Goal: Task Accomplishment & Management: Manage account settings

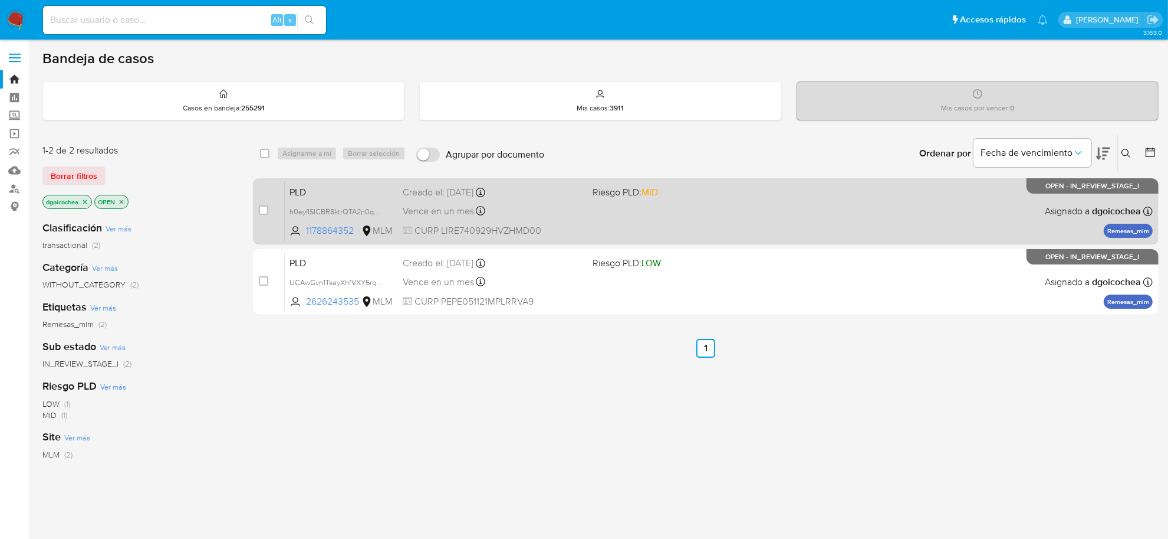
click at [302, 183] on span "PLD" at bounding box center [342, 190] width 104 height 15
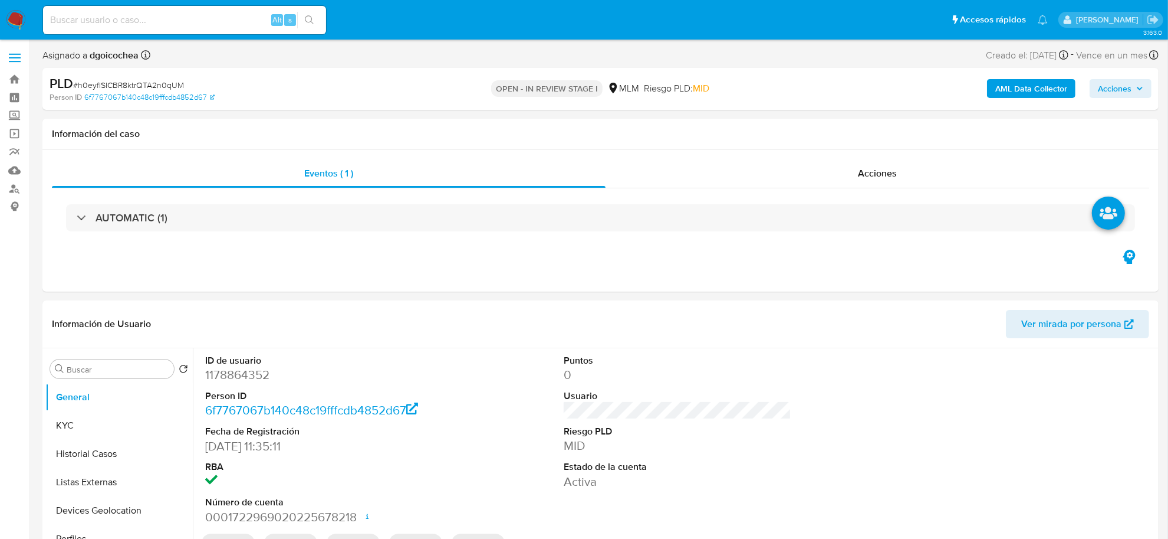
select select "10"
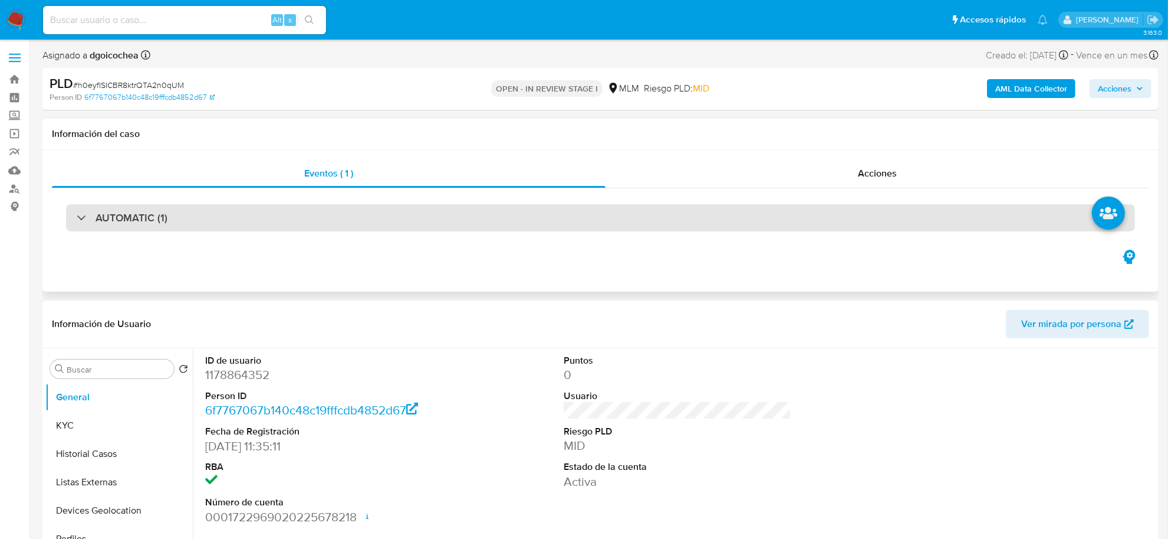
click at [126, 216] on h3 "AUTOMATIC (1)" at bounding box center [132, 217] width 72 height 13
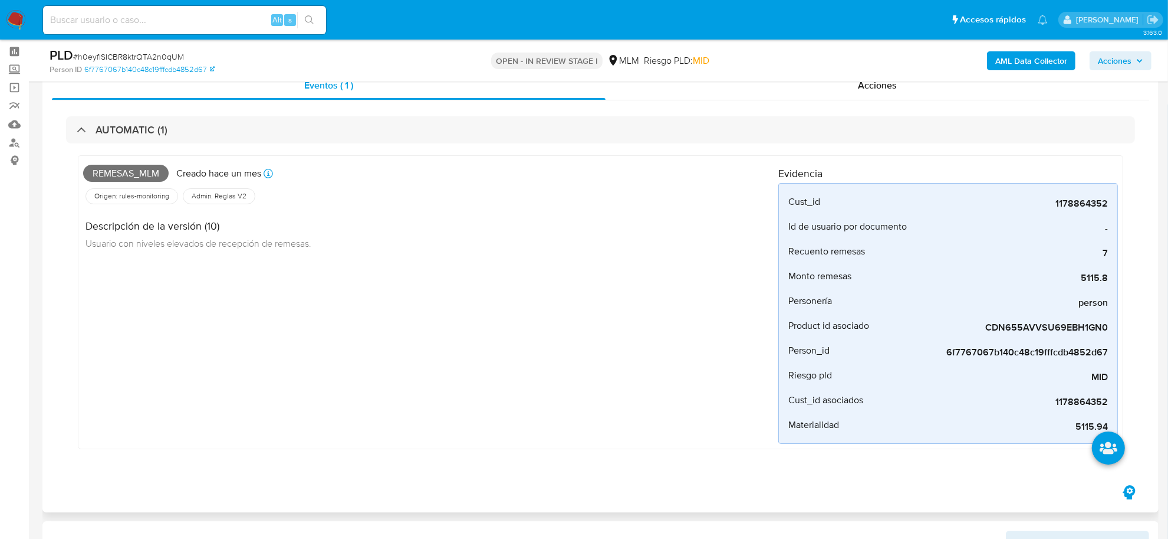
scroll to position [74, 0]
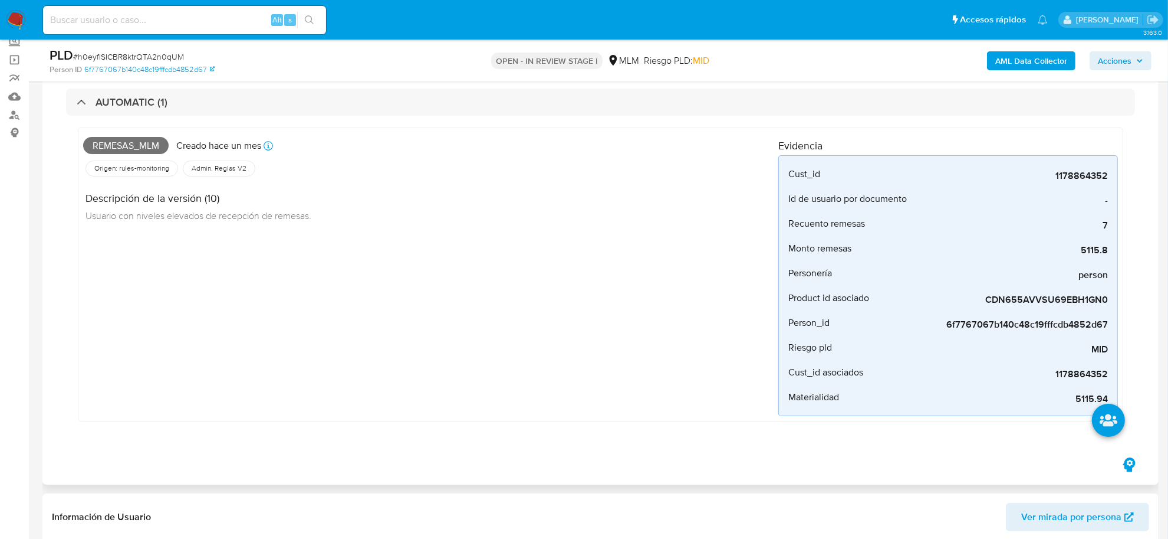
click at [382, 402] on div "Remesas_mlm Creado hace un mes Creado: 12/09/2025 03:09:47 Origen: rules-monito…" at bounding box center [430, 274] width 695 height 283
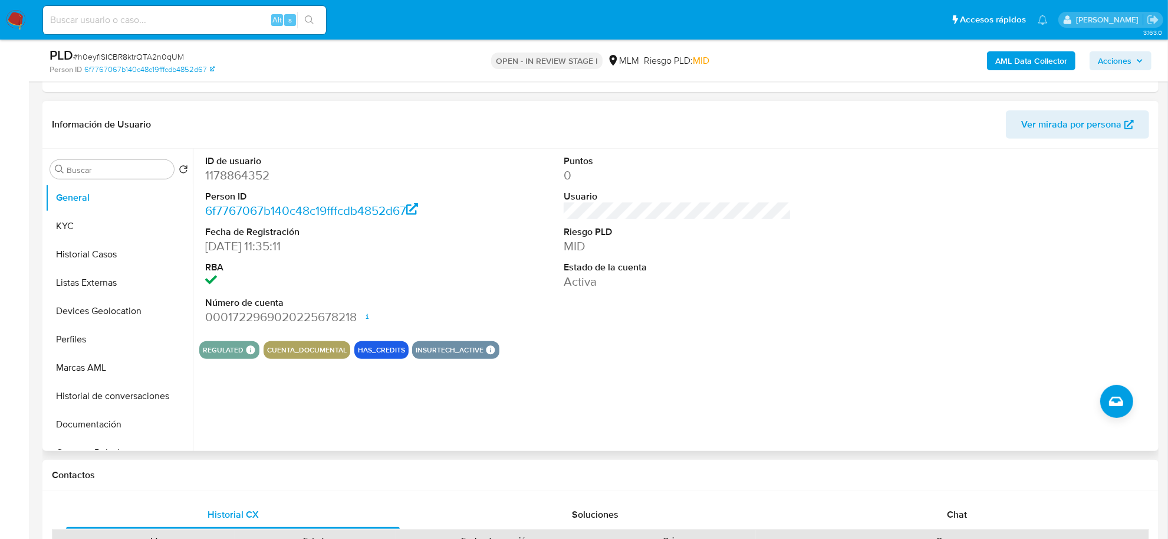
scroll to position [442, 0]
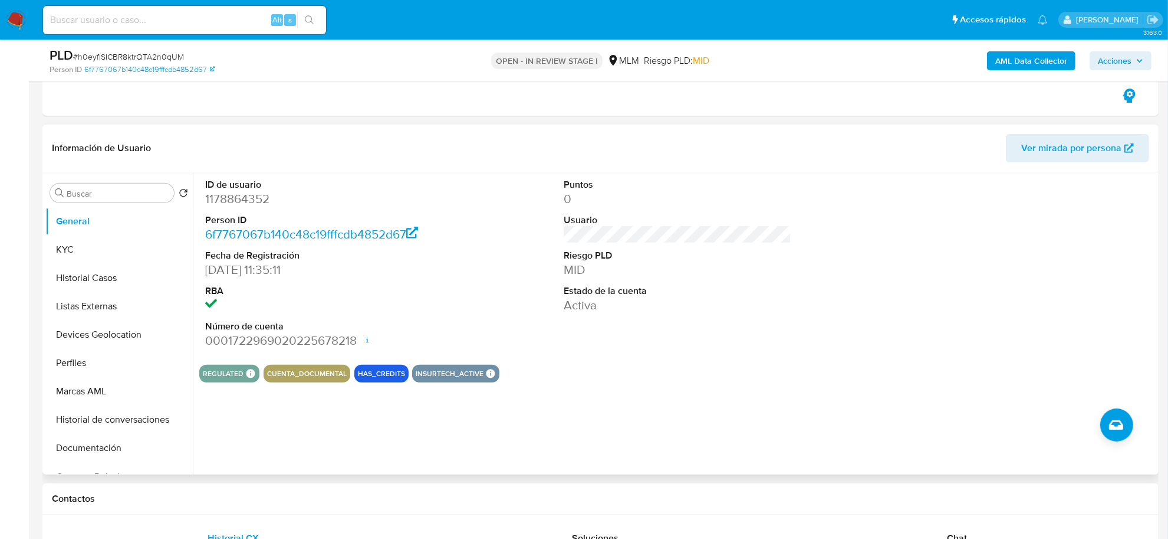
click at [682, 385] on div "ID de usuario 1178864352 Person ID 6f7767067b140c48c19fffcdb4852d67 Fecha de Re…" at bounding box center [674, 323] width 963 height 302
click at [72, 251] on button "KYC" at bounding box center [114, 249] width 138 height 28
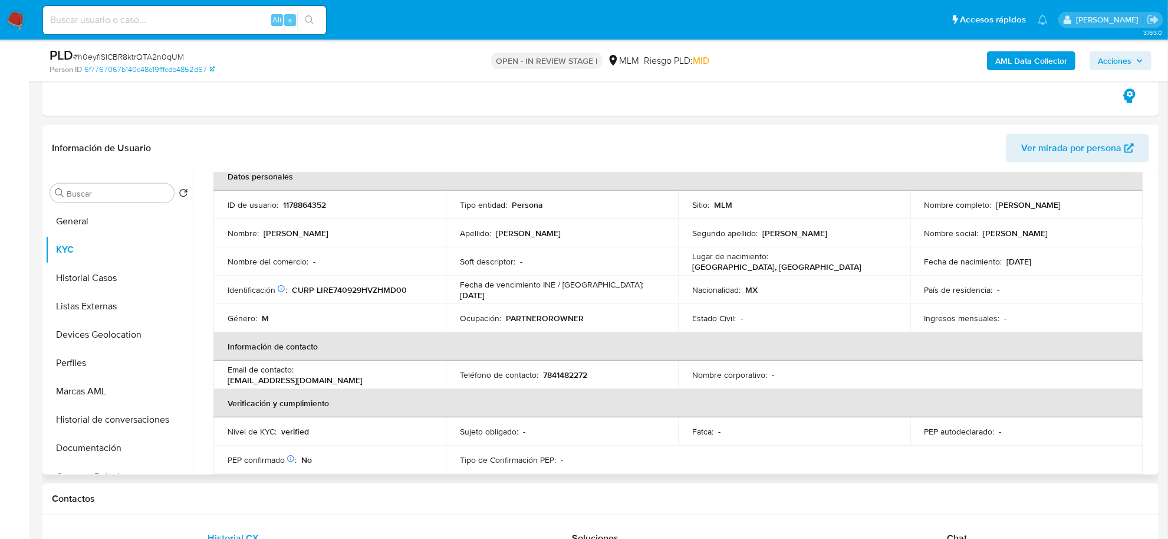
scroll to position [369, 0]
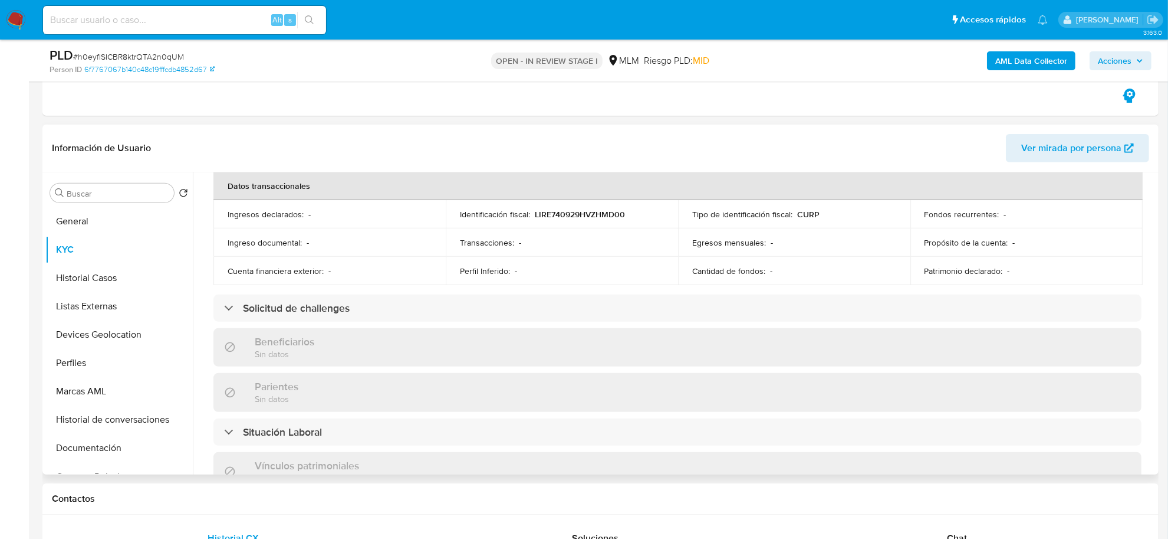
click at [204, 245] on div "Actualizado hace 11 días Creado: 13/08/2022 10:35:12 Actualizado: 03/10/2025 15…" at bounding box center [677, 327] width 957 height 991
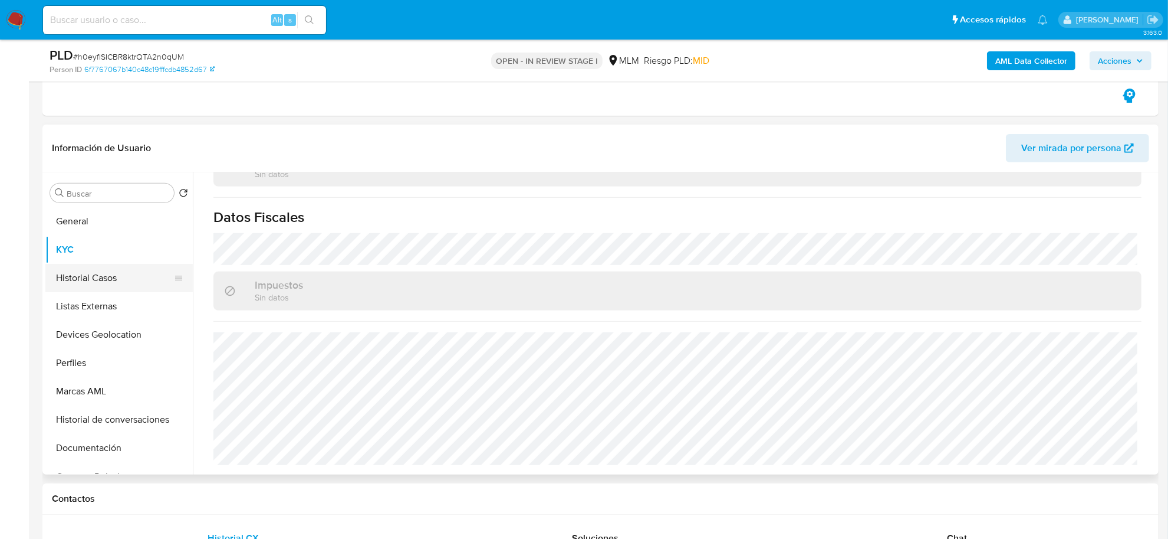
click at [113, 281] on button "Historial Casos" at bounding box center [114, 278] width 138 height 28
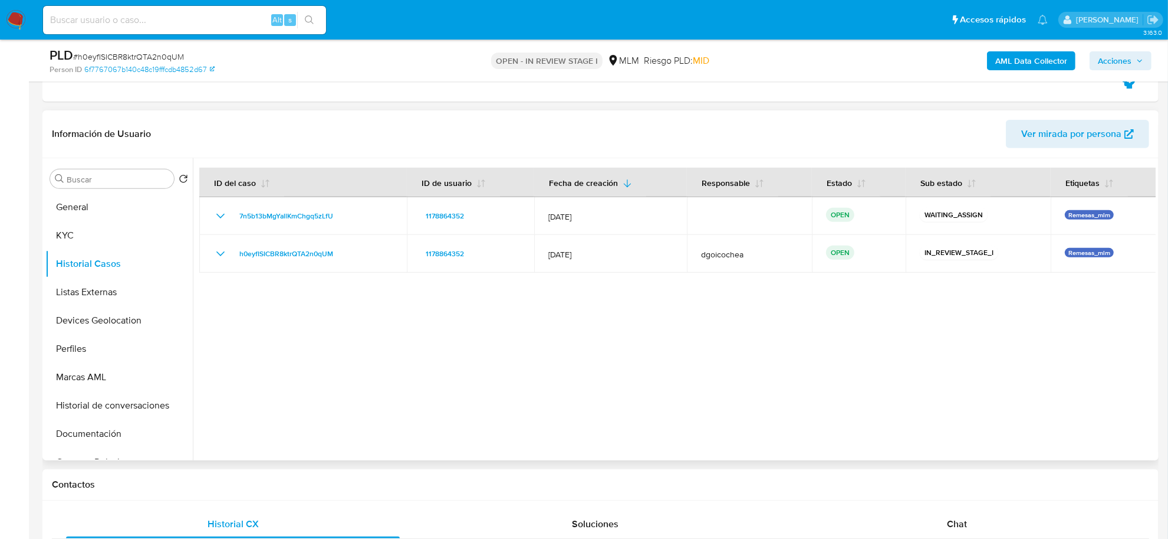
click at [431, 402] on div at bounding box center [674, 309] width 963 height 302
click at [110, 298] on button "Listas Externas" at bounding box center [114, 292] width 138 height 28
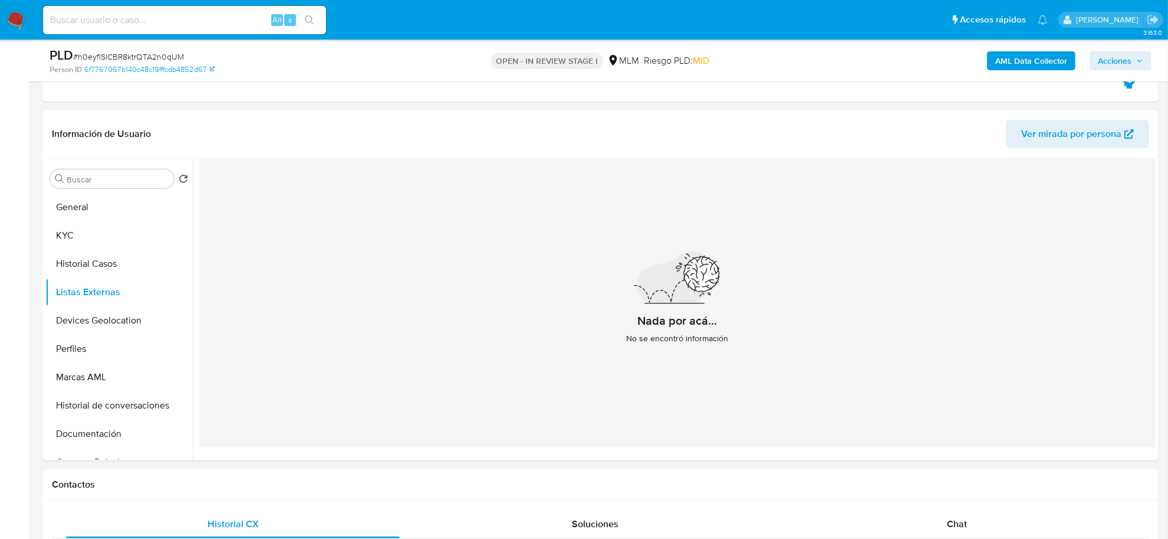
click at [399, 391] on div "Nada por acá... No se encontró información" at bounding box center [677, 302] width 957 height 289
click at [102, 313] on button "Devices Geolocation" at bounding box center [114, 320] width 138 height 28
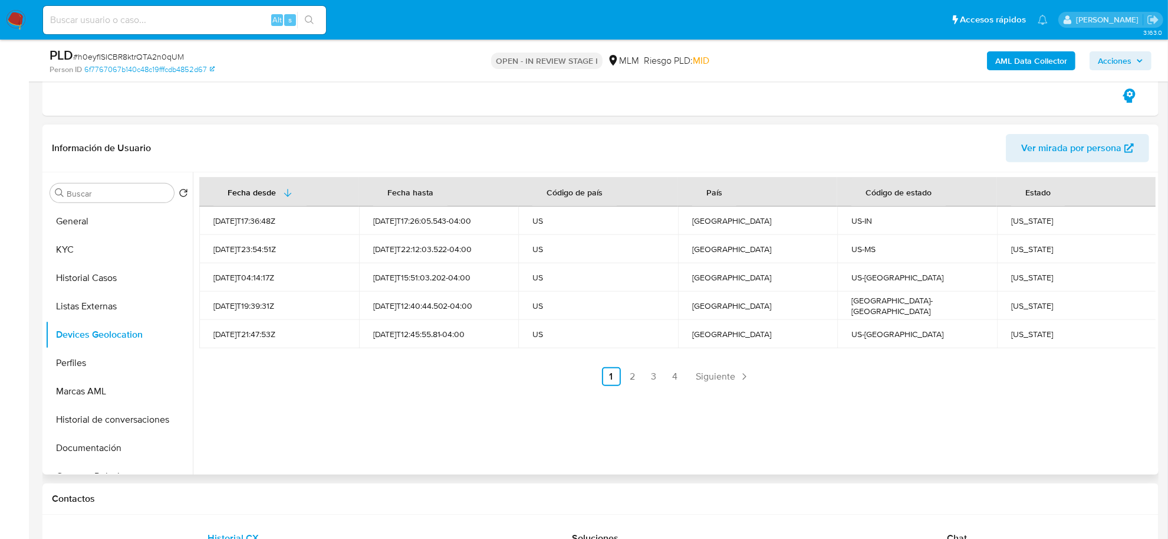
click at [379, 386] on div "Fecha desde Fecha hasta Código de país País Código de estado Estado 2022-08-14T…" at bounding box center [674, 323] width 963 height 302
click at [725, 376] on span "Siguiente" at bounding box center [717, 376] width 40 height 9
click at [401, 411] on div "Fecha desde Fecha hasta Código de país País Código de estado Estado 2022-10-10T…" at bounding box center [674, 323] width 963 height 302
click at [744, 378] on span "Siguiente" at bounding box center [748, 376] width 40 height 9
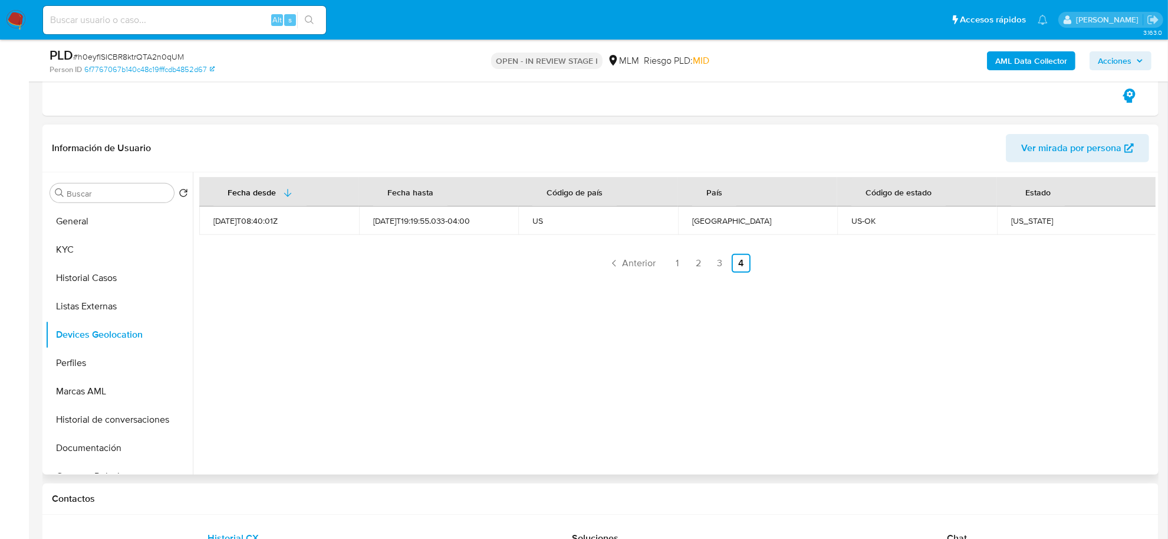
click at [479, 364] on div "Fecha desde Fecha hasta Código de país País Código de estado Estado 2023-01-02T…" at bounding box center [674, 323] width 963 height 302
click at [643, 264] on span "Anterior" at bounding box center [640, 262] width 34 height 9
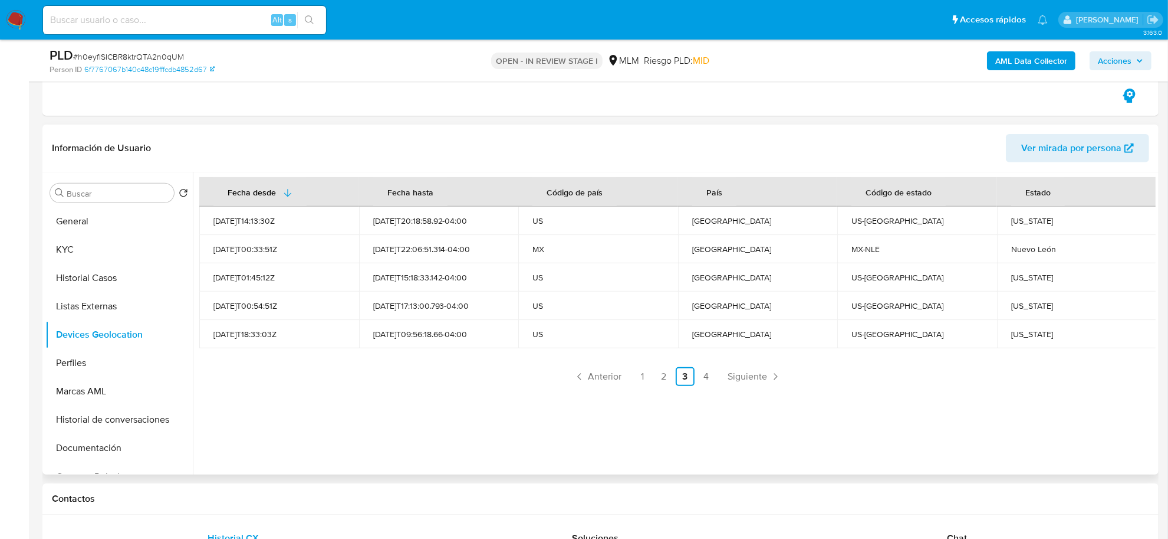
click at [419, 428] on div "Fecha desde Fecha hasta Código de país País Código de estado Estado 2022-12-07T…" at bounding box center [674, 323] width 963 height 302
click at [98, 356] on button "Perfiles" at bounding box center [114, 363] width 138 height 28
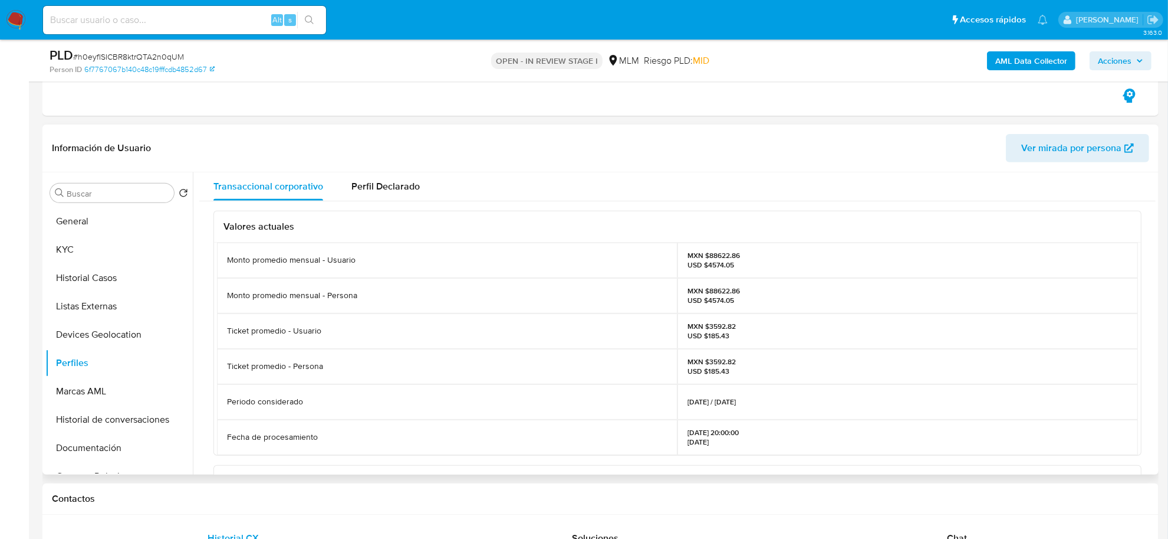
click at [212, 345] on div "Valores actuales Monto promedio mensual - Usuario MXN $88622.86 USD $4574.05 Mo…" at bounding box center [677, 470] width 957 height 539
click at [75, 447] on button "Documentación" at bounding box center [114, 448] width 138 height 28
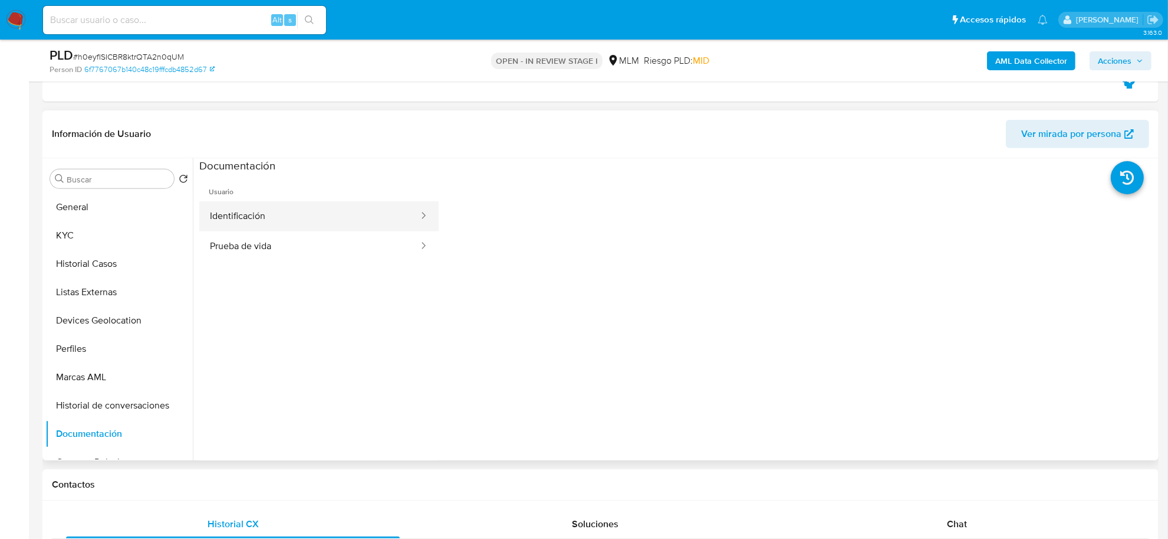
click at [311, 225] on button "Identificación" at bounding box center [309, 216] width 221 height 30
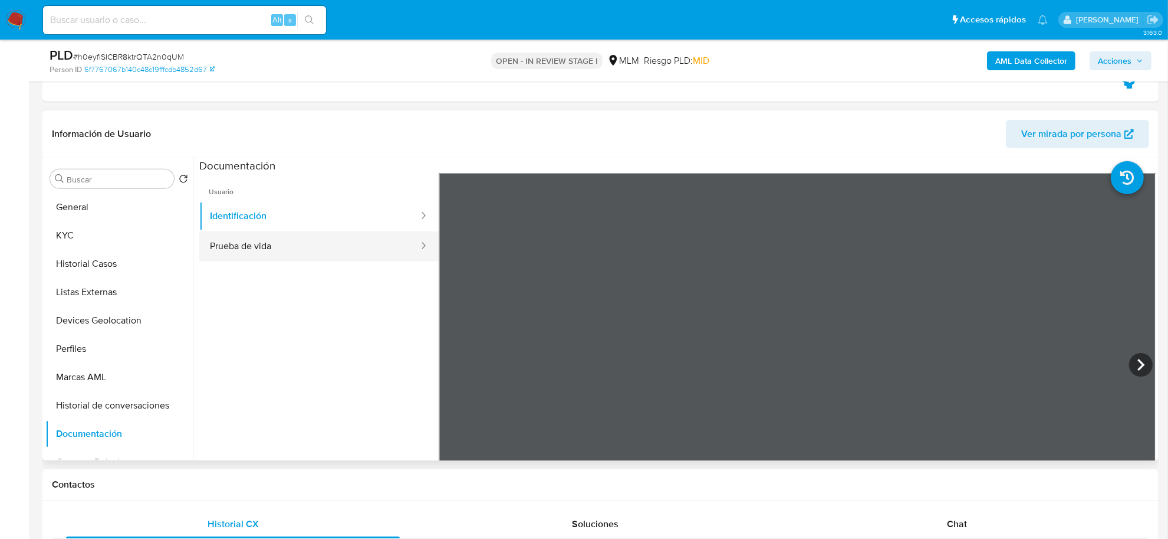
click at [366, 251] on button "Prueba de vida" at bounding box center [309, 246] width 221 height 30
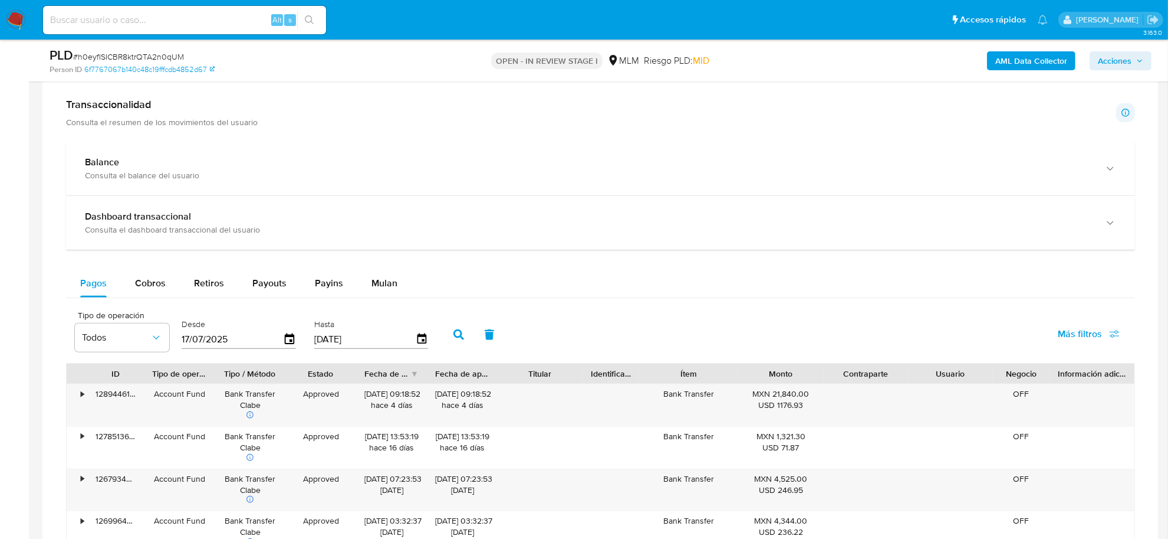
scroll to position [1106, 0]
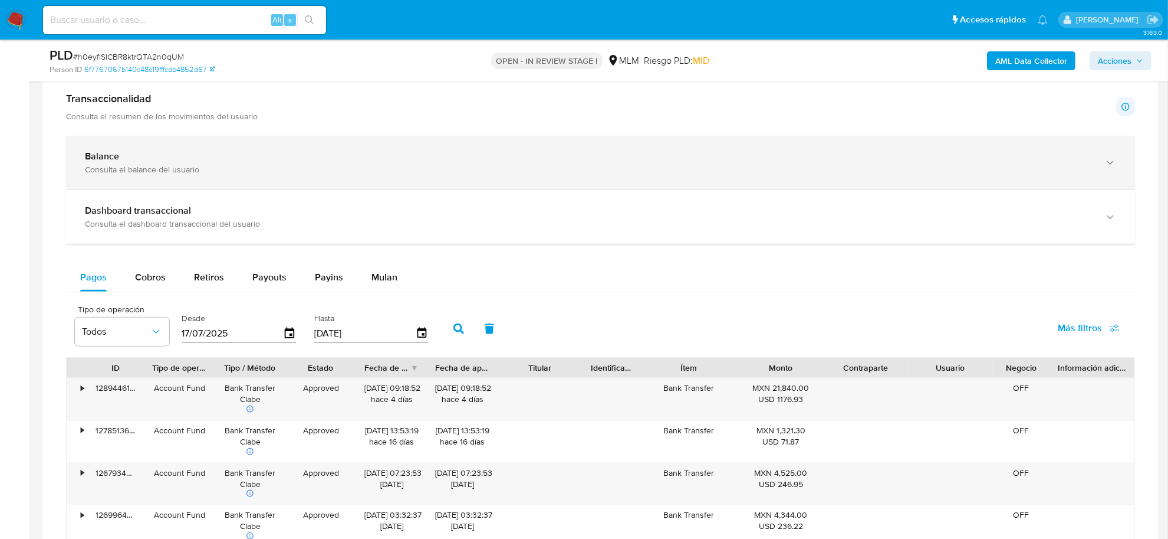
click at [147, 152] on div "Balance" at bounding box center [589, 156] width 1008 height 12
click at [313, 183] on div "Balance Consulta el balance del usuario" at bounding box center [600, 163] width 1069 height 54
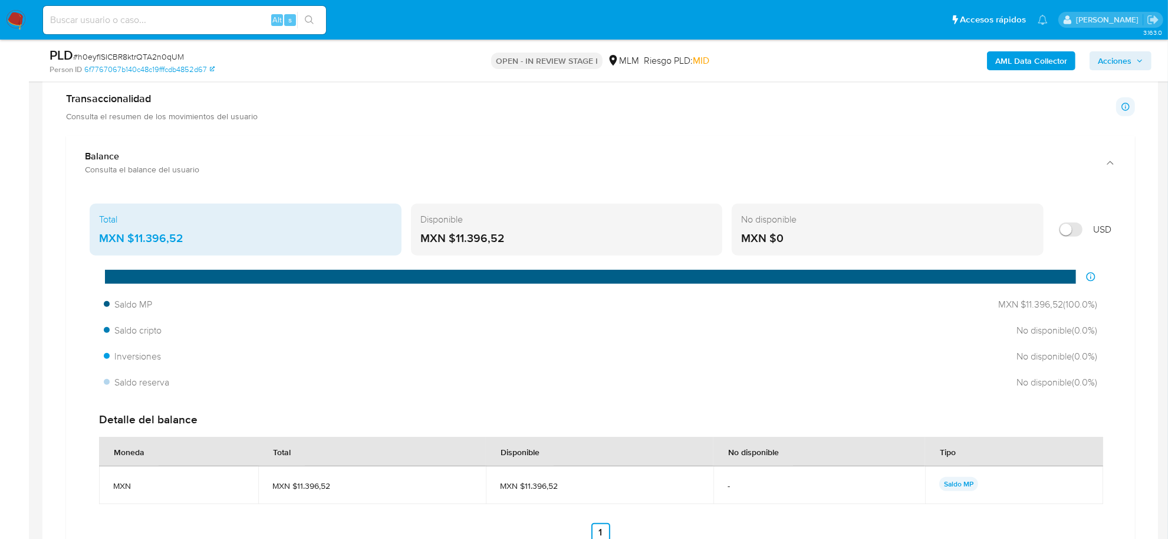
click at [71, 305] on div "Total MXN $11.396,52 Disponible MXN $11.396,52 No disponible MXN $0 USD Distrib…" at bounding box center [600, 384] width 1069 height 390
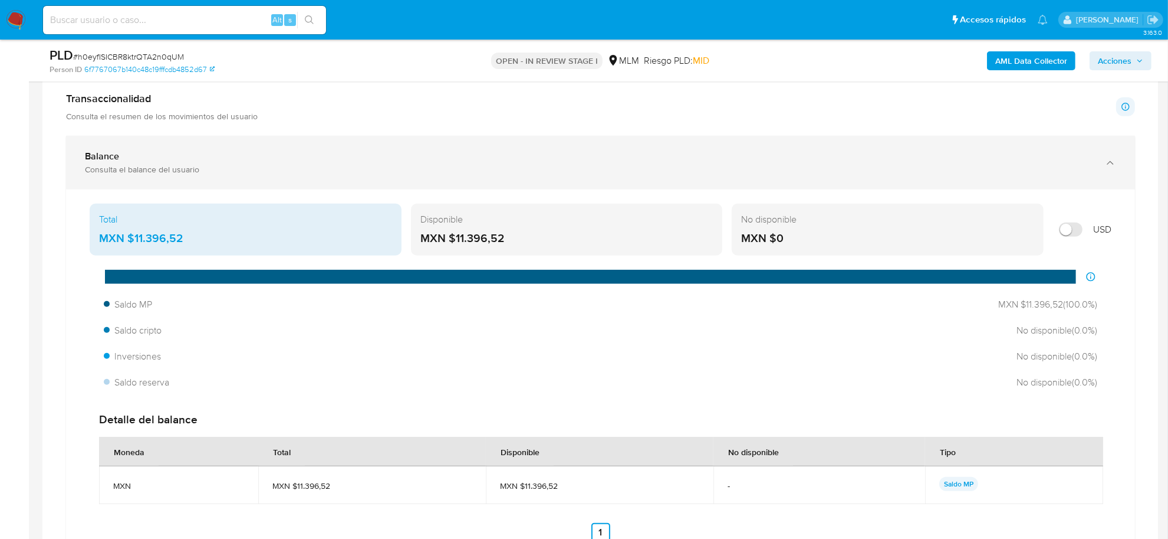
click at [373, 152] on div "Balance" at bounding box center [589, 156] width 1008 height 12
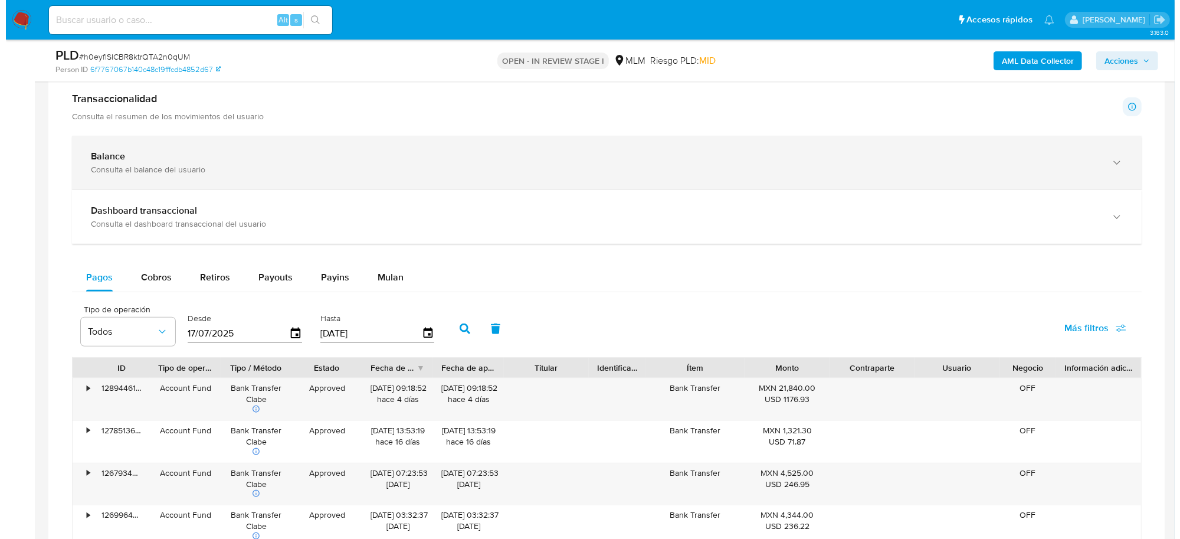
scroll to position [458, 0]
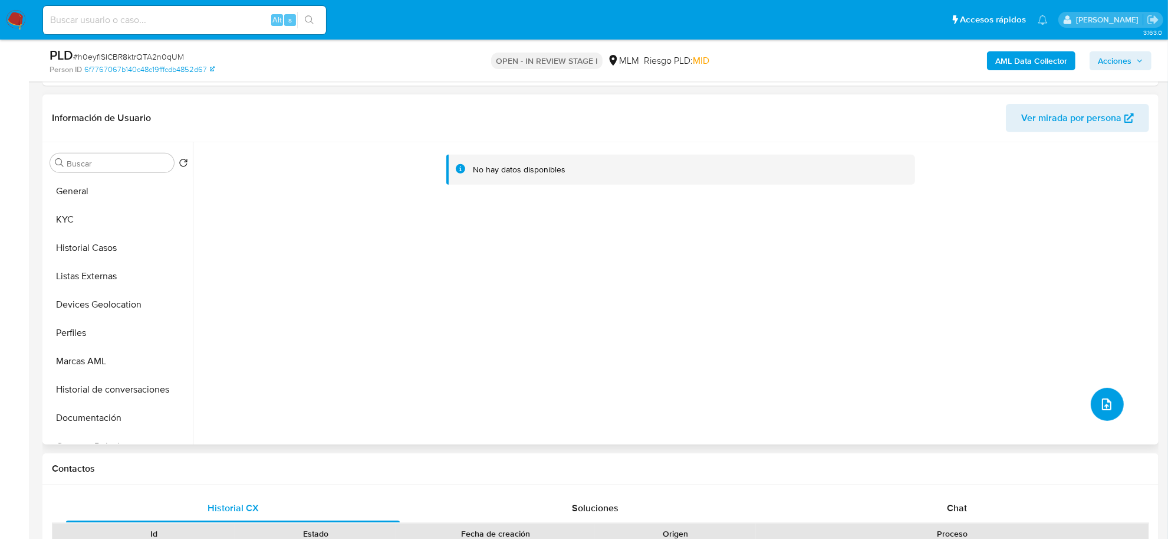
click at [1100, 412] on button "upload-file" at bounding box center [1107, 404] width 33 height 33
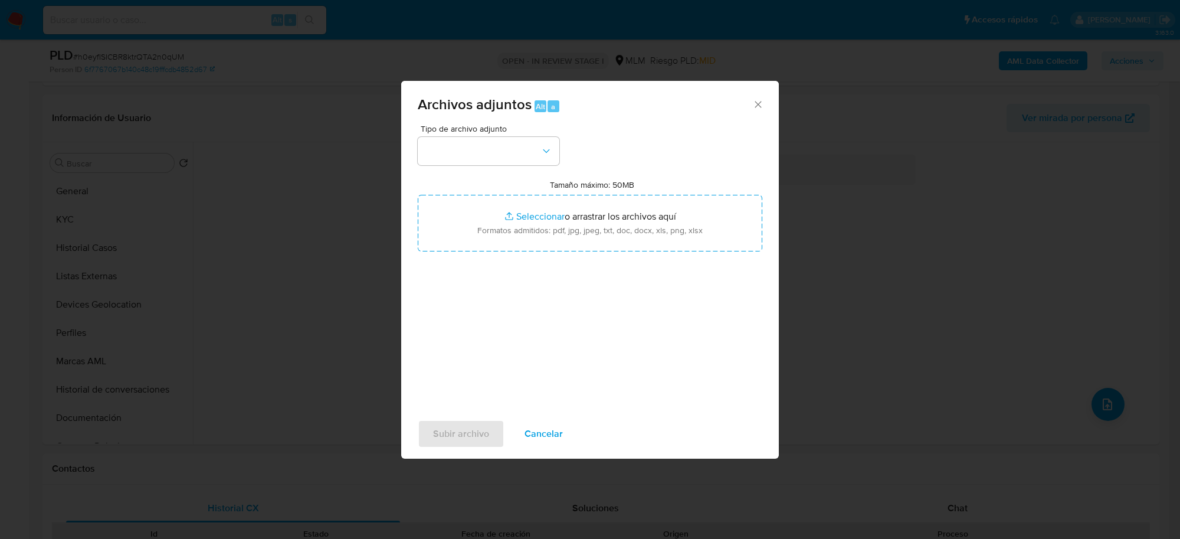
click at [461, 133] on span "Tipo de archivo adjunto" at bounding box center [492, 128] width 142 height 8
click at [459, 149] on button "button" at bounding box center [489, 151] width 142 height 28
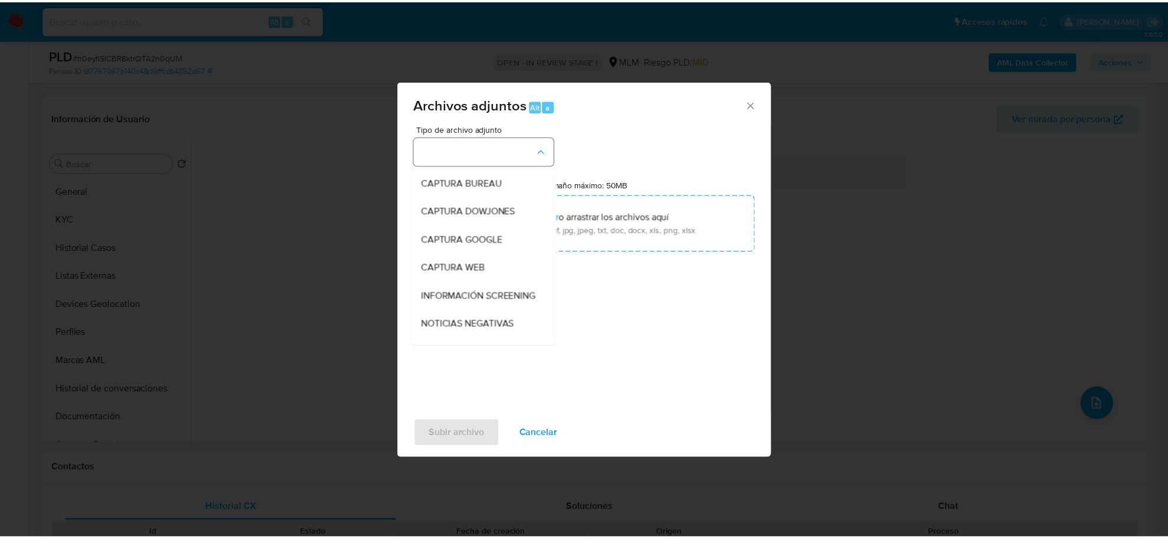
scroll to position [90, 0]
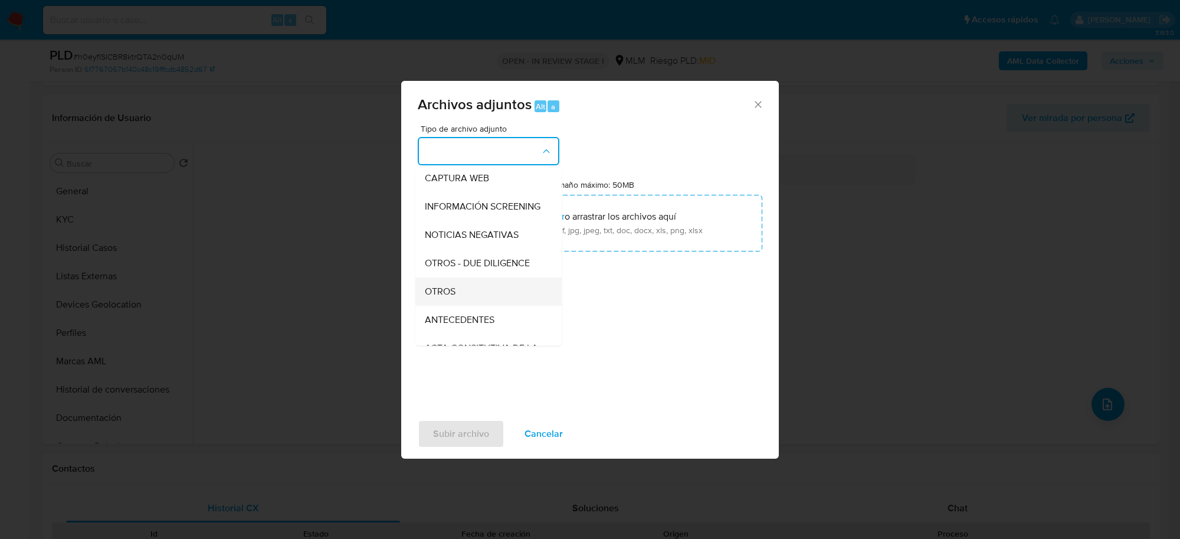
click at [458, 301] on div "OTROS" at bounding box center [485, 291] width 120 height 28
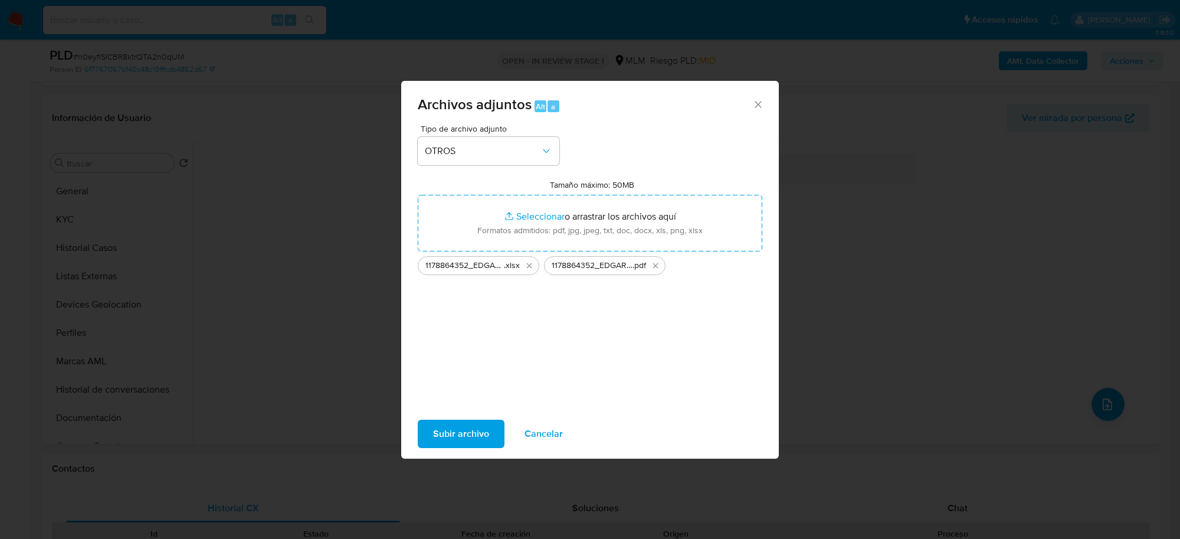
click at [468, 432] on span "Subir archivo" at bounding box center [461, 434] width 56 height 26
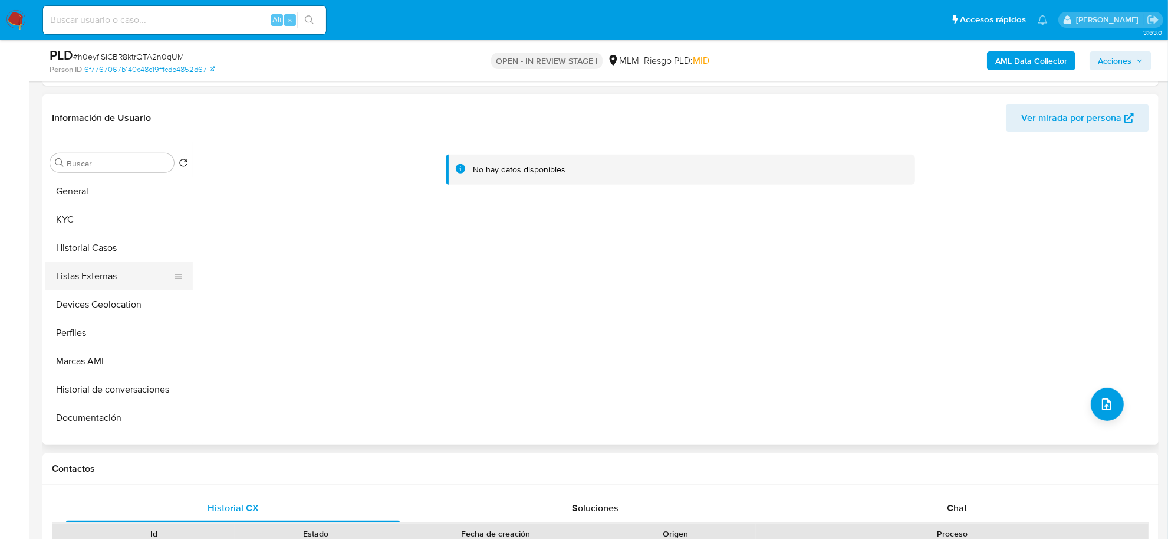
click at [90, 262] on button "Listas Externas" at bounding box center [114, 276] width 138 height 28
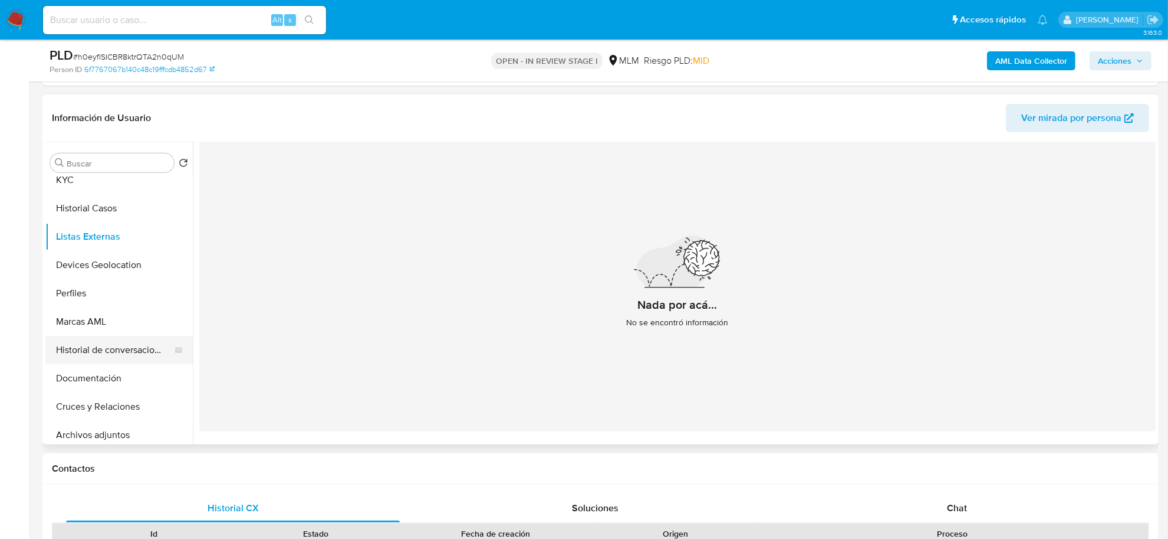
scroll to position [74, 0]
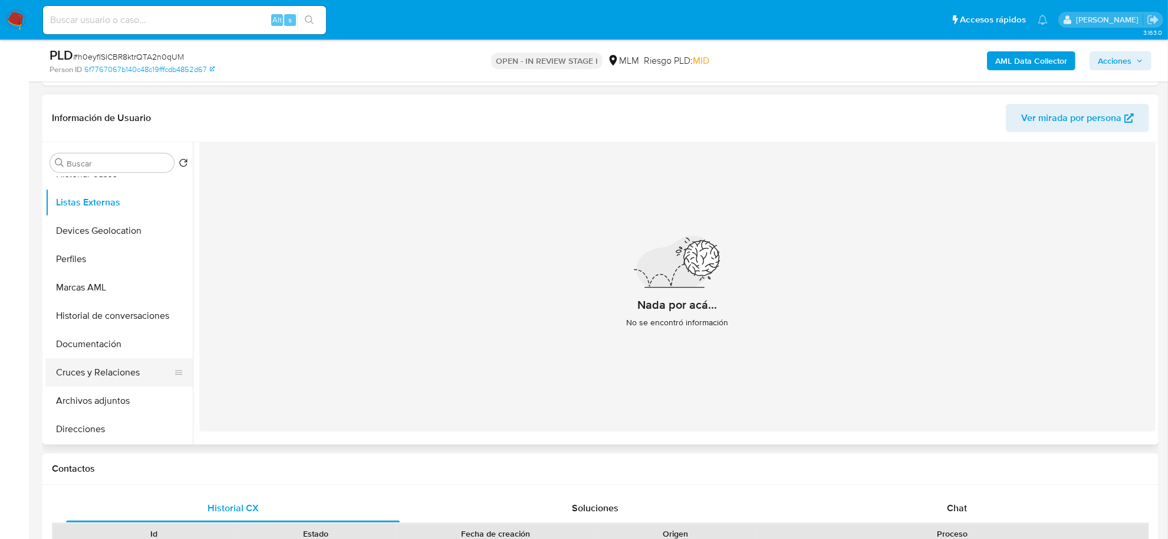
click at [107, 377] on button "Cruces y Relaciones" at bounding box center [114, 372] width 138 height 28
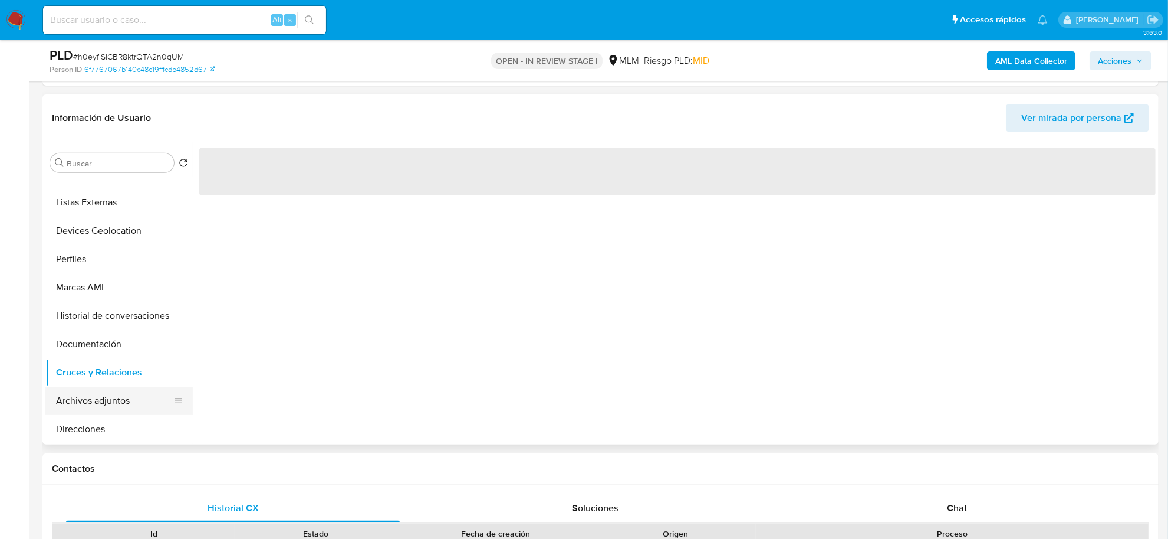
click at [109, 405] on button "Archivos adjuntos" at bounding box center [114, 400] width 138 height 28
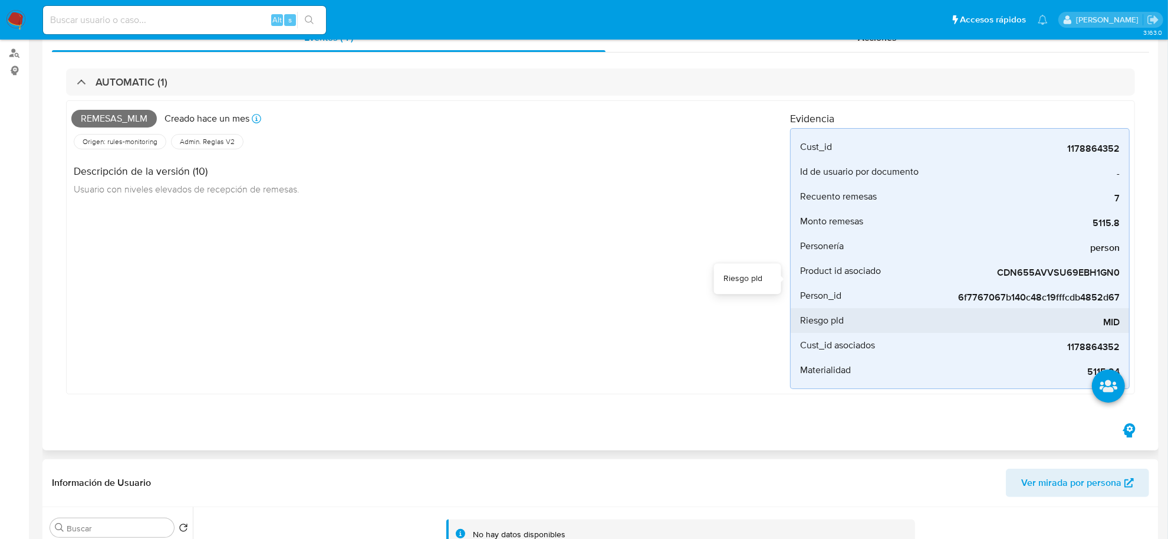
scroll to position [0, 0]
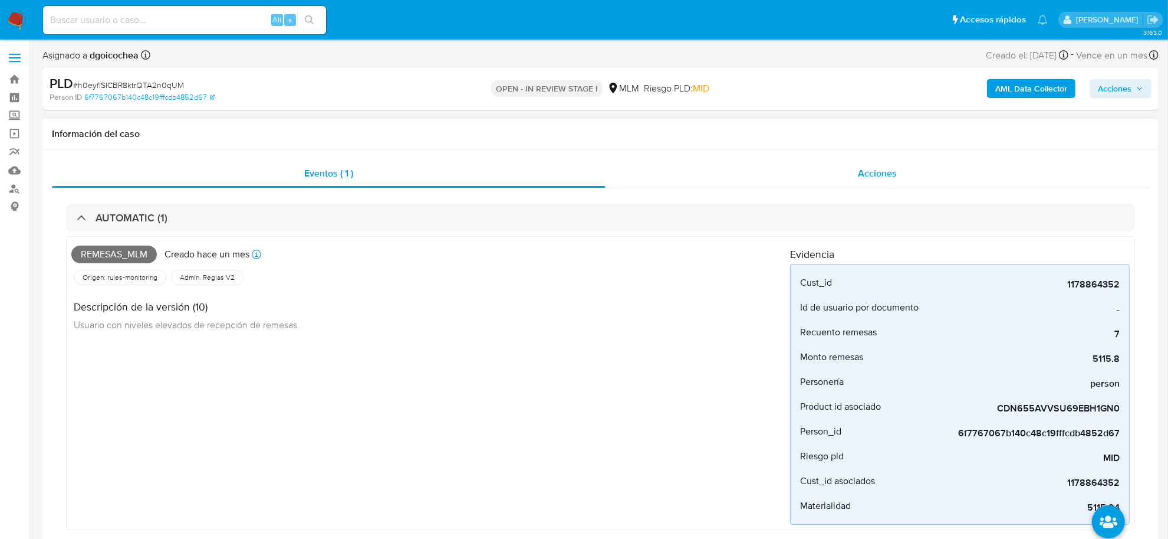
click at [868, 166] on span "Acciones" at bounding box center [877, 173] width 39 height 14
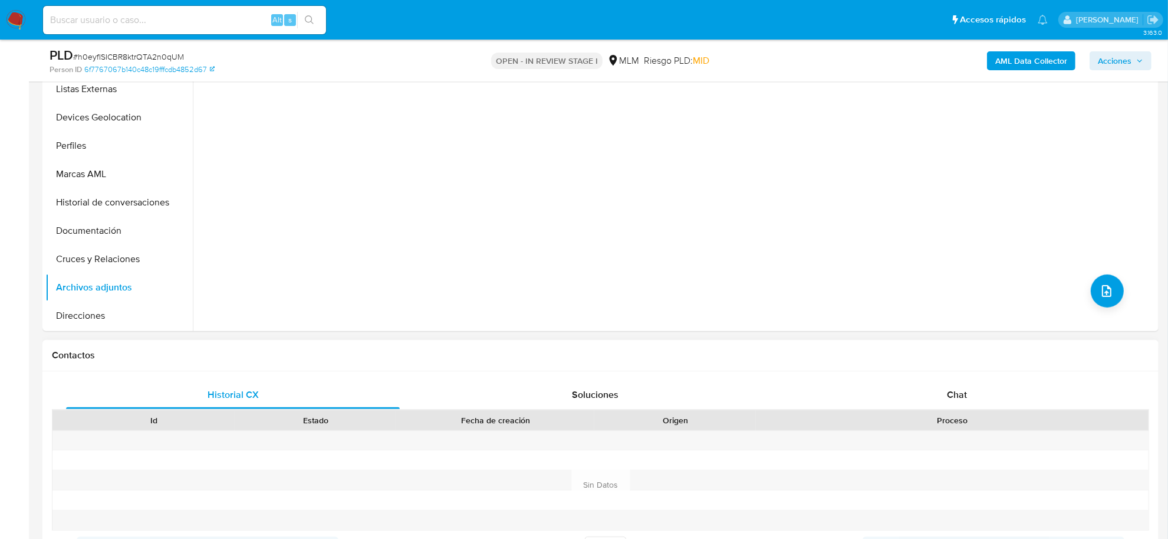
scroll to position [369, 0]
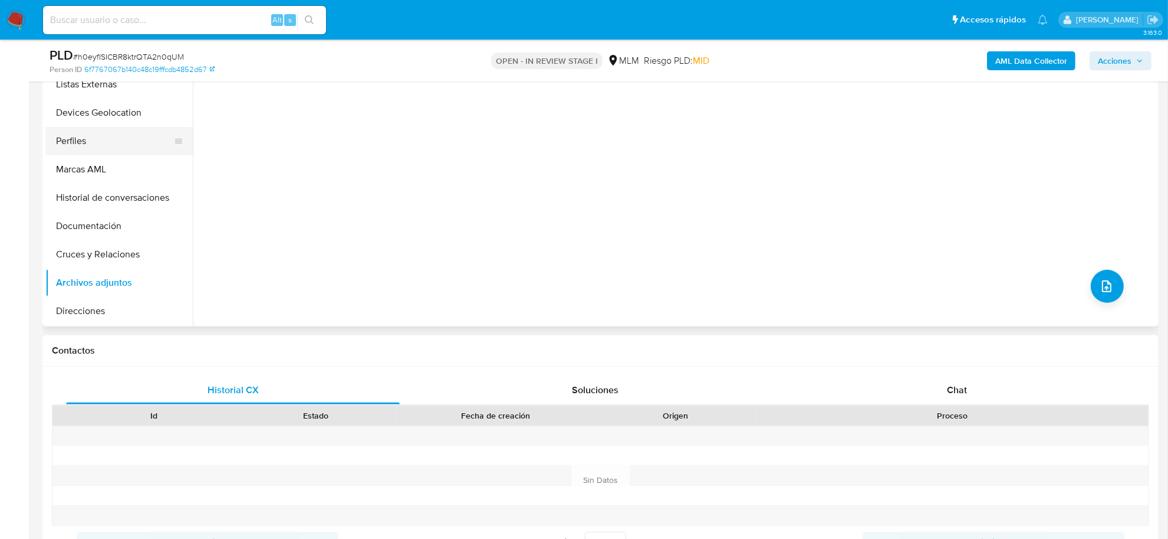
click at [98, 152] on button "Perfiles" at bounding box center [114, 141] width 138 height 28
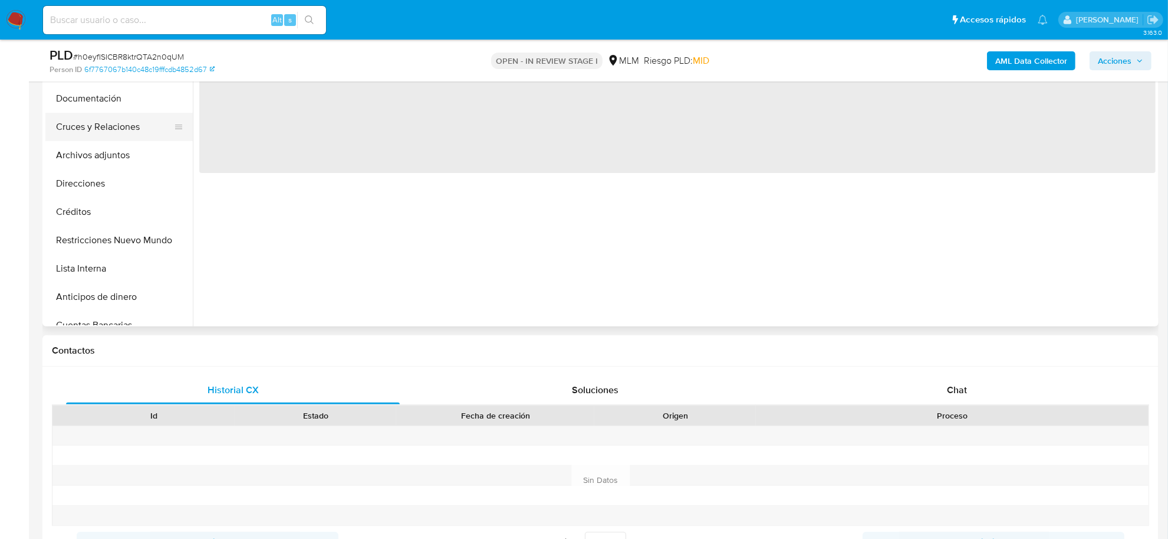
scroll to position [221, 0]
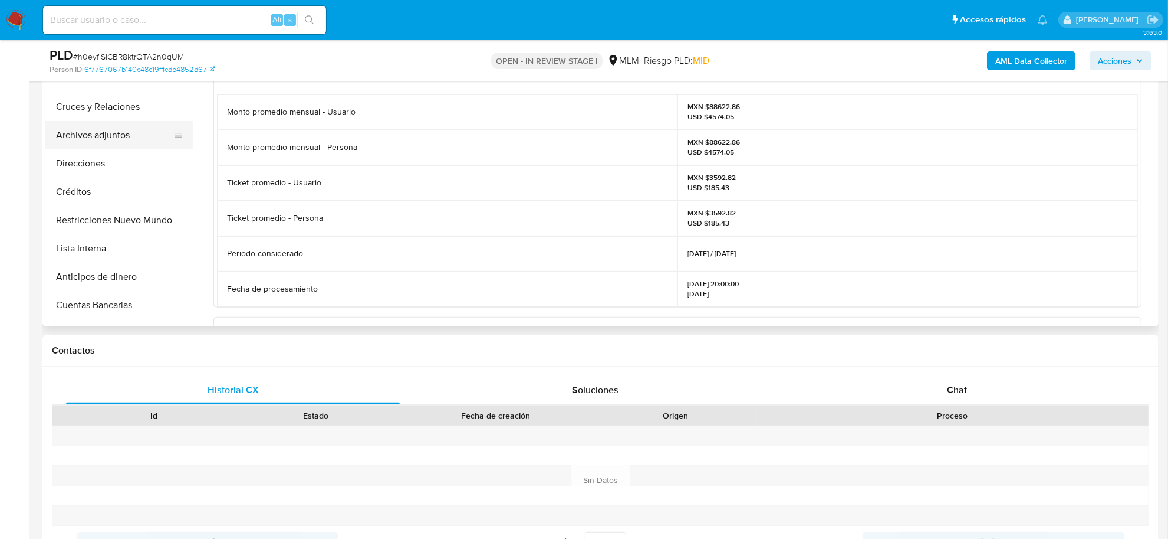
click at [119, 133] on button "Archivos adjuntos" at bounding box center [114, 135] width 138 height 28
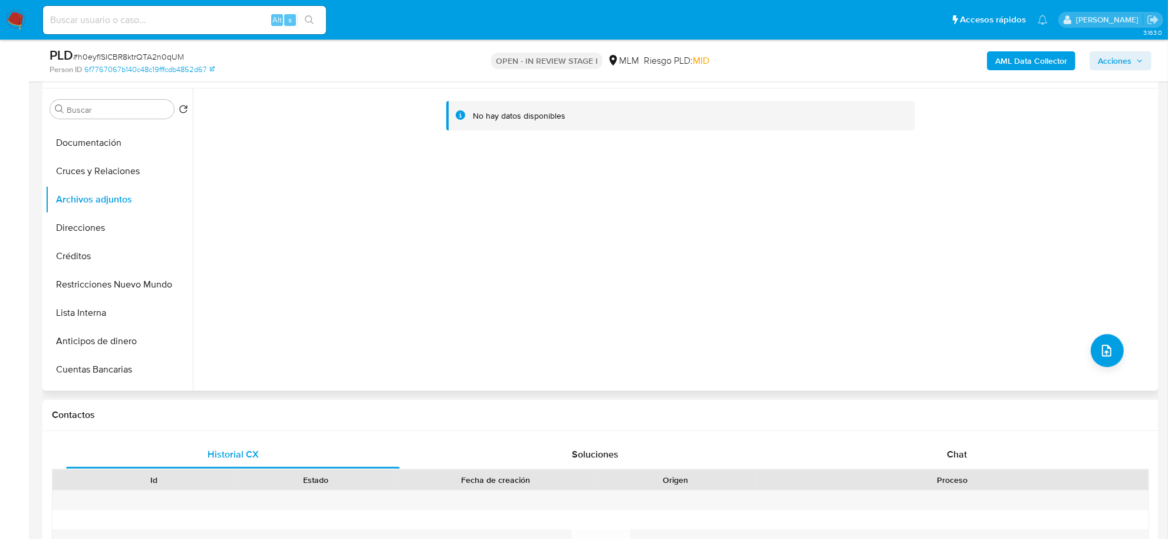
scroll to position [147, 0]
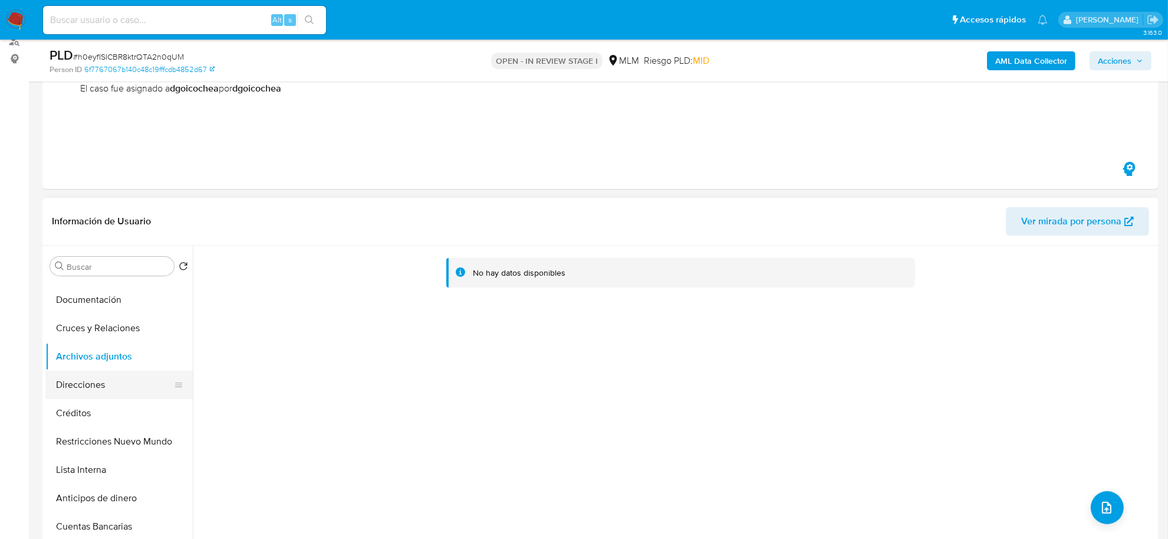
click at [104, 390] on button "Direcciones" at bounding box center [114, 384] width 138 height 28
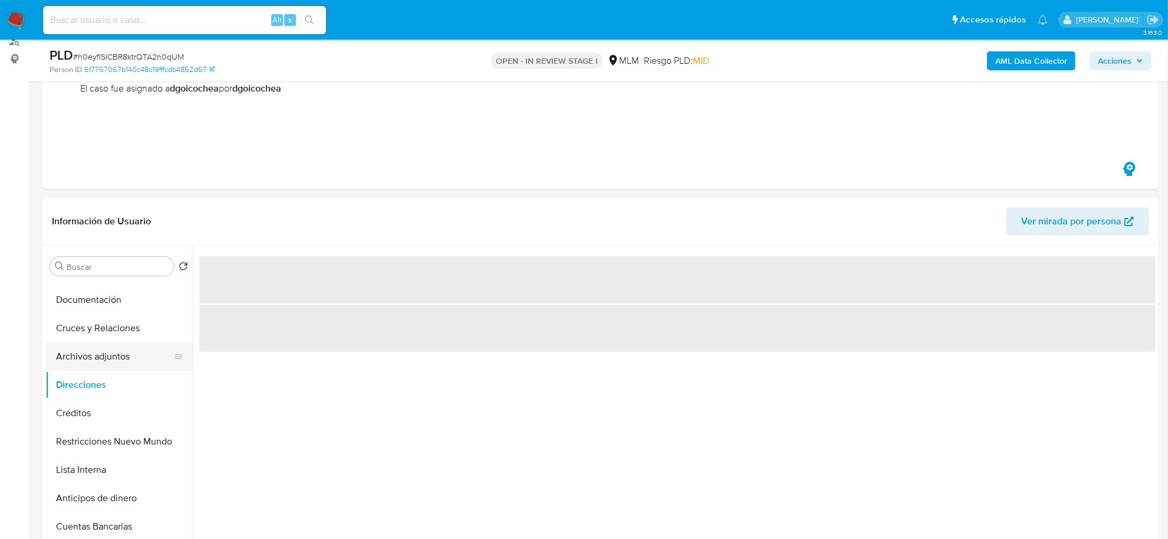
click at [110, 360] on button "Archivos adjuntos" at bounding box center [114, 356] width 138 height 28
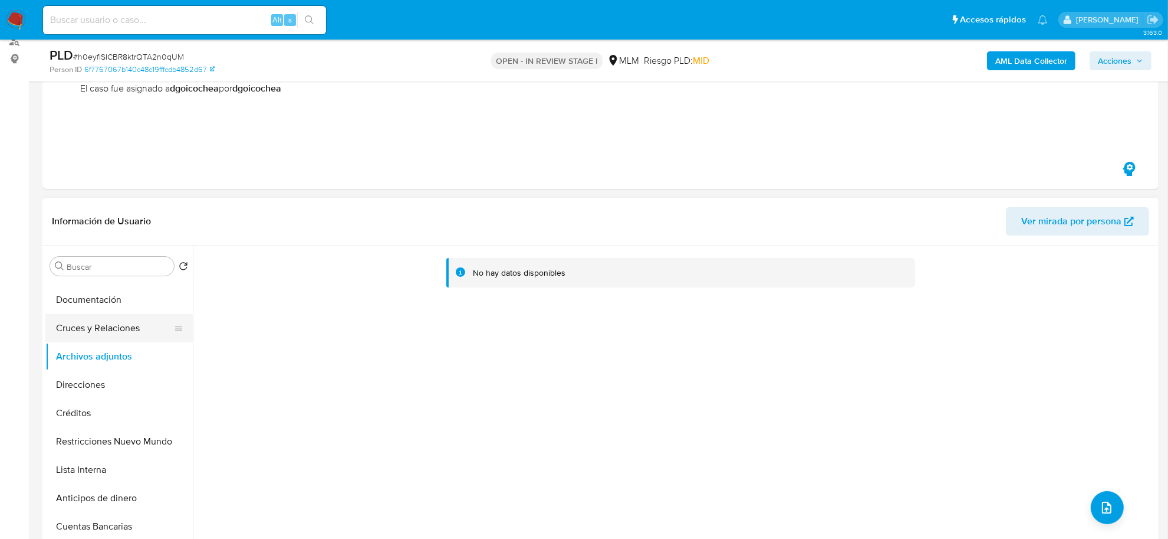
click at [100, 314] on button "Cruces y Relaciones" at bounding box center [114, 328] width 138 height 28
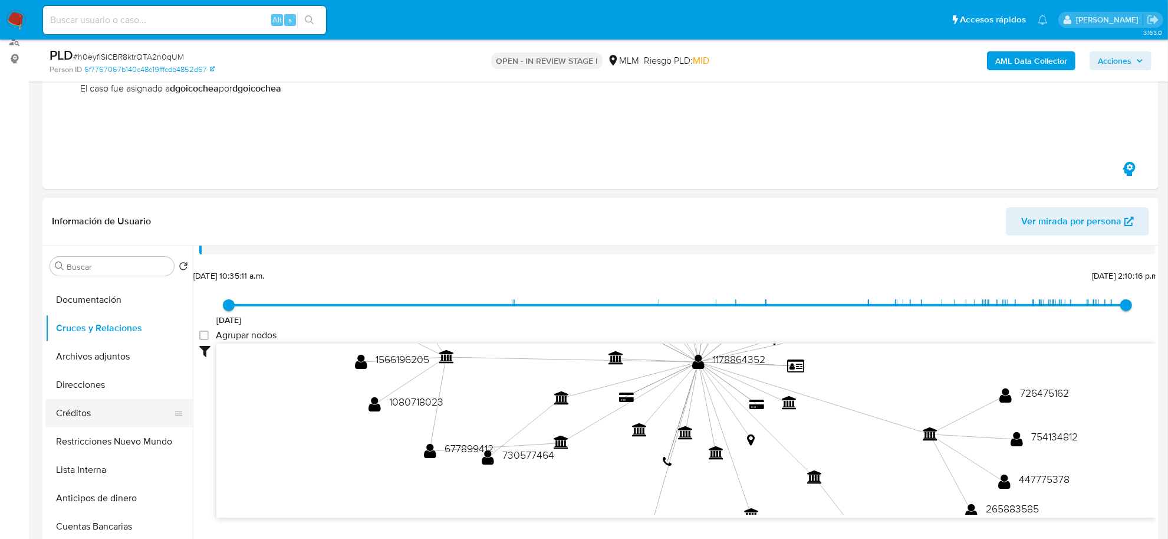
scroll to position [43, 0]
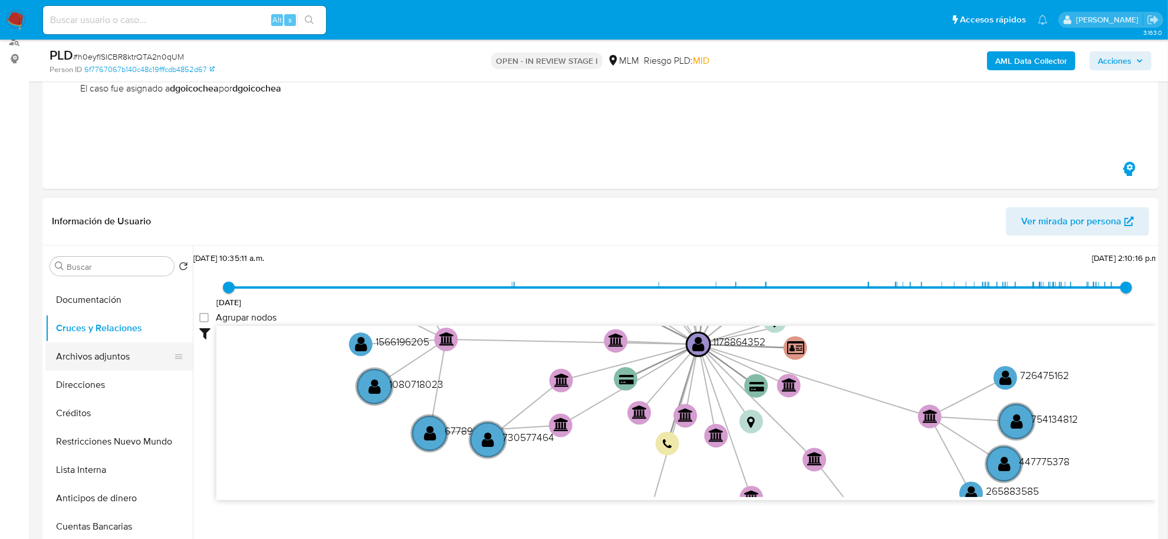
click at [106, 363] on button "Archivos adjuntos" at bounding box center [114, 356] width 138 height 28
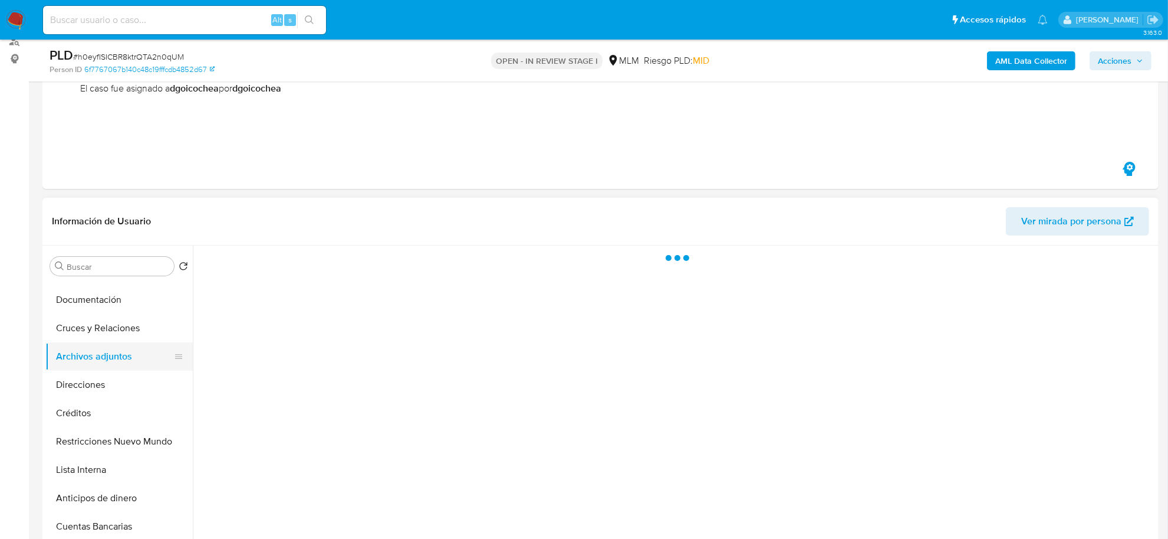
scroll to position [0, 0]
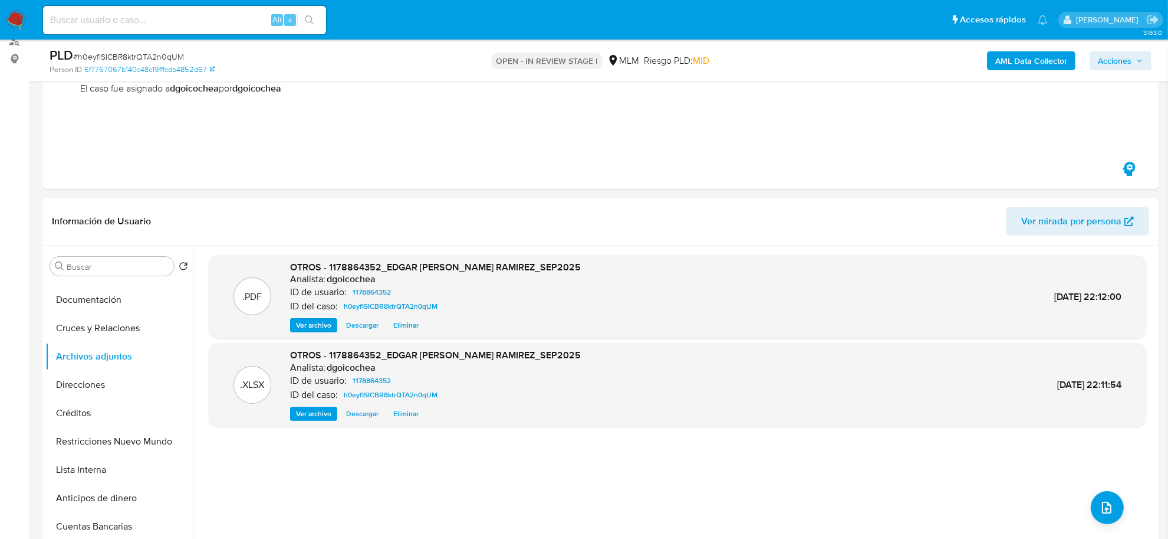
click at [1127, 53] on span "Acciones" at bounding box center [1115, 60] width 34 height 19
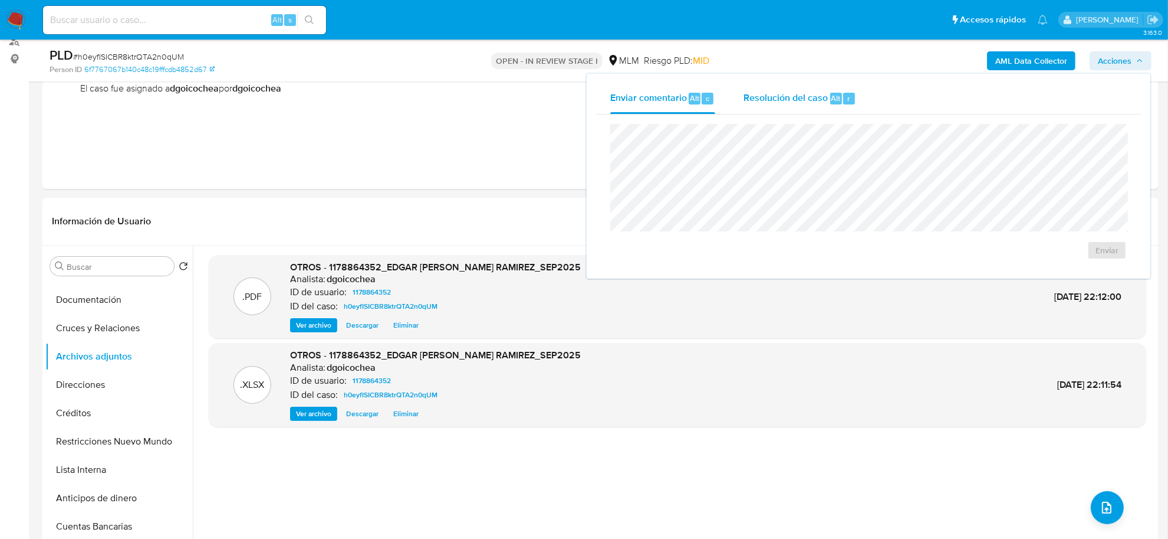
click at [804, 97] on span "Resolución del caso" at bounding box center [786, 98] width 84 height 14
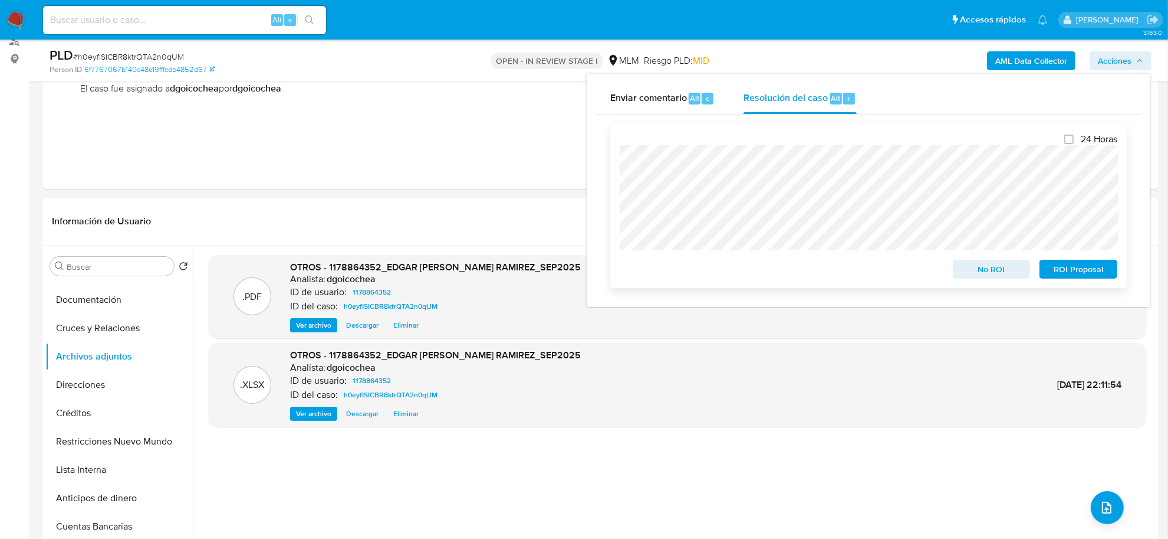
click at [1013, 271] on span "No ROI" at bounding box center [991, 269] width 61 height 17
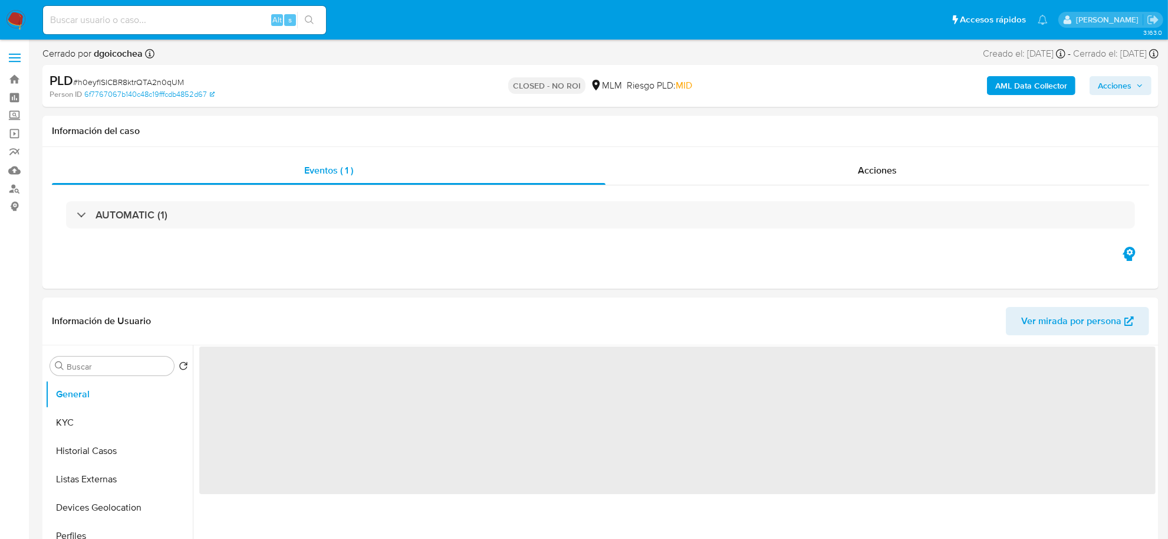
select select "10"
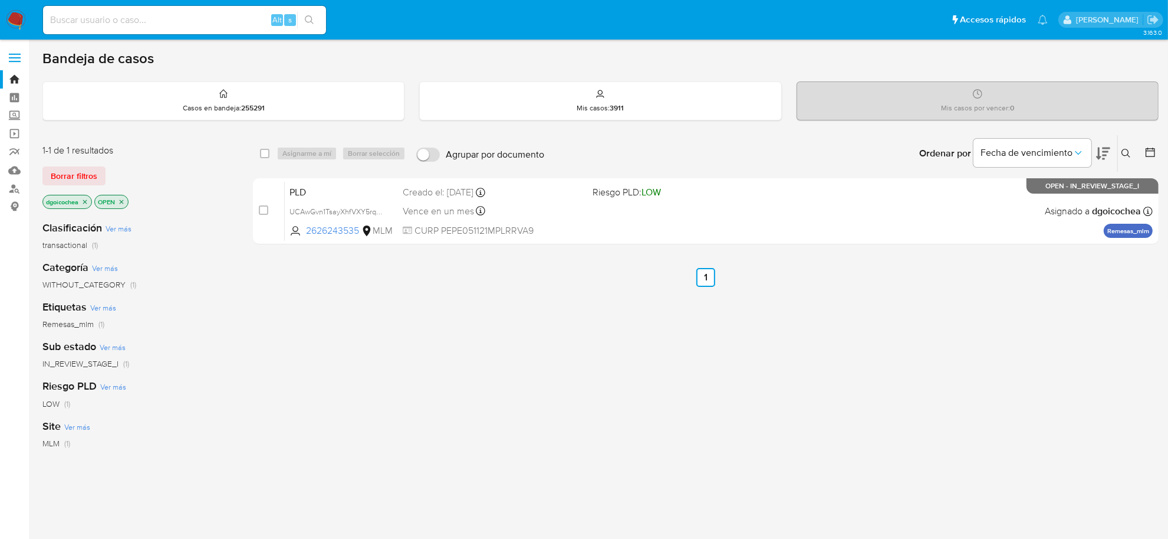
click at [1130, 149] on icon at bounding box center [1126, 153] width 9 height 9
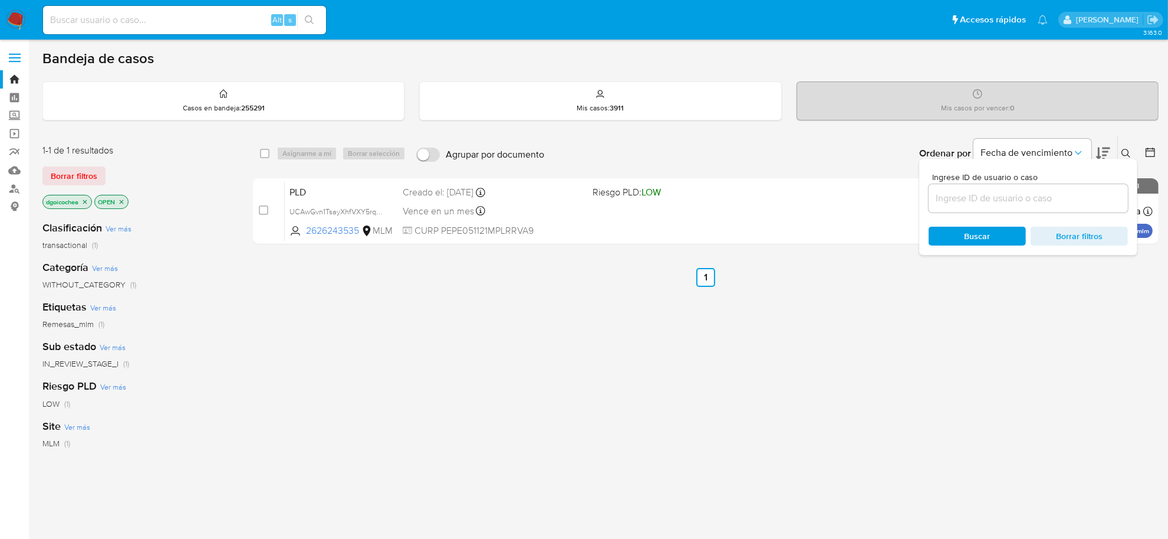
click at [1074, 193] on input at bounding box center [1028, 198] width 199 height 15
type input "1569825718"
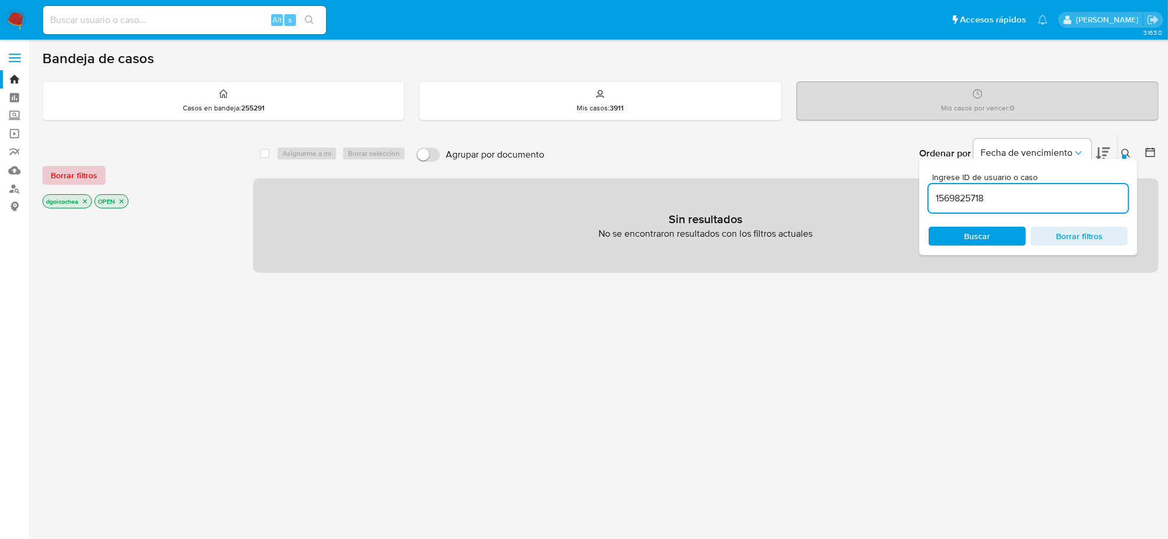
click at [81, 174] on span "Borrar filtros" at bounding box center [74, 175] width 47 height 17
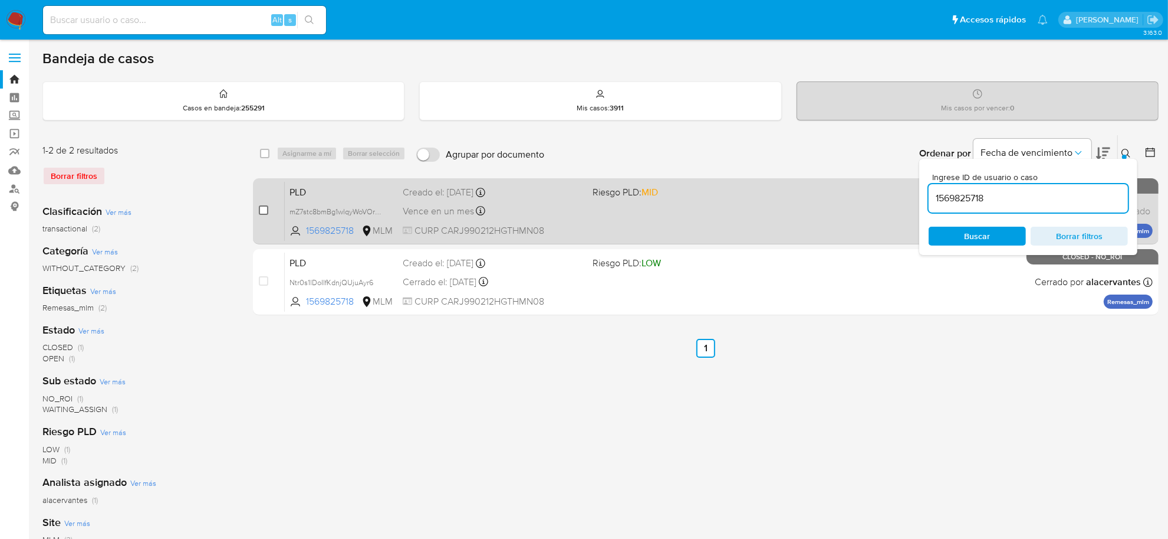
click at [267, 208] on input "checkbox" at bounding box center [263, 209] width 9 height 9
checkbox input "true"
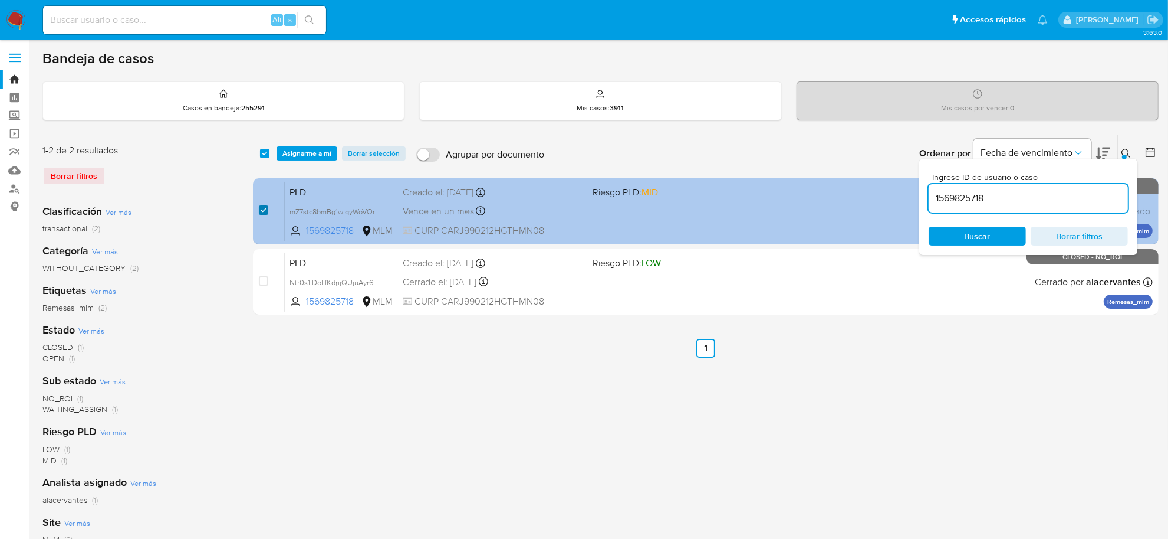
checkbox input "true"
click at [379, 208] on span "mZ7stc8bmBg1wlqyWoVOrd3G" at bounding box center [339, 210] width 99 height 13
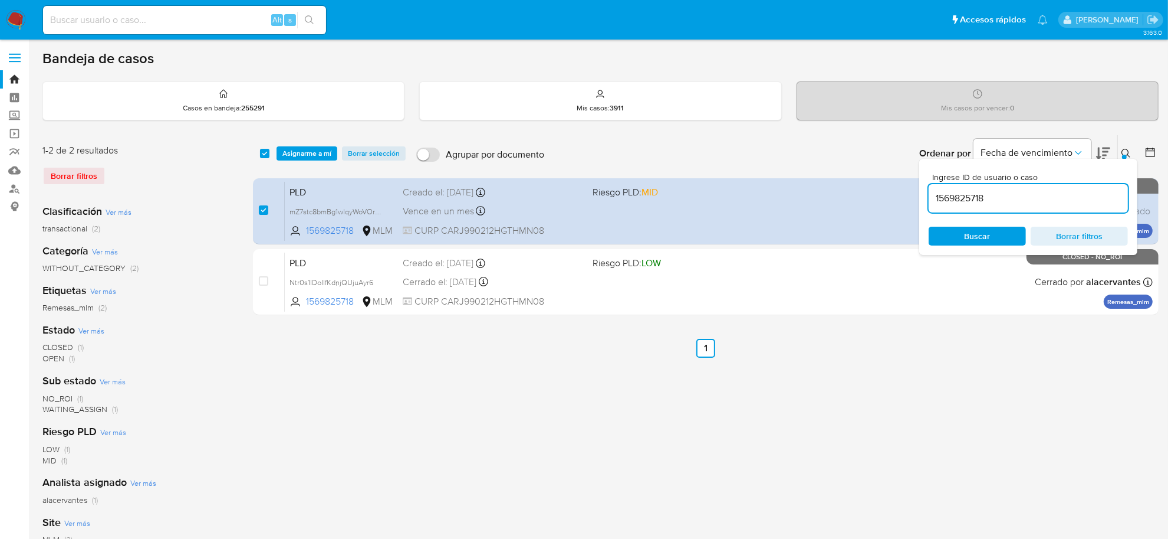
click at [950, 192] on input "1569825718" at bounding box center [1028, 198] width 199 height 15
paste input "212050249"
type input "212050249"
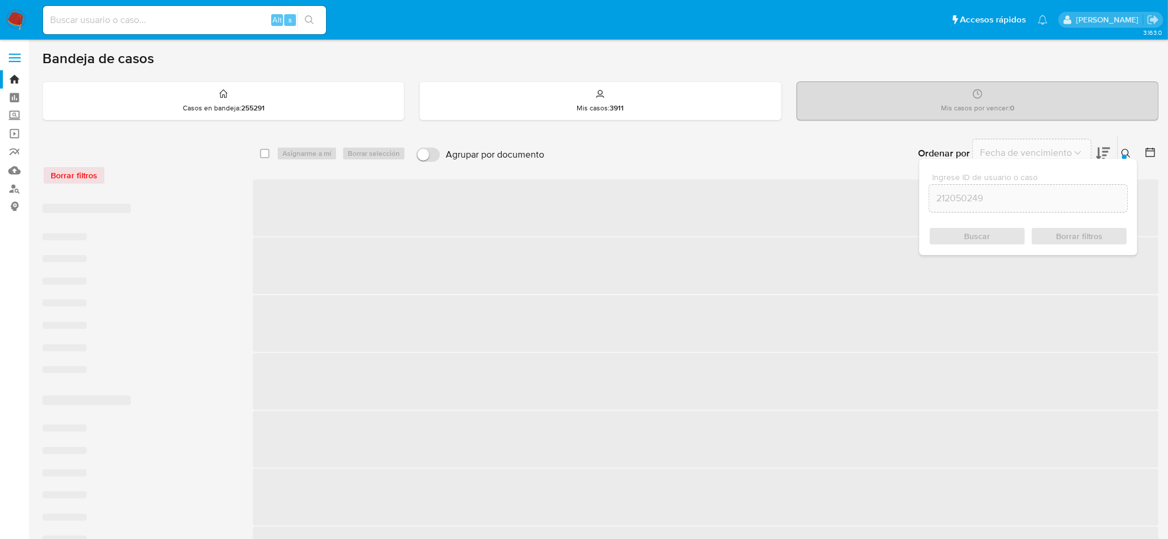
checkbox input "false"
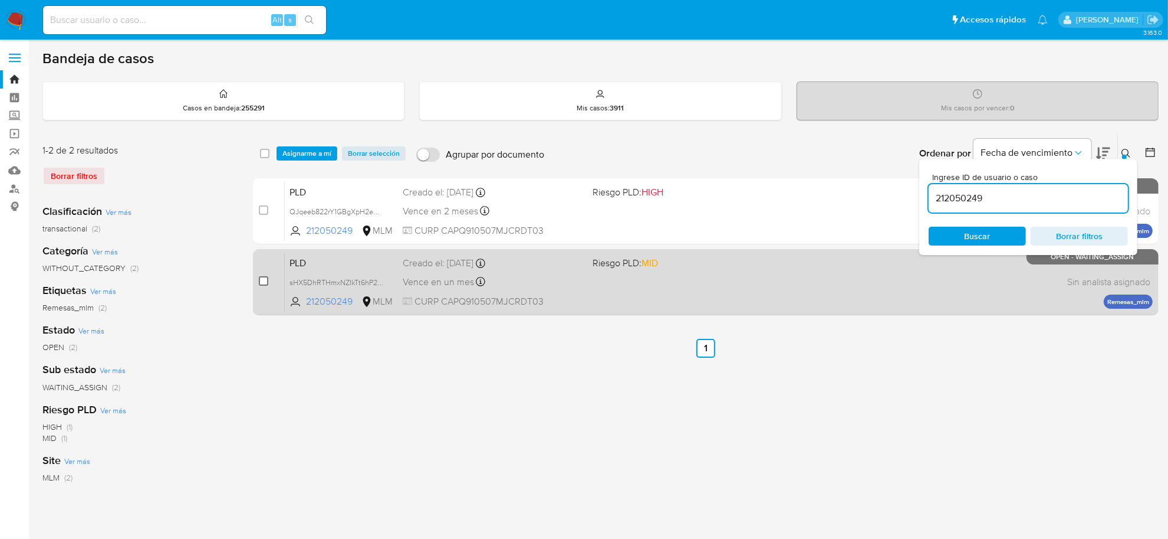
click at [260, 280] on input "checkbox" at bounding box center [263, 280] width 9 height 9
checkbox input "true"
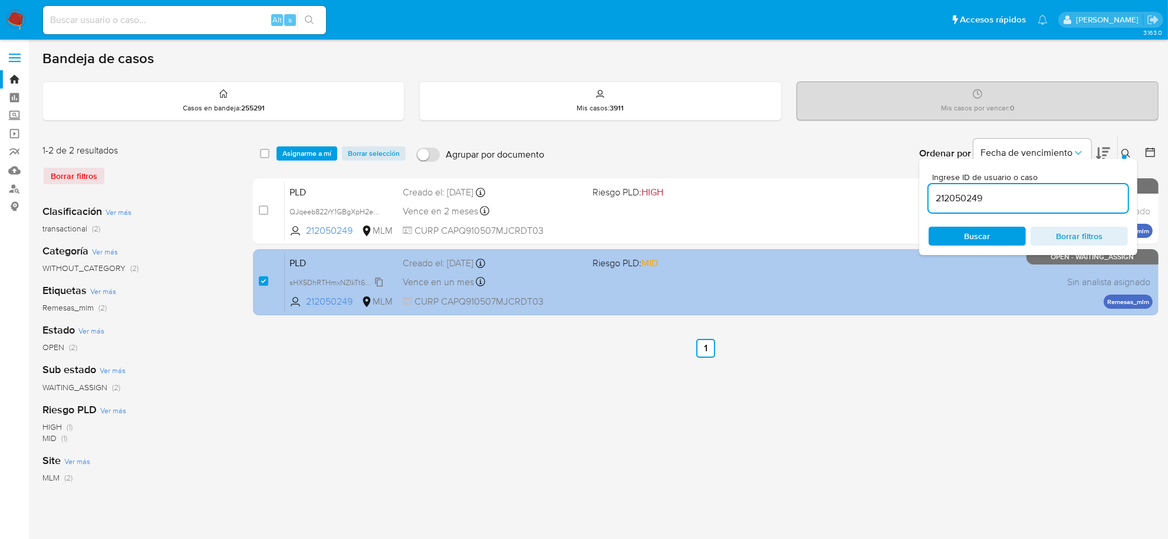
click at [376, 279] on span "sHX5DhRTHmxNZIkTt6hP2iTa" at bounding box center [338, 281] width 97 height 13
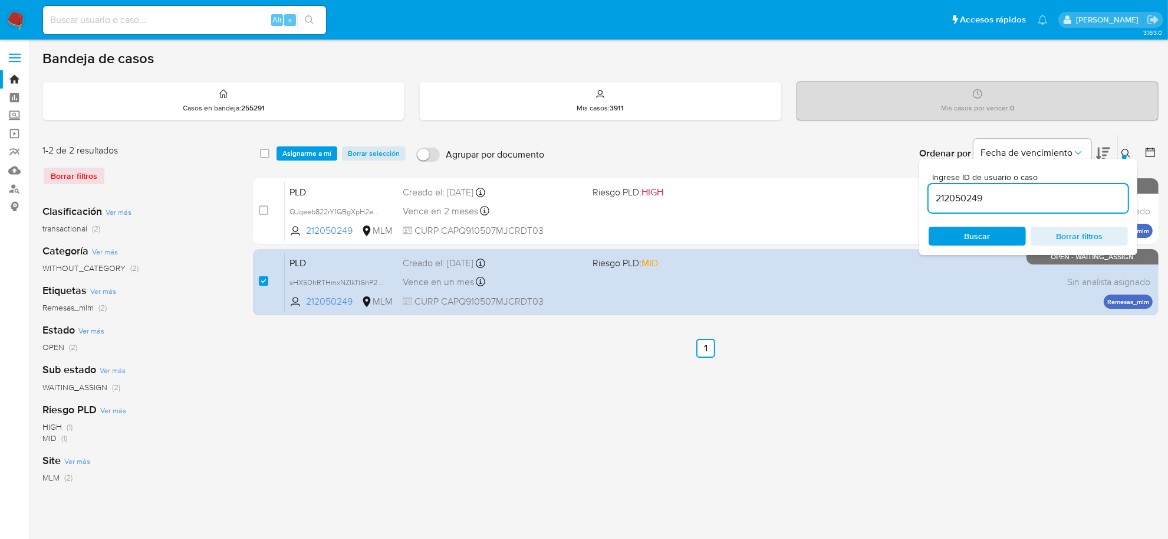
click at [953, 199] on input "212050249" at bounding box center [1028, 198] width 199 height 15
paste input "613305722"
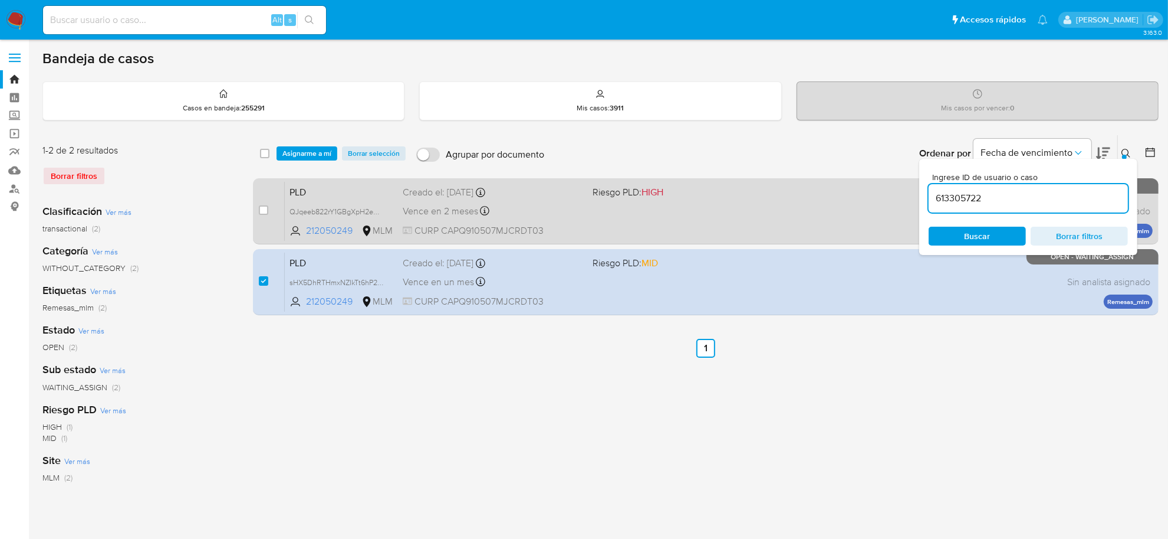
type input "613305722"
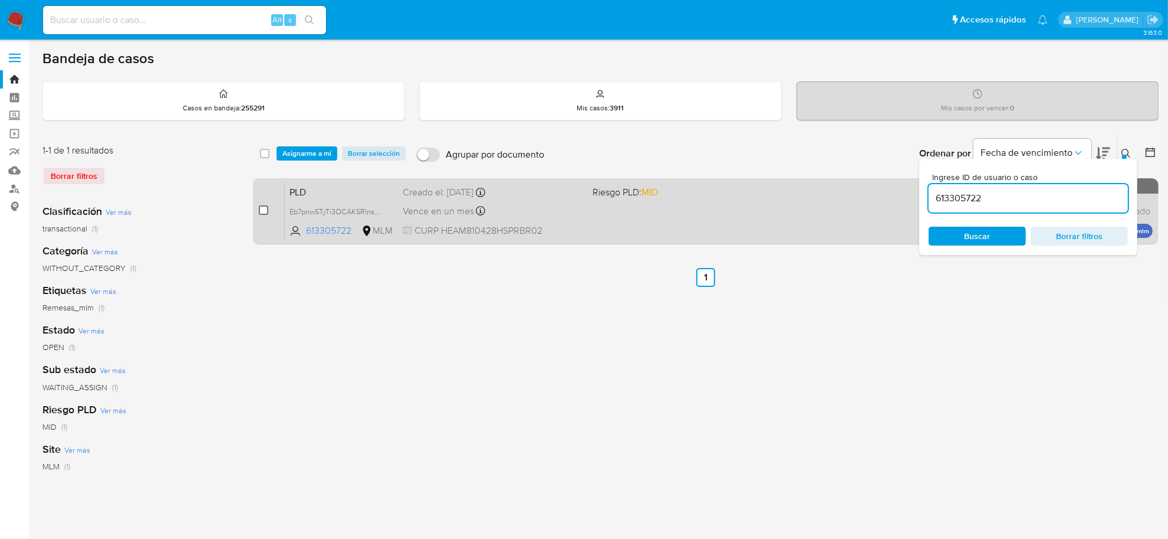
click at [260, 205] on input "checkbox" at bounding box center [263, 209] width 9 height 9
checkbox input "true"
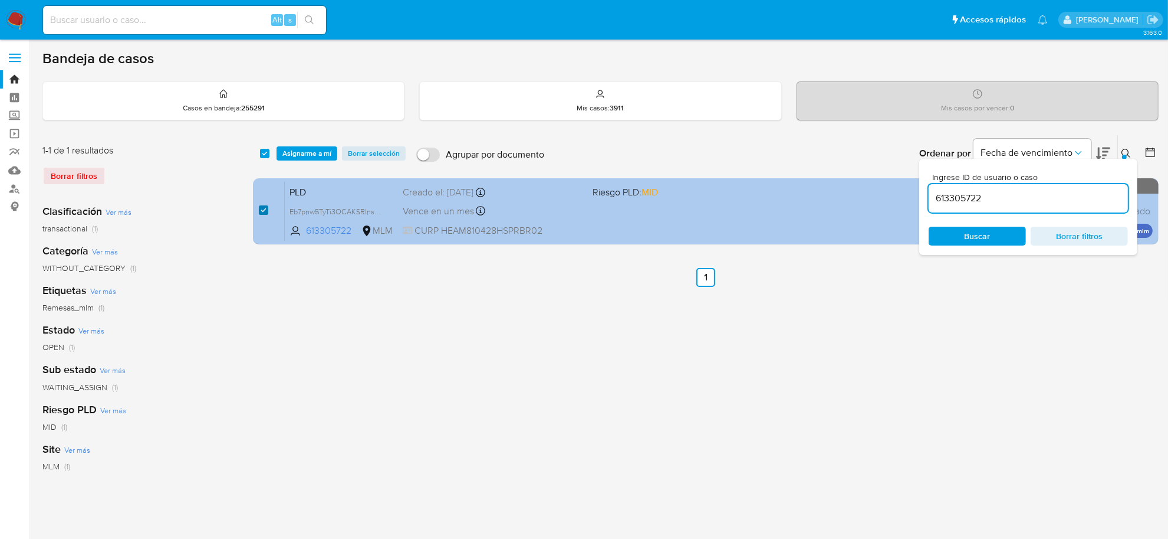
checkbox input "true"
click at [260, 205] on input "checkbox" at bounding box center [263, 209] width 9 height 9
checkbox input "false"
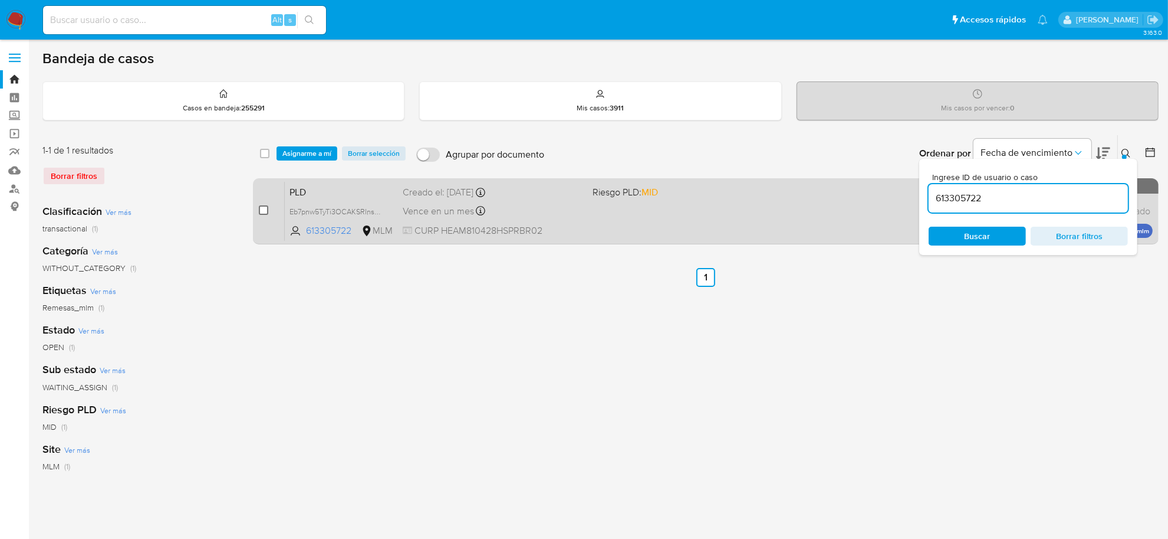
click at [261, 207] on input "checkbox" at bounding box center [263, 209] width 9 height 9
checkbox input "true"
click at [261, 207] on input "checkbox" at bounding box center [263, 209] width 9 height 9
checkbox input "false"
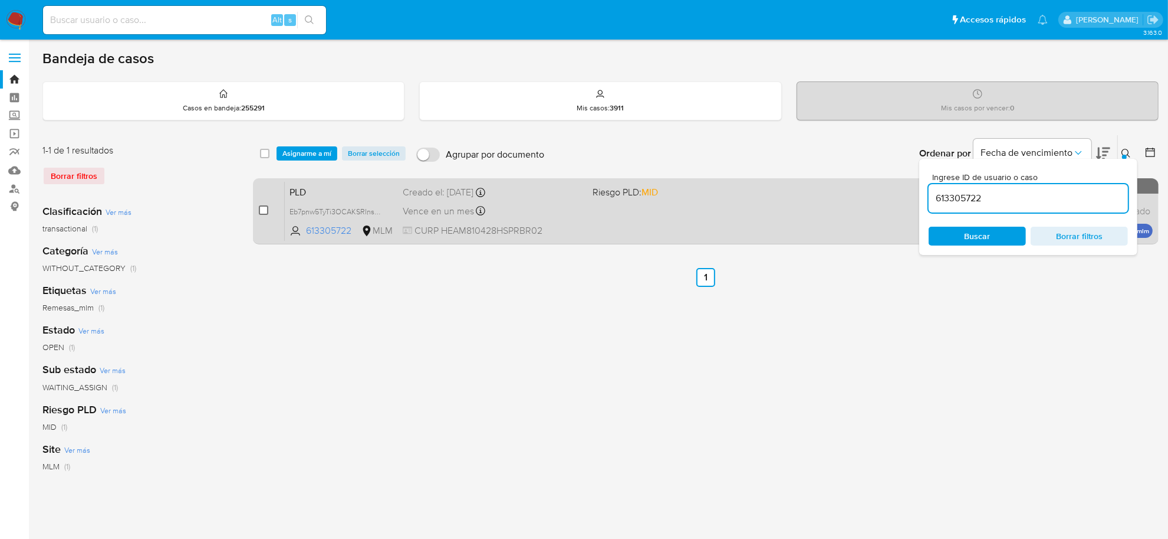
checkbox input "false"
click at [261, 207] on input "checkbox" at bounding box center [263, 209] width 9 height 9
checkbox input "true"
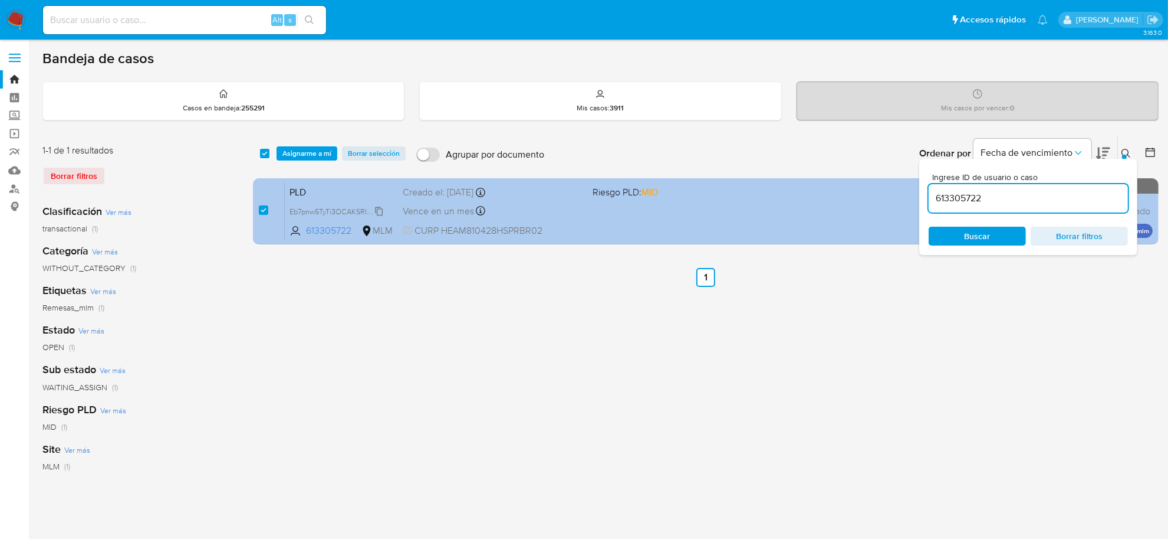
click at [378, 211] on span "Eb7pnw5TyTi3OCAKSRInsxJA" at bounding box center [338, 210] width 97 height 13
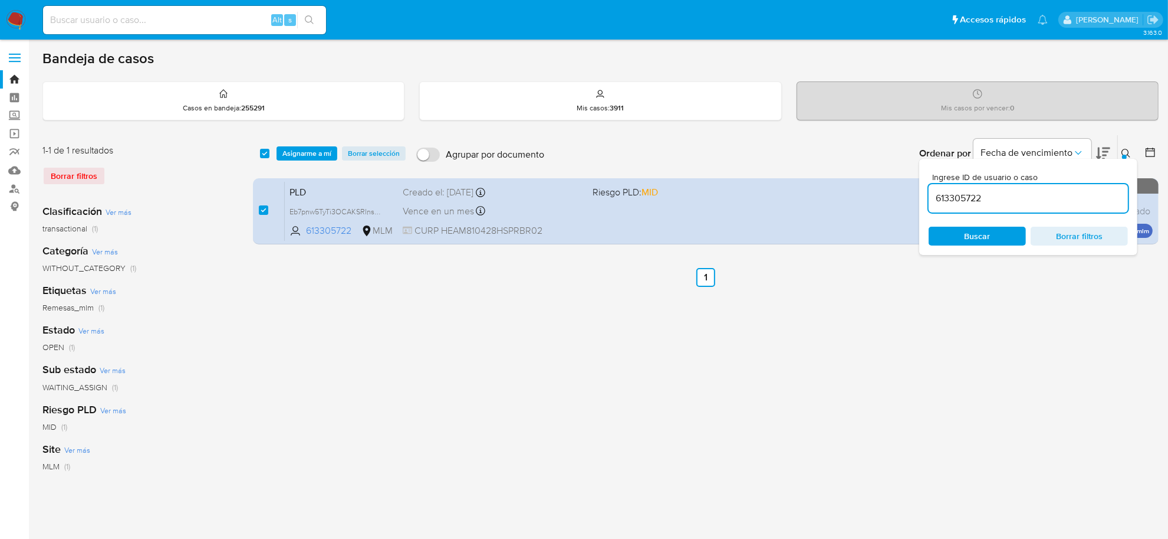
click at [944, 198] on input "613305722" at bounding box center [1028, 198] width 199 height 15
paste input "1611246755"
type input "1611246755"
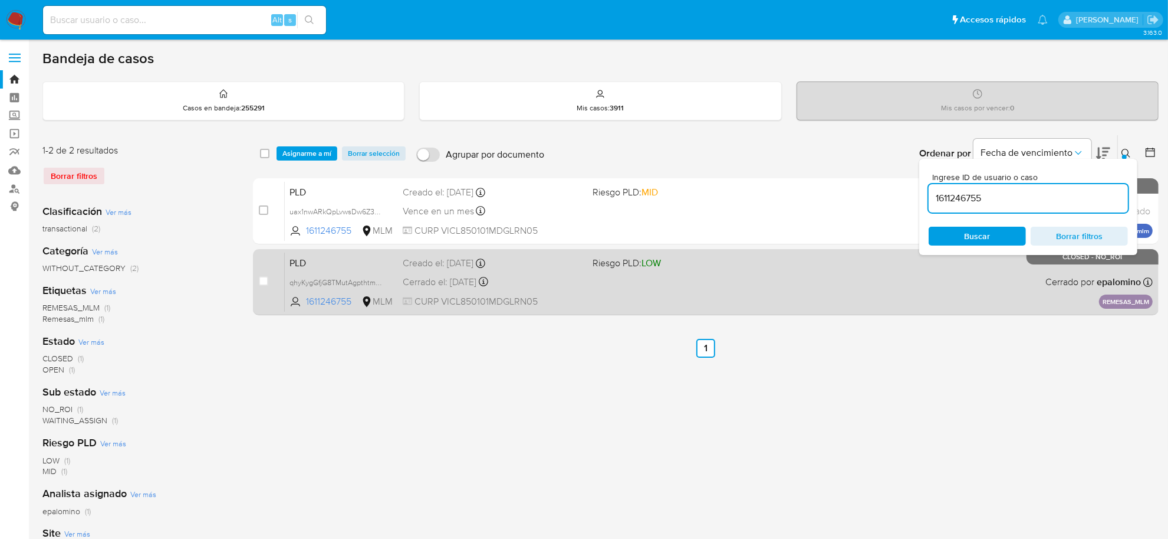
checkbox input "false"
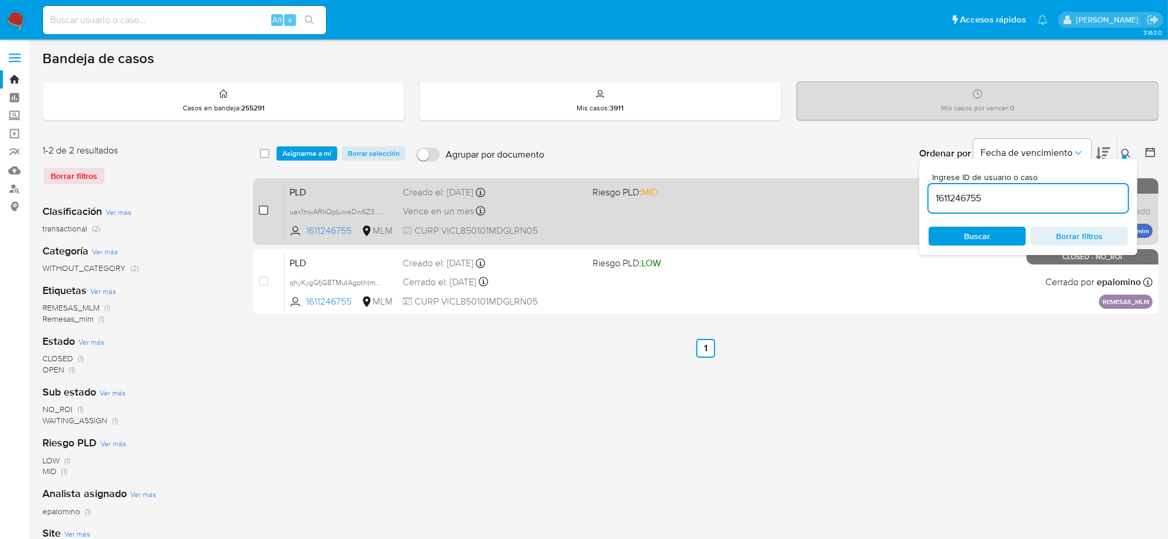
click at [264, 206] on input "checkbox" at bounding box center [263, 209] width 9 height 9
checkbox input "true"
click at [264, 206] on input "checkbox" at bounding box center [263, 209] width 9 height 9
checkbox input "false"
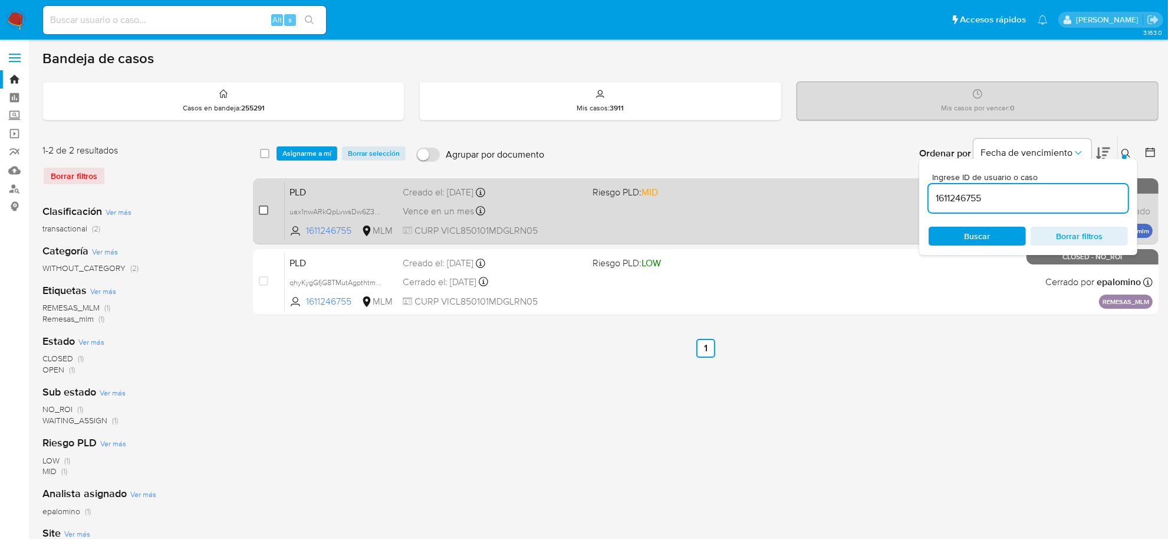
checkbox input "false"
click at [266, 208] on input "checkbox" at bounding box center [263, 209] width 9 height 9
checkbox input "true"
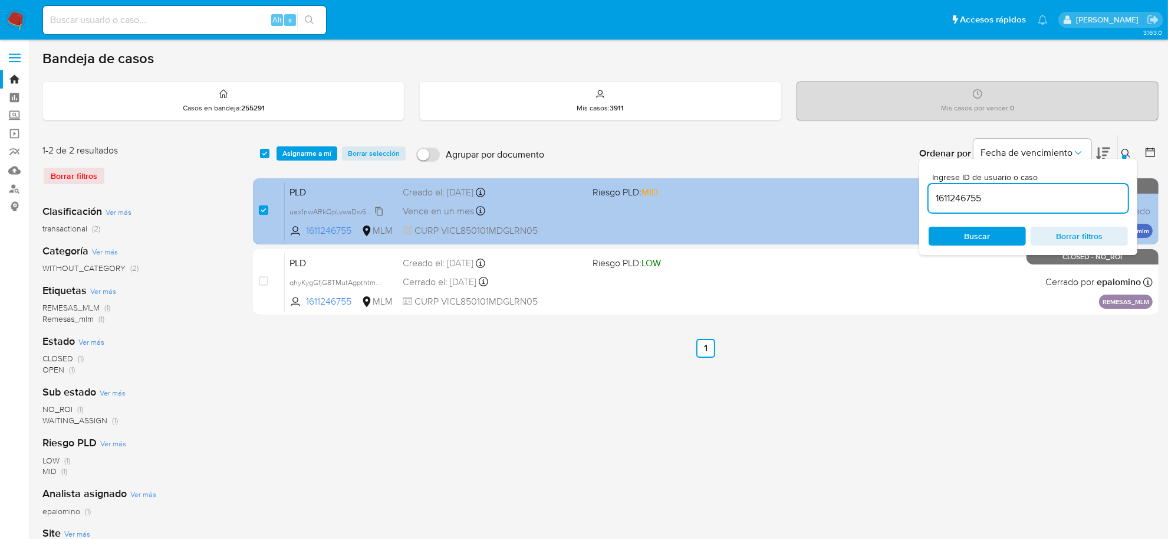
click at [377, 205] on span "uax1nwARkQpLvwsDw6Z3kHIz" at bounding box center [339, 210] width 99 height 13
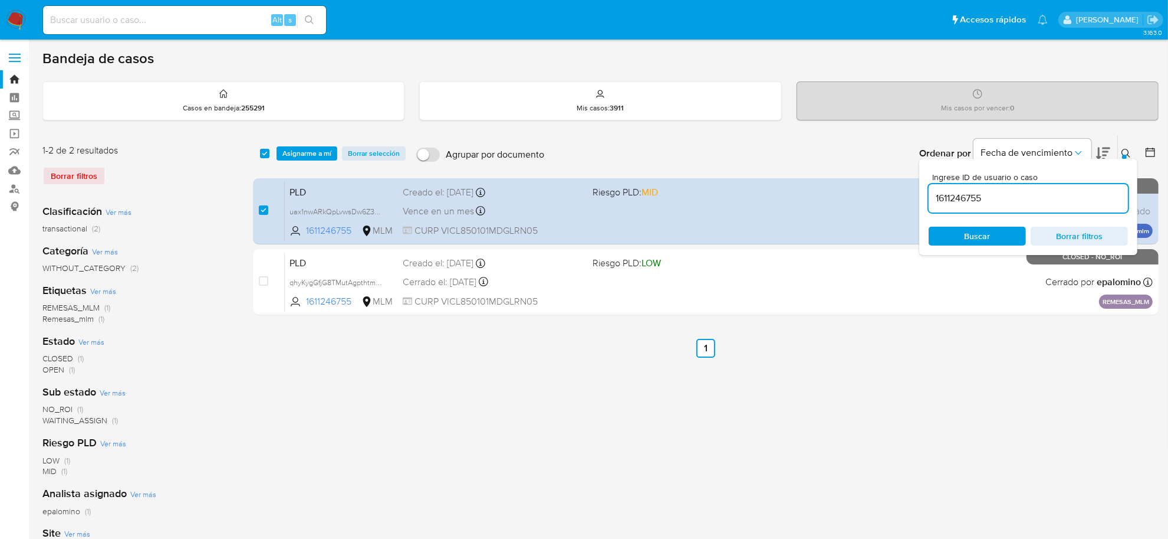
click at [953, 189] on div "1611246755" at bounding box center [1028, 198] width 199 height 28
click at [951, 202] on input "1611246755" at bounding box center [1028, 198] width 199 height 15
paste input "55515847"
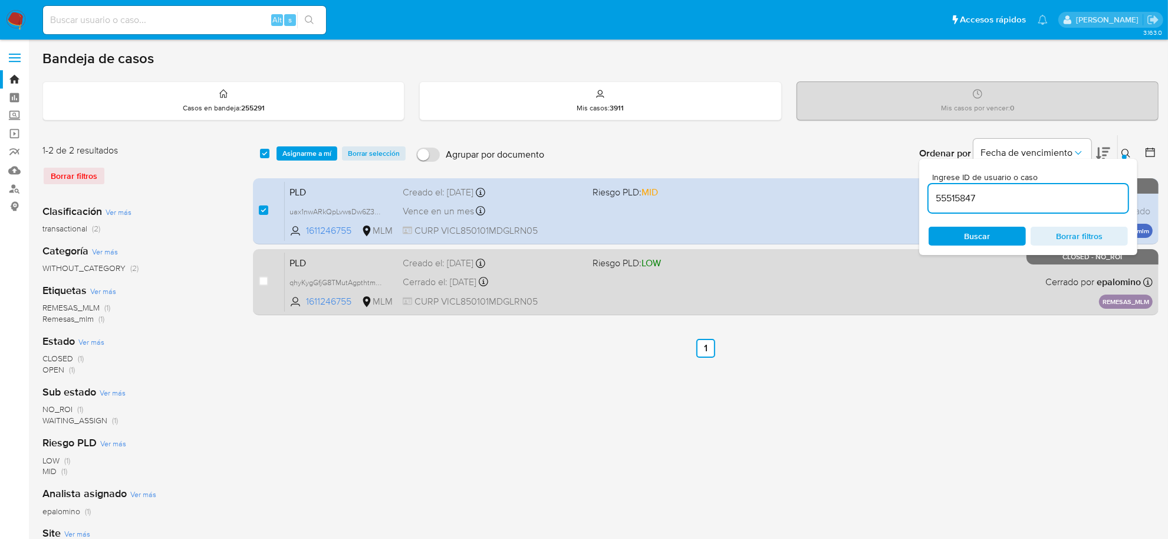
type input "55515847"
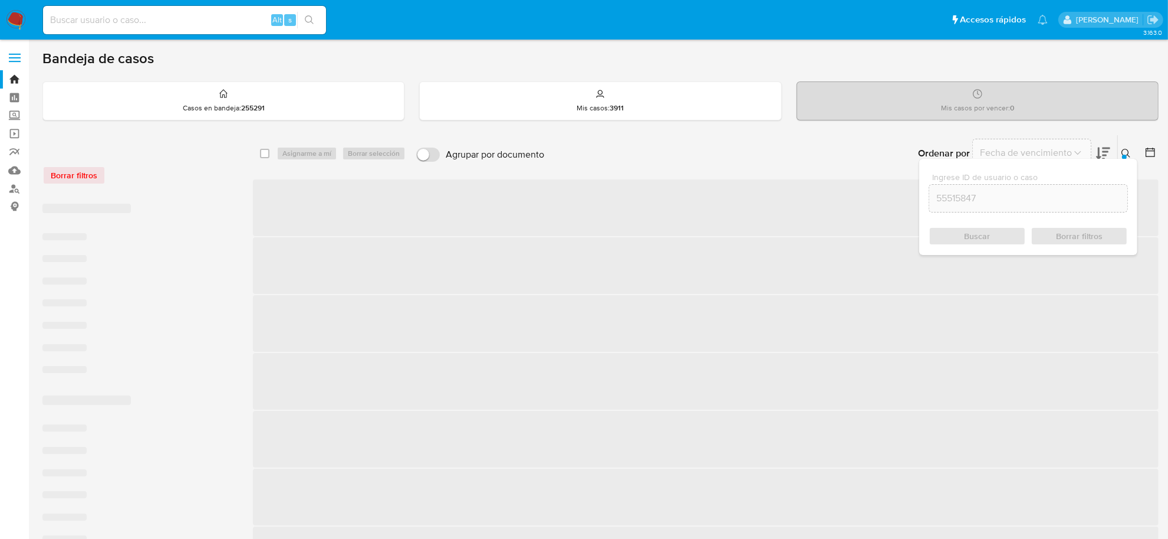
checkbox input "false"
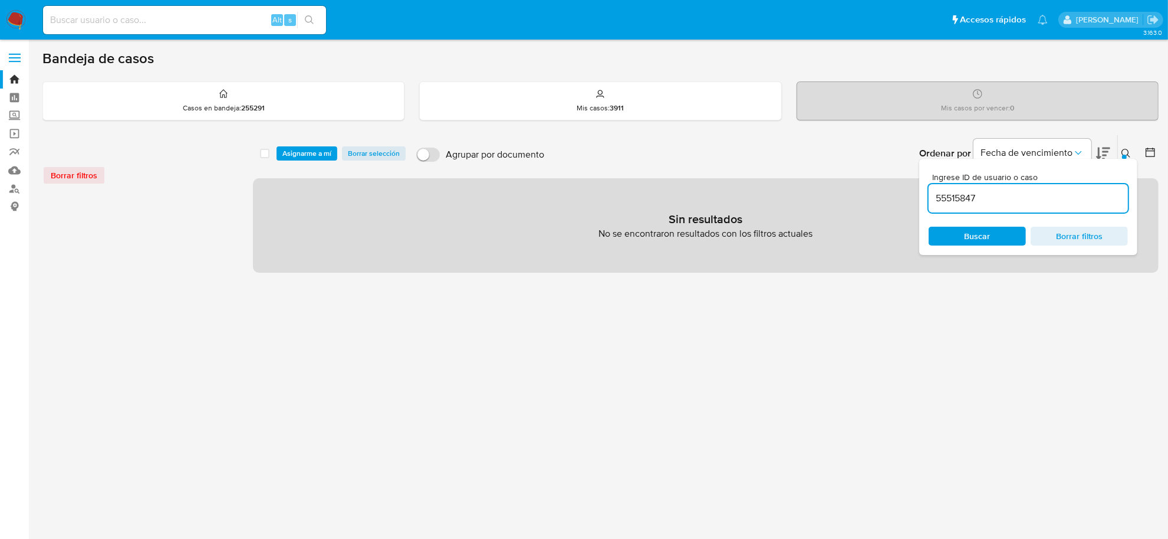
drag, startPoint x: 977, startPoint y: 198, endPoint x: 1052, endPoint y: 195, distance: 74.9
click at [1052, 195] on input "55515847" at bounding box center [1028, 198] width 199 height 15
type input "55515847"
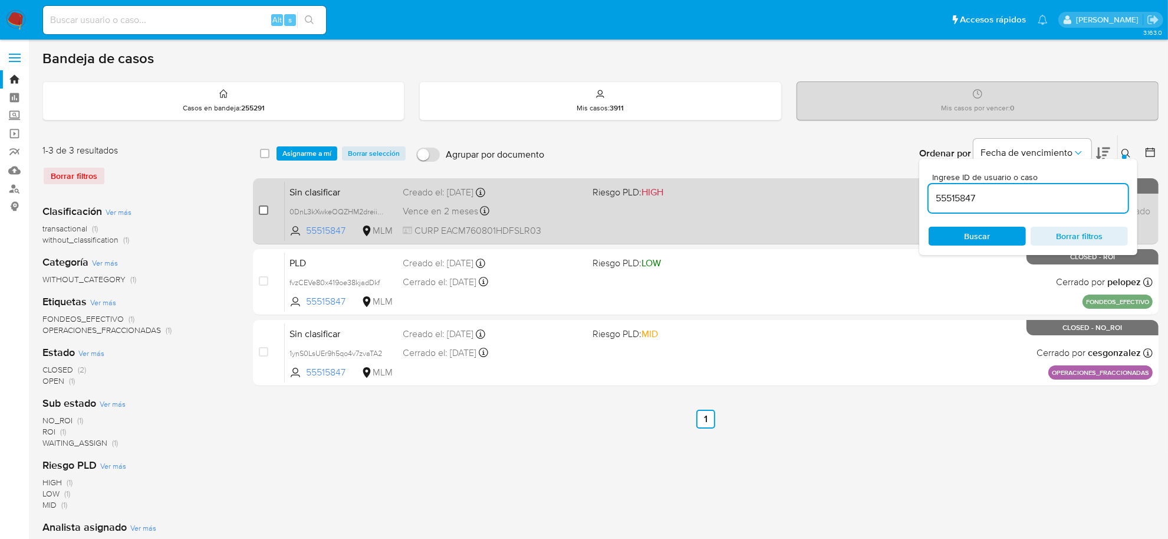
click at [265, 210] on input "checkbox" at bounding box center [263, 209] width 9 height 9
checkbox input "true"
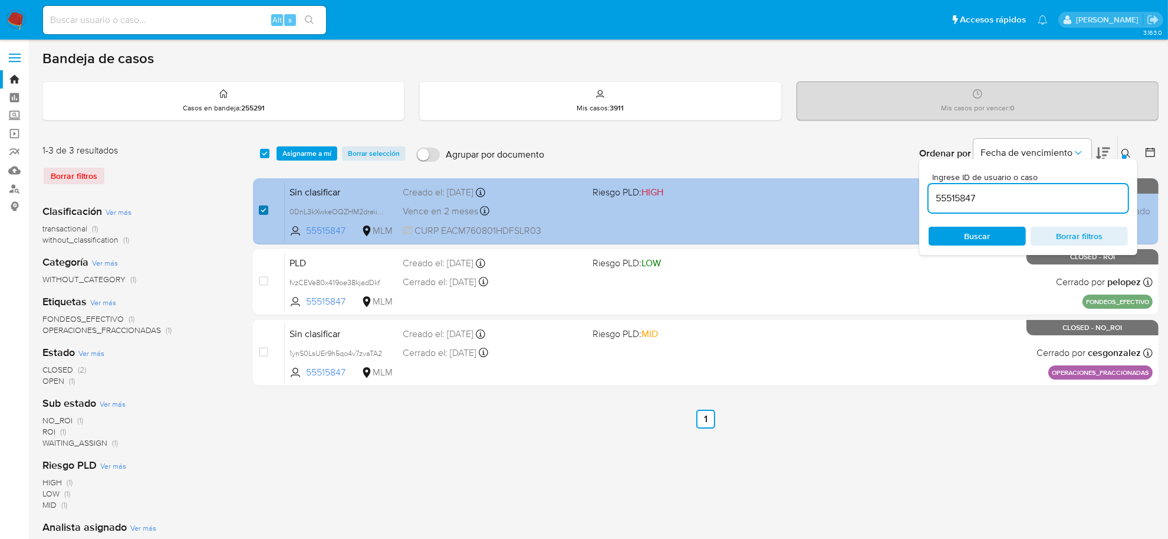
checkbox input "true"
click at [265, 210] on input "checkbox" at bounding box center [263, 209] width 9 height 9
checkbox input "false"
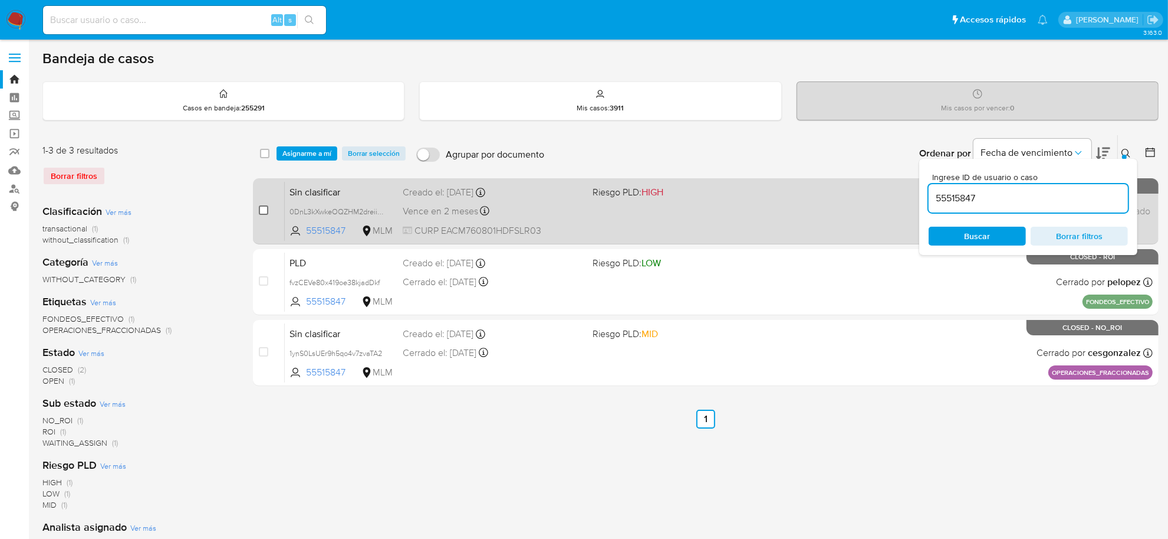
click at [265, 210] on input "checkbox" at bounding box center [263, 209] width 9 height 9
checkbox input "true"
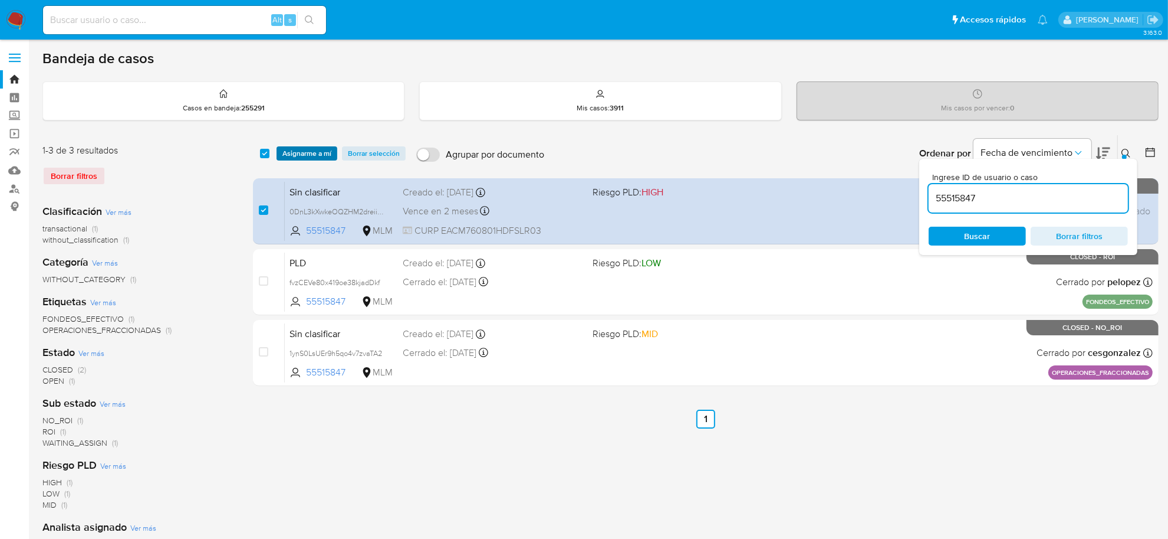
click at [320, 151] on span "Asignarme a mí" at bounding box center [307, 153] width 49 height 12
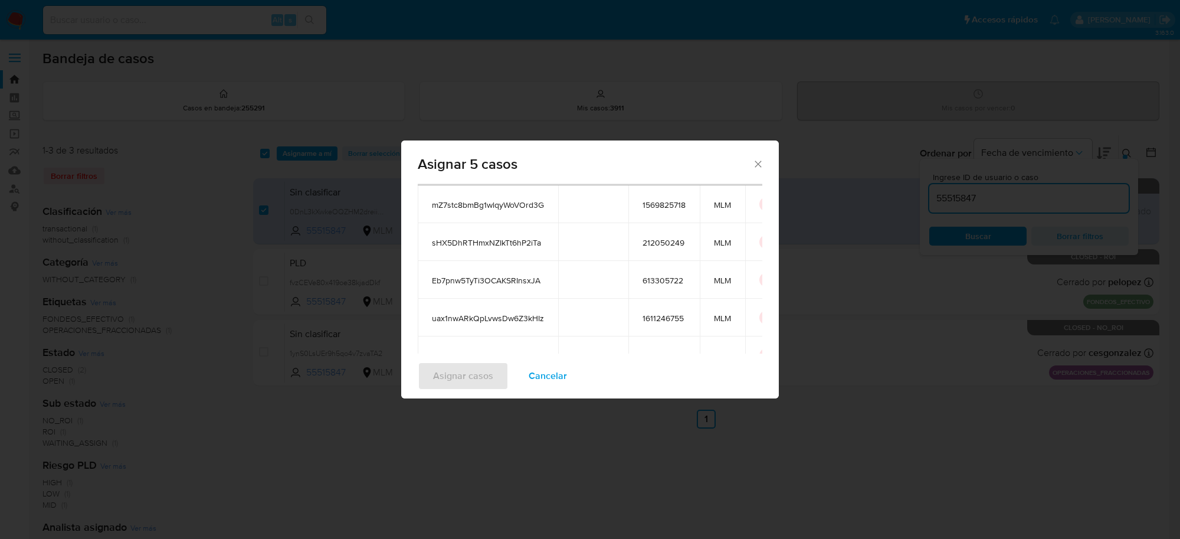
scroll to position [181, 0]
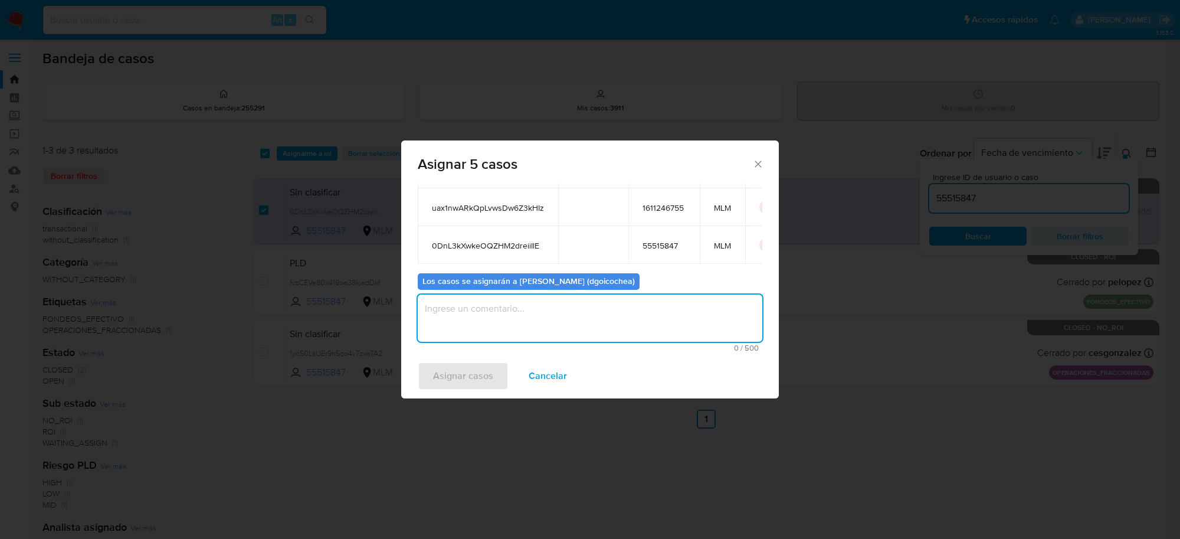
click at [550, 323] on textarea "assign-modal" at bounding box center [590, 317] width 344 height 47
type textarea "DG"
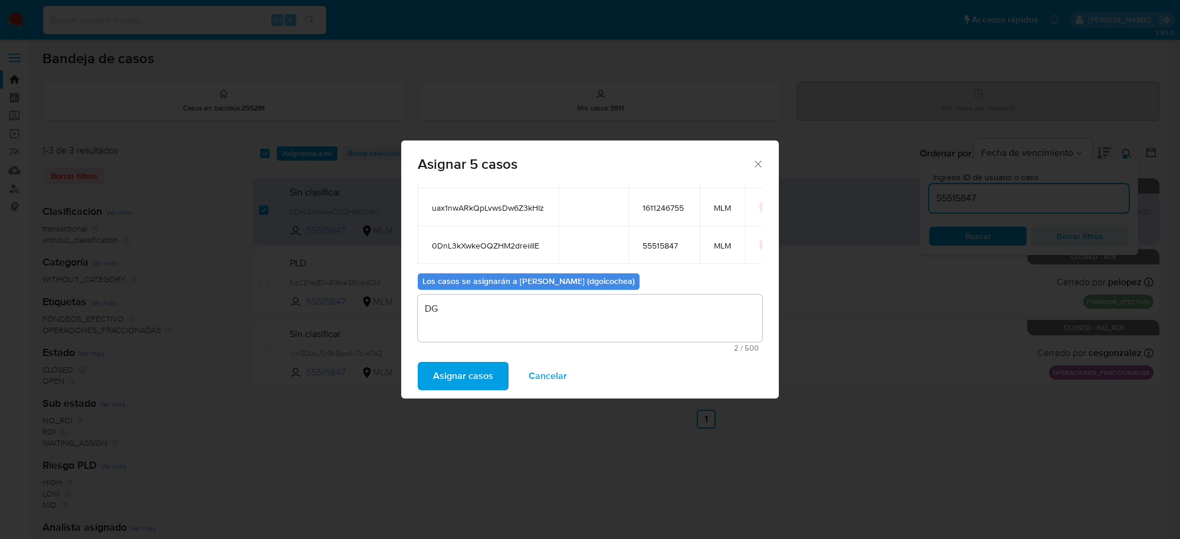
click at [457, 376] on span "Asignar casos" at bounding box center [463, 376] width 60 height 26
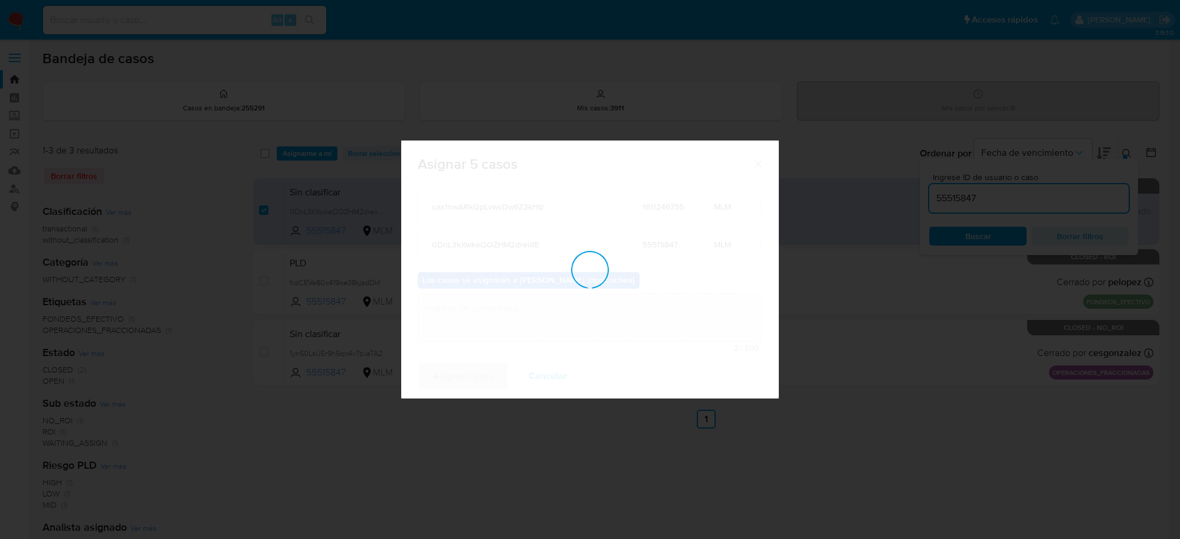
checkbox input "false"
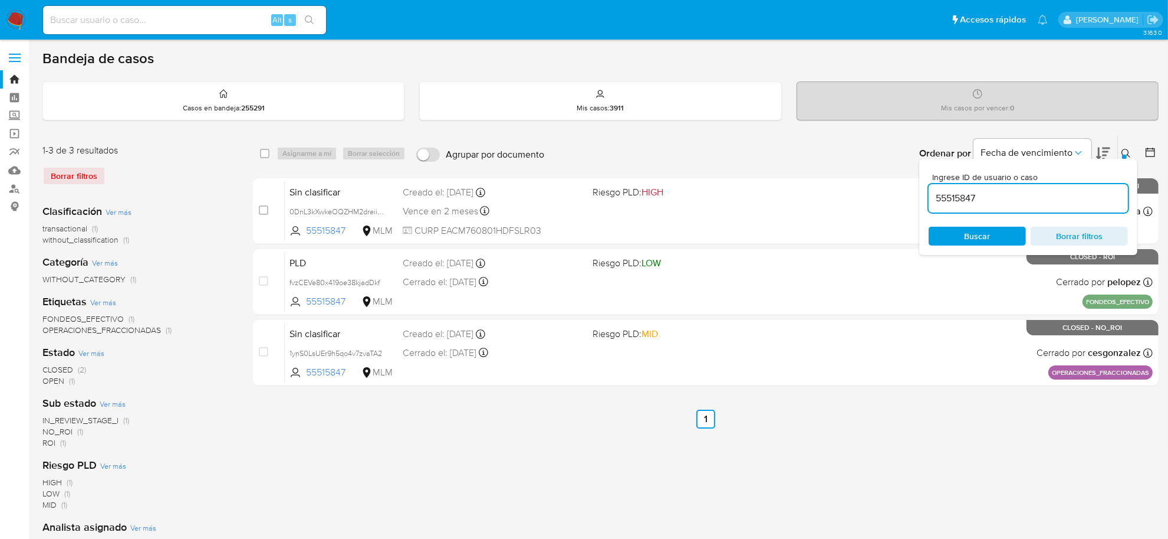
click at [954, 193] on input "55515847" at bounding box center [1028, 198] width 199 height 15
paste input "728443135"
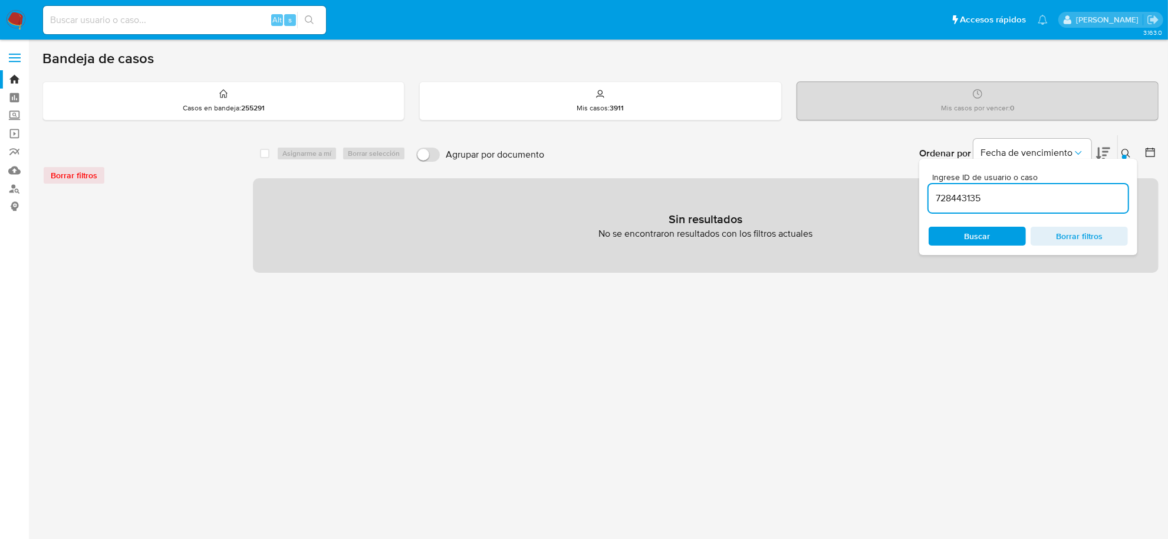
drag, startPoint x: 980, startPoint y: 195, endPoint x: 1078, endPoint y: 199, distance: 97.4
click at [1078, 199] on input "728443135" at bounding box center [1028, 198] width 199 height 15
type input "728443135"
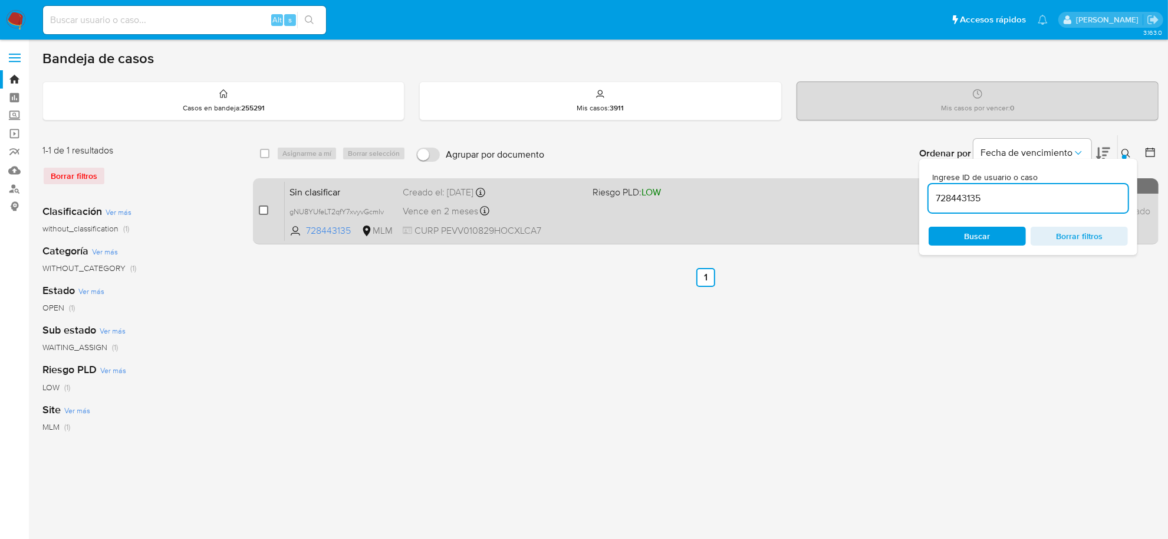
click at [266, 208] on input "checkbox" at bounding box center [263, 209] width 9 height 9
checkbox input "true"
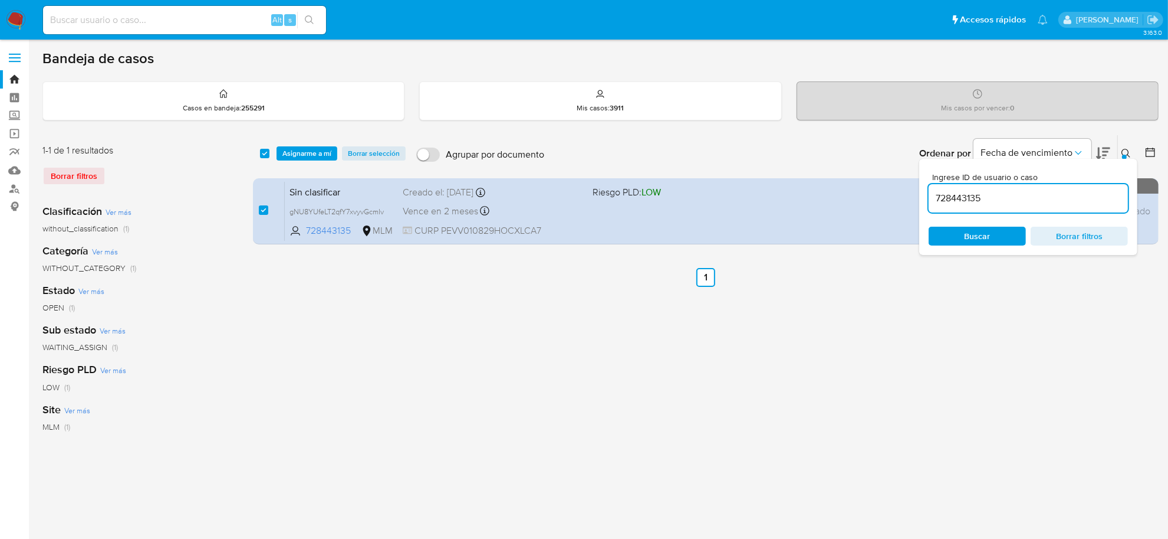
click at [959, 202] on input "728443135" at bounding box center [1028, 198] width 199 height 15
type input "1662970402"
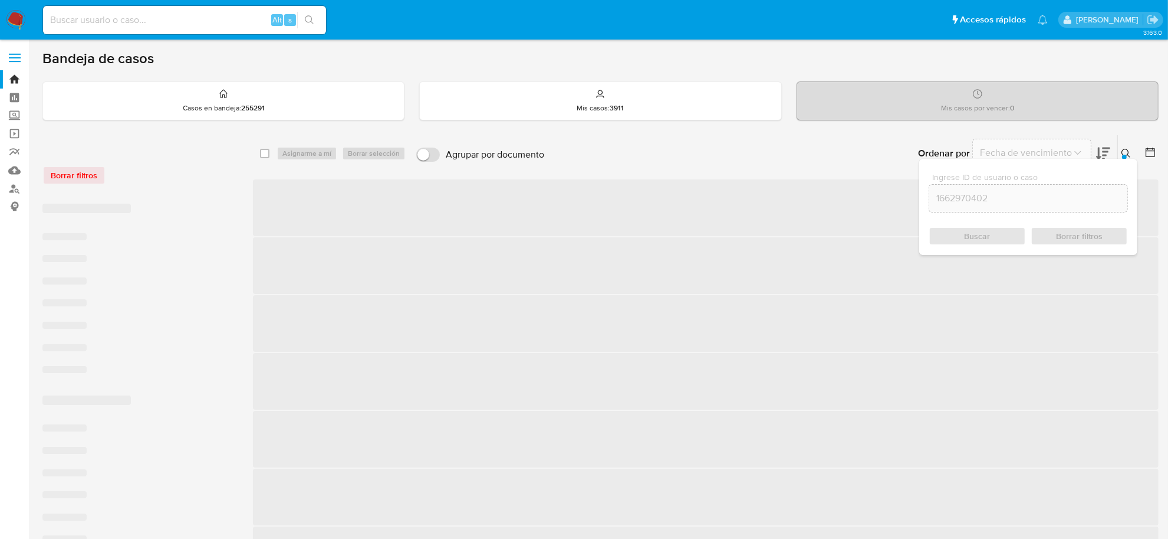
checkbox input "false"
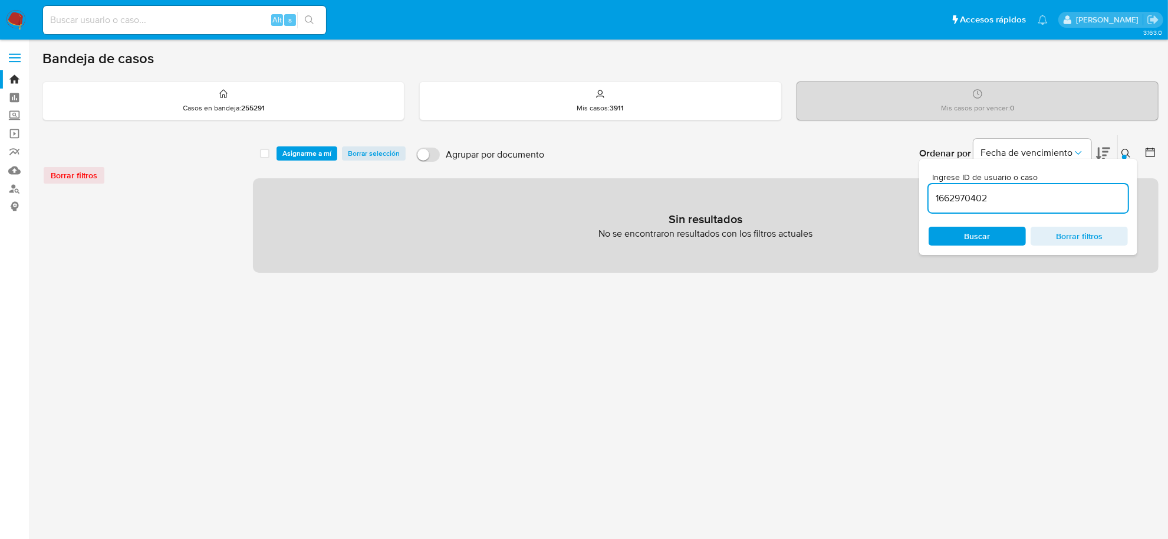
drag, startPoint x: 988, startPoint y: 193, endPoint x: 1038, endPoint y: 193, distance: 50.1
click at [1038, 193] on input "1662970402" at bounding box center [1028, 198] width 199 height 15
type input "1662970402"
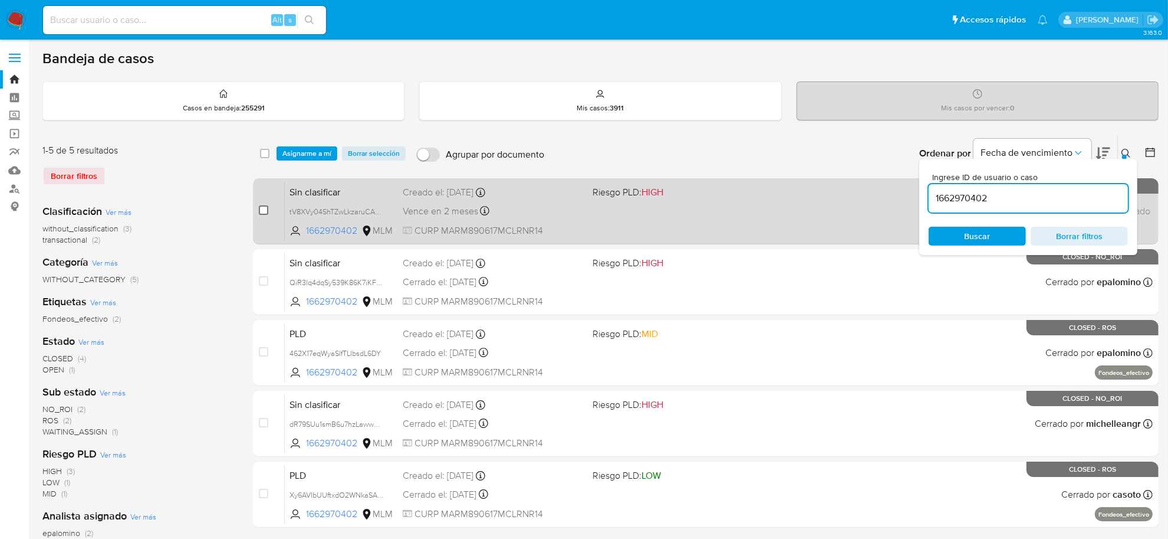
click at [260, 206] on input "checkbox" at bounding box center [263, 209] width 9 height 9
checkbox input "true"
click at [260, 206] on input "checkbox" at bounding box center [263, 209] width 9 height 9
checkbox input "false"
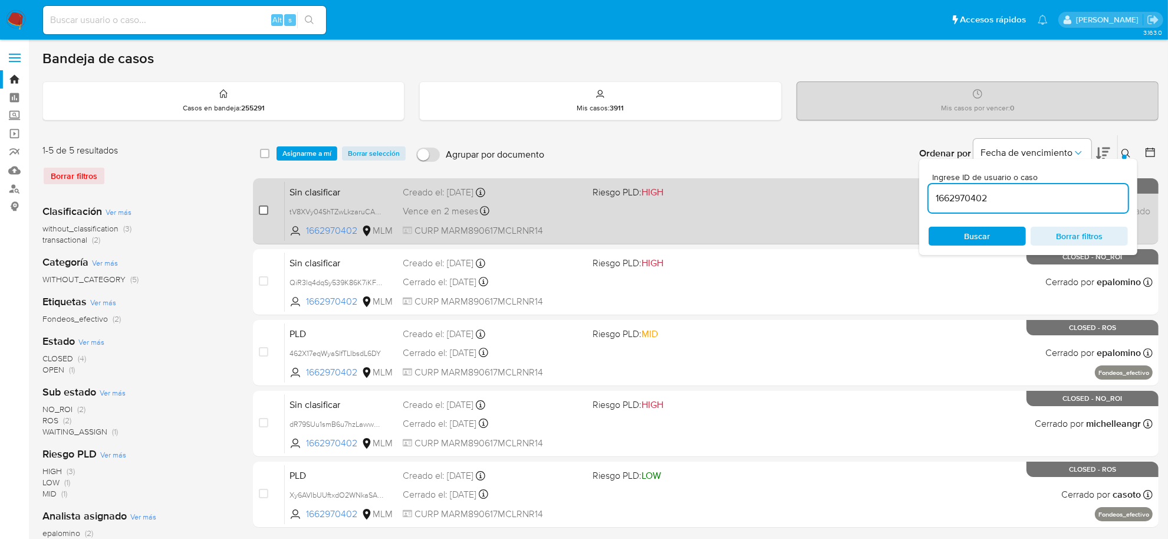
checkbox input "false"
click at [264, 210] on input "checkbox" at bounding box center [263, 209] width 9 height 9
checkbox input "true"
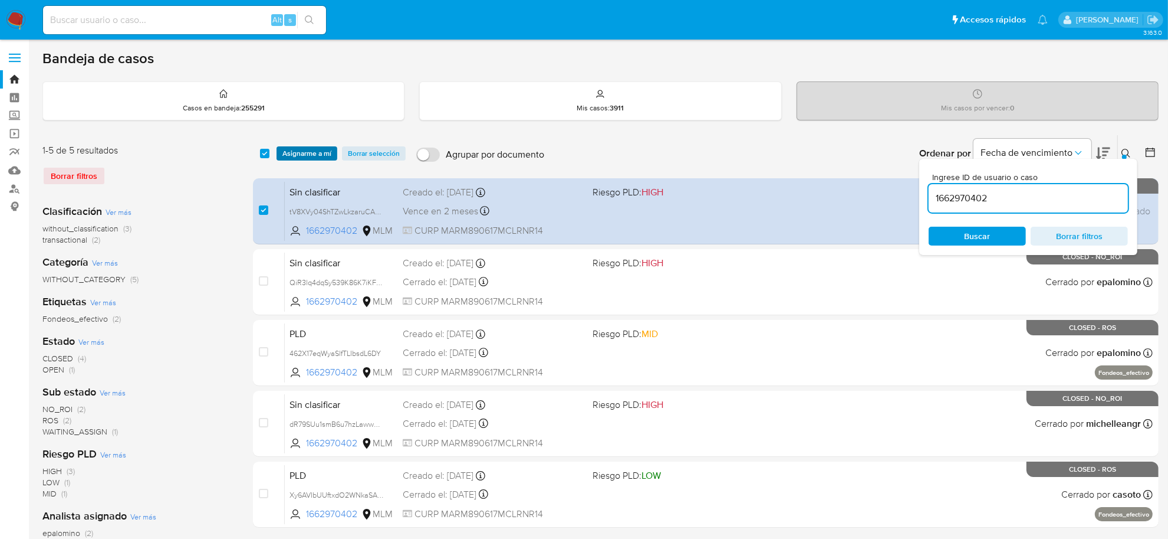
click at [313, 153] on span "Asignarme a mí" at bounding box center [307, 153] width 49 height 12
click at [313, 153] on body "Pausado Ver notificaciones Alt s Accesos rápidos Presiona las siguientes teclas…" at bounding box center [584, 353] width 1168 height 707
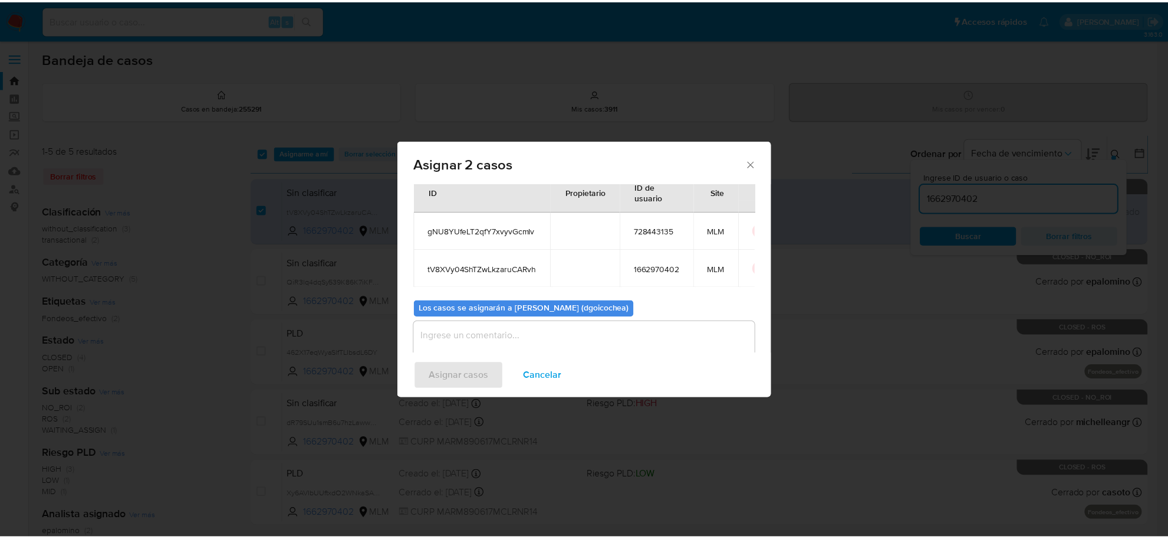
scroll to position [68, 0]
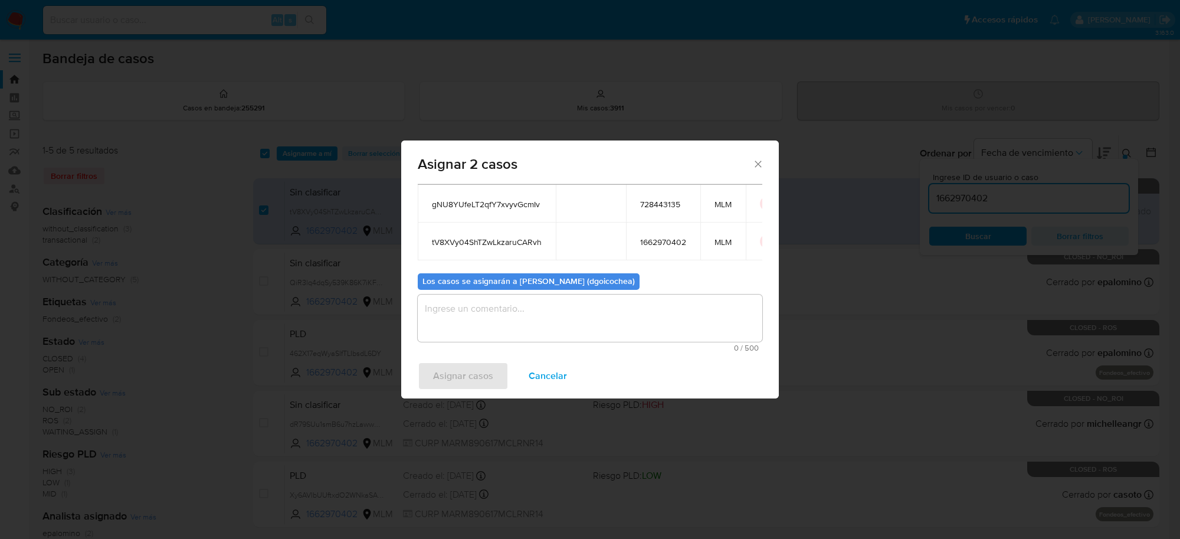
click at [550, 316] on textarea "assign-modal" at bounding box center [590, 317] width 344 height 47
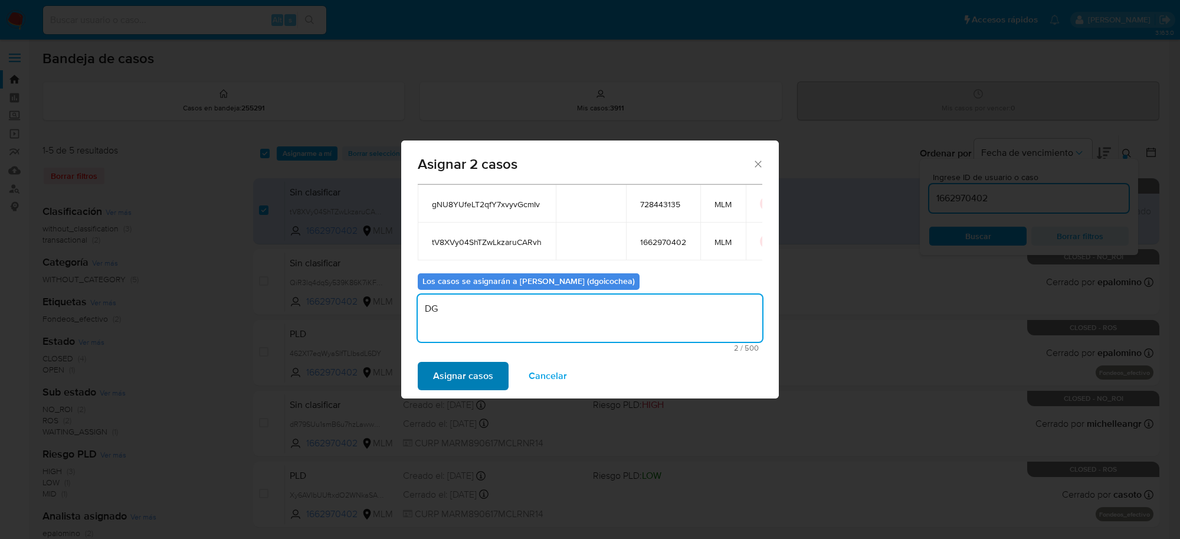
type textarea "DG"
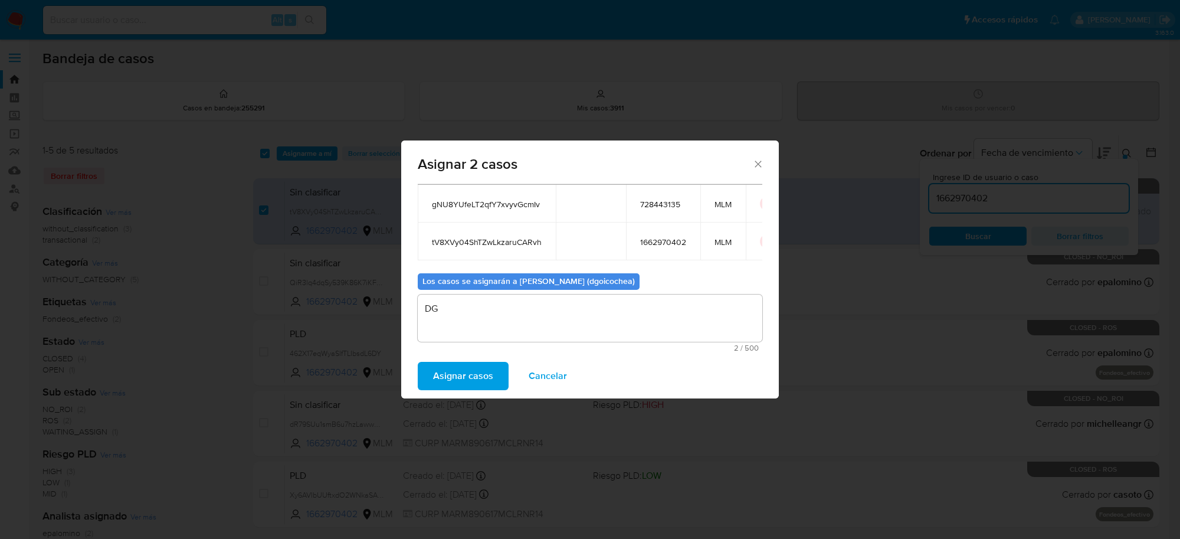
click at [464, 384] on span "Asignar casos" at bounding box center [463, 376] width 60 height 26
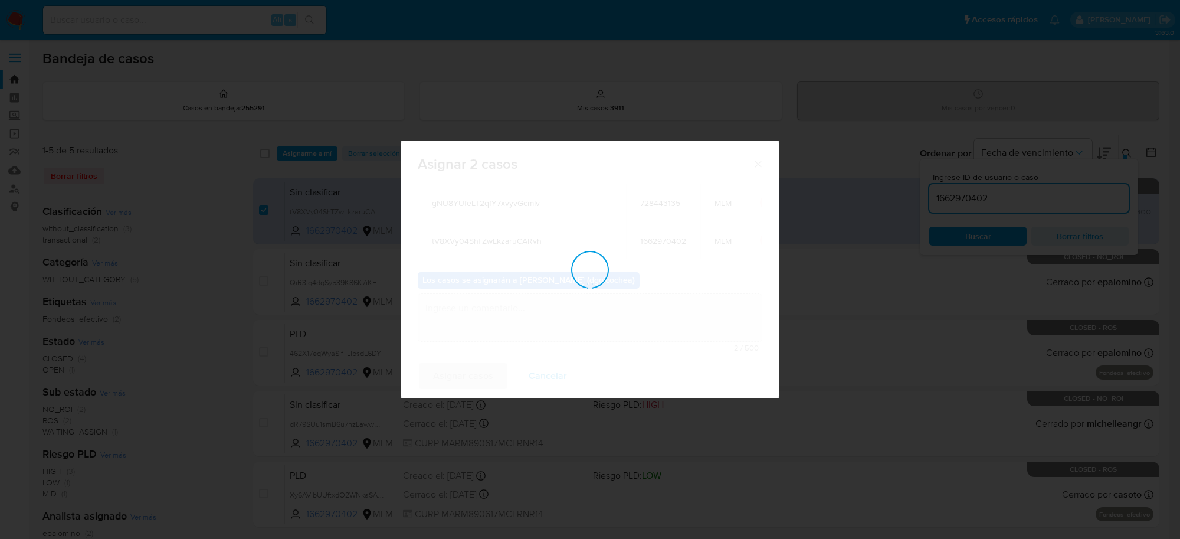
checkbox input "false"
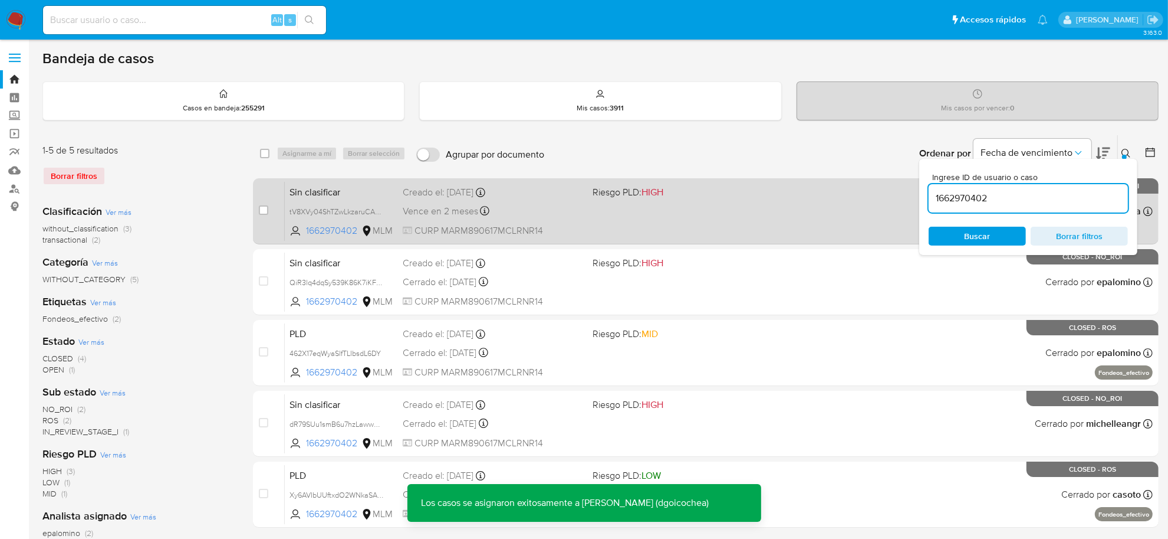
click at [313, 188] on span "Sin clasificar" at bounding box center [342, 190] width 104 height 15
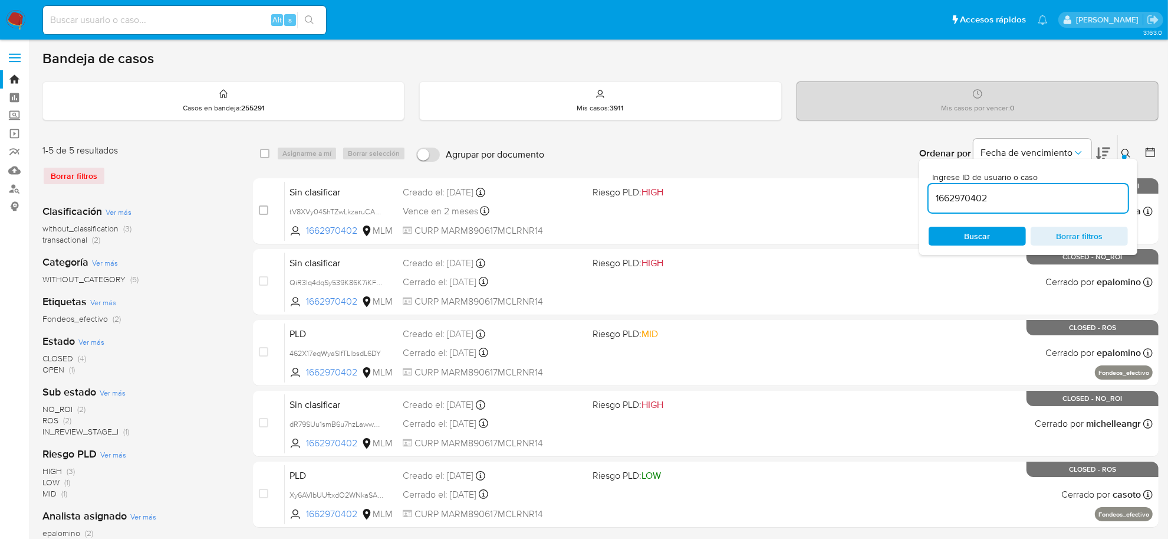
click at [19, 15] on img at bounding box center [16, 20] width 20 height 20
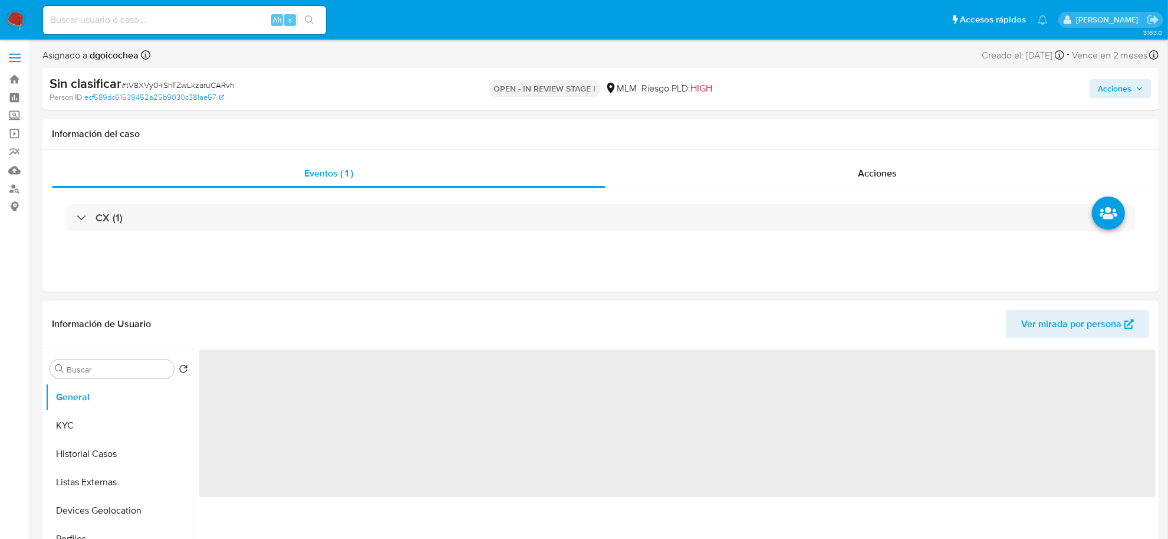
select select "10"
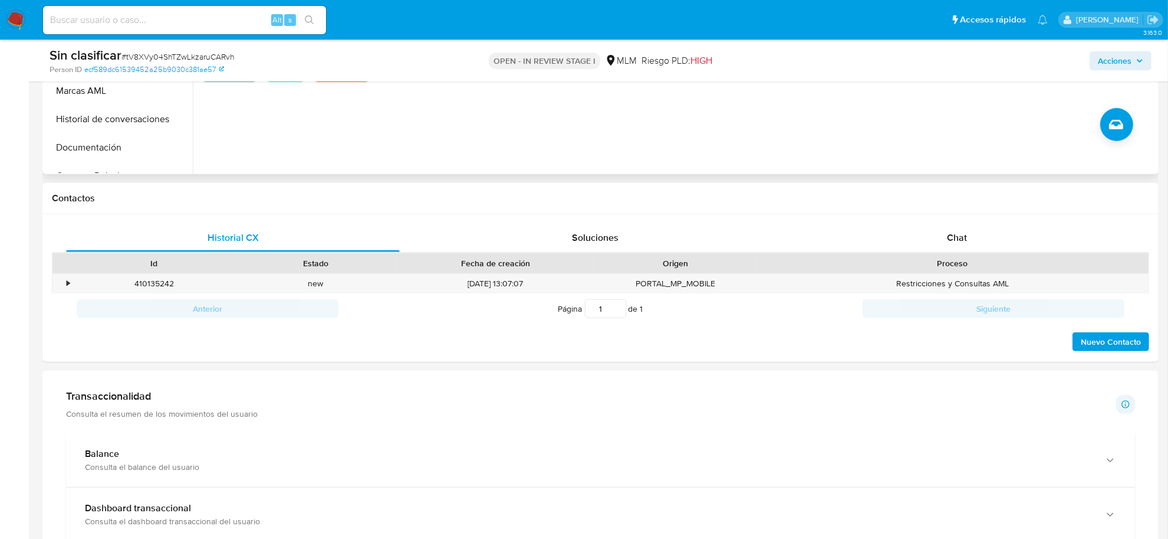
scroll to position [442, 0]
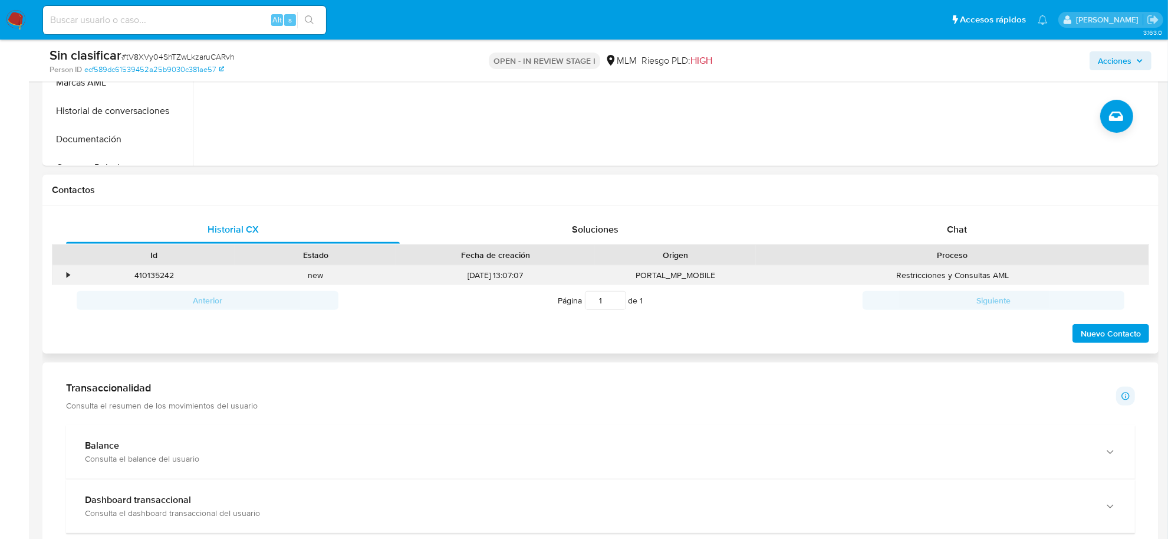
click at [67, 272] on div "•" at bounding box center [68, 275] width 3 height 11
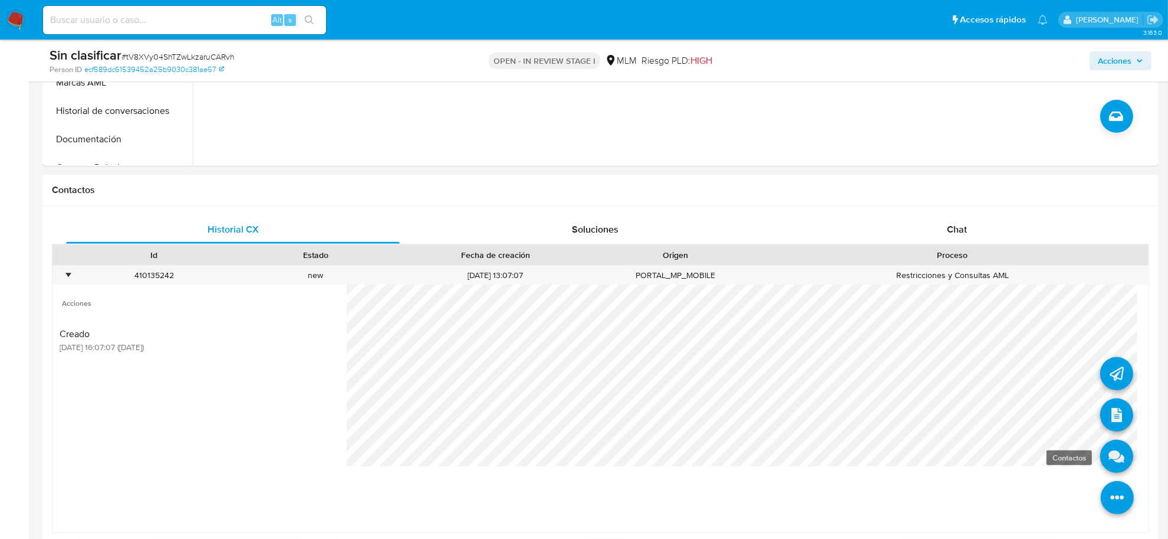
click at [1103, 461] on icon at bounding box center [1117, 455] width 33 height 33
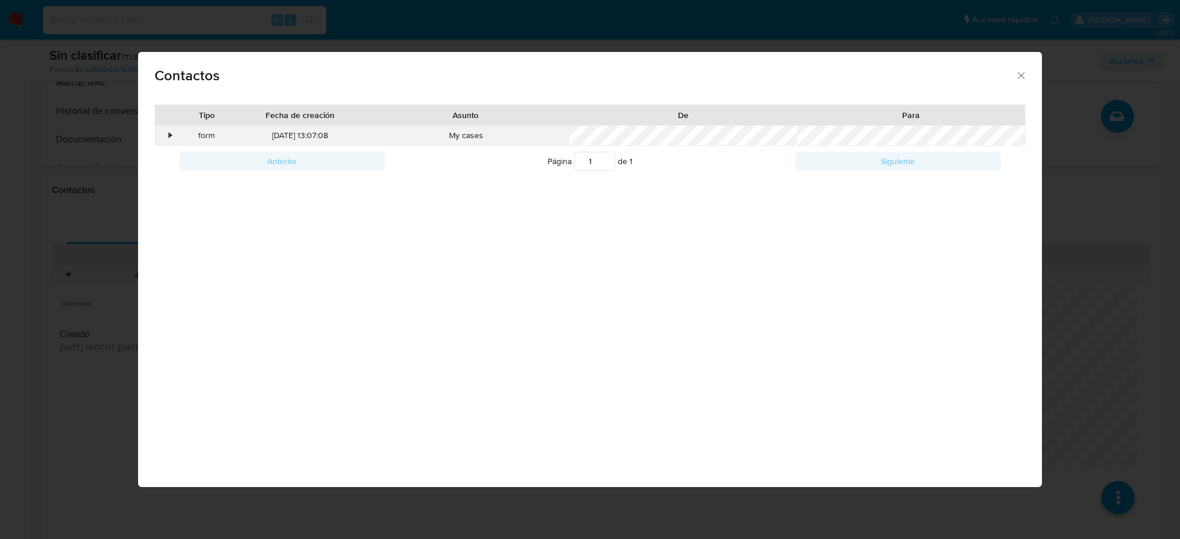
click at [169, 136] on div "•" at bounding box center [170, 136] width 3 height 12
click at [1022, 71] on icon "close" at bounding box center [1021, 76] width 12 height 12
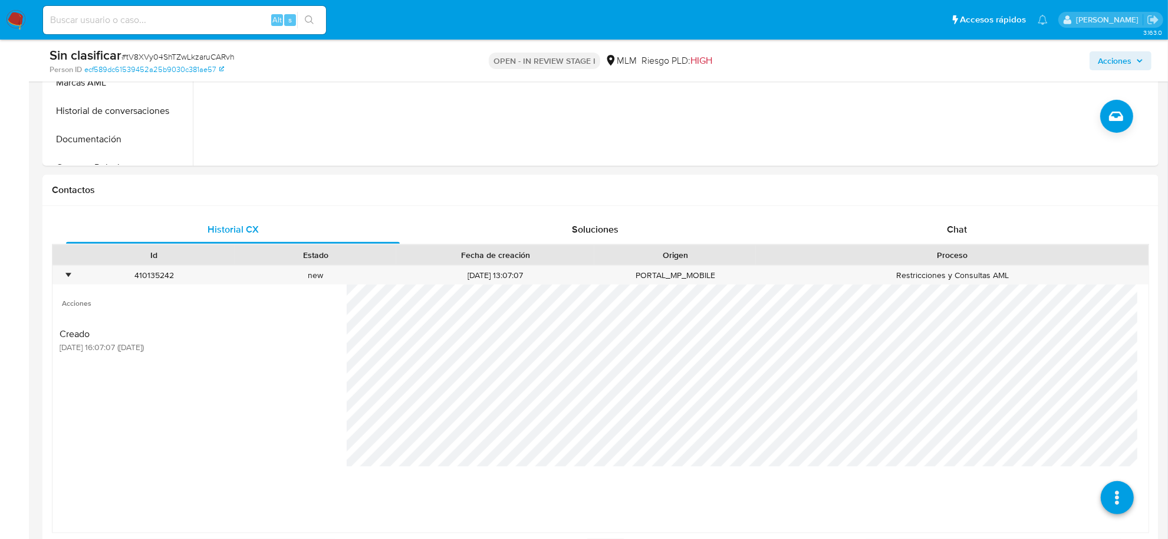
click at [1124, 56] on span "Acciones" at bounding box center [1115, 60] width 34 height 19
click at [1110, 62] on span "Acciones" at bounding box center [1115, 60] width 34 height 19
click at [1097, 58] on button "Acciones" at bounding box center [1121, 60] width 62 height 19
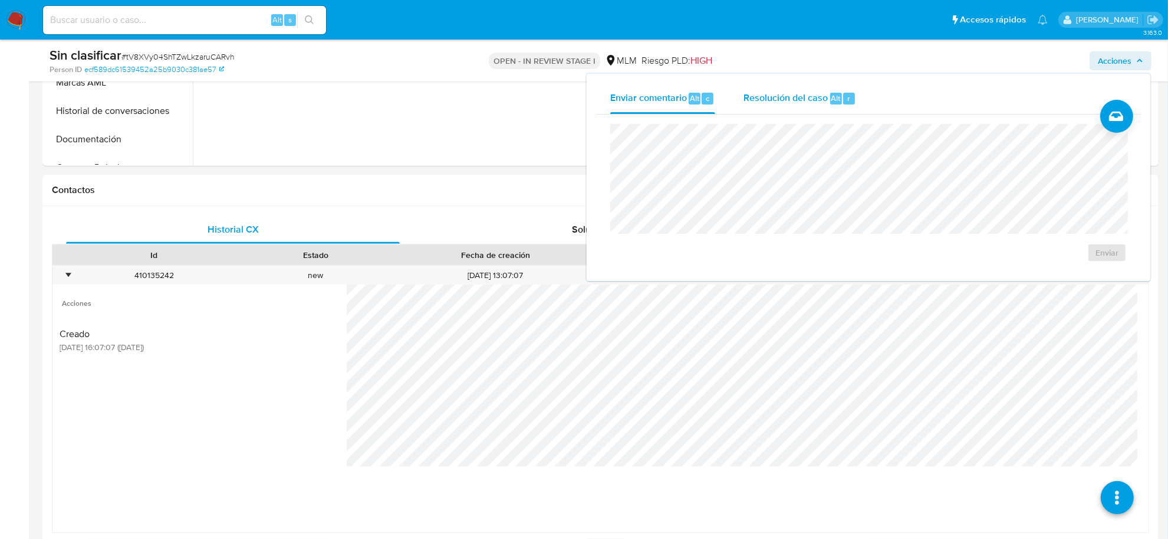
click at [797, 104] on div "Resolución del caso Alt r" at bounding box center [800, 98] width 113 height 31
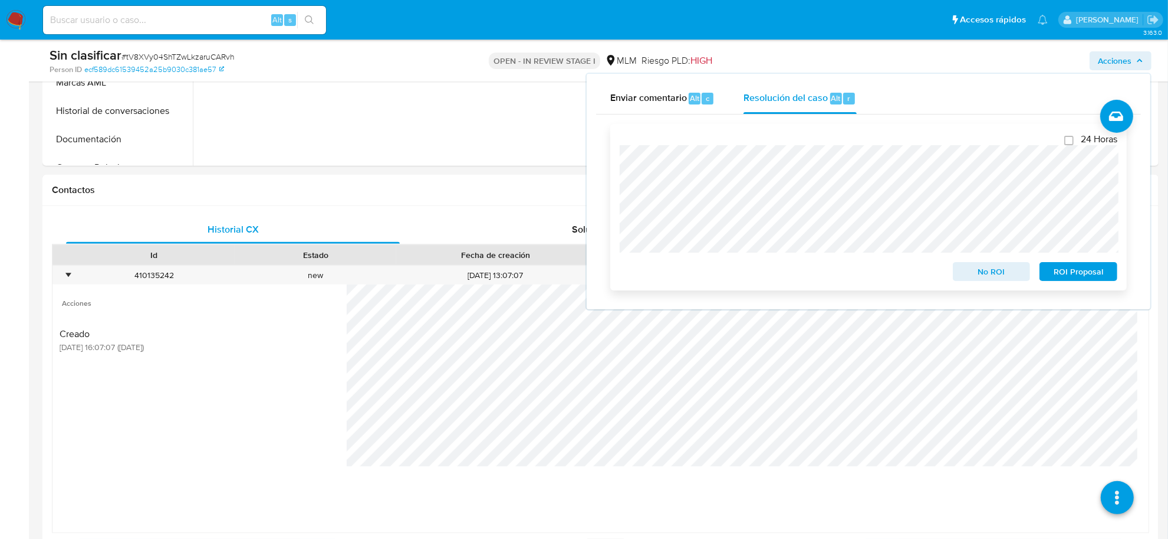
click at [1009, 278] on span "No ROI" at bounding box center [991, 271] width 61 height 17
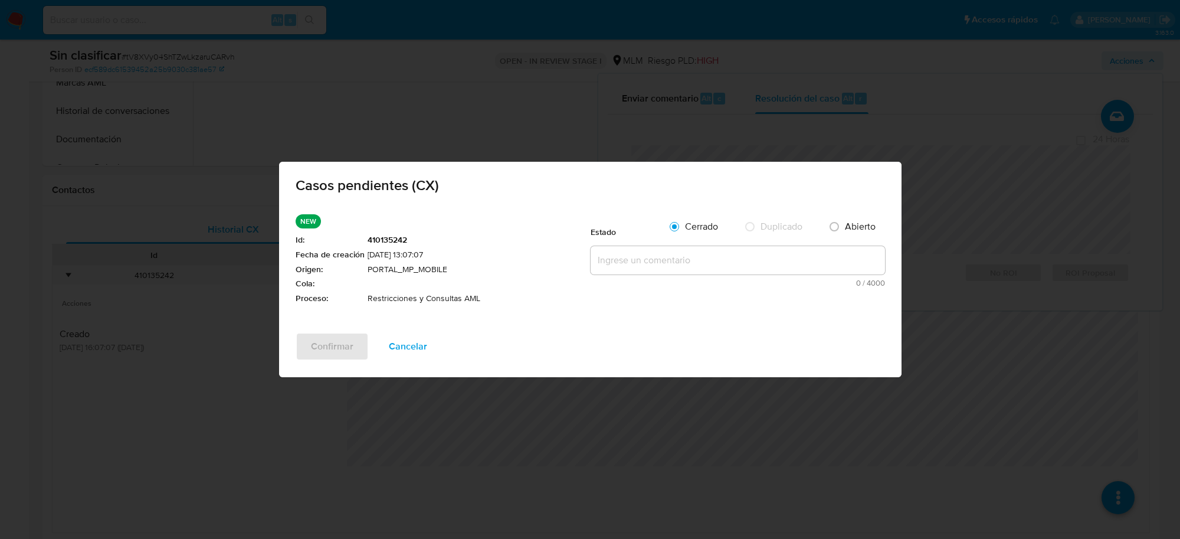
click at [714, 266] on textarea at bounding box center [737, 260] width 294 height 28
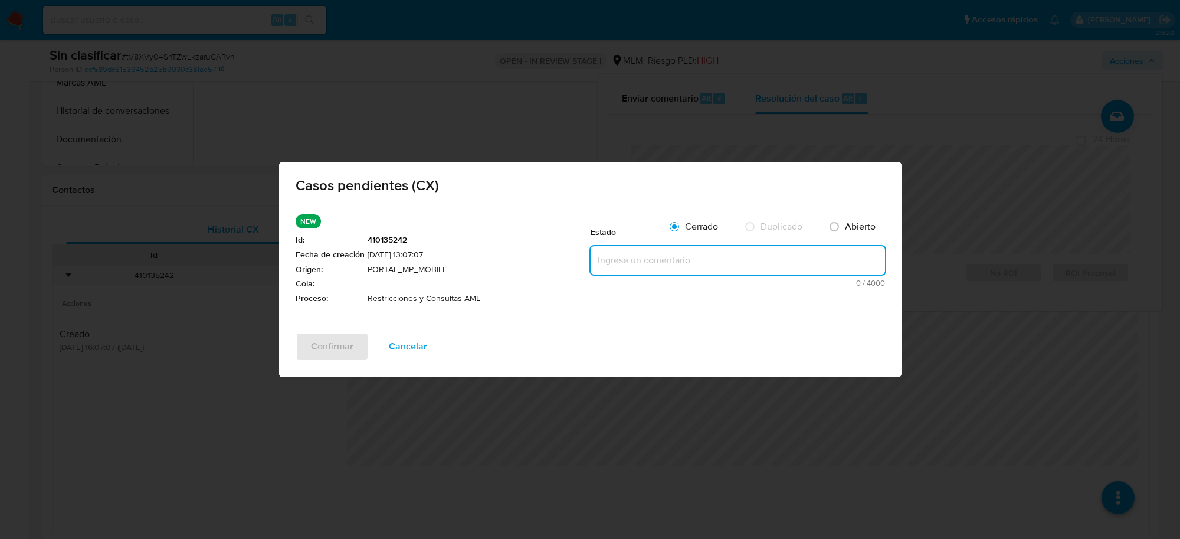
paste textarea "Se valida CX, cliente con 2 ROS, no es posible eliminar restricciones."
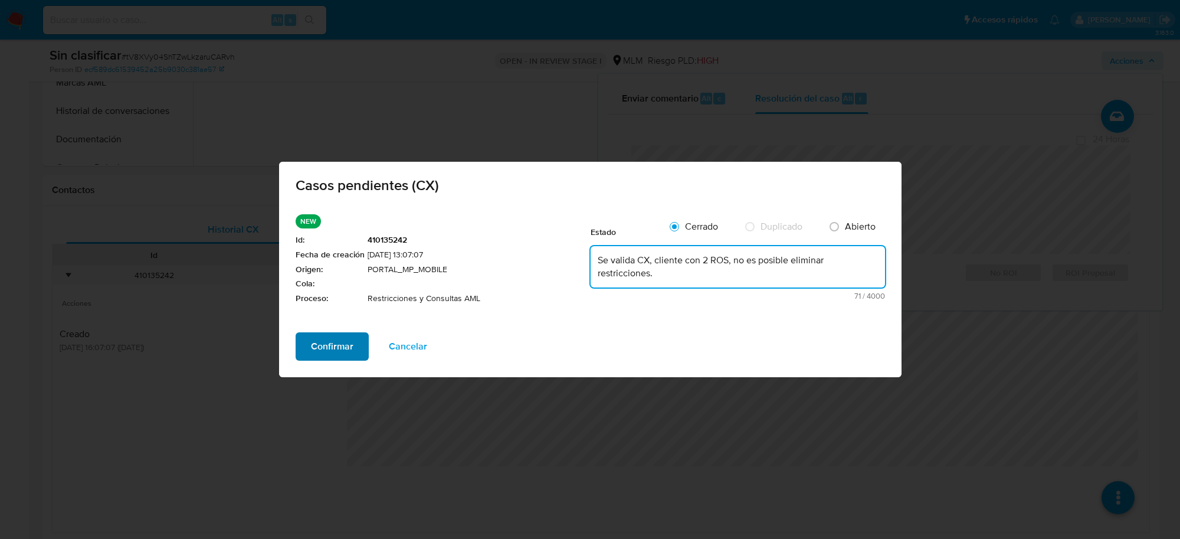
type textarea "Se valida CX, cliente con 2 ROS, no es posible eliminar restricciones."
click at [313, 338] on span "Confirmar" at bounding box center [332, 346] width 42 height 26
click at [313, 338] on div "Confirmar Cancelar" at bounding box center [590, 354] width 622 height 45
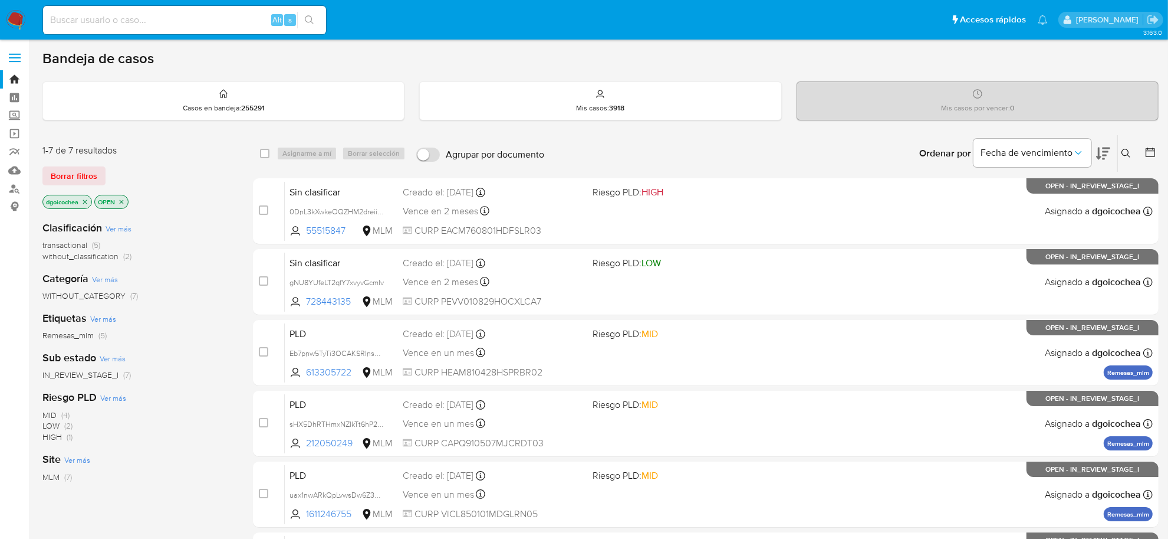
click at [102, 255] on span "without_classification" at bounding box center [80, 256] width 76 height 12
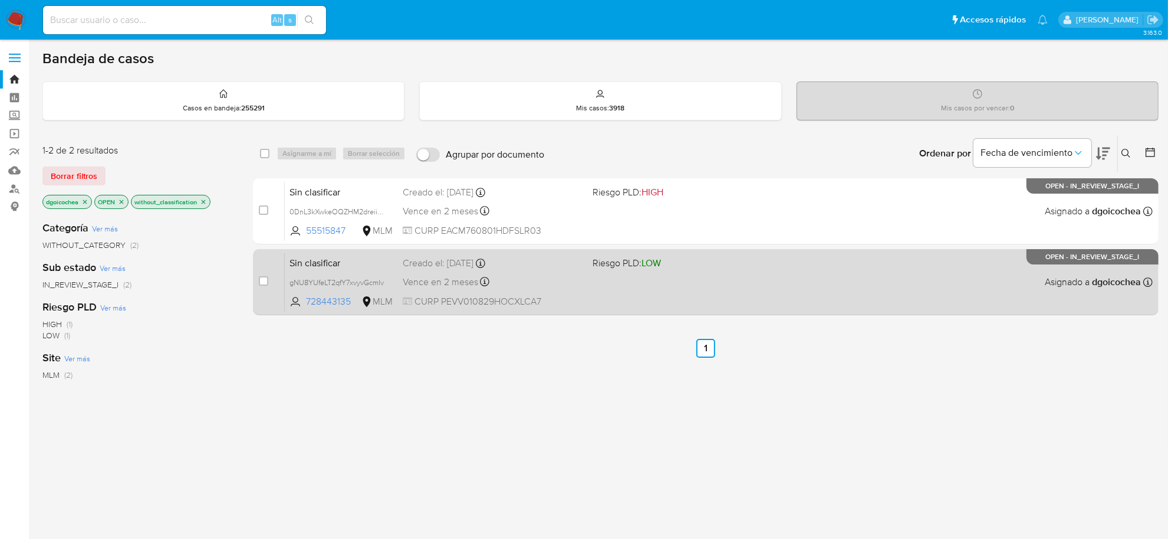
click at [314, 267] on span "Sin clasificar" at bounding box center [342, 261] width 104 height 15
click at [305, 263] on span "Sin clasificar" at bounding box center [342, 261] width 104 height 15
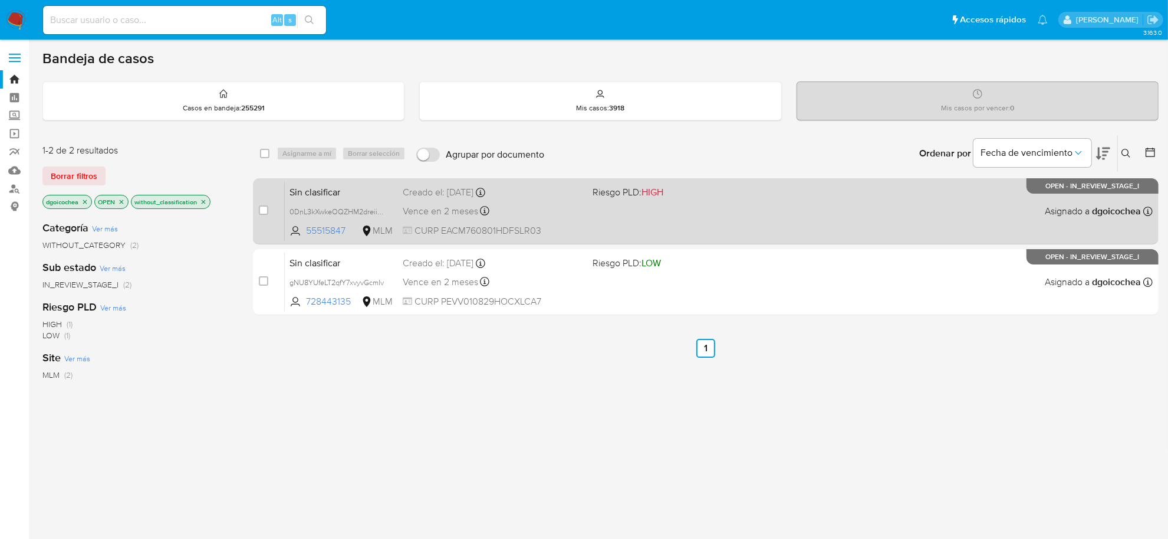
click at [310, 189] on span "Sin clasificar" at bounding box center [342, 190] width 104 height 15
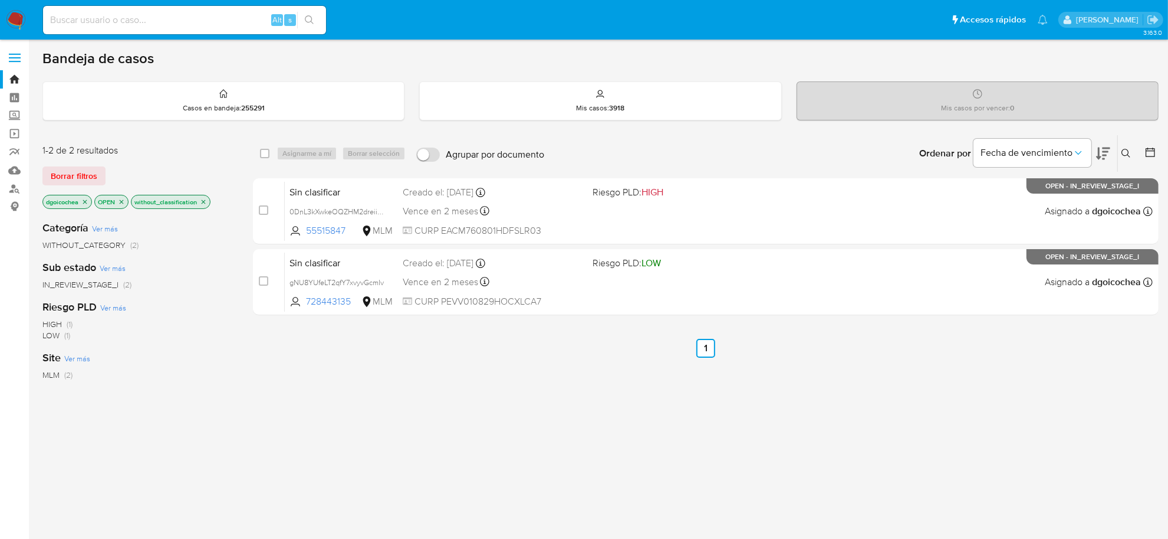
click at [18, 14] on img at bounding box center [16, 20] width 20 height 20
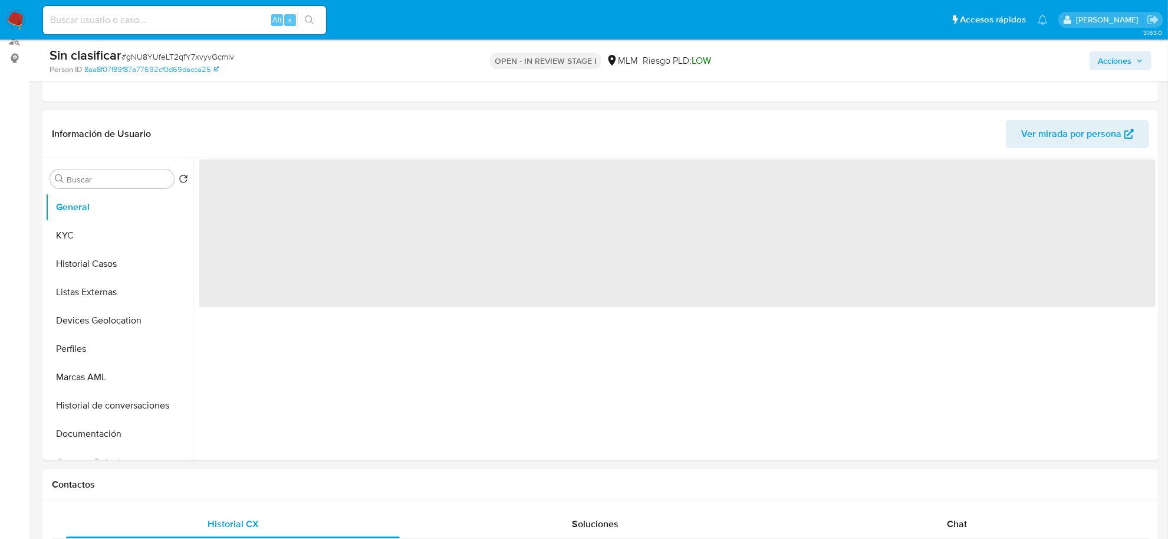
select select "10"
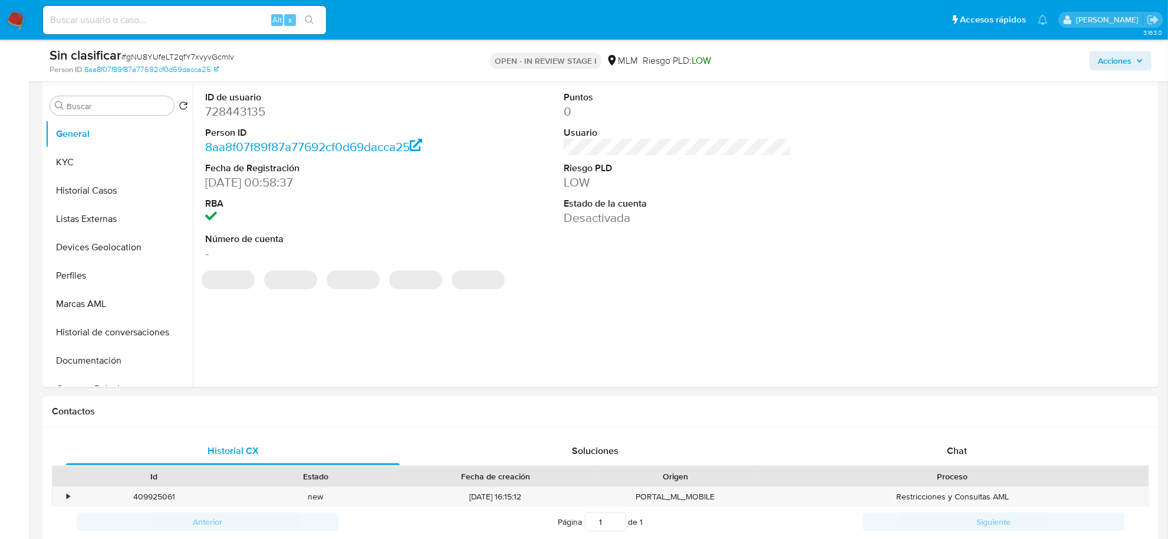
scroll to position [295, 0]
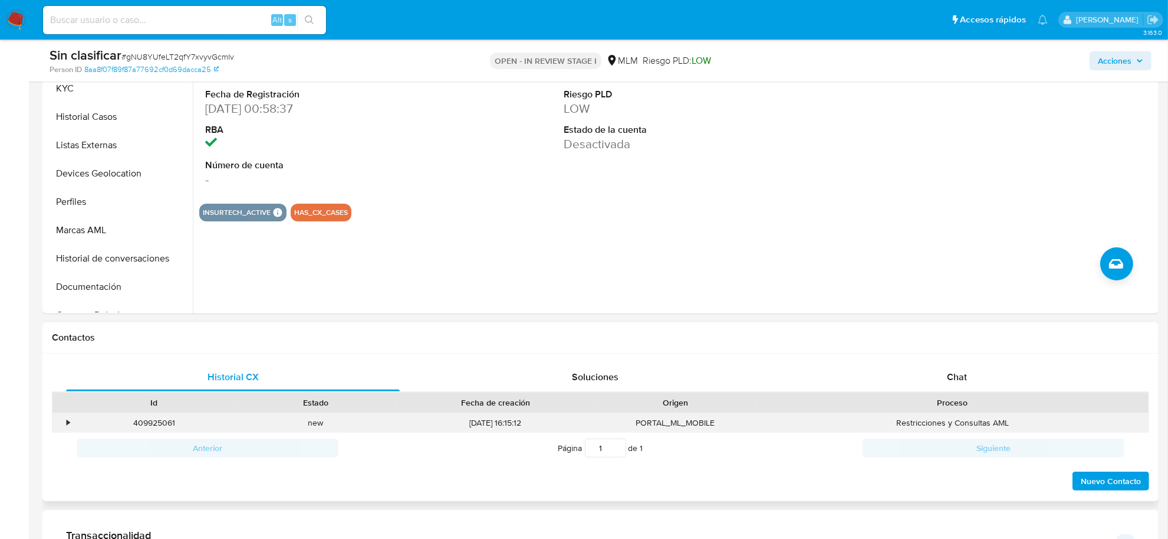
click at [71, 422] on div "•" at bounding box center [62, 422] width 21 height 19
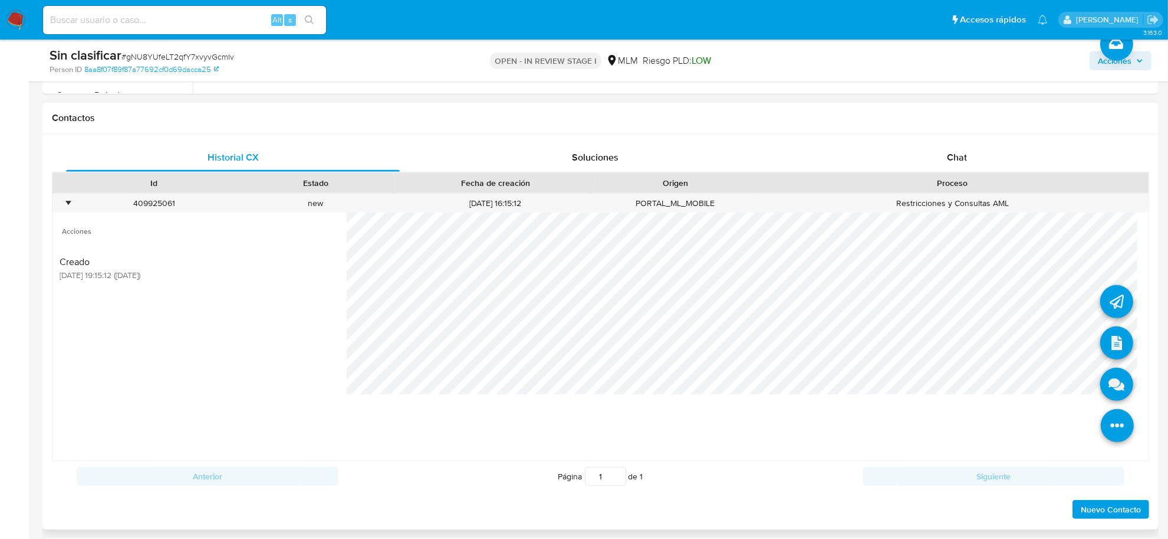
scroll to position [516, 0]
click at [1111, 367] on icon at bounding box center [1117, 382] width 33 height 33
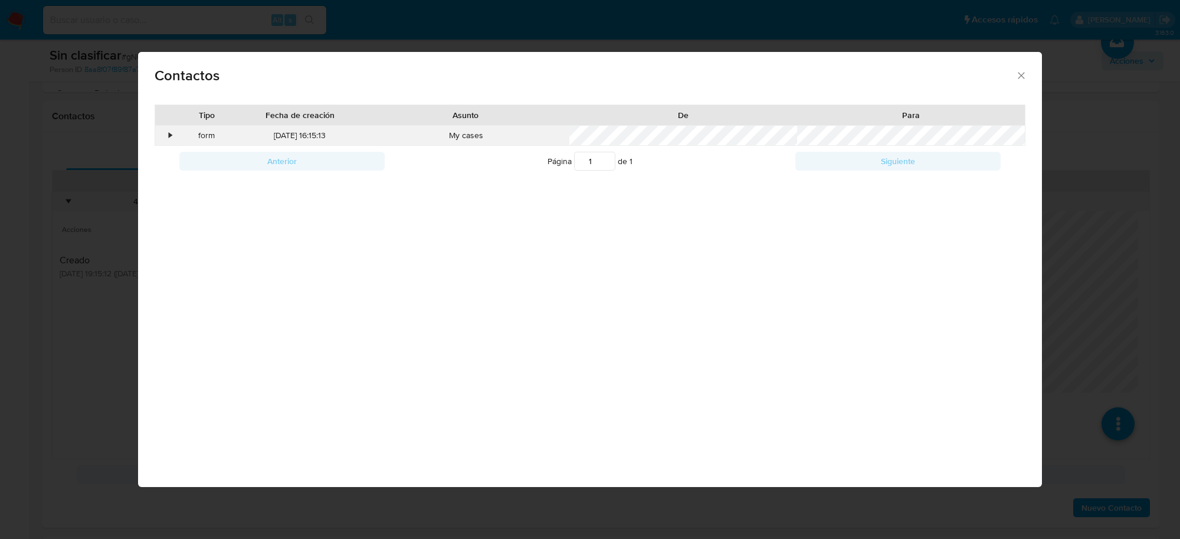
click at [165, 136] on div "•" at bounding box center [165, 136] width 21 height 20
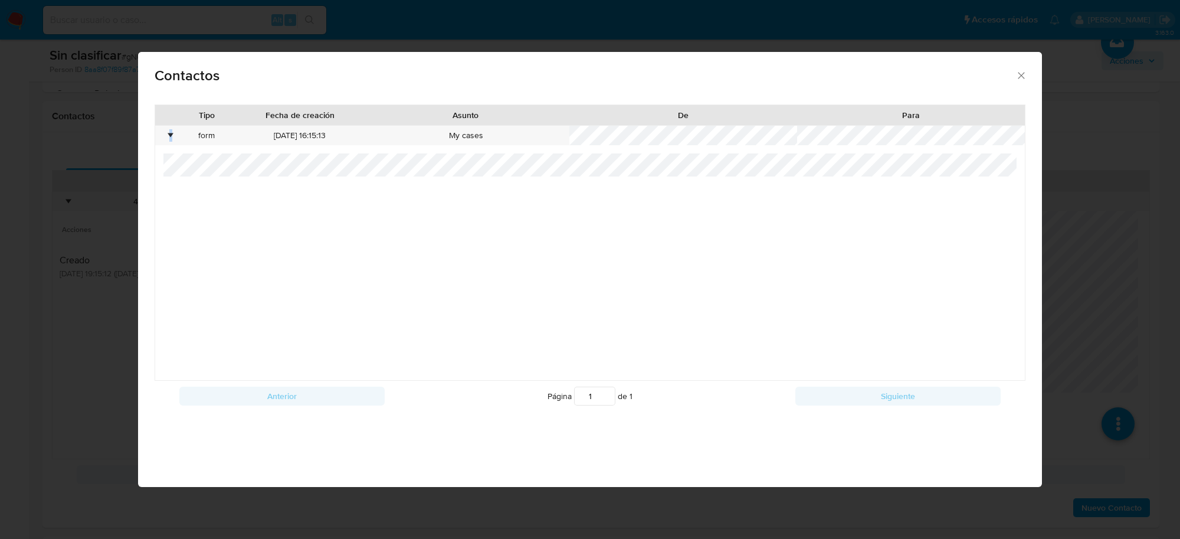
click at [1019, 77] on icon "close" at bounding box center [1021, 76] width 12 height 12
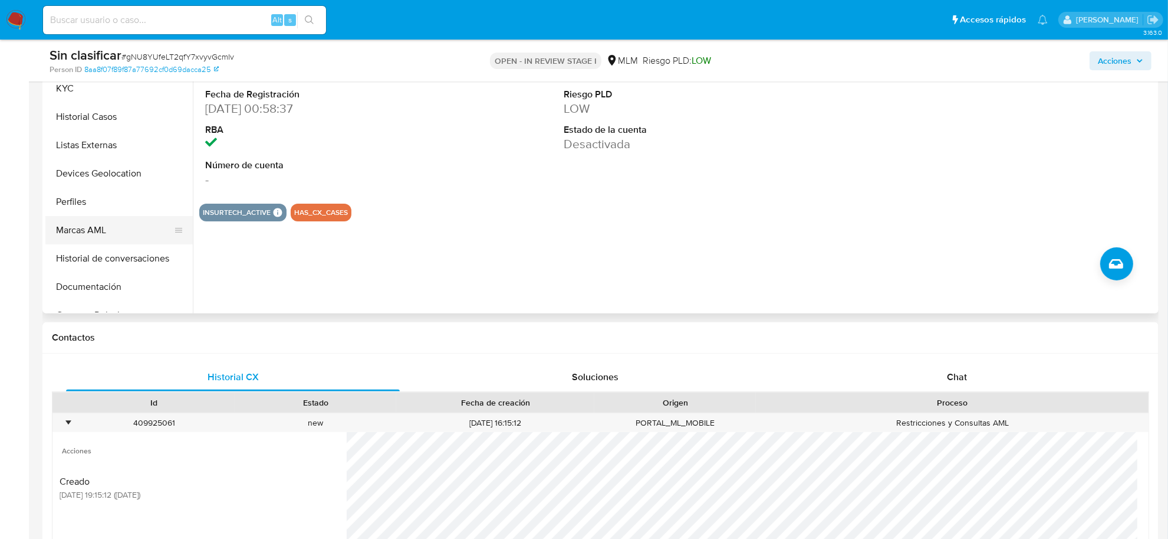
scroll to position [147, 0]
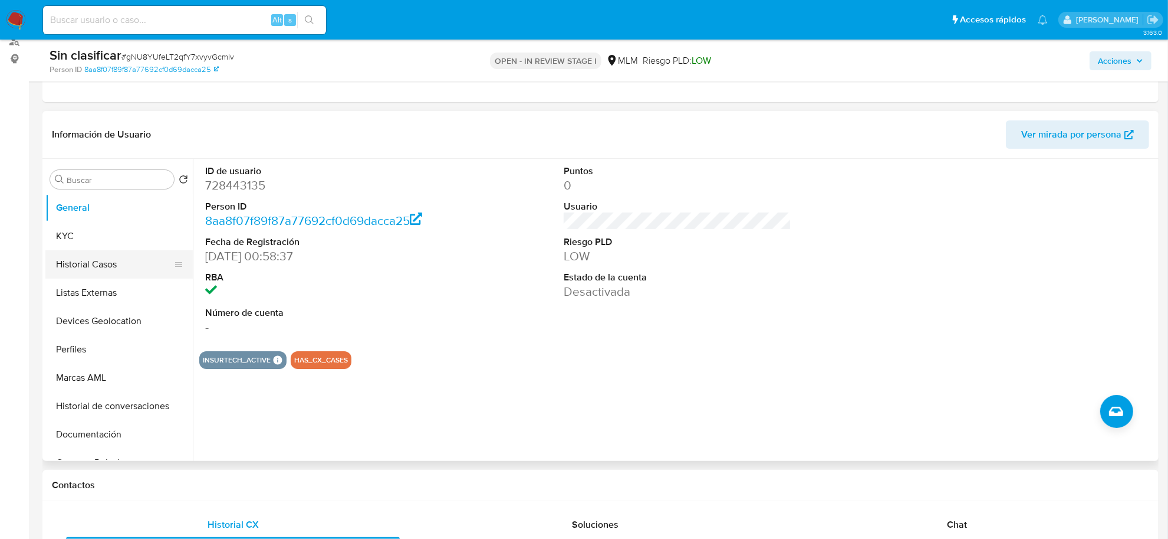
click at [93, 257] on button "Historial Casos" at bounding box center [114, 264] width 138 height 28
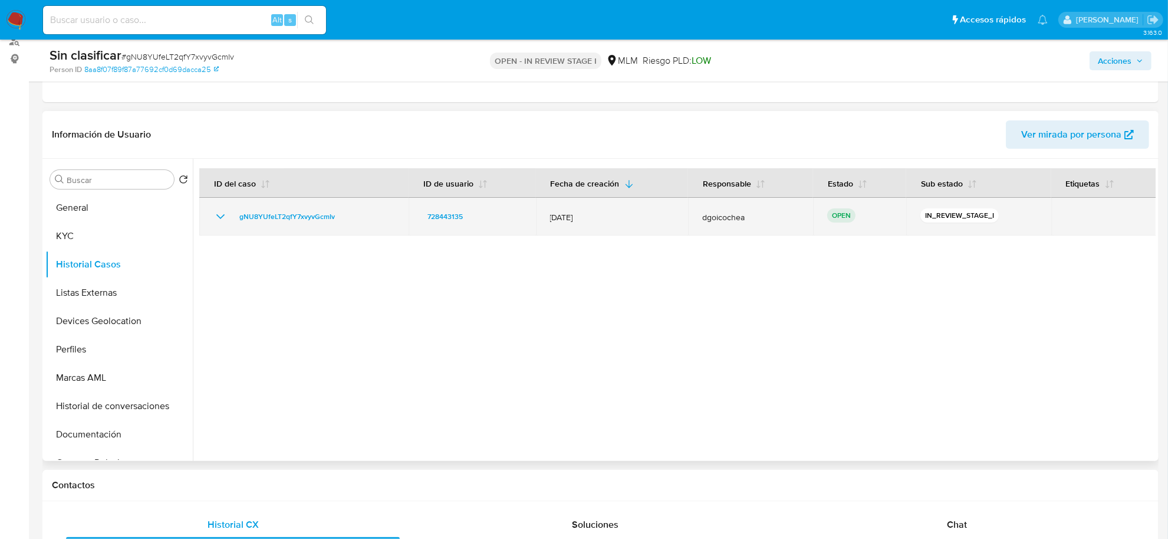
click at [220, 216] on icon "Mostrar/Ocultar" at bounding box center [221, 216] width 14 height 14
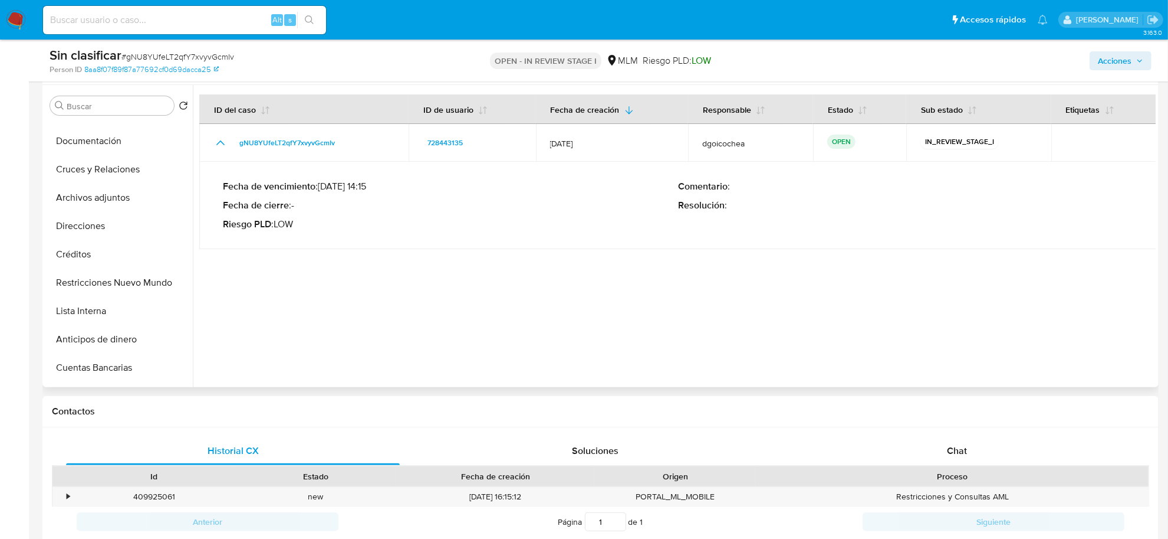
scroll to position [221, 0]
click at [124, 284] on button "Restricciones Nuevo Mundo" at bounding box center [114, 281] width 138 height 28
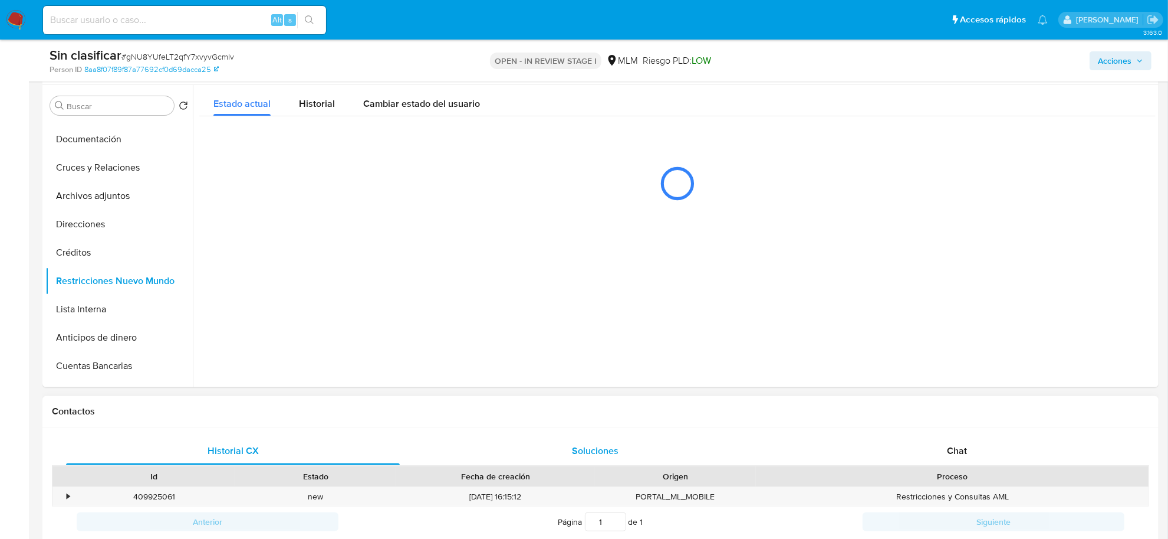
click at [590, 455] on span "Soluciones" at bounding box center [595, 451] width 47 height 14
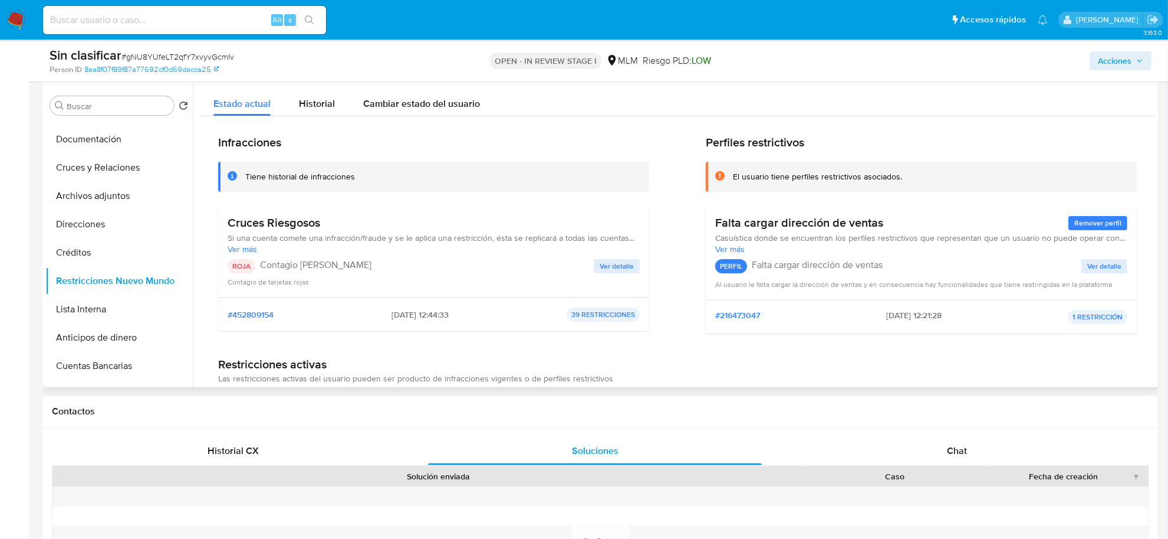
click at [609, 267] on span "Ver detalle" at bounding box center [617, 266] width 34 height 12
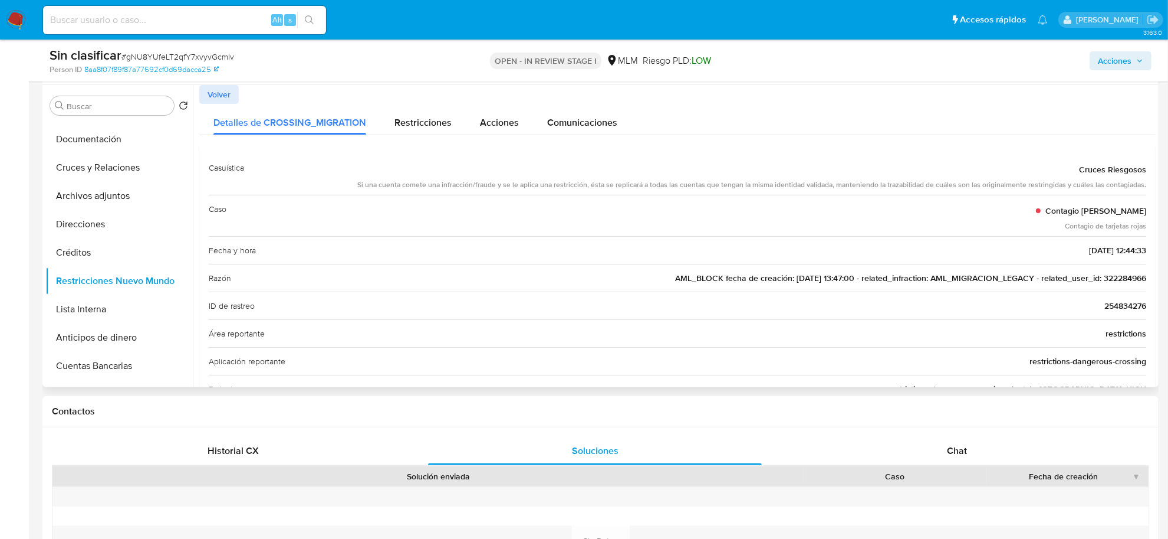
click at [1109, 277] on span "AML_BLOCK fecha de creación: 27/06/2018 13:47:00 - related_infraction: AML_MIGR…" at bounding box center [910, 278] width 471 height 12
click at [129, 22] on input at bounding box center [184, 19] width 283 height 15
paste input "322284966"
type input "322284966"
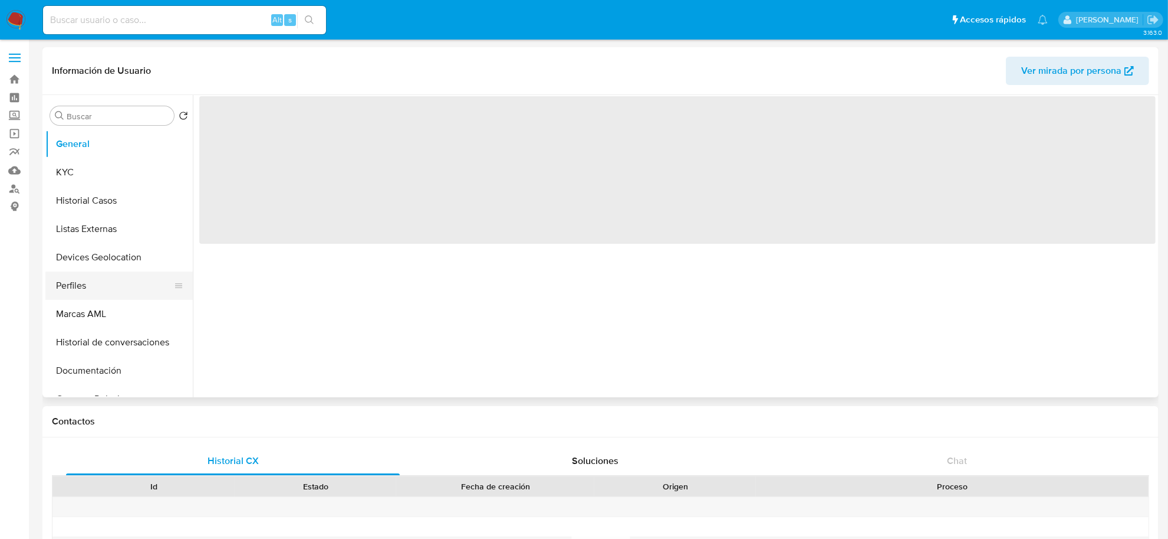
select select "10"
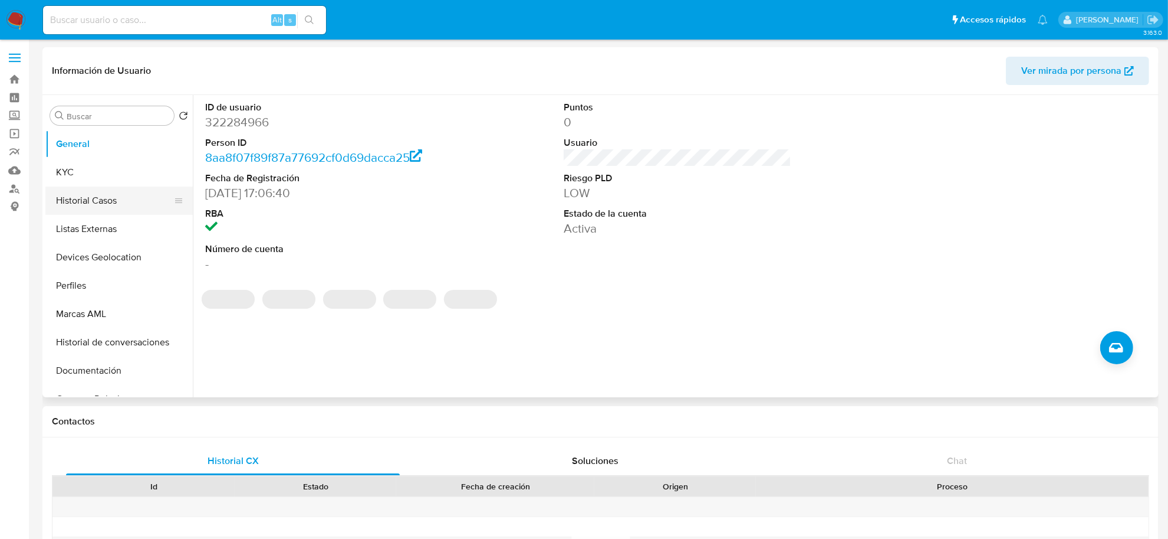
click at [111, 202] on button "Historial Casos" at bounding box center [114, 200] width 138 height 28
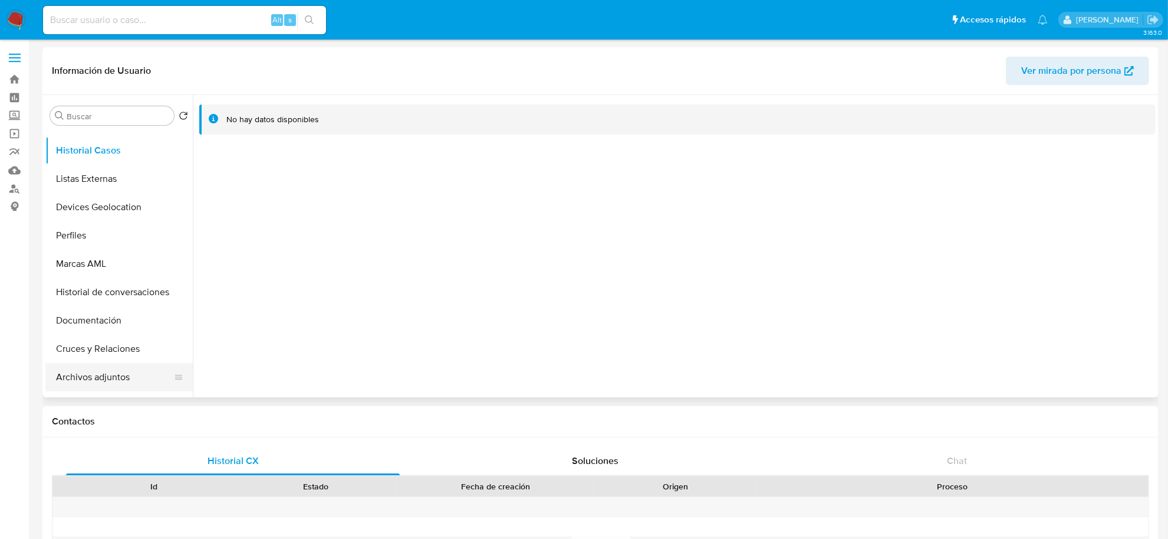
scroll to position [147, 0]
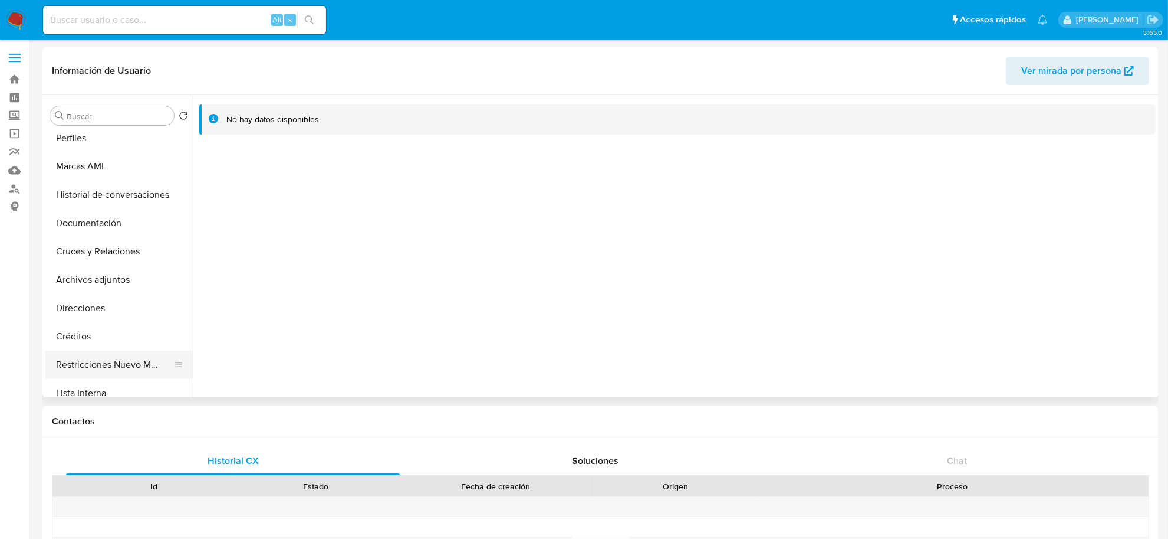
click at [129, 356] on button "Restricciones Nuevo Mundo" at bounding box center [114, 364] width 138 height 28
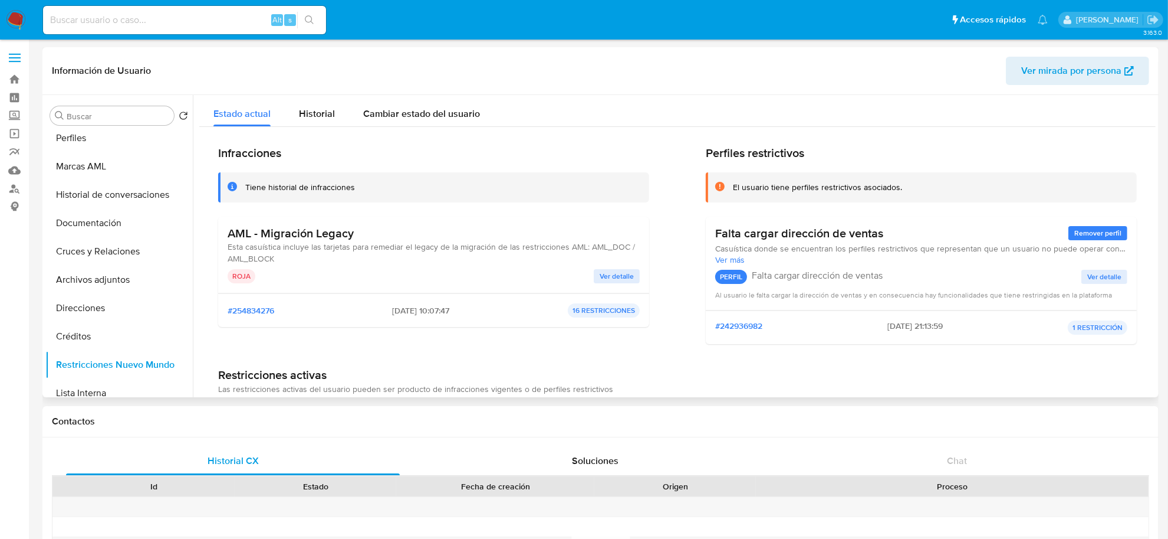
click at [619, 275] on span "Ver detalle" at bounding box center [617, 276] width 34 height 12
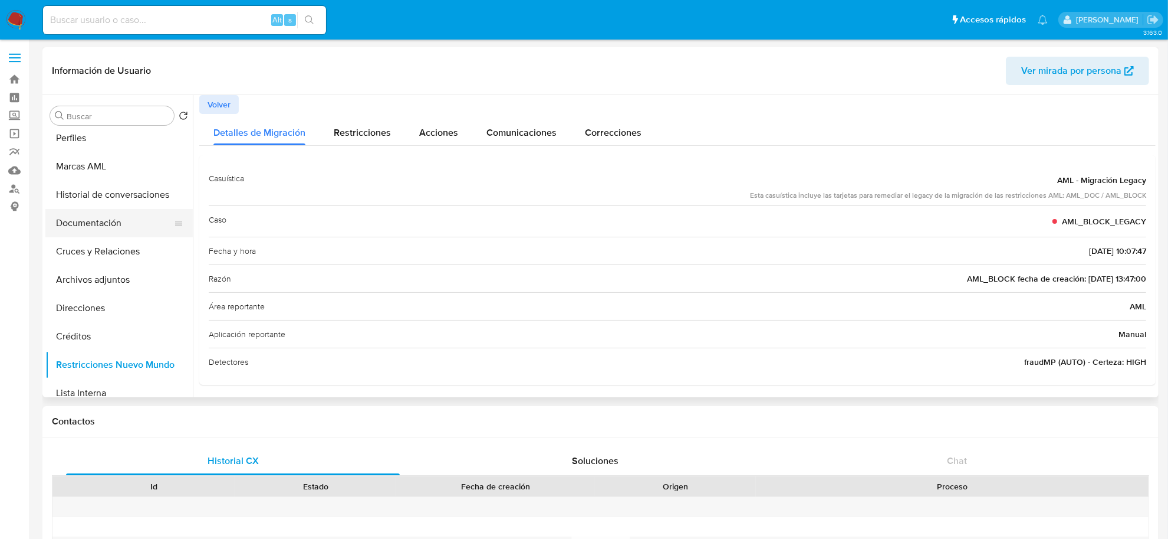
click at [109, 216] on button "Documentación" at bounding box center [114, 223] width 138 height 28
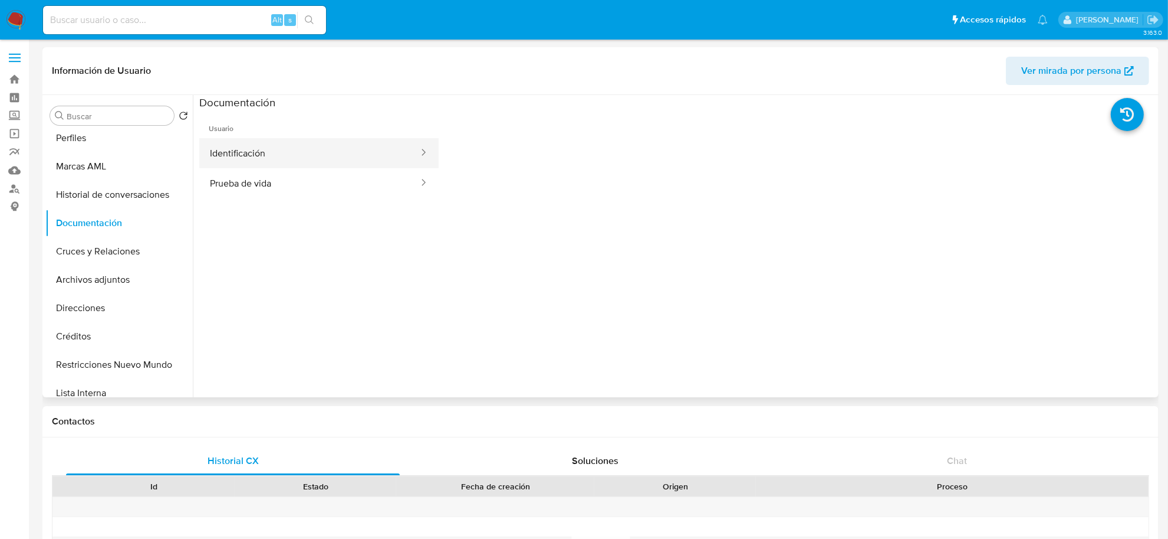
click at [220, 159] on button "Identificación" at bounding box center [309, 153] width 221 height 30
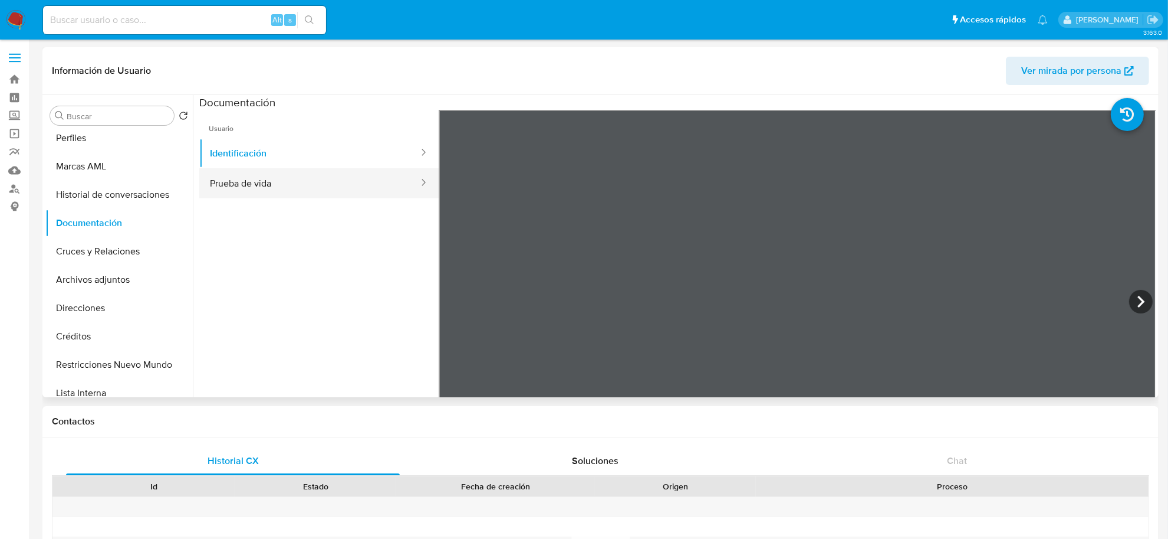
click at [273, 183] on button "Prueba de vida" at bounding box center [309, 183] width 221 height 30
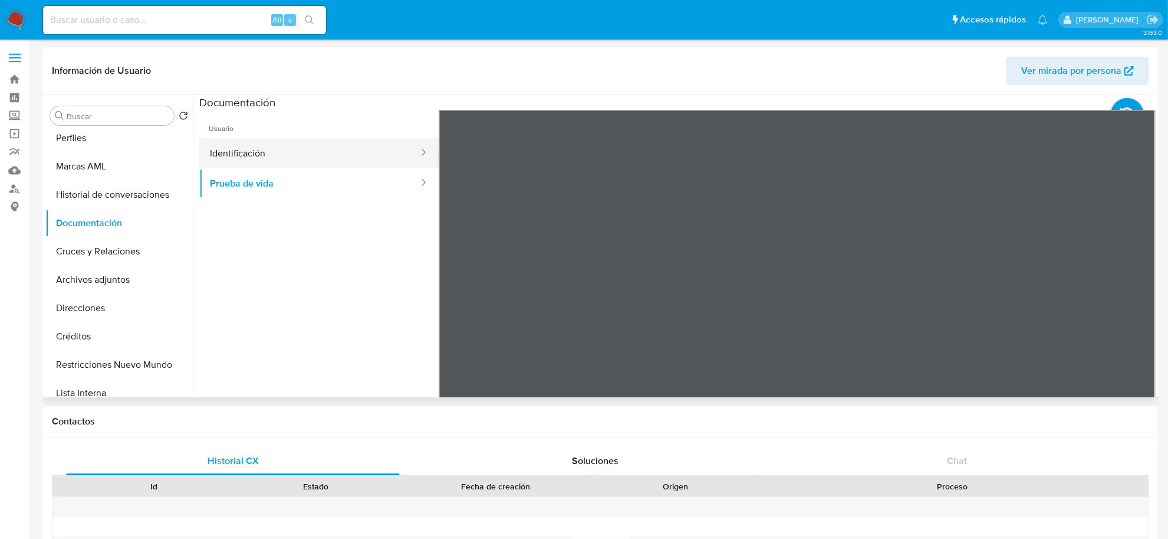
click at [321, 142] on button "Identificación" at bounding box center [309, 153] width 221 height 30
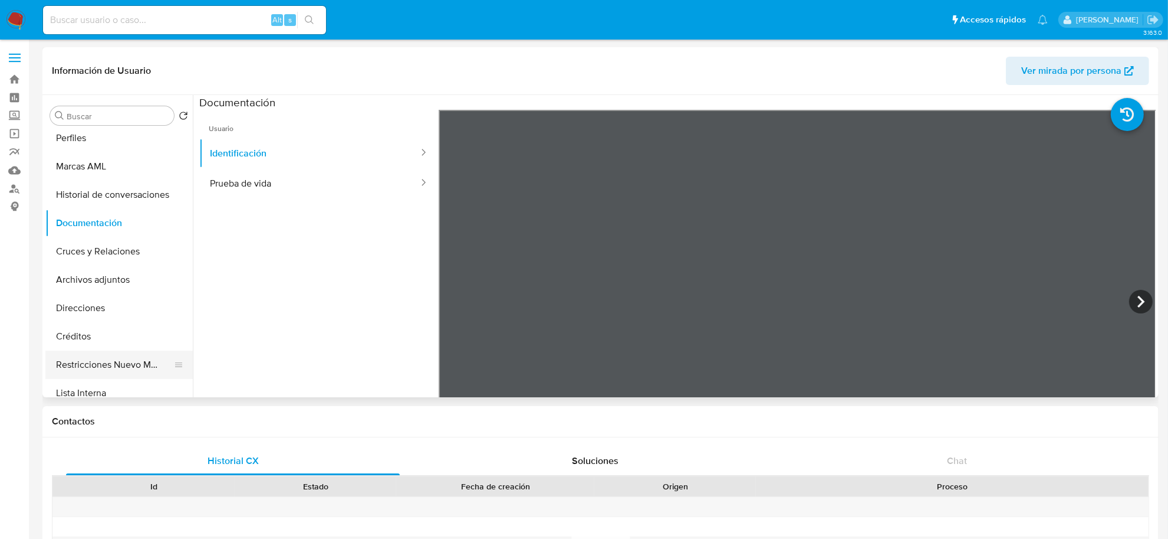
click at [121, 369] on button "Restricciones Nuevo Mundo" at bounding box center [114, 364] width 138 height 28
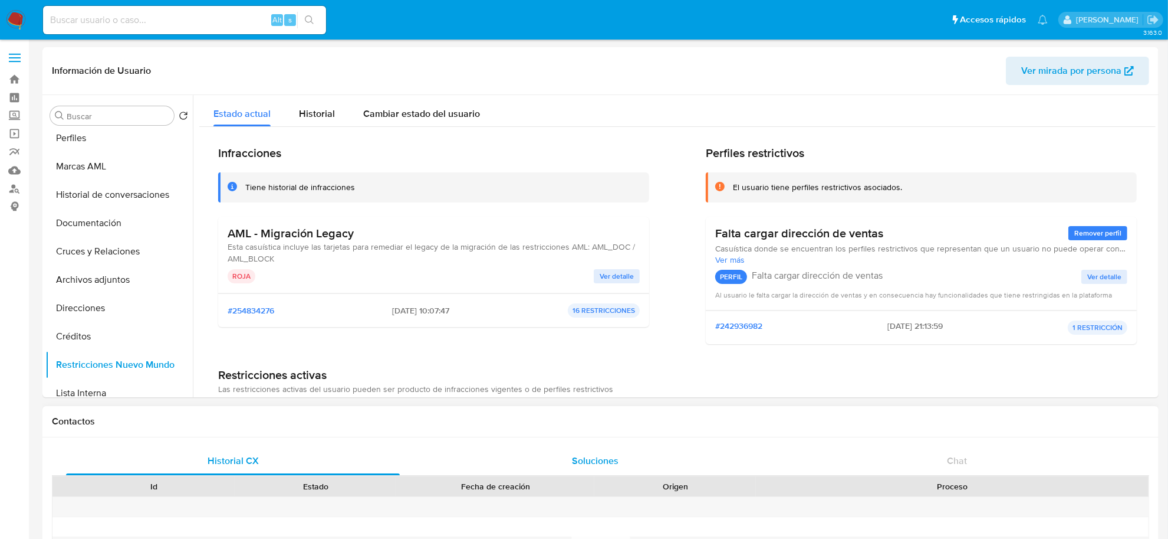
click at [586, 448] on div "Soluciones" at bounding box center [595, 461] width 334 height 28
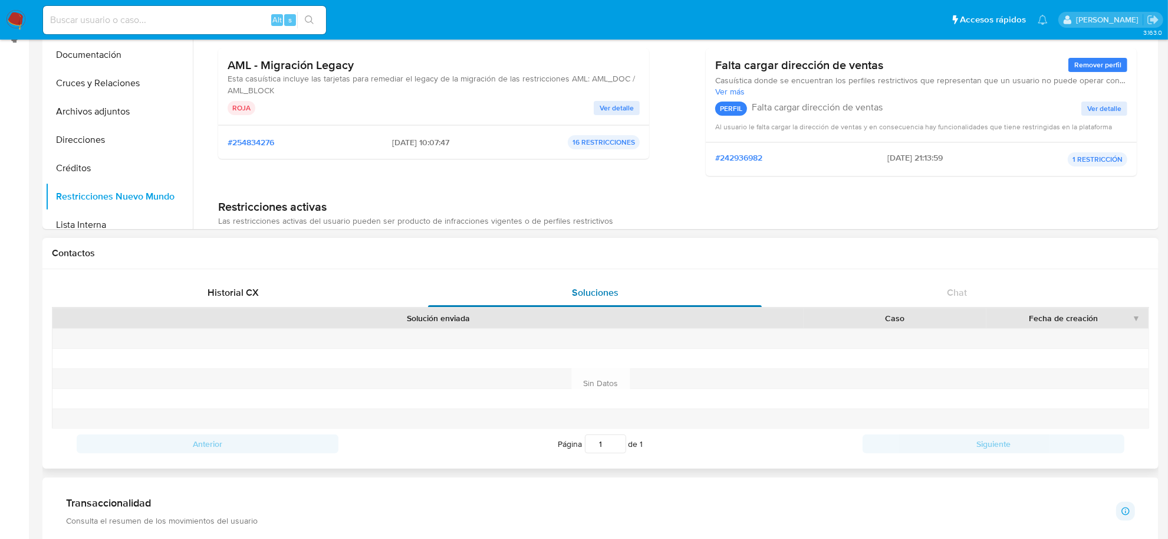
scroll to position [221, 0]
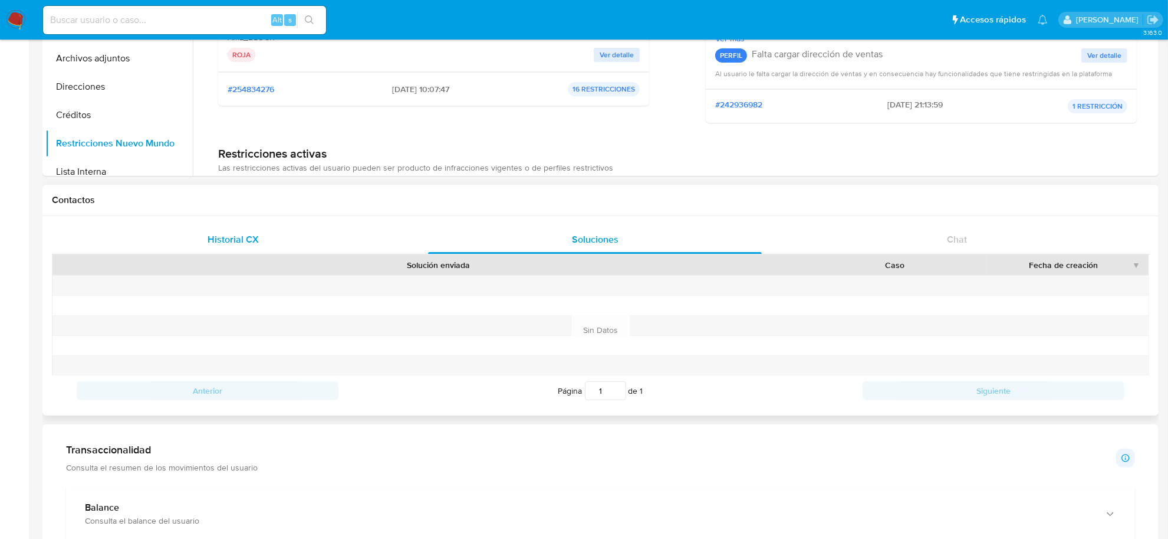
click at [264, 230] on div "Historial CX" at bounding box center [233, 239] width 334 height 28
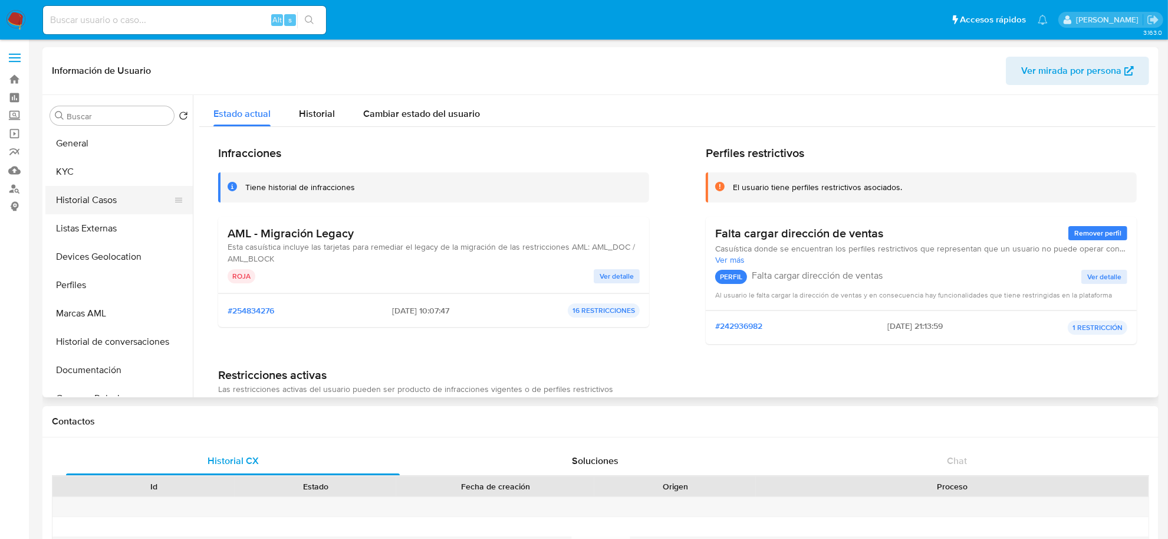
scroll to position [0, 0]
click at [86, 193] on button "Historial Casos" at bounding box center [114, 200] width 138 height 28
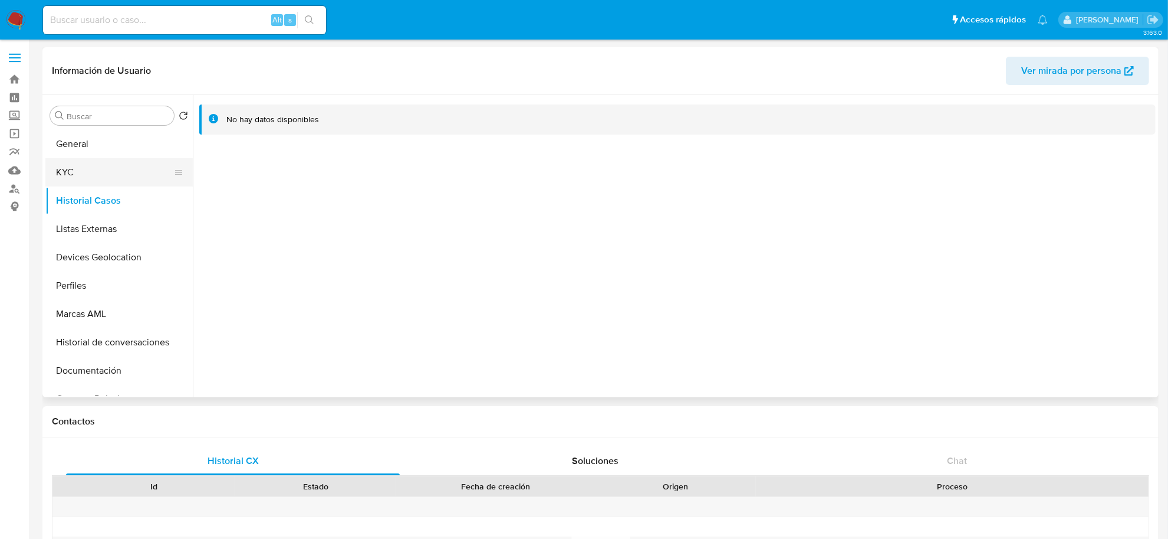
click at [84, 162] on button "KYC" at bounding box center [114, 172] width 138 height 28
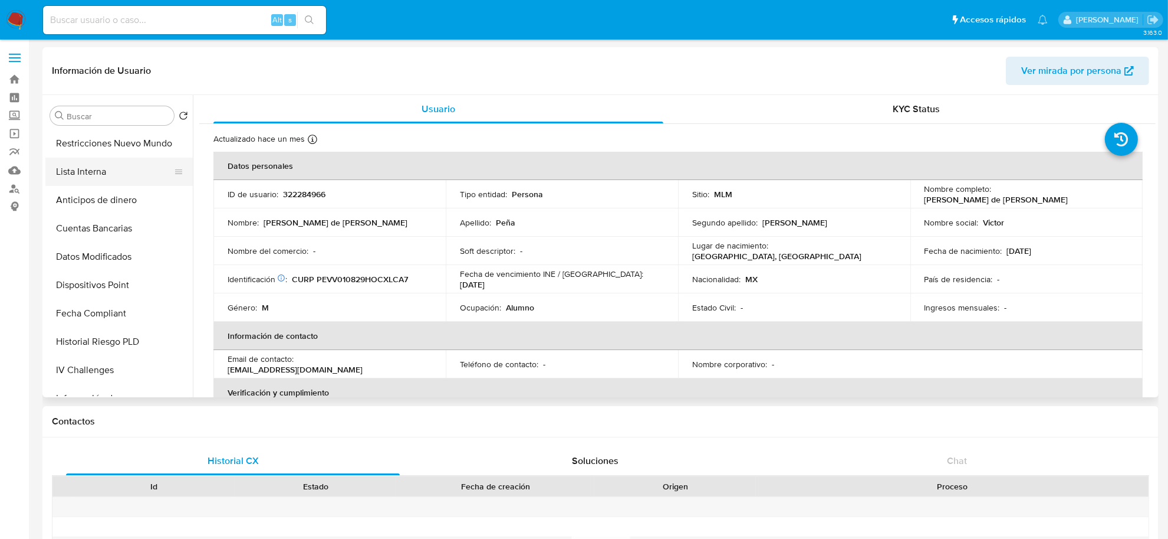
scroll to position [74, 0]
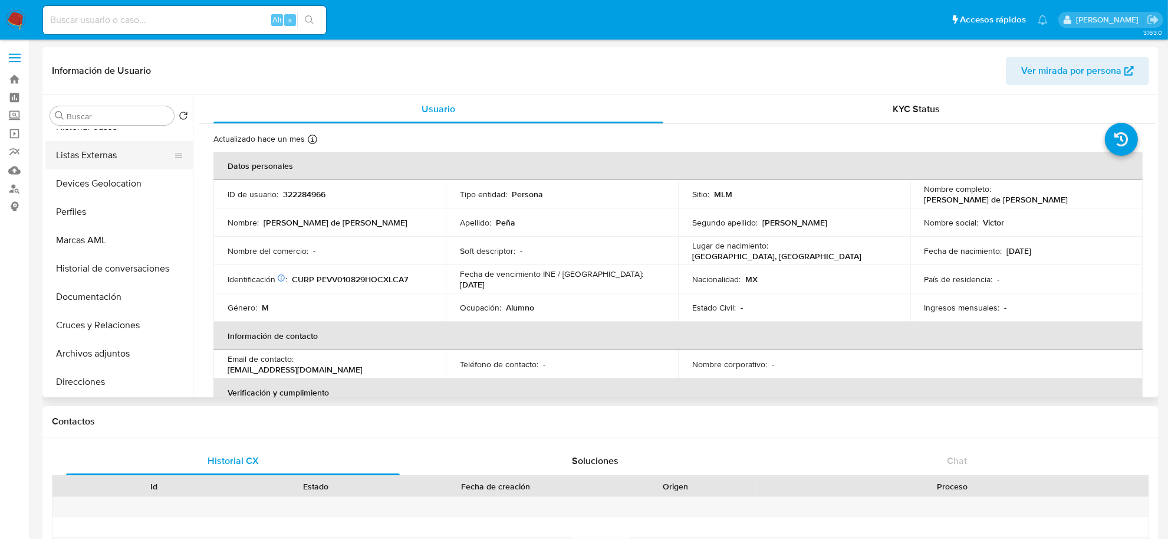
click at [96, 156] on button "Listas Externas" at bounding box center [114, 155] width 138 height 28
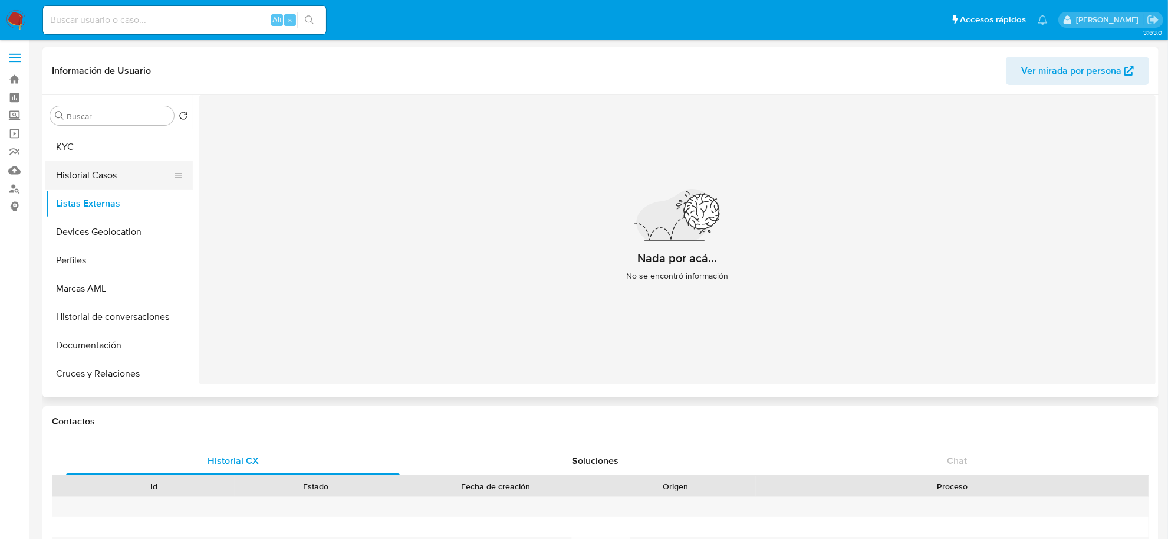
scroll to position [0, 0]
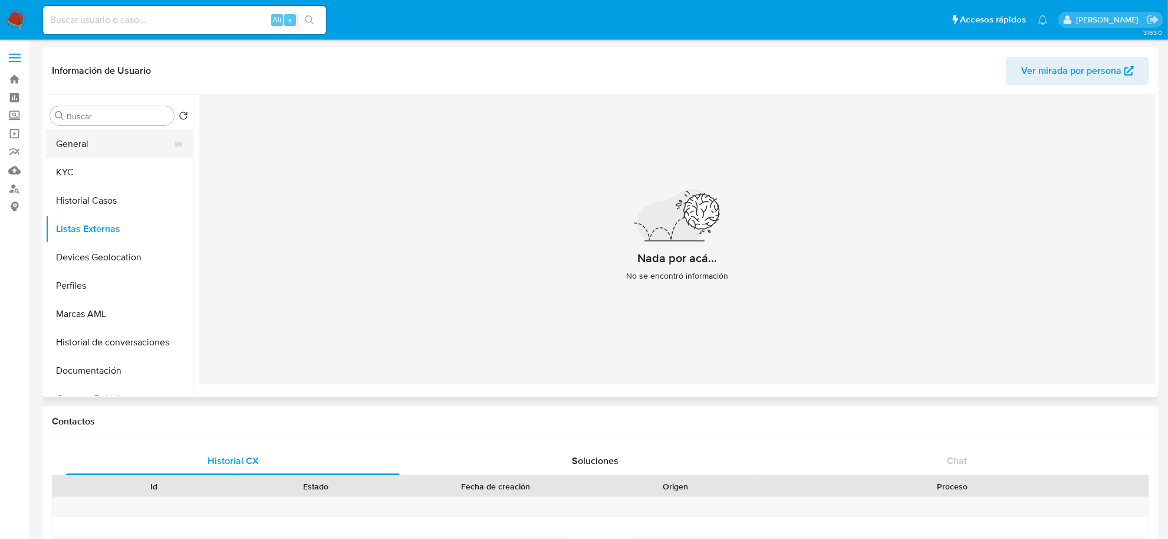
click at [86, 143] on button "General" at bounding box center [114, 144] width 138 height 28
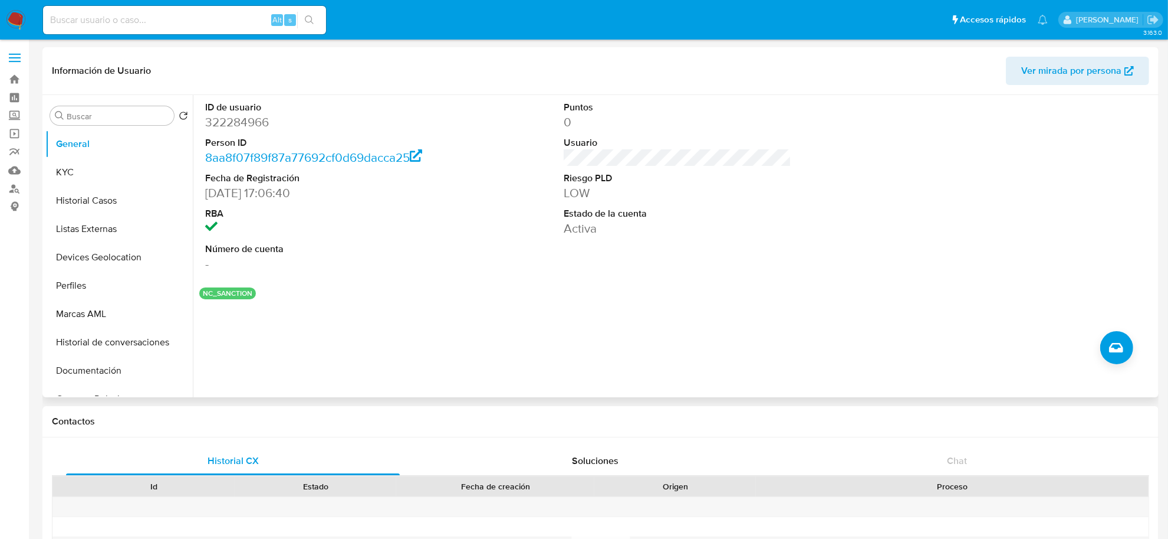
click at [233, 292] on button "NC_SANCTION" at bounding box center [228, 293] width 50 height 5
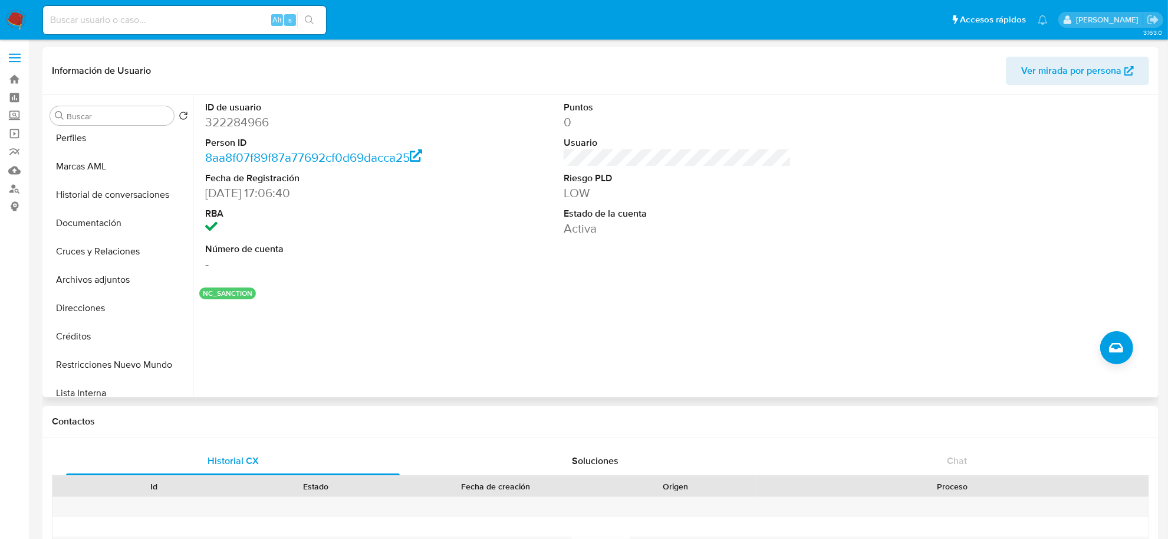
scroll to position [221, 0]
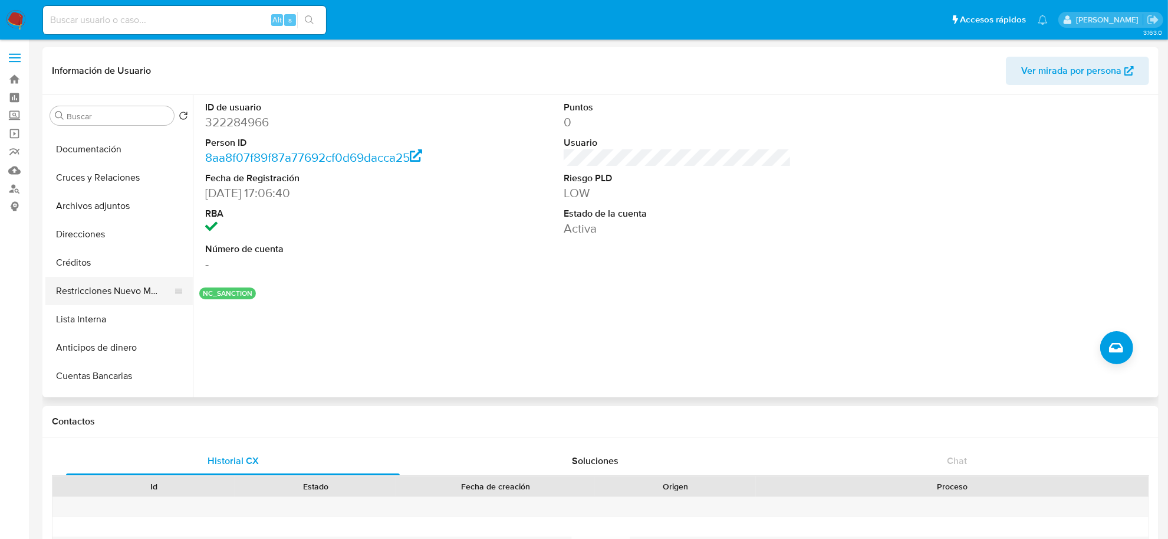
click at [99, 289] on button "Restricciones Nuevo Mundo" at bounding box center [114, 291] width 138 height 28
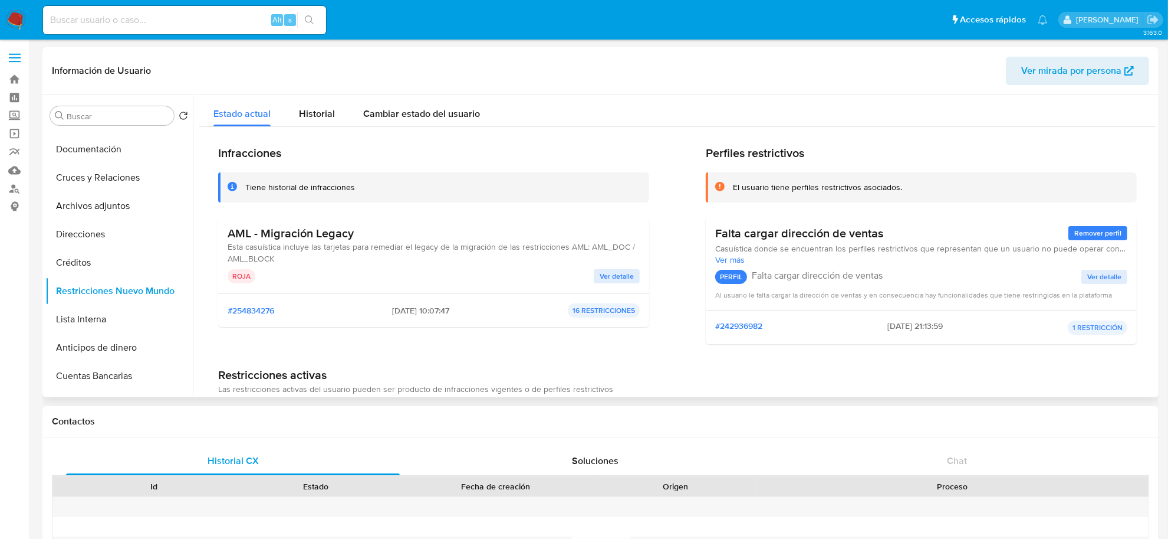
click at [611, 278] on span "Ver detalle" at bounding box center [617, 276] width 34 height 12
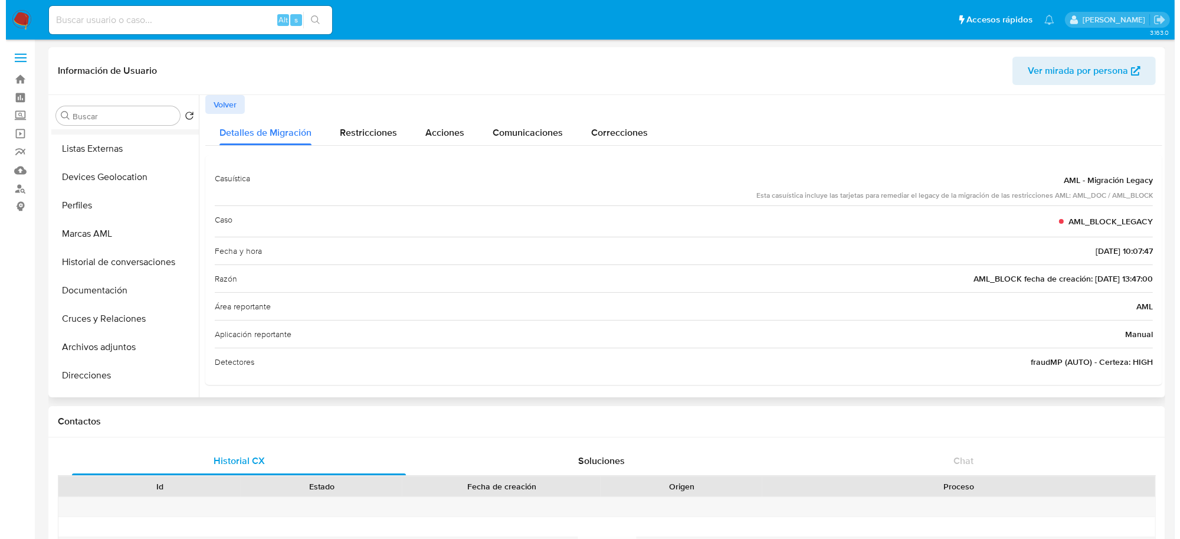
scroll to position [0, 0]
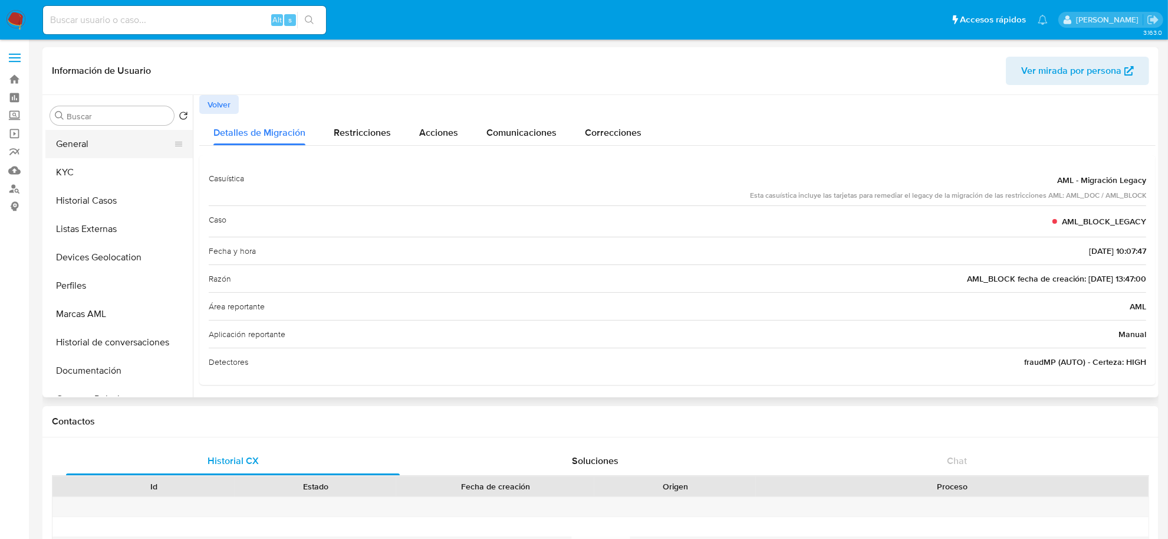
click at [95, 148] on button "General" at bounding box center [114, 144] width 138 height 28
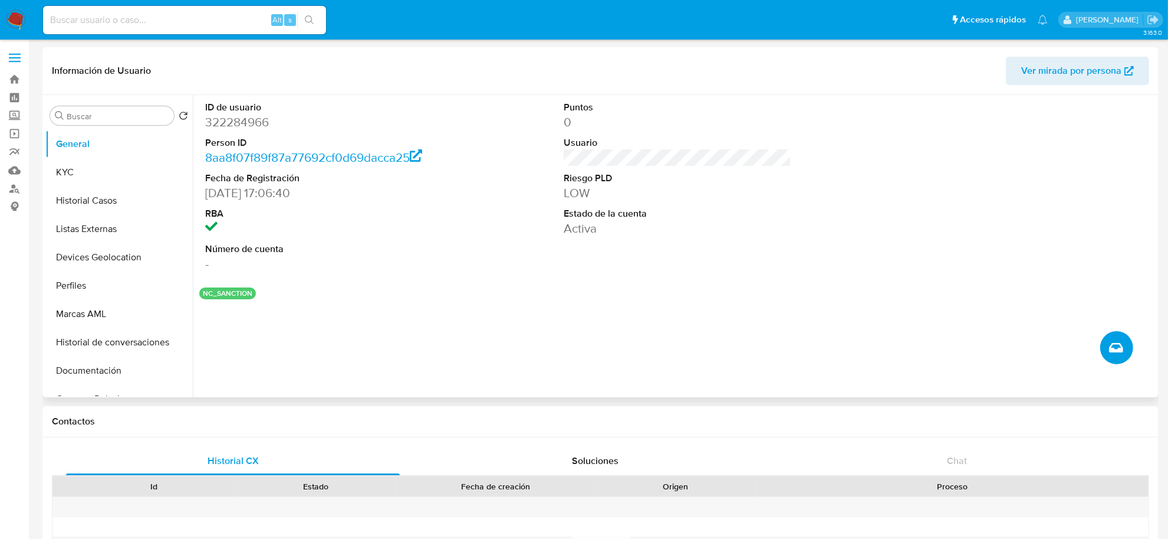
click at [1119, 362] on button "Crear caso manual" at bounding box center [1117, 347] width 33 height 33
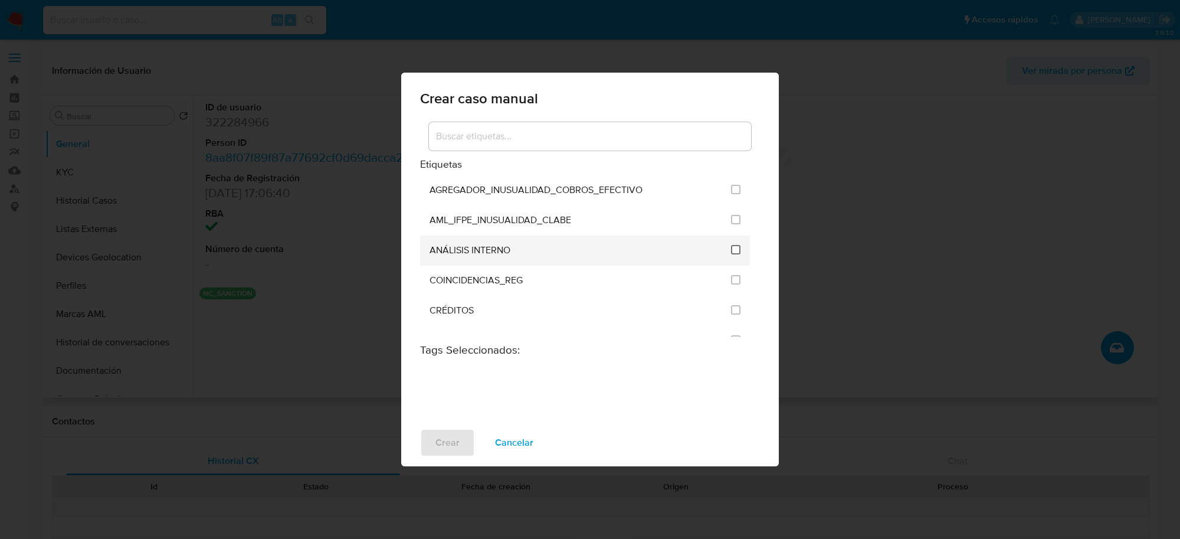
click at [731, 251] on input "1888" at bounding box center [735, 249] width 9 height 9
checkbox input "true"
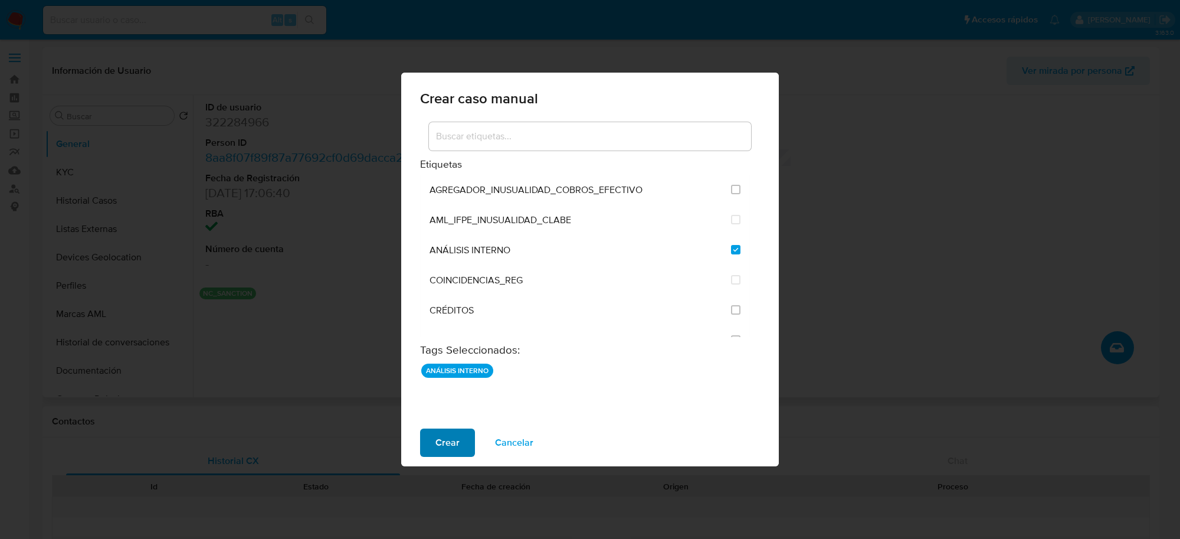
click at [438, 449] on span "Crear" at bounding box center [447, 442] width 24 height 26
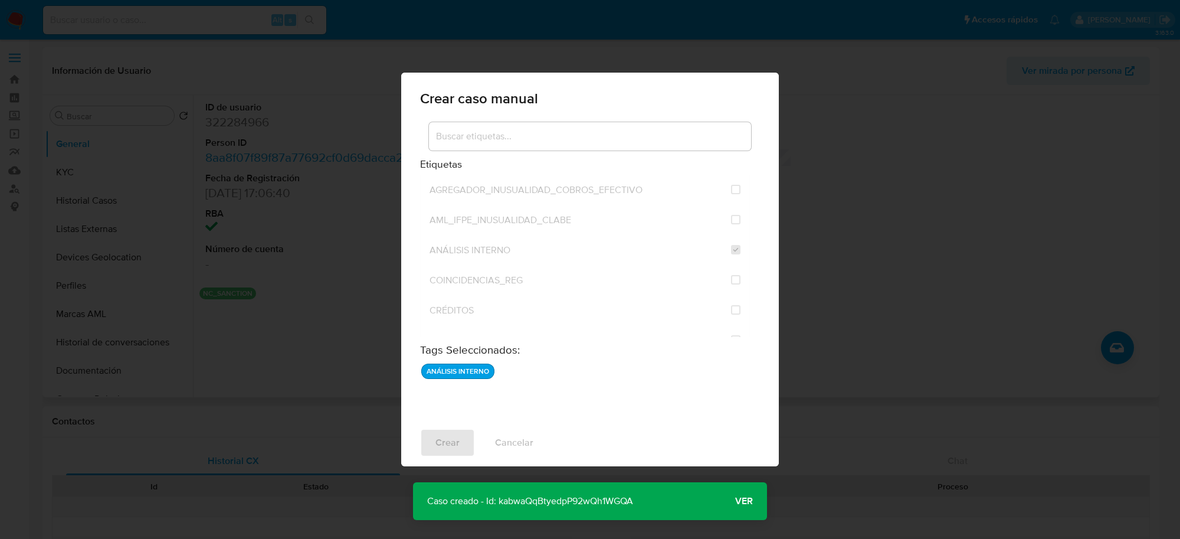
click at [742, 501] on span "Ver" at bounding box center [744, 501] width 18 height 0
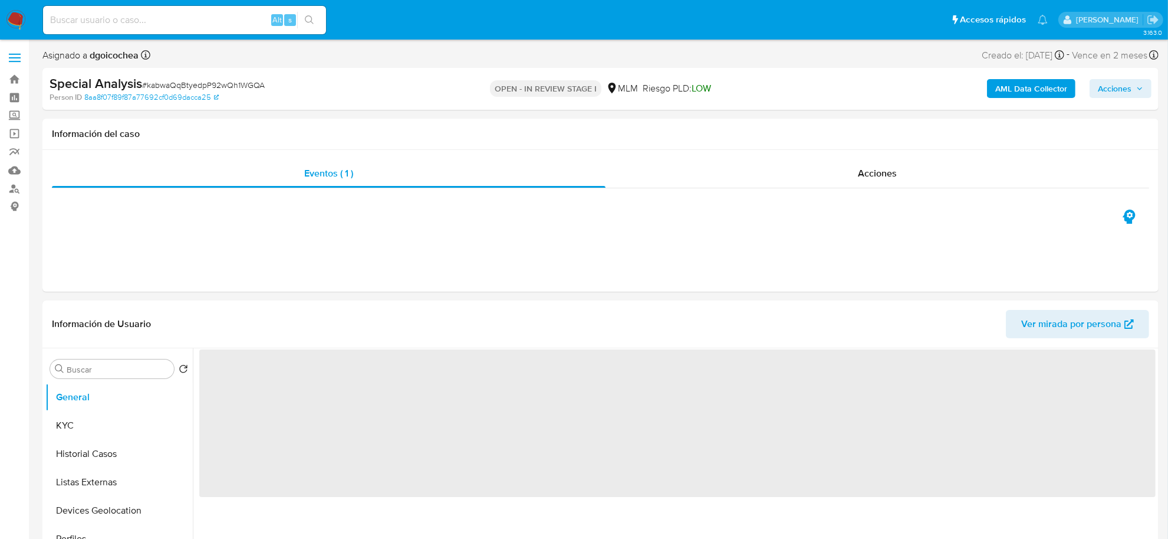
select select "10"
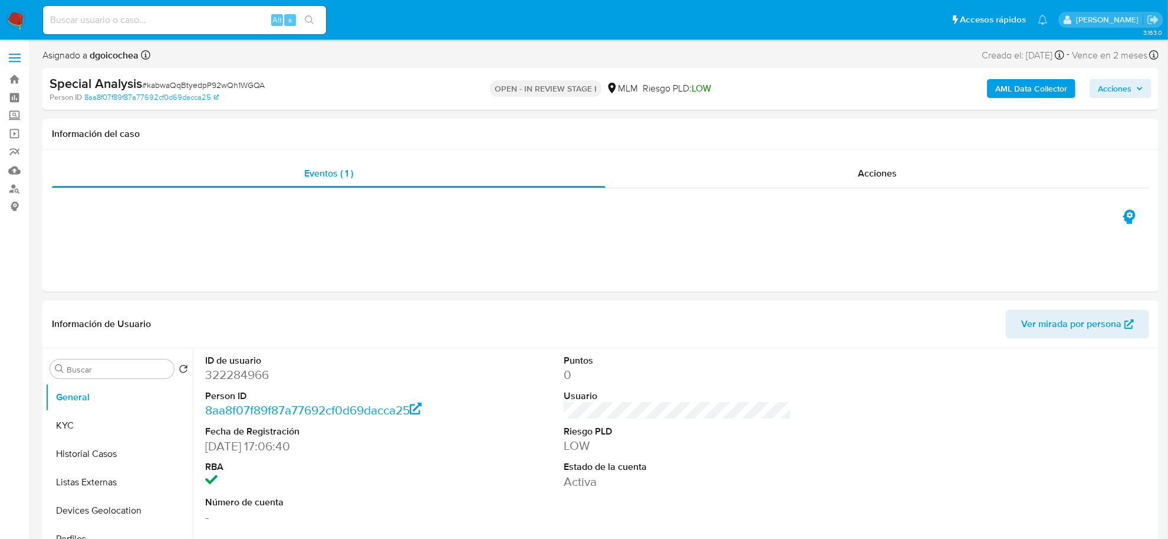
click at [1118, 84] on span "Acciones" at bounding box center [1115, 88] width 34 height 19
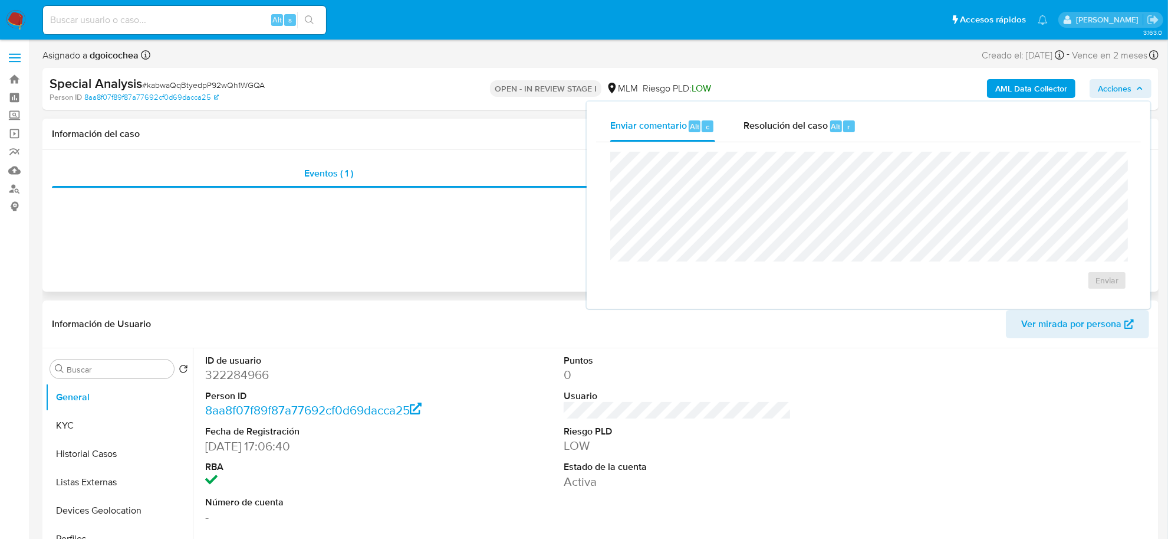
click at [459, 268] on div "Eventos ( 1 ) Acciones" at bounding box center [600, 221] width 1117 height 142
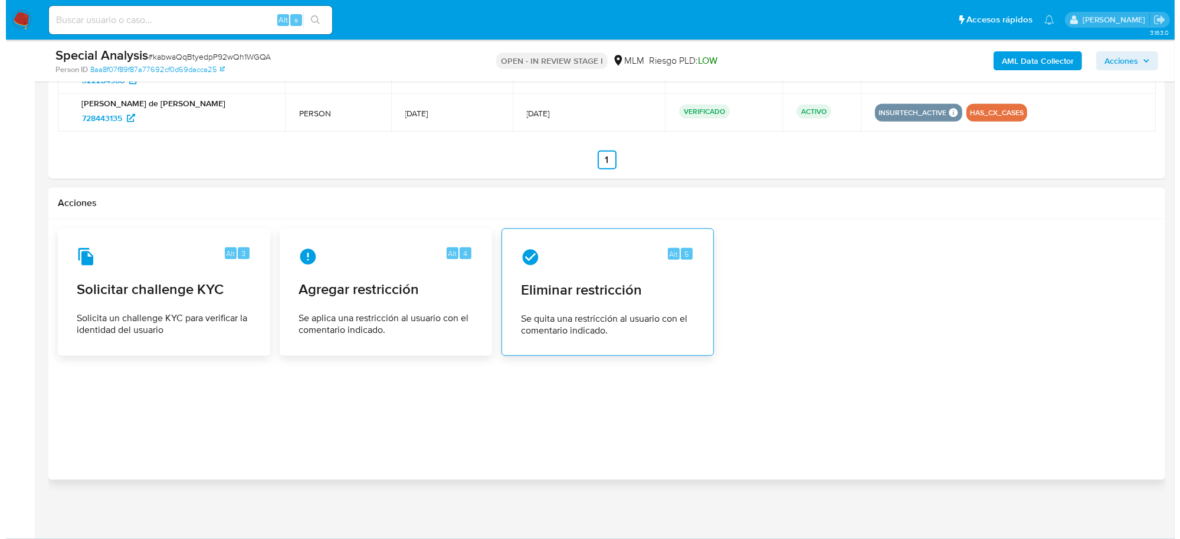
scroll to position [1466, 0]
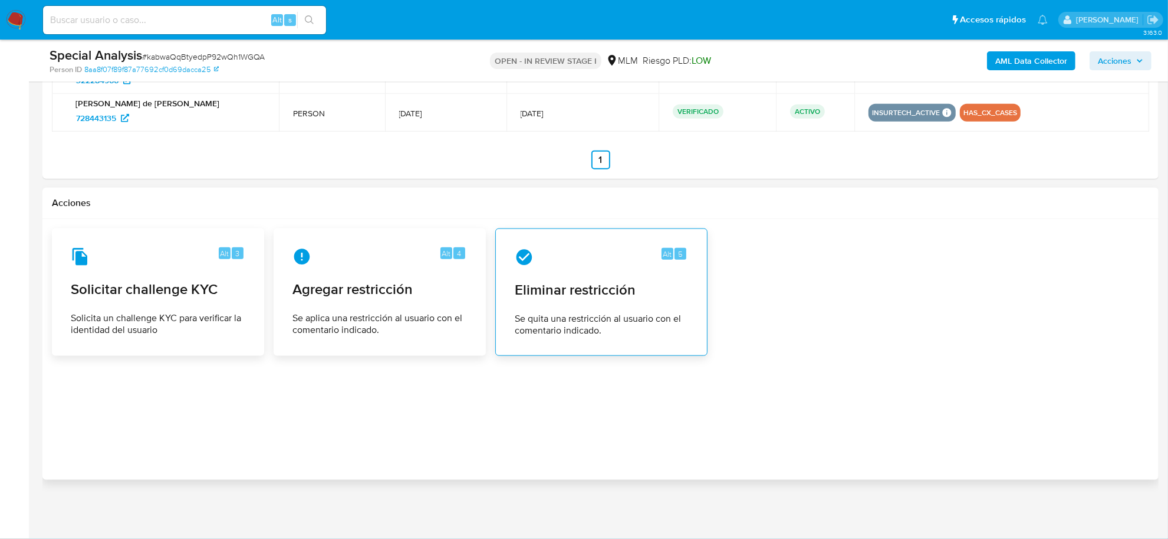
click at [629, 293] on span "Eliminar restricción" at bounding box center [601, 290] width 173 height 18
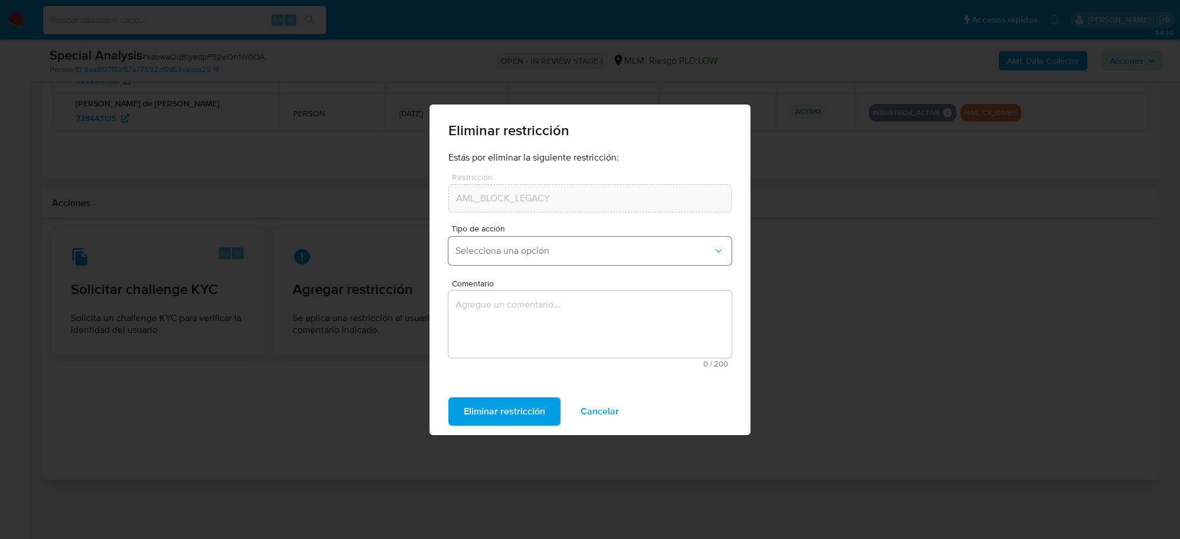
click at [520, 258] on button "Selecciona una opción" at bounding box center [589, 251] width 283 height 28
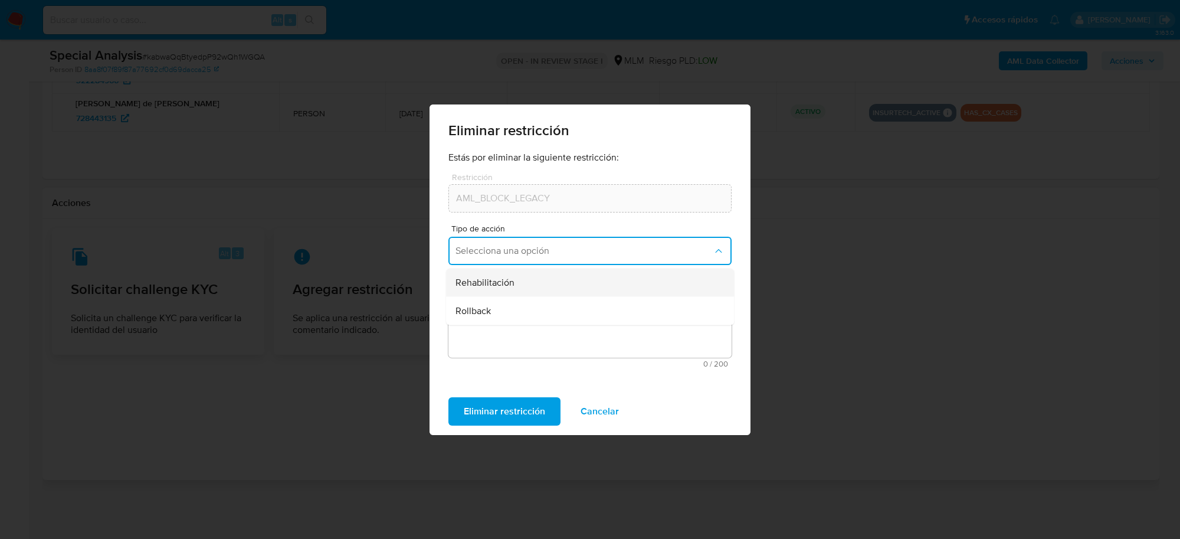
click at [484, 277] on span "Rehabilitación" at bounding box center [484, 282] width 59 height 12
click at [484, 277] on form "Estás por eliminar la siguiente restricción: Restricción AML_BLOCK_LEGACY Restr…" at bounding box center [589, 265] width 283 height 226
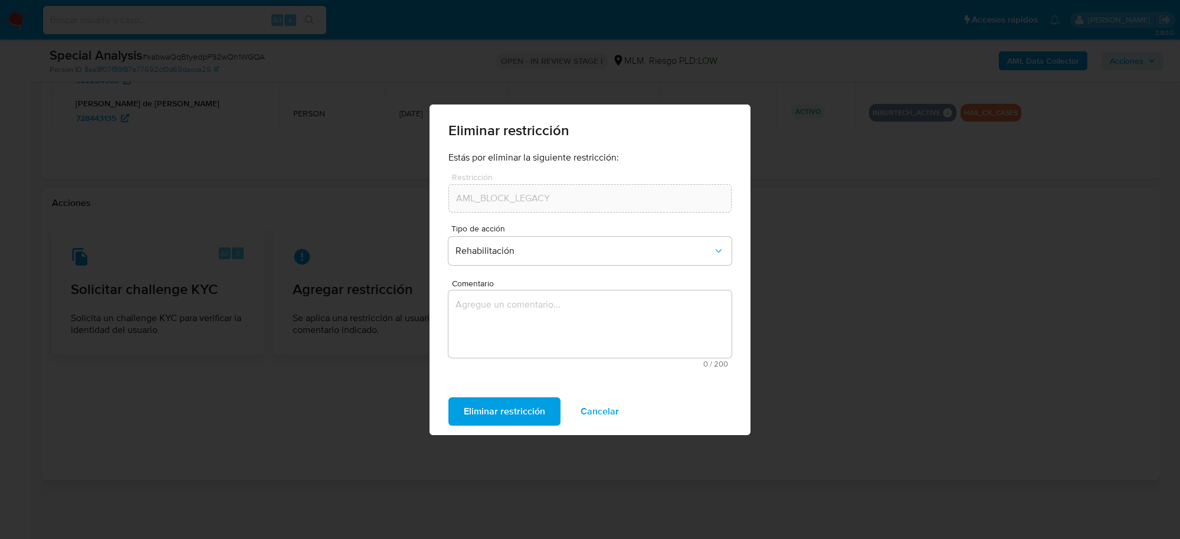
click at [482, 316] on textarea "Comentario" at bounding box center [589, 323] width 283 height 67
type textarea "C"
type textarea "S"
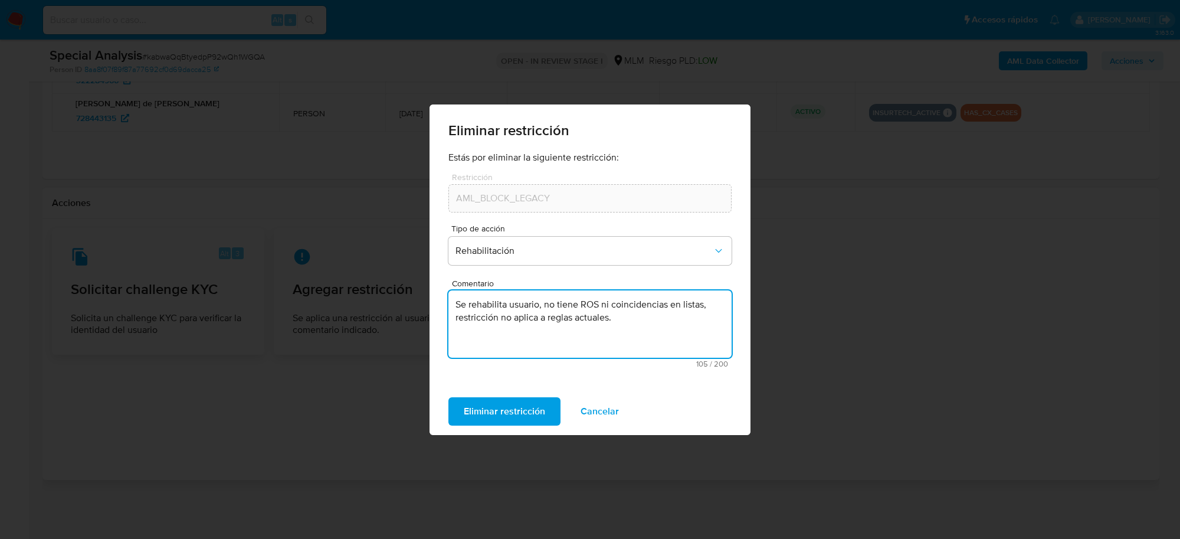
drag, startPoint x: 638, startPoint y: 328, endPoint x: 441, endPoint y: 306, distance: 198.9
click at [441, 306] on div "Estás por eliminar la siguiente restricción: Restricción AML_BLOCK_LEGACY Restr…" at bounding box center [589, 270] width 321 height 236
type textarea "Se rehabilita usuario, no tiene ROS ni coincidencias en listas, restricción no …"
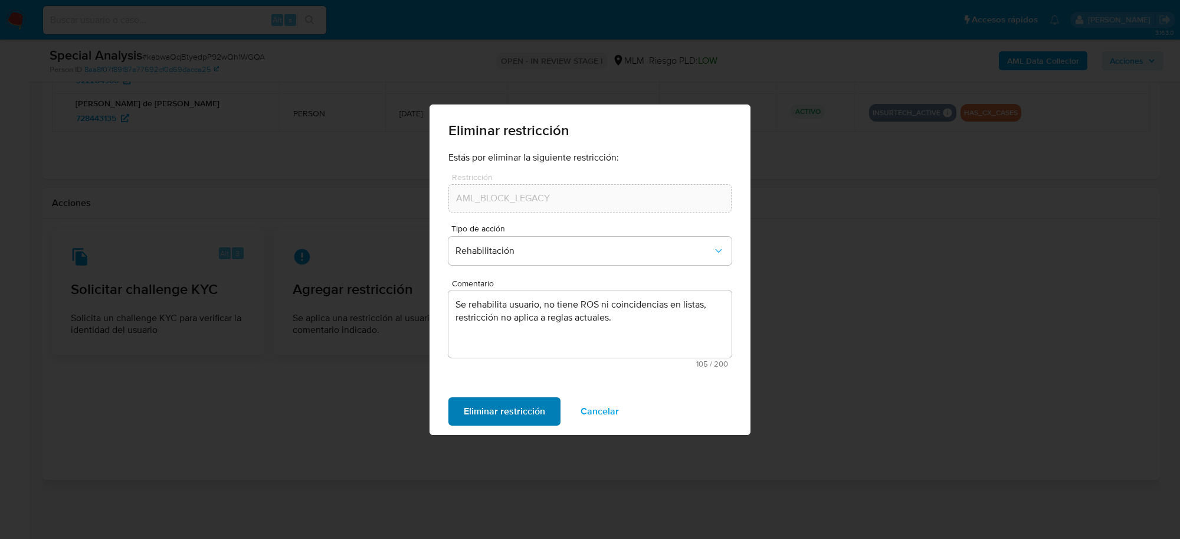
click at [532, 412] on span "Eliminar restricción" at bounding box center [504, 411] width 81 height 26
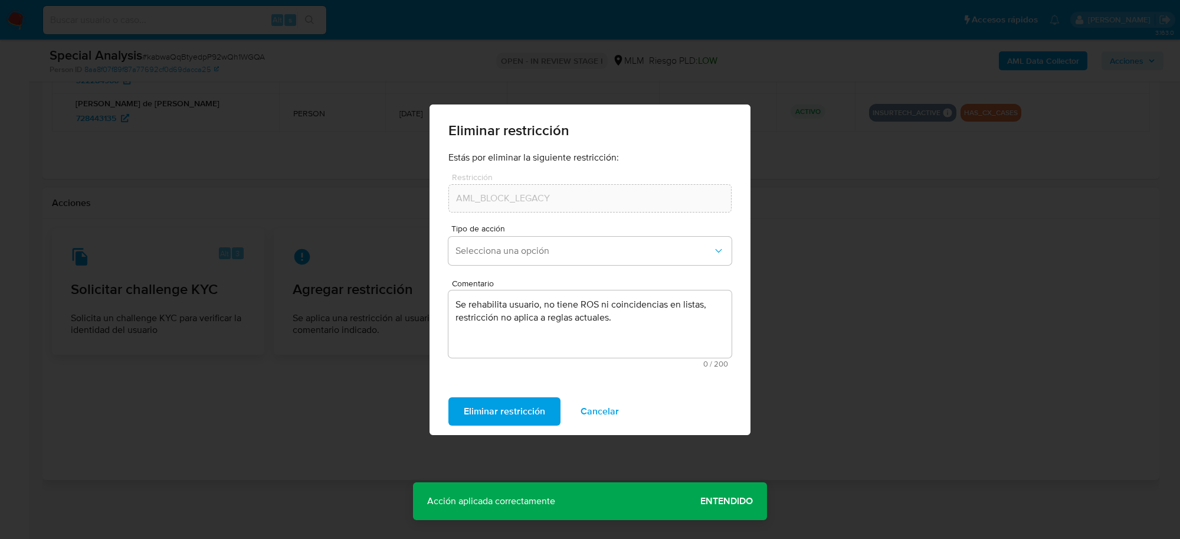
click at [715, 501] on span "Entendido" at bounding box center [726, 501] width 52 height 0
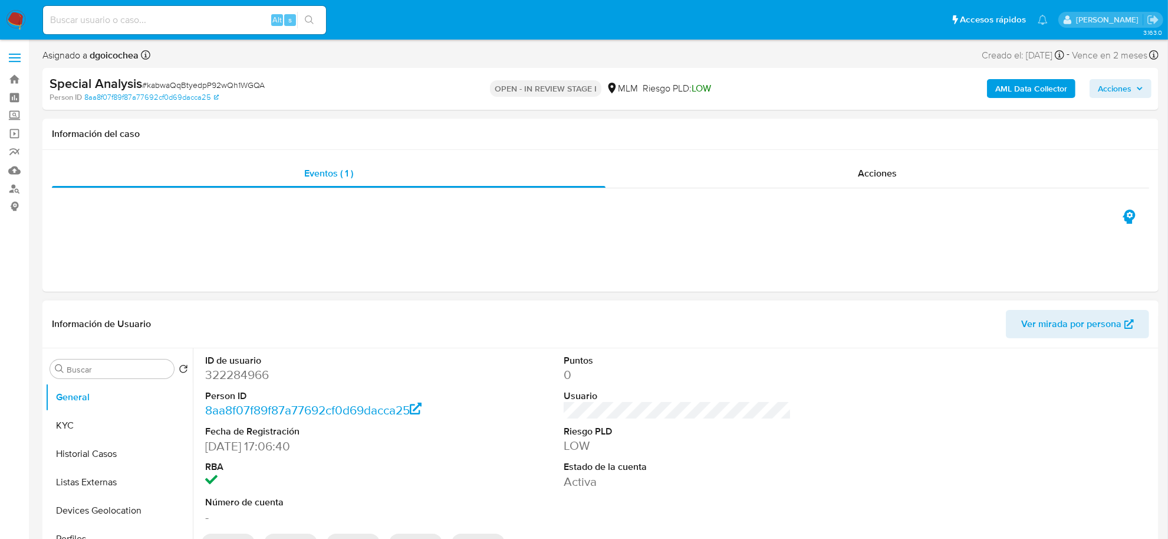
scroll to position [147, 0]
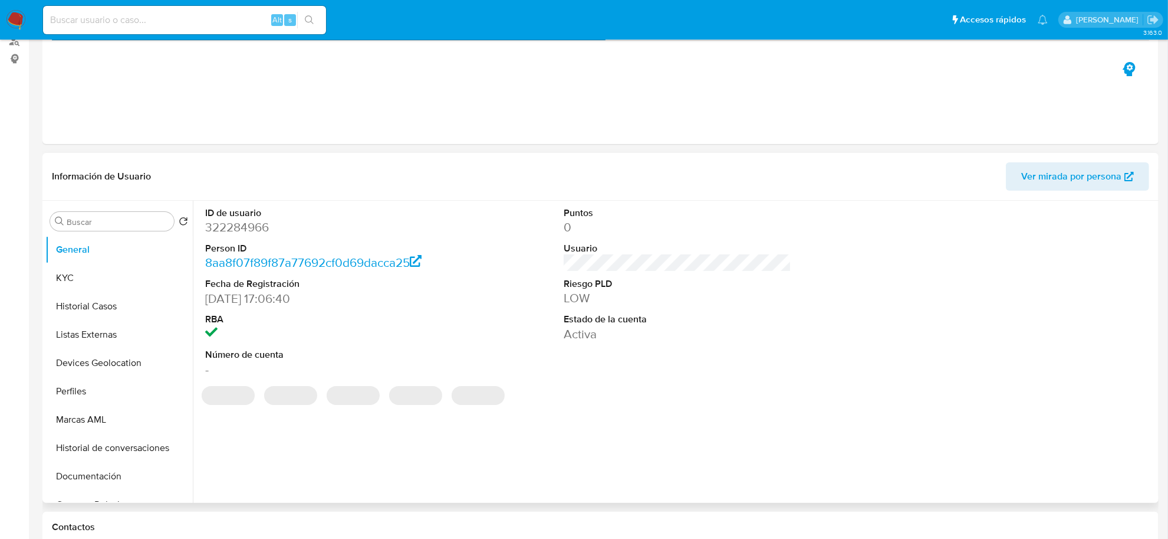
select select "10"
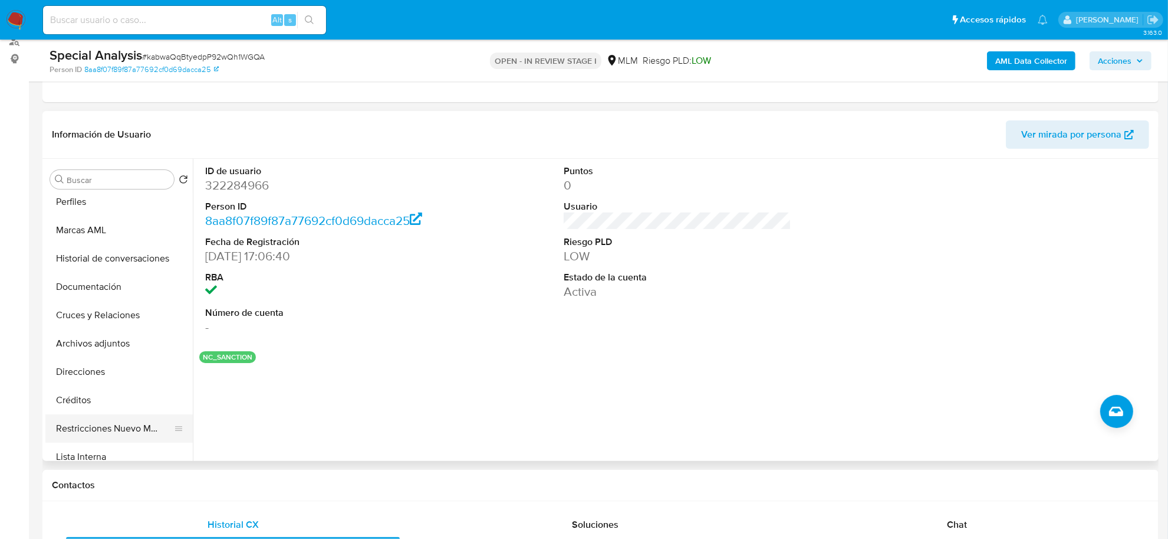
click at [111, 426] on button "Restricciones Nuevo Mundo" at bounding box center [114, 428] width 138 height 28
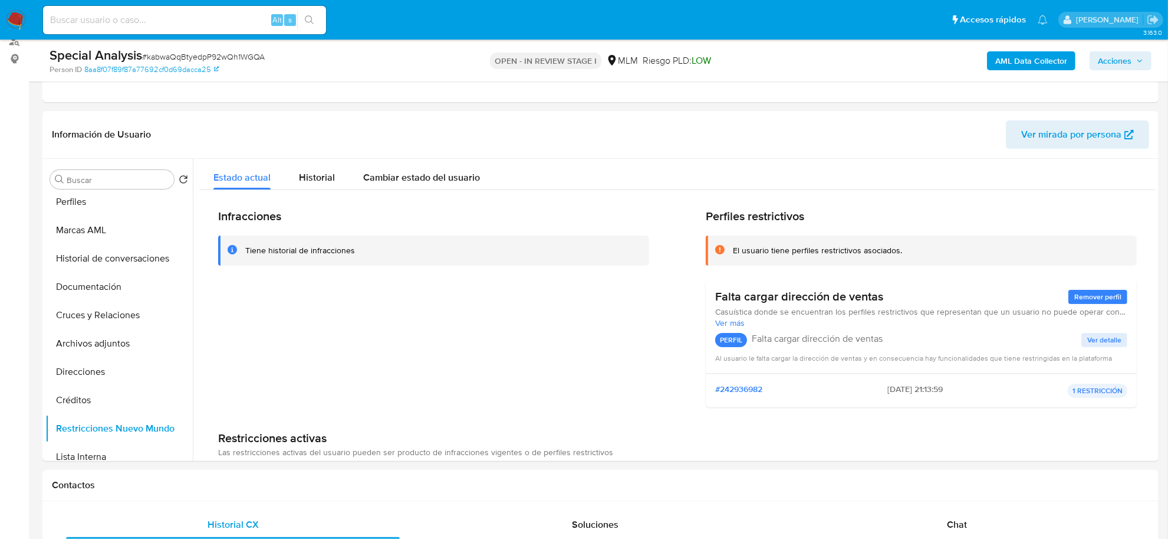
click at [1101, 63] on span "Acciones" at bounding box center [1115, 60] width 34 height 19
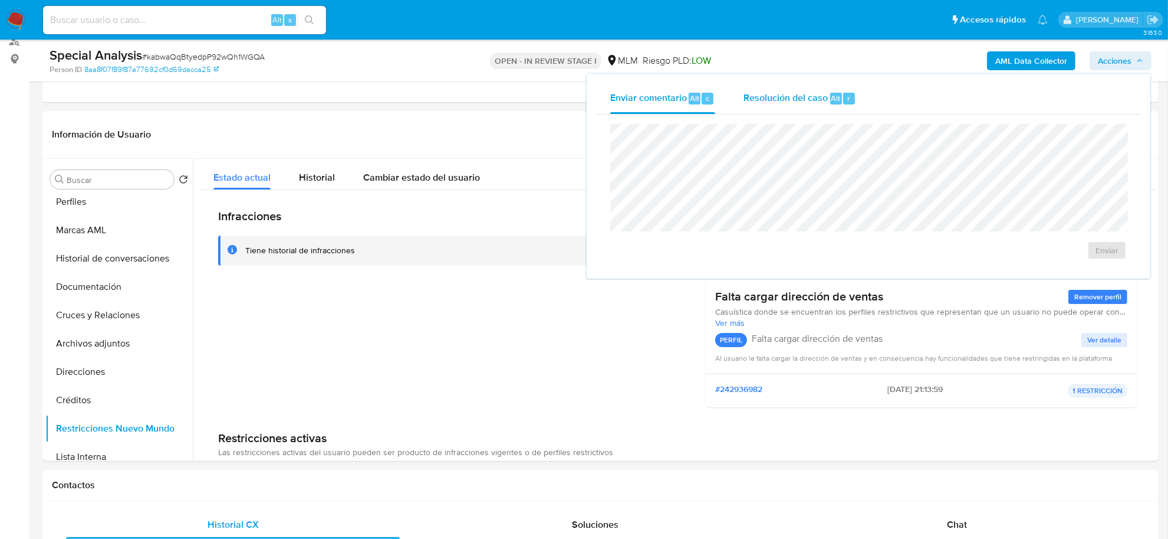
click at [770, 93] on span "Resolución del caso" at bounding box center [786, 98] width 84 height 14
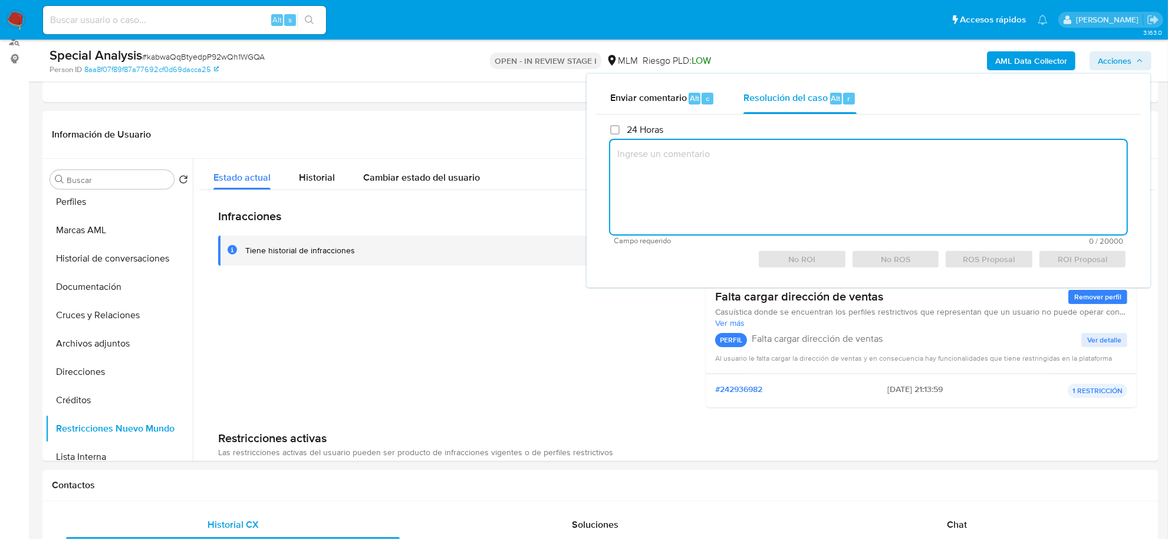
click at [755, 177] on textarea at bounding box center [868, 187] width 517 height 94
paste textarea "Se rehabilita usuario, no tiene ROS ni coincidencias en listas, restricción no …"
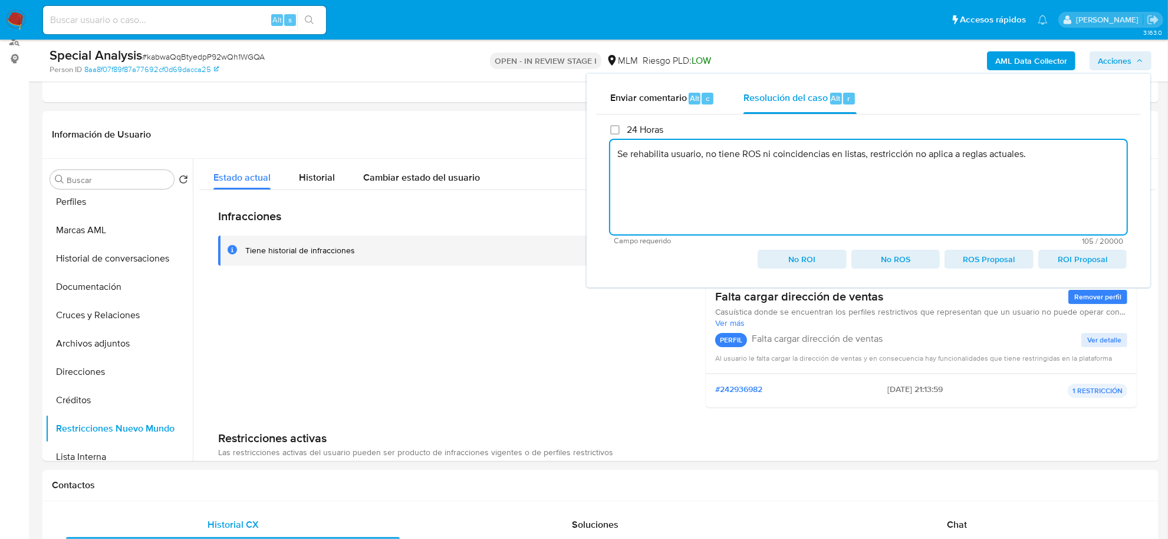
click at [797, 258] on span "No ROI" at bounding box center [802, 259] width 72 height 17
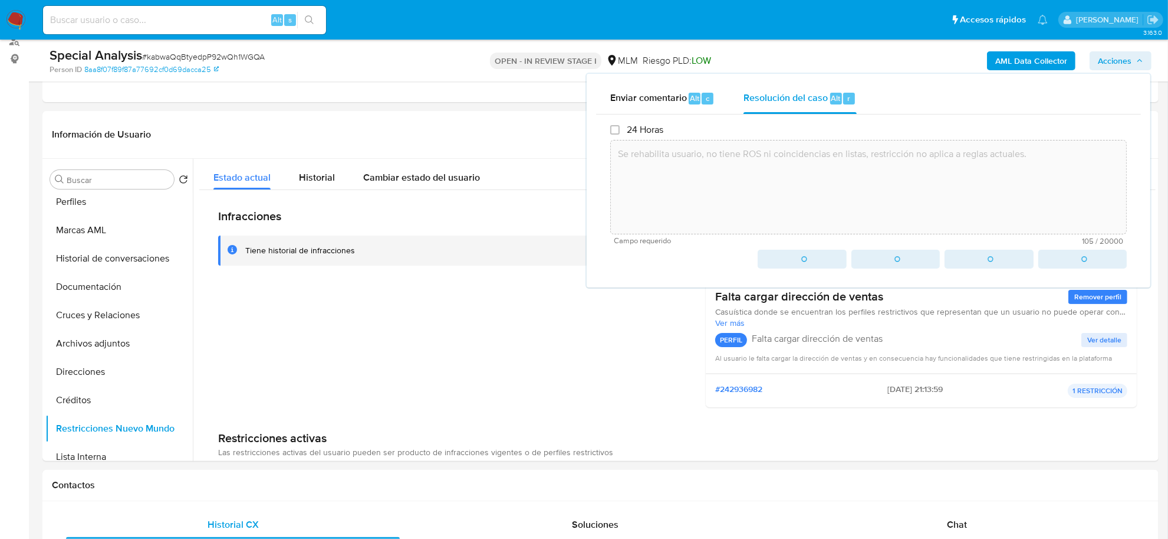
type textarea "Se rehabilita usuario, no tiene ROS ni coincidencias en listas, restricción no …"
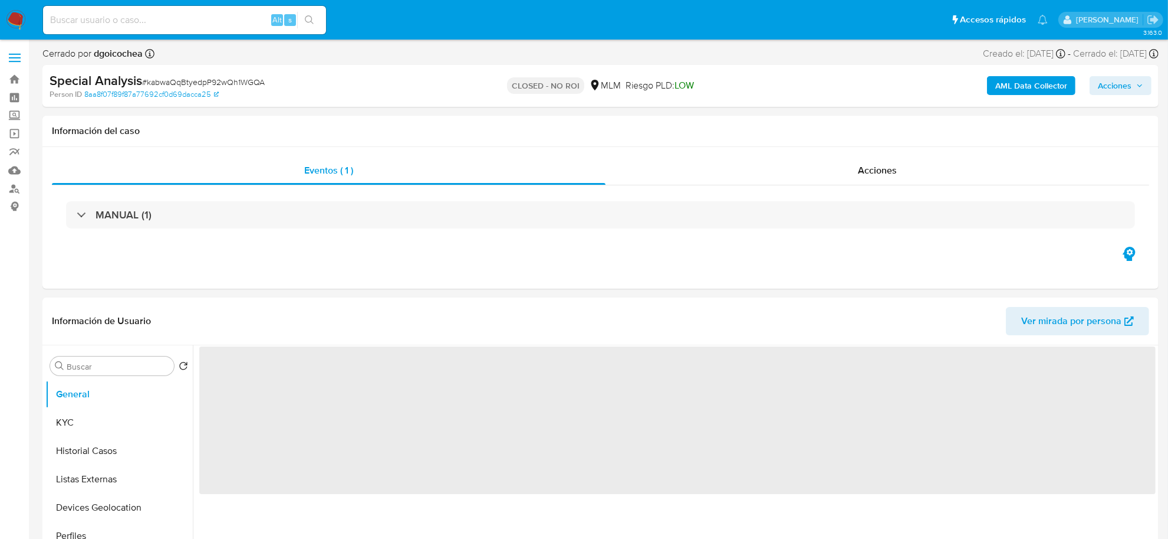
select select "10"
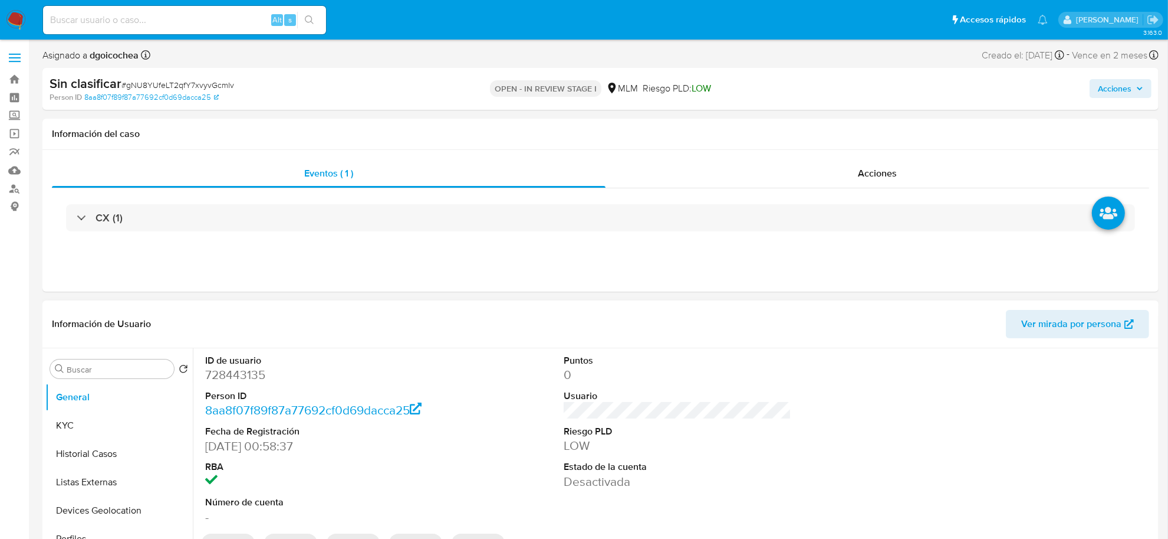
select select "10"
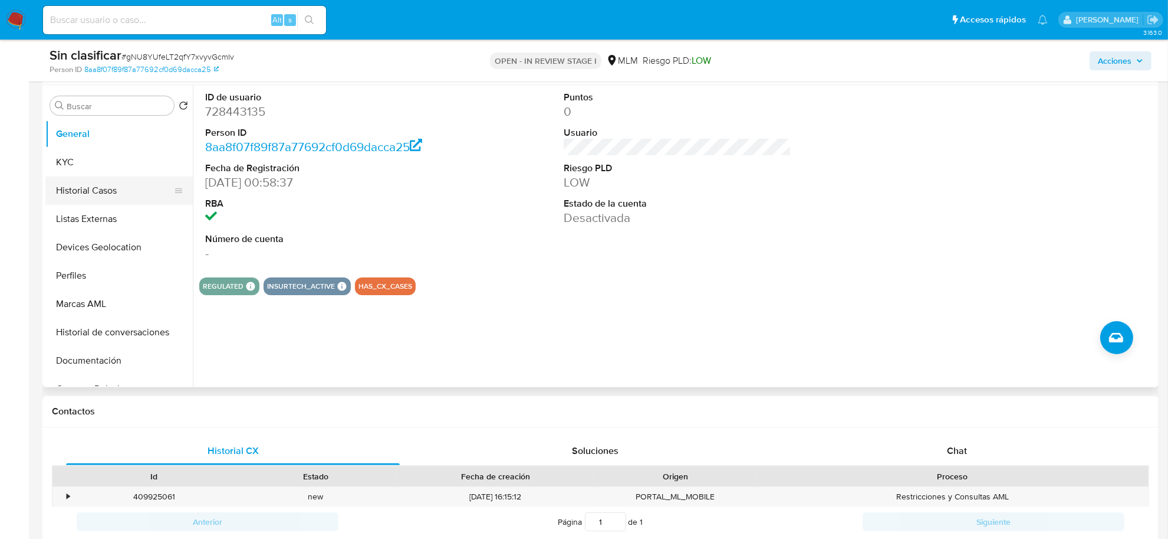
click at [80, 201] on button "Historial Casos" at bounding box center [114, 190] width 138 height 28
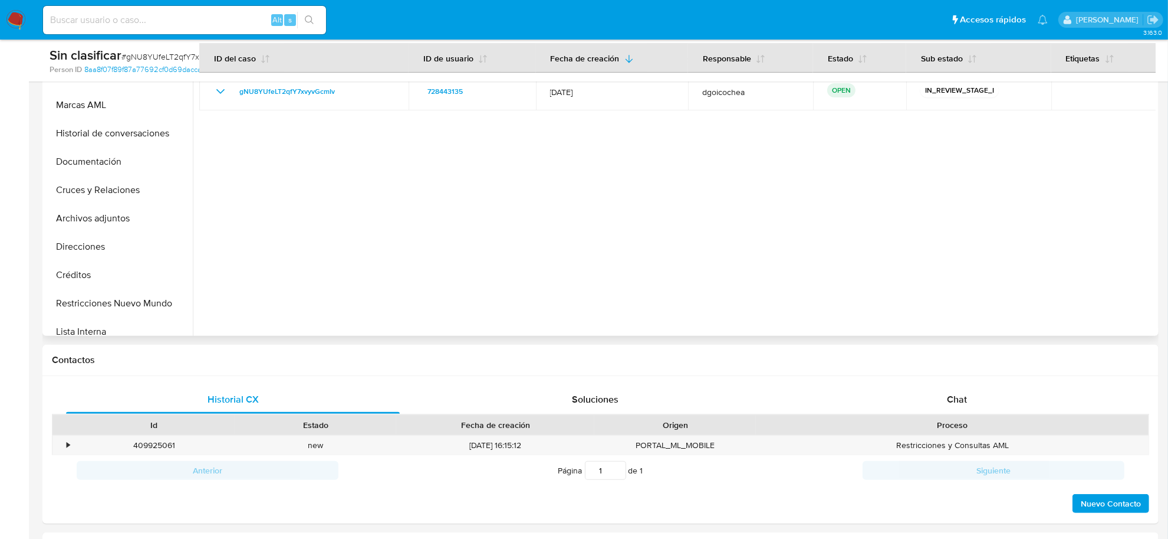
scroll to position [295, 0]
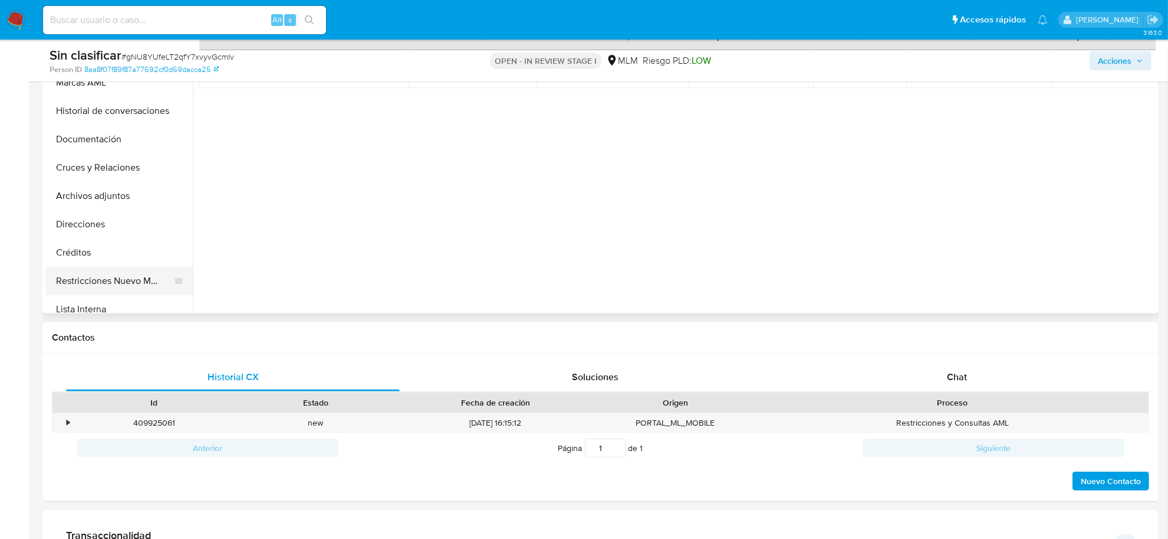
click at [112, 281] on button "Restricciones Nuevo Mundo" at bounding box center [114, 281] width 138 height 28
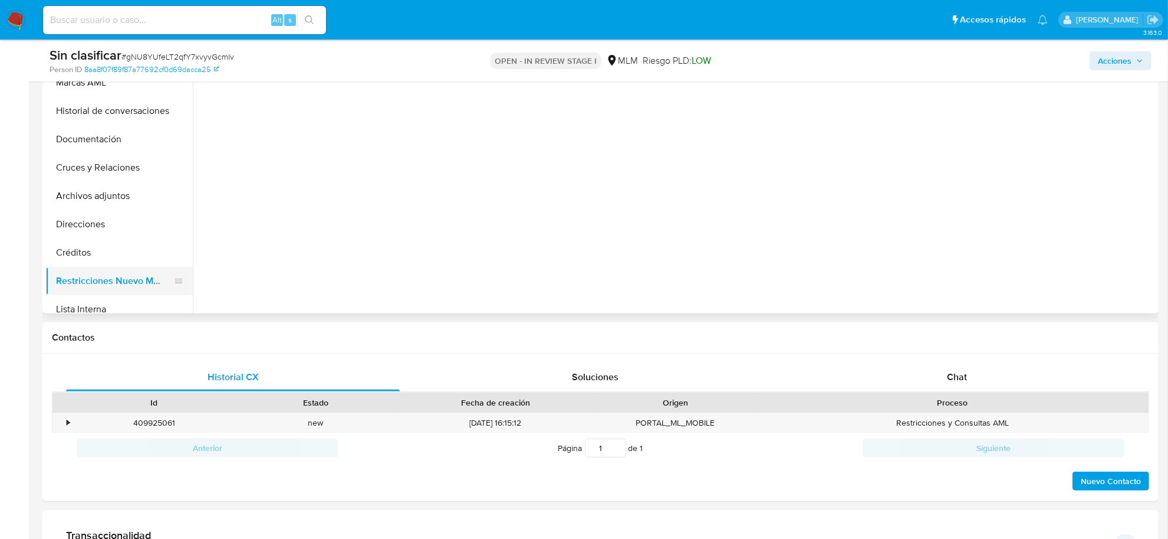
click at [112, 281] on button "Restricciones Nuevo Mundo" at bounding box center [114, 281] width 138 height 28
click at [145, 275] on button "Restricciones Nuevo Mundo" at bounding box center [114, 281] width 138 height 28
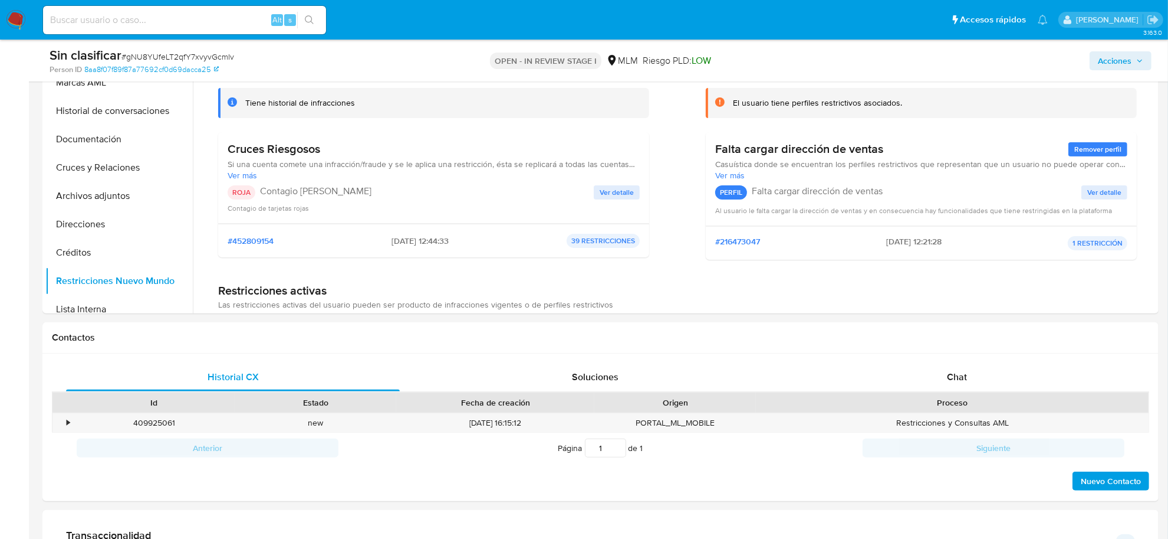
click at [1109, 62] on span "Acciones" at bounding box center [1115, 60] width 34 height 19
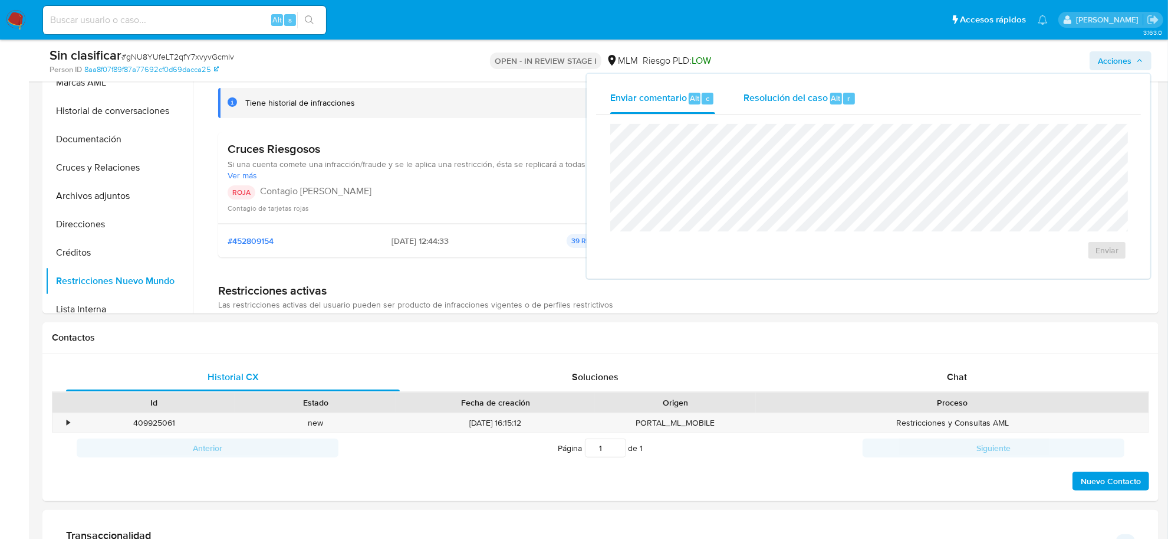
click at [783, 101] on span "Resolución del caso" at bounding box center [786, 98] width 84 height 14
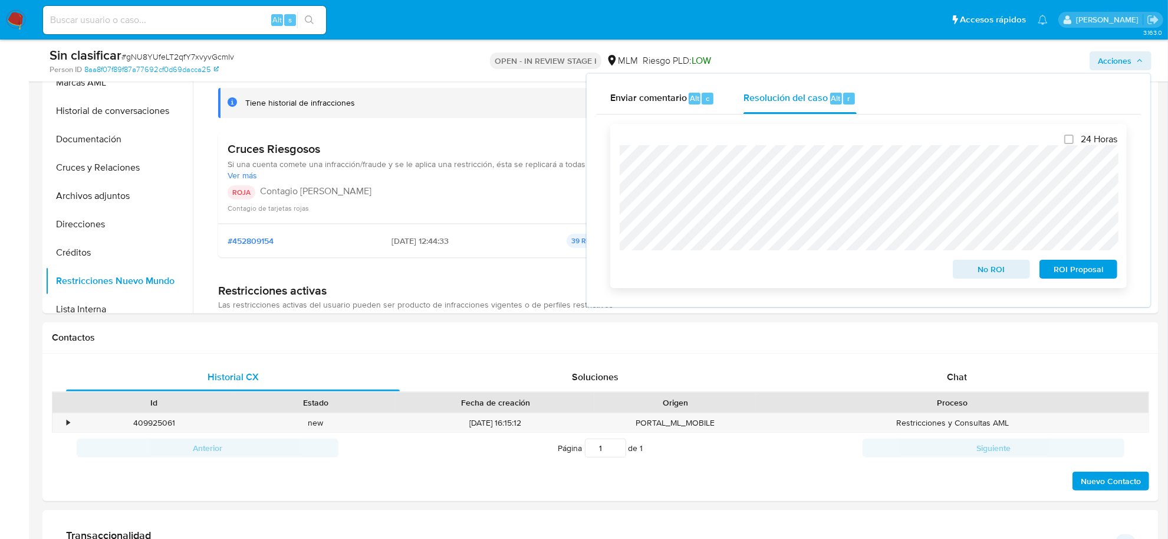
click at [977, 267] on span "No ROI" at bounding box center [991, 269] width 61 height 17
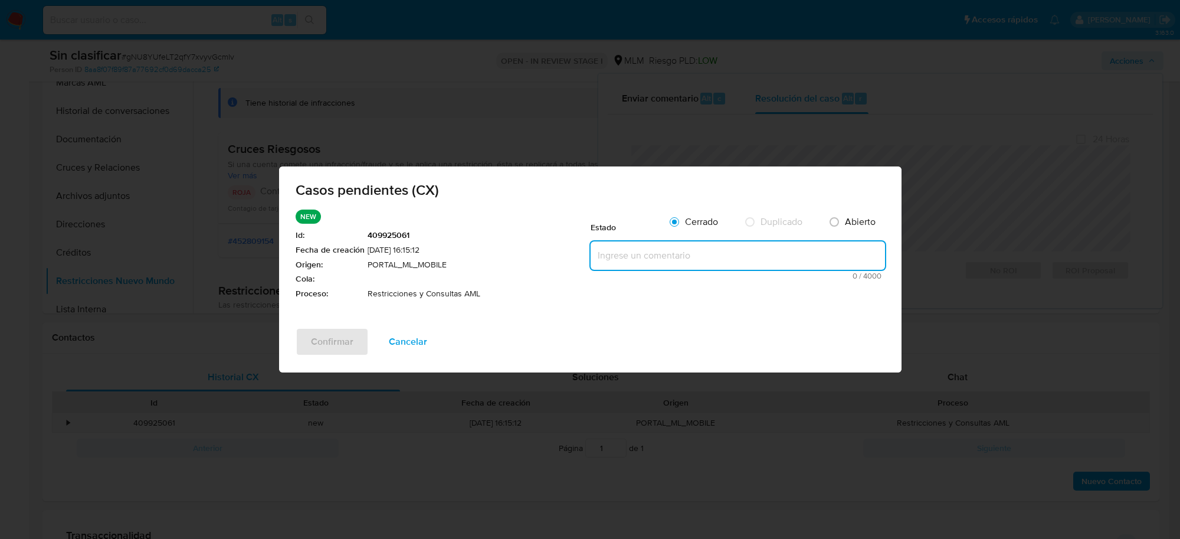
click at [612, 264] on textarea at bounding box center [737, 255] width 294 height 28
paste textarea "Se rehabilita usuario, no tiene ROS ni coincidencias en listas, restricción no …"
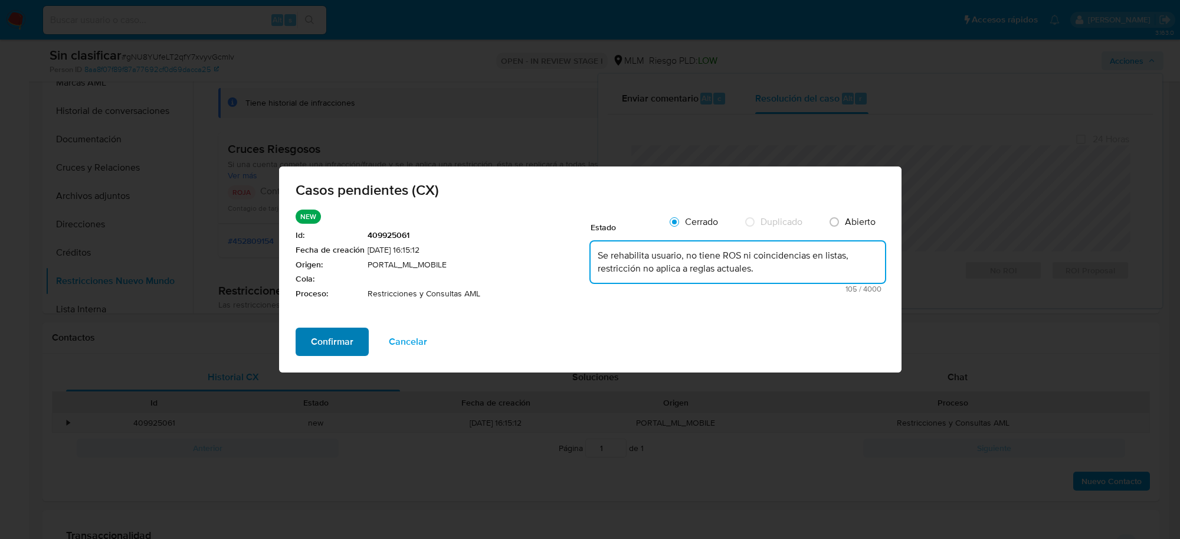
type textarea "Se rehabilita usuario, no tiene ROS ni coincidencias en listas, restricción no …"
click at [340, 346] on span "Confirmar" at bounding box center [332, 342] width 42 height 26
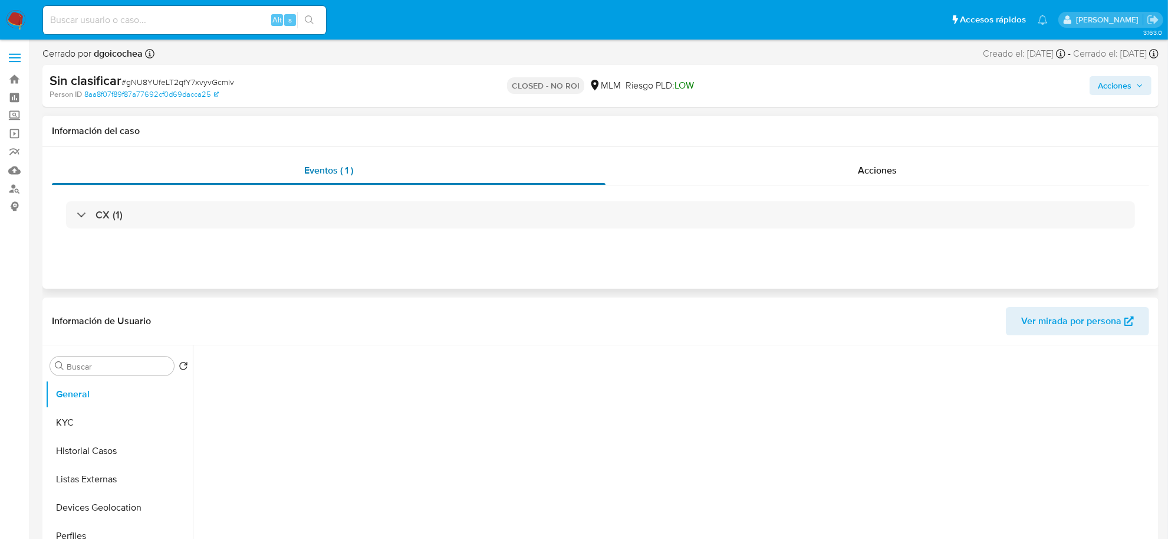
select select "10"
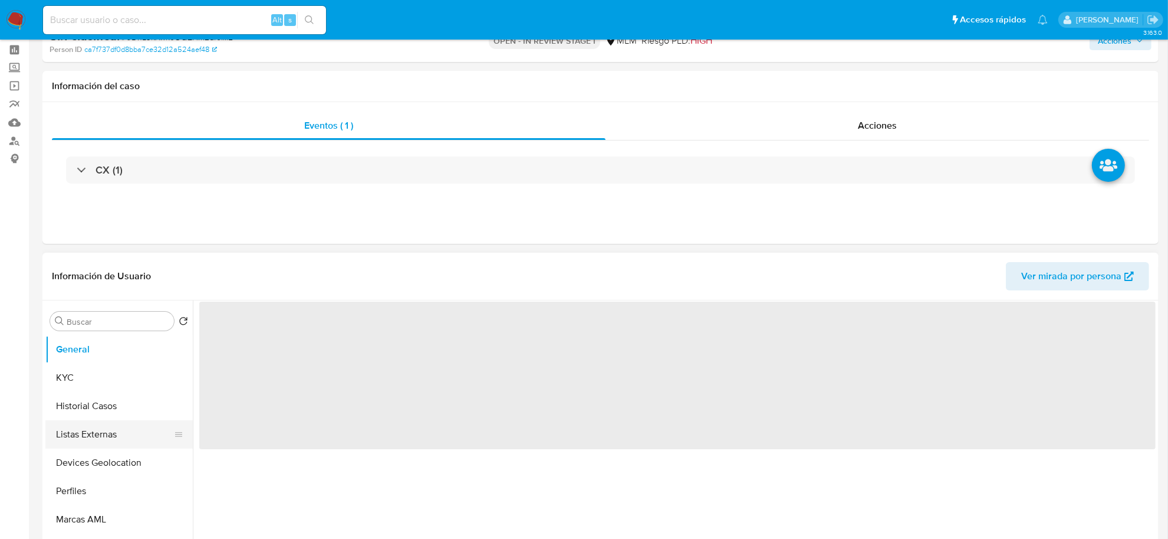
scroll to position [74, 0]
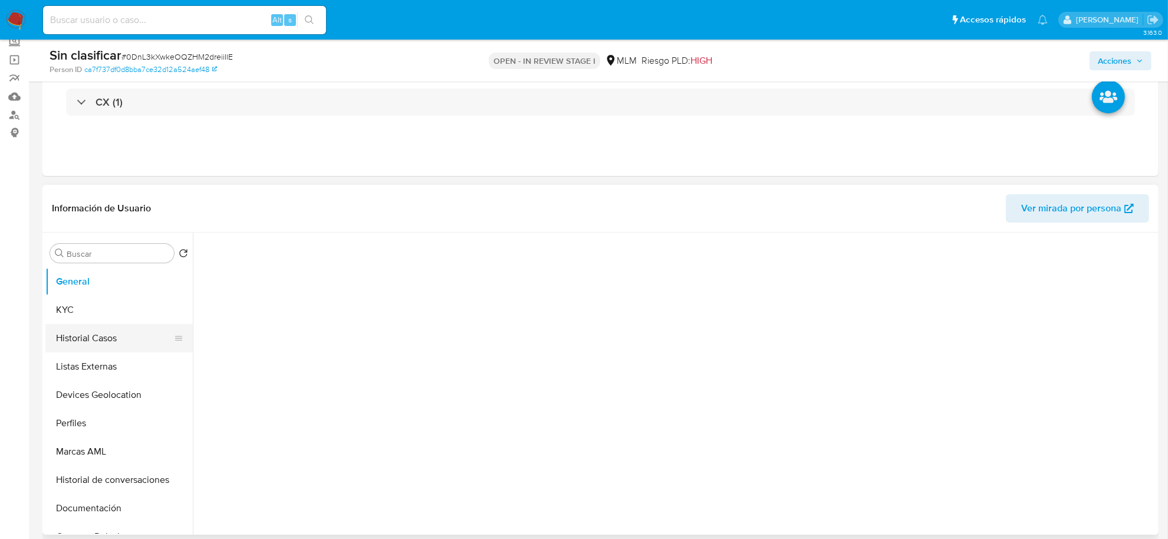
select select "10"
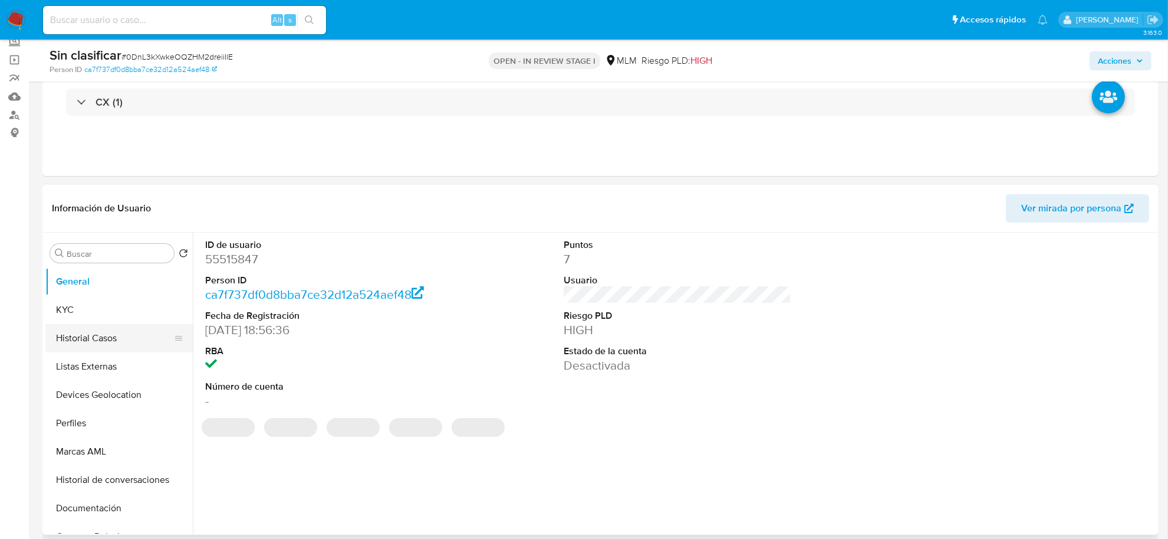
click at [102, 331] on button "Historial Casos" at bounding box center [114, 338] width 138 height 28
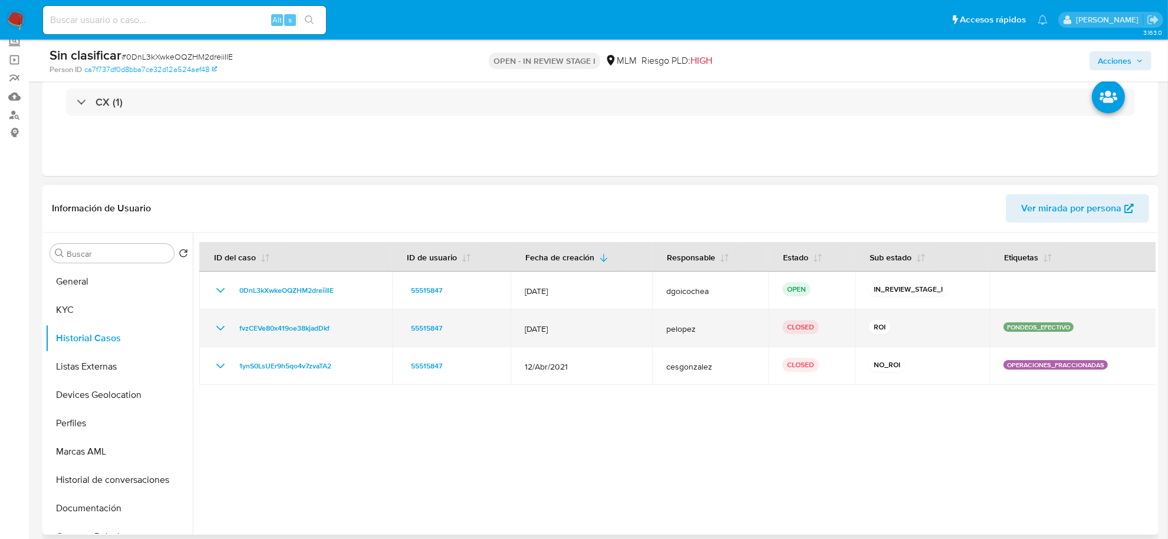
click at [222, 328] on icon "Mostrar/Ocultar" at bounding box center [220, 328] width 8 height 5
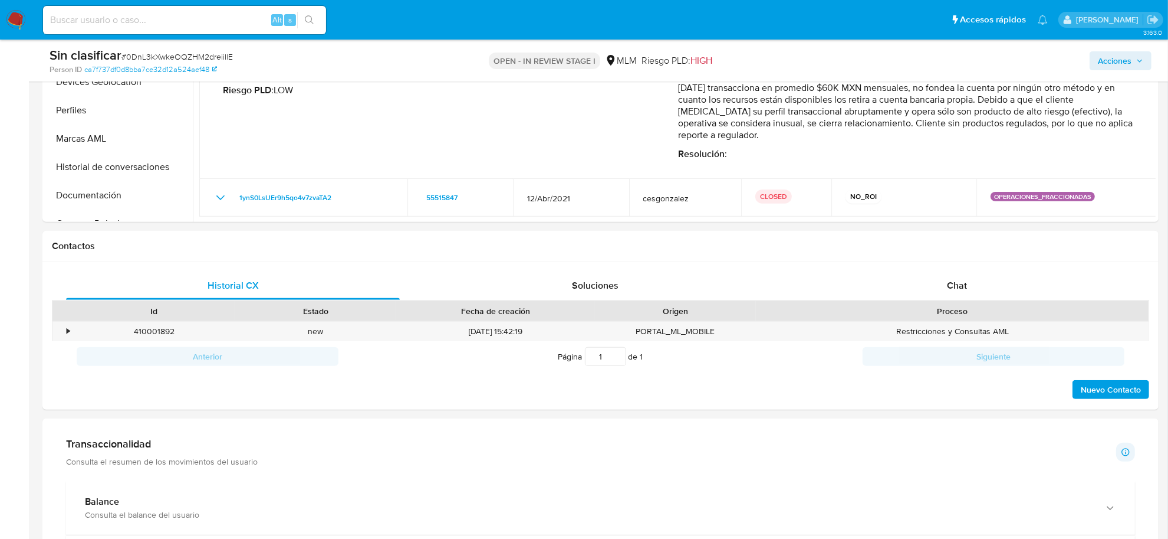
scroll to position [516, 0]
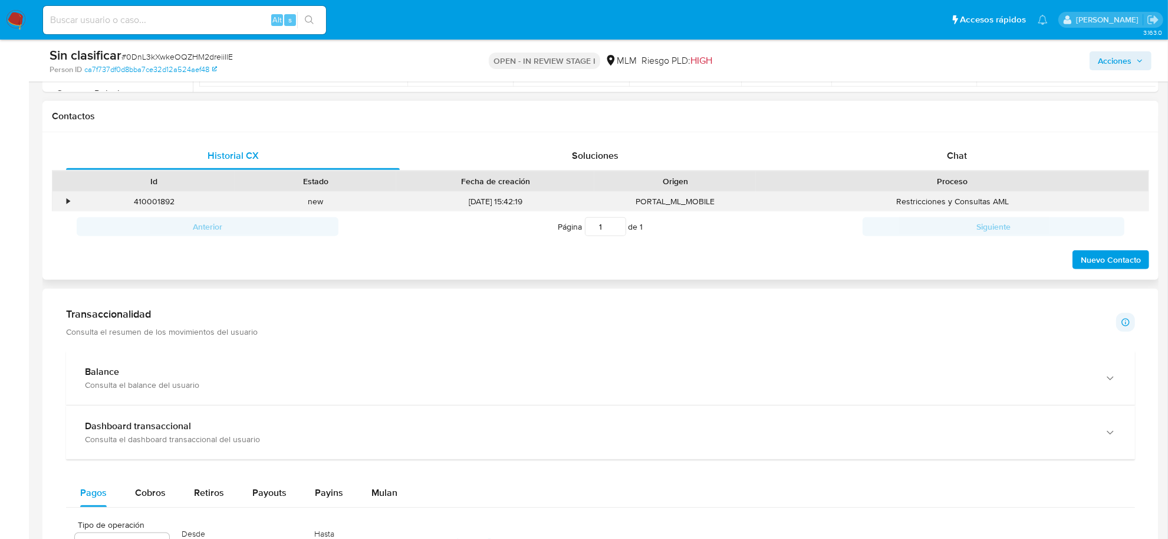
click at [69, 202] on div "•" at bounding box center [68, 201] width 3 height 11
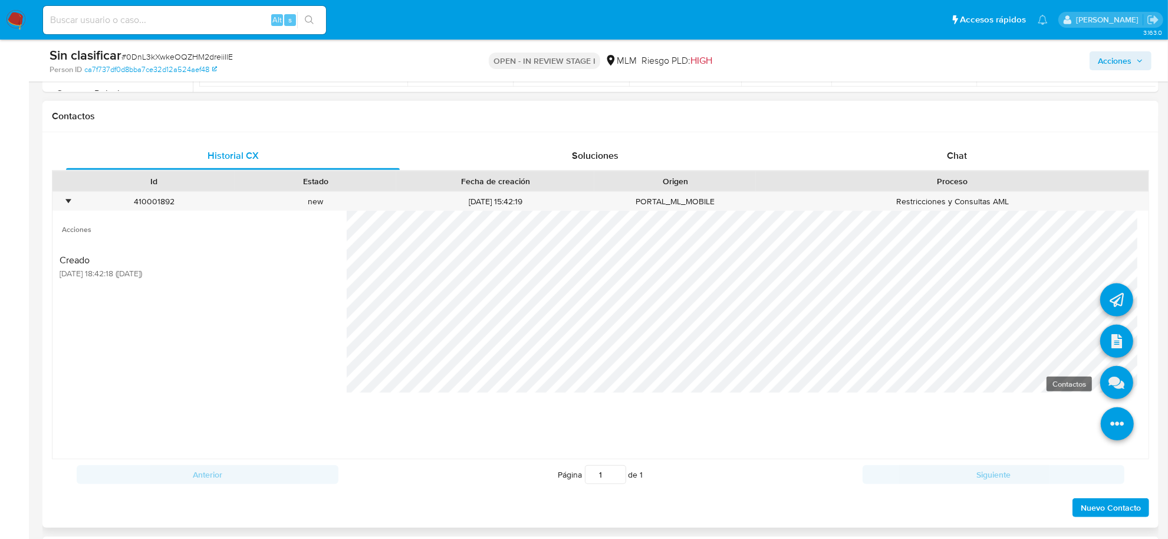
click at [1104, 389] on icon at bounding box center [1117, 382] width 33 height 33
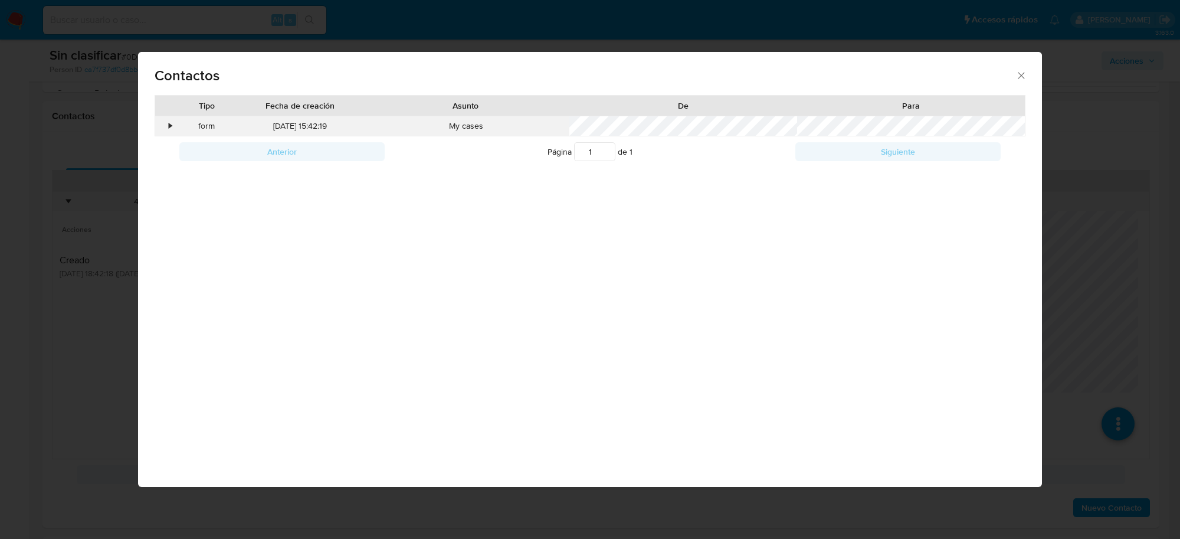
click at [167, 127] on div "•" at bounding box center [165, 126] width 21 height 20
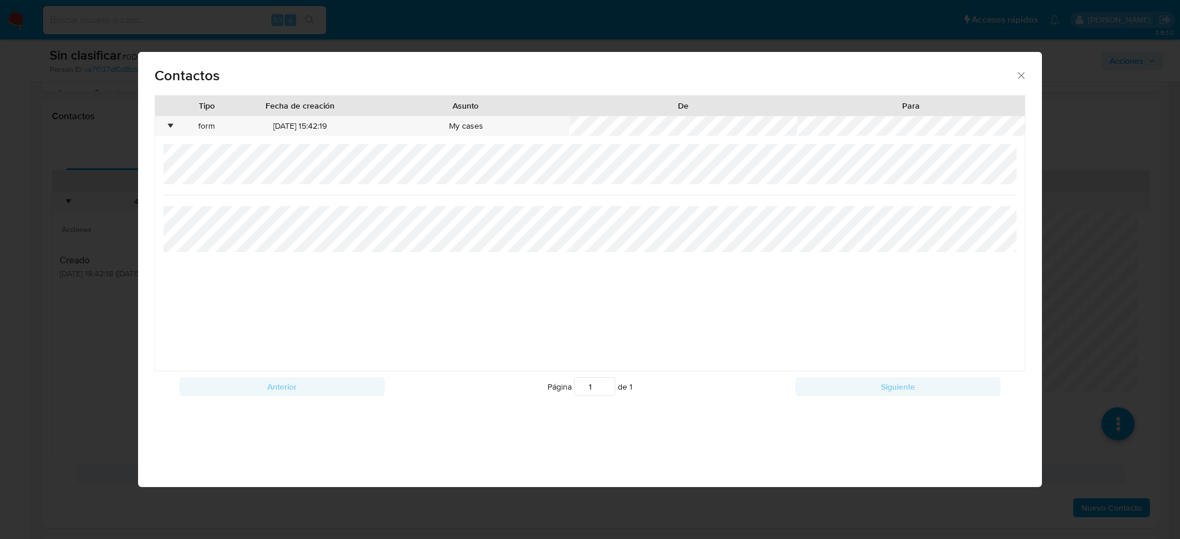
click at [1021, 77] on icon "close" at bounding box center [1021, 76] width 12 height 12
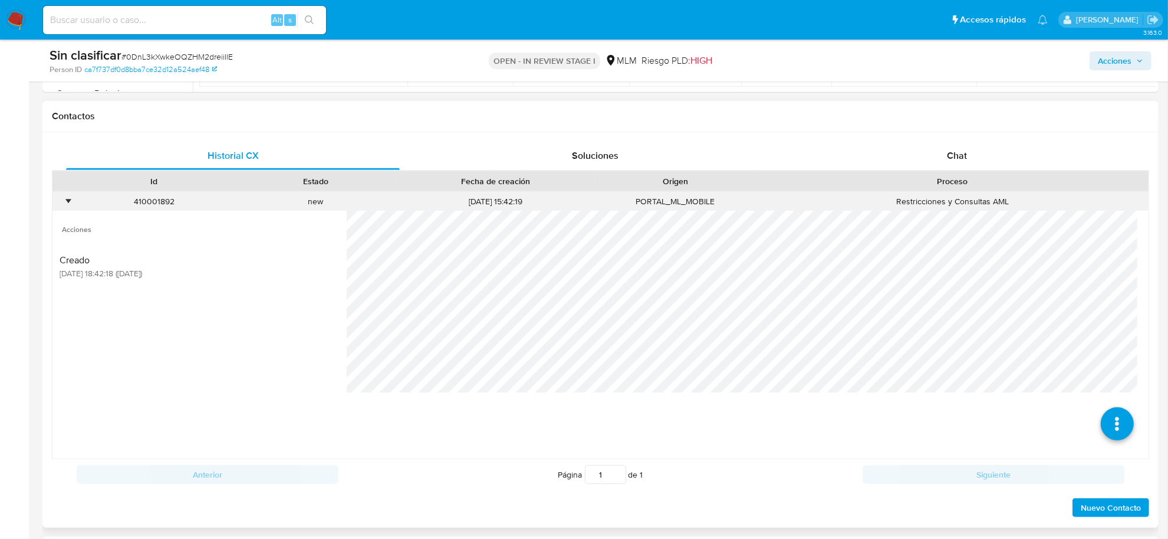
click at [65, 198] on div "•" at bounding box center [62, 201] width 21 height 19
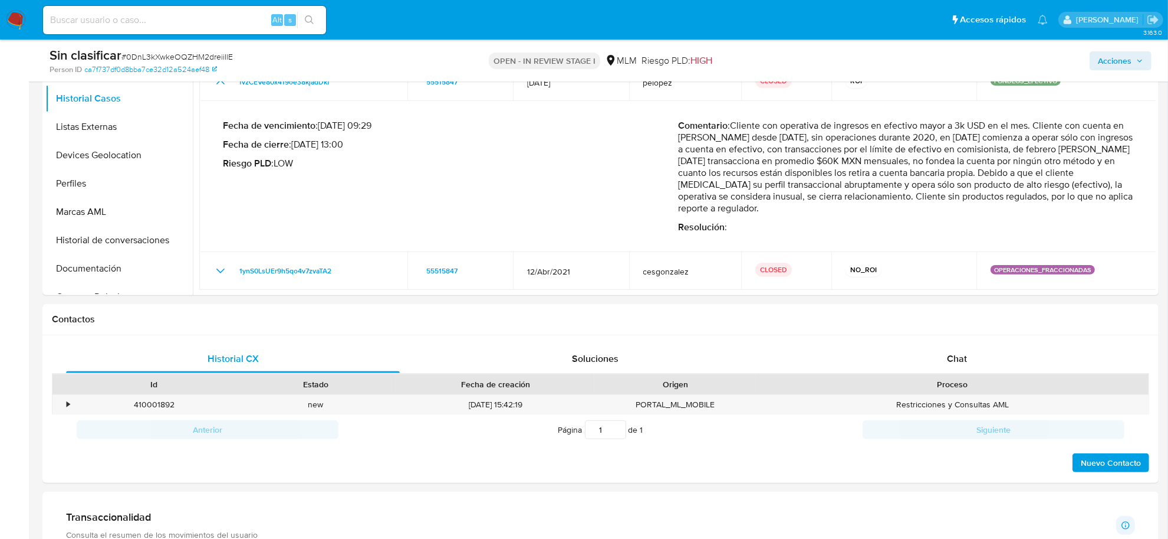
scroll to position [295, 0]
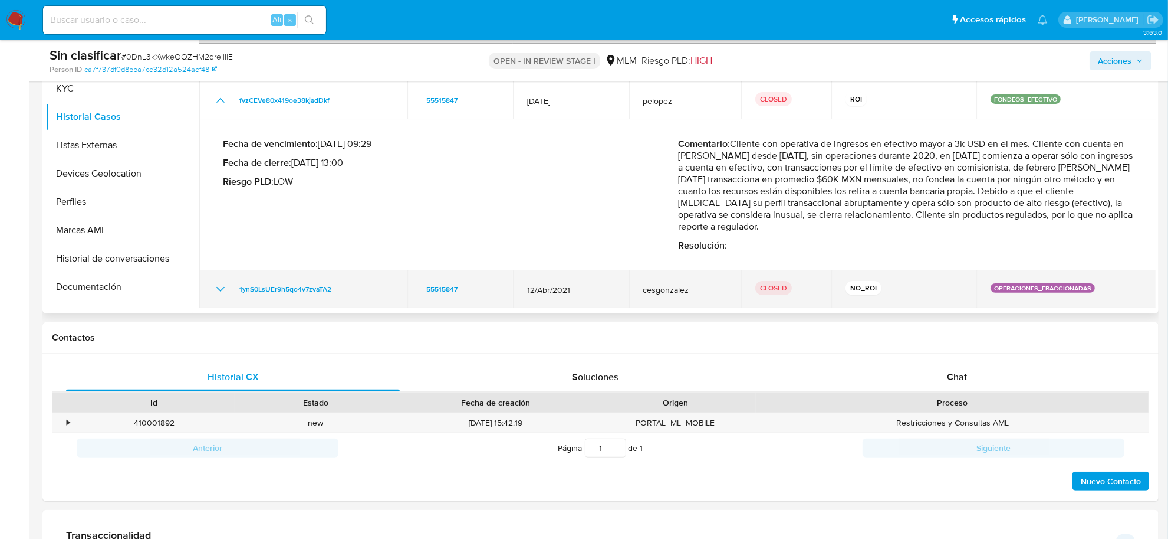
click at [222, 285] on icon "Mostrar/Ocultar" at bounding box center [221, 289] width 14 height 14
click at [219, 289] on icon "Mostrar/Ocultar" at bounding box center [220, 289] width 8 height 5
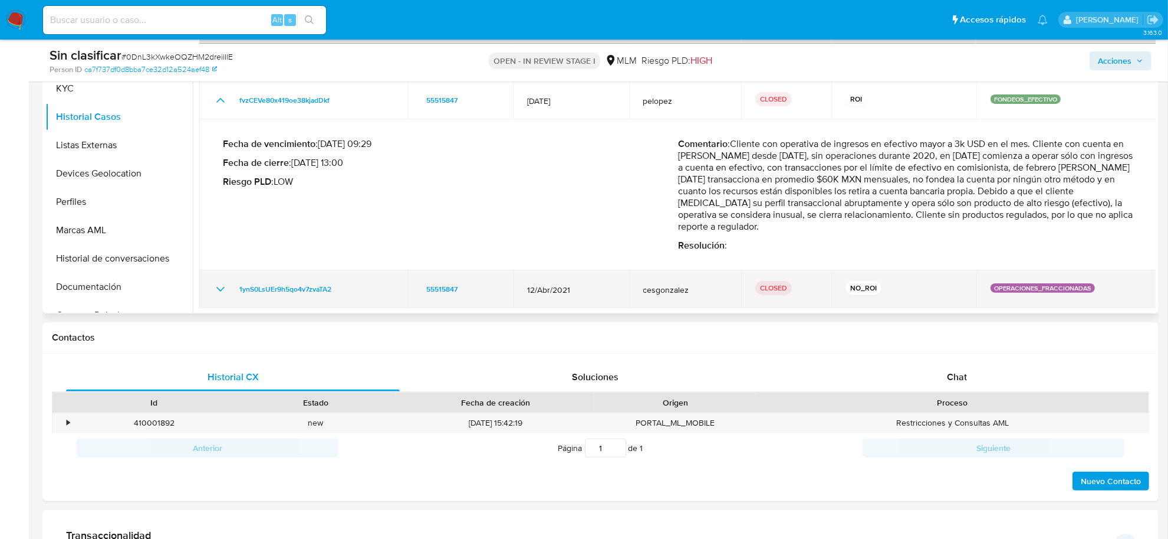
click at [219, 289] on icon "Mostrar/Ocultar" at bounding box center [221, 289] width 14 height 14
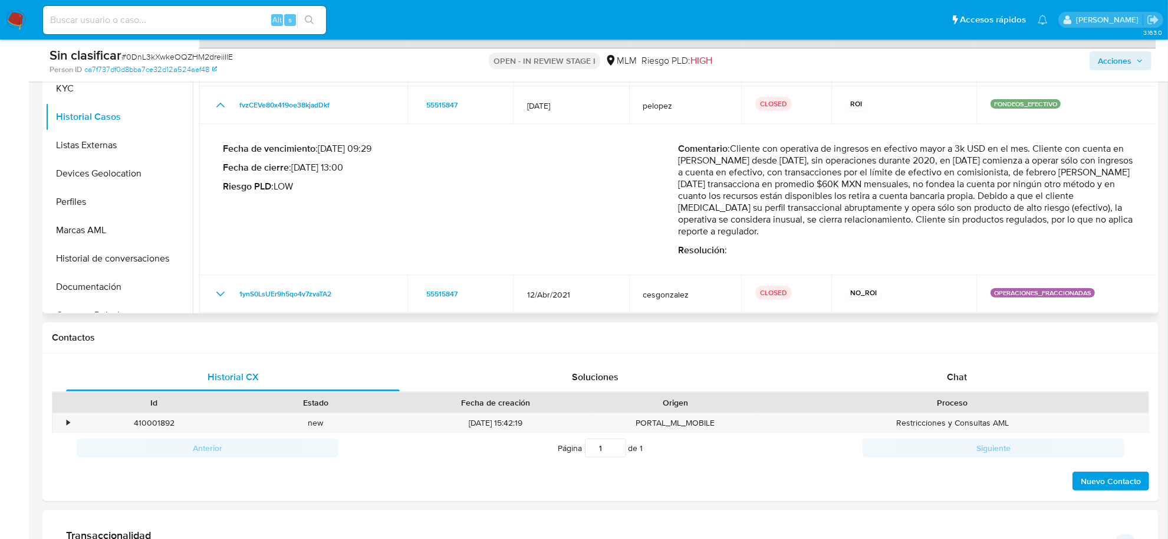
scroll to position [0, 0]
click at [1107, 57] on span "Acciones" at bounding box center [1115, 60] width 34 height 19
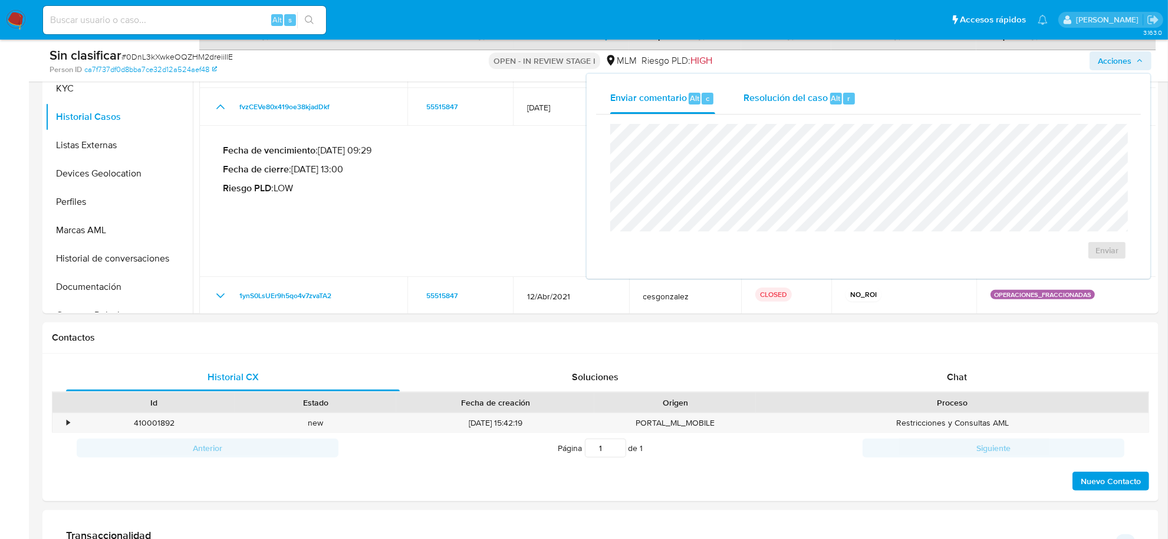
click at [771, 112] on div "Resolución del caso Alt r" at bounding box center [800, 98] width 113 height 31
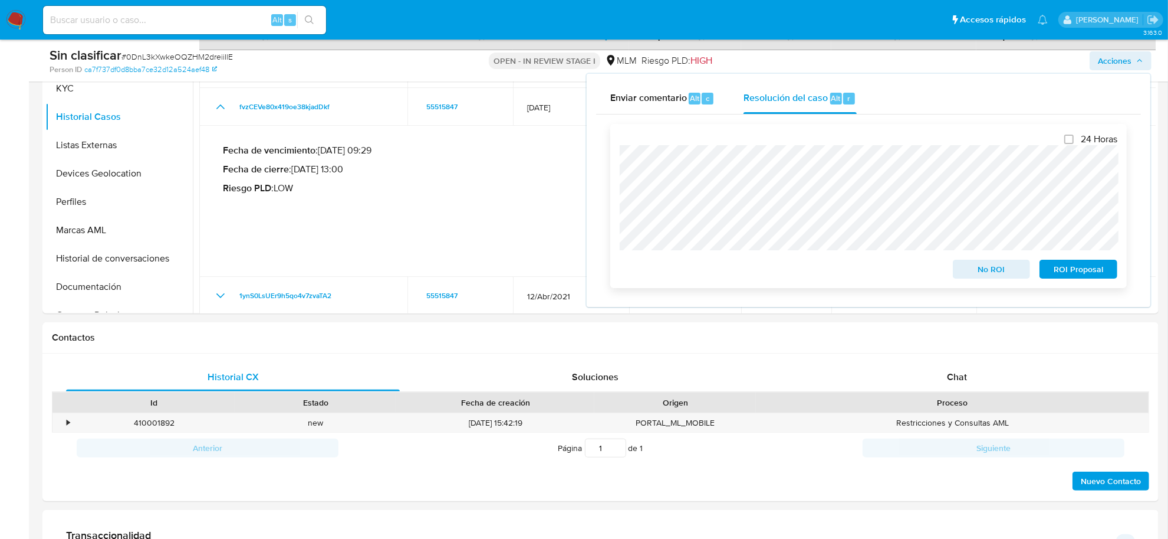
click at [998, 264] on span "No ROI" at bounding box center [991, 269] width 61 height 17
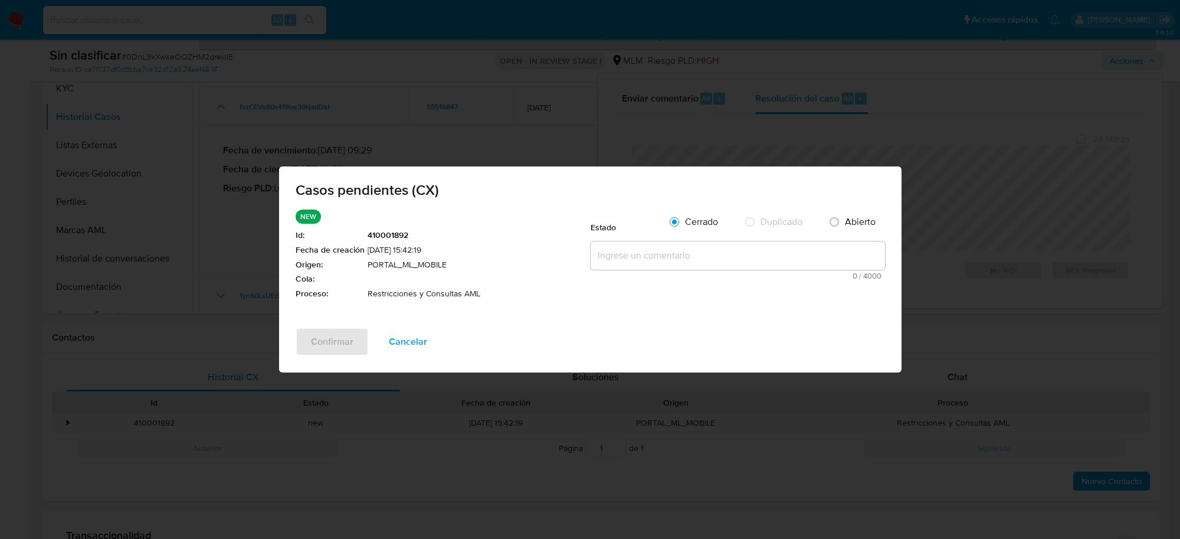
click at [687, 239] on div "Estado Cerrado Duplicado Abierto 0 / 4000 4000 caracteres restantes" at bounding box center [737, 244] width 294 height 70
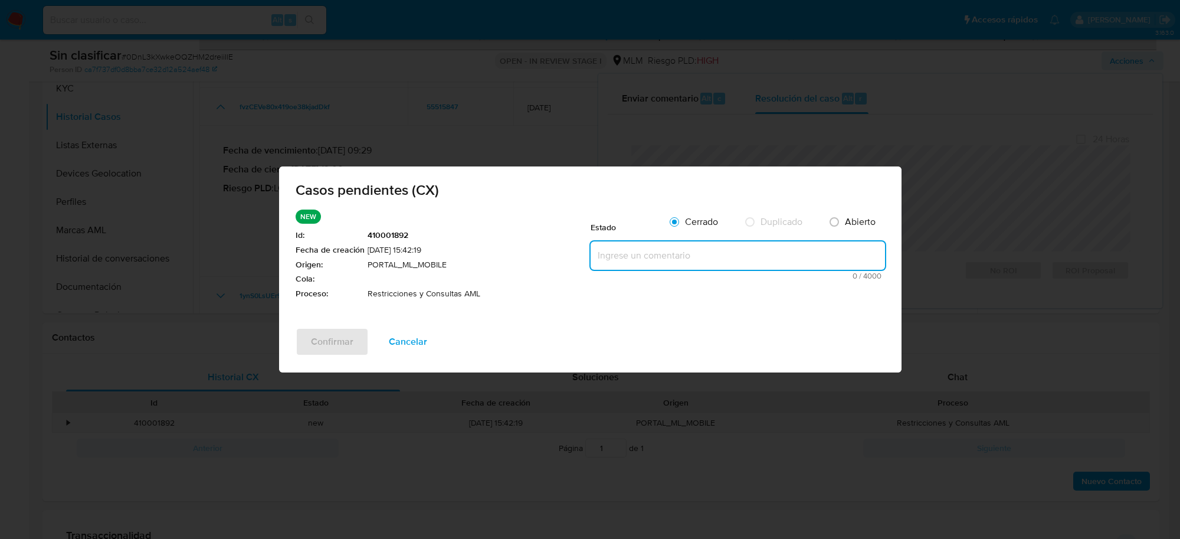
click at [683, 252] on textarea at bounding box center [737, 255] width 294 height 28
paste textarea "Cliente con bloqueo por operativa inusual, no es posible eliminar restricciones."
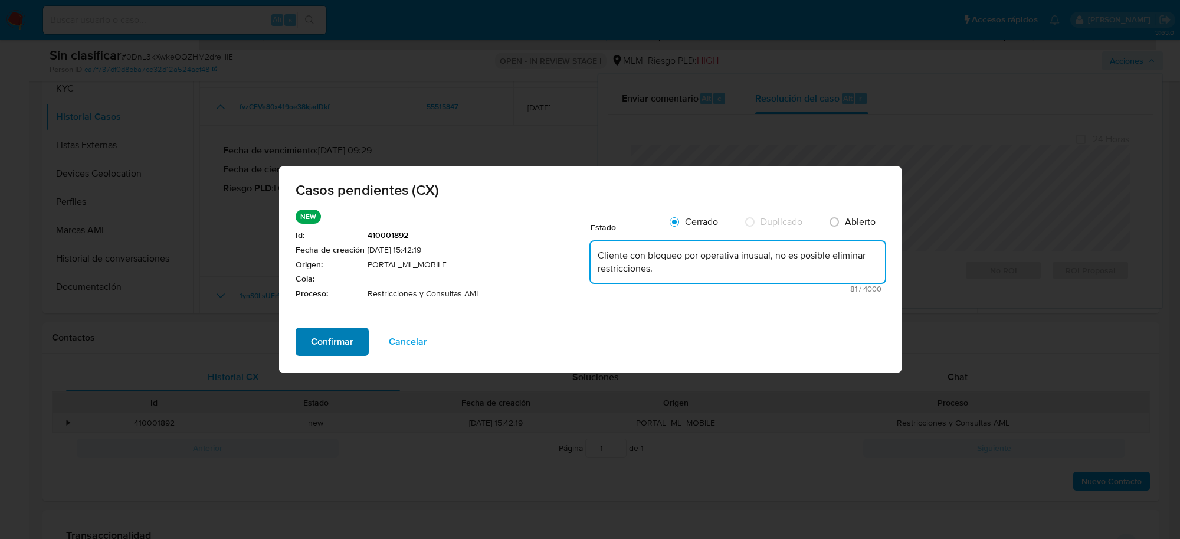
type textarea "Cliente con bloqueo por operativa inusual, no es posible eliminar restricciones."
click at [350, 337] on span "Confirmar" at bounding box center [332, 342] width 42 height 26
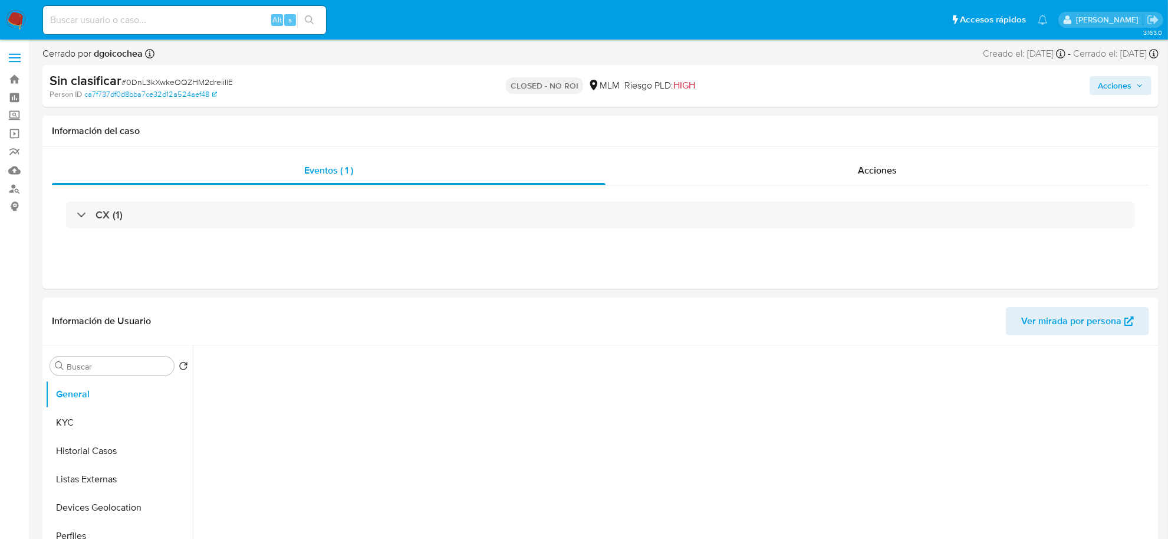
select select "10"
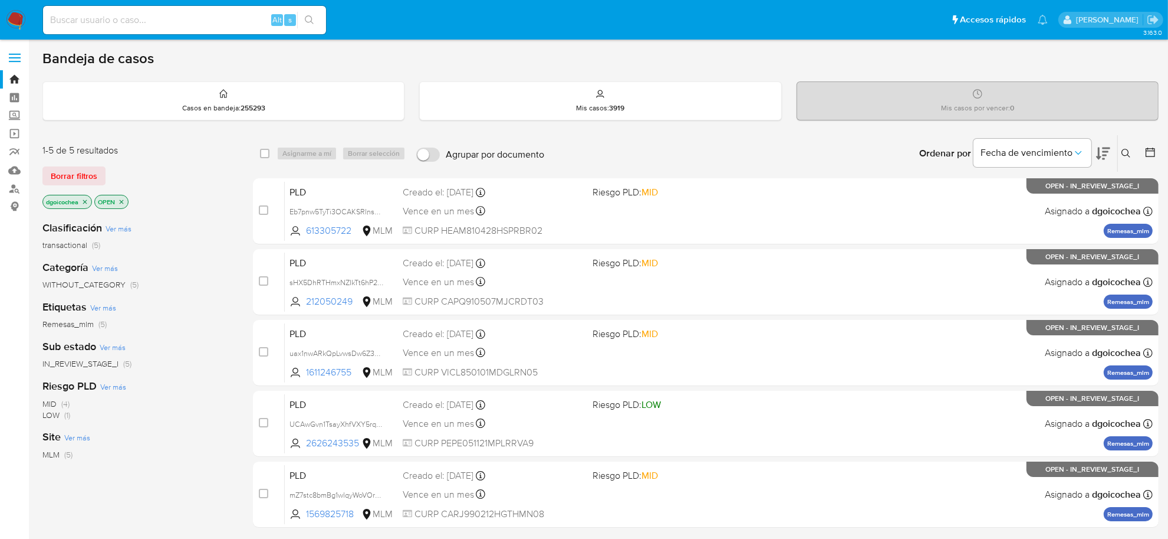
click at [1127, 150] on icon at bounding box center [1126, 153] width 9 height 9
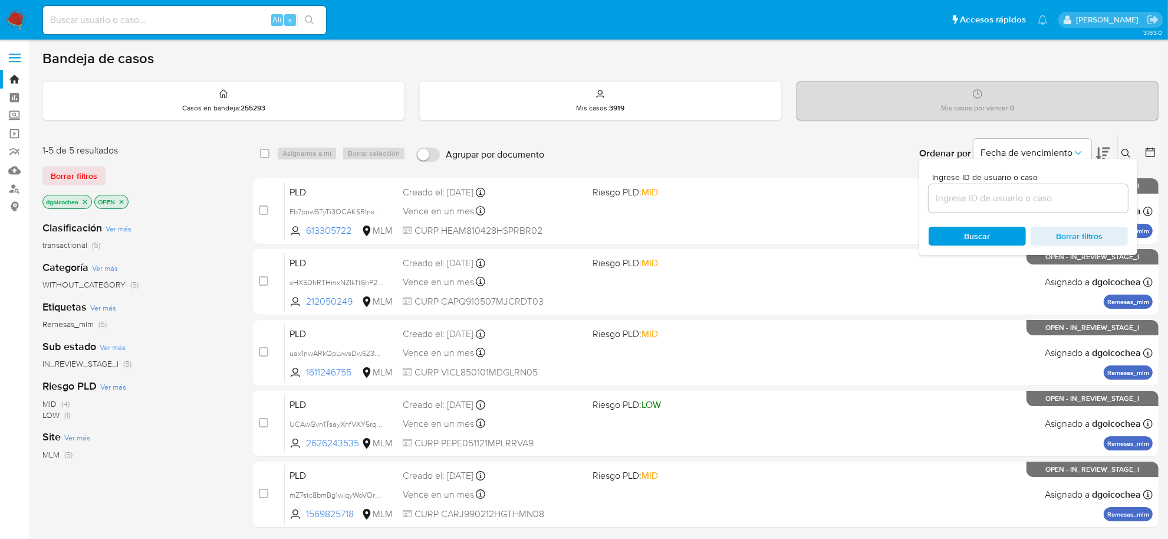
click at [1078, 202] on input at bounding box center [1028, 198] width 199 height 15
type input "1178864352"
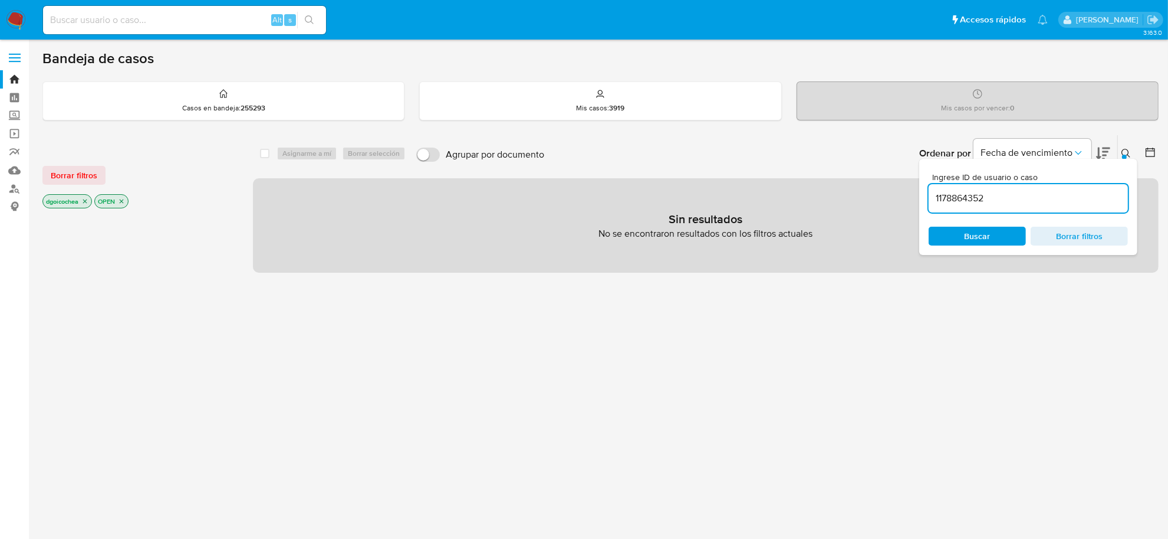
click at [65, 163] on div "Borrar filtros dgoicochea OPEN" at bounding box center [136, 177] width 189 height 67
click at [68, 171] on span "Borrar filtros" at bounding box center [74, 175] width 47 height 17
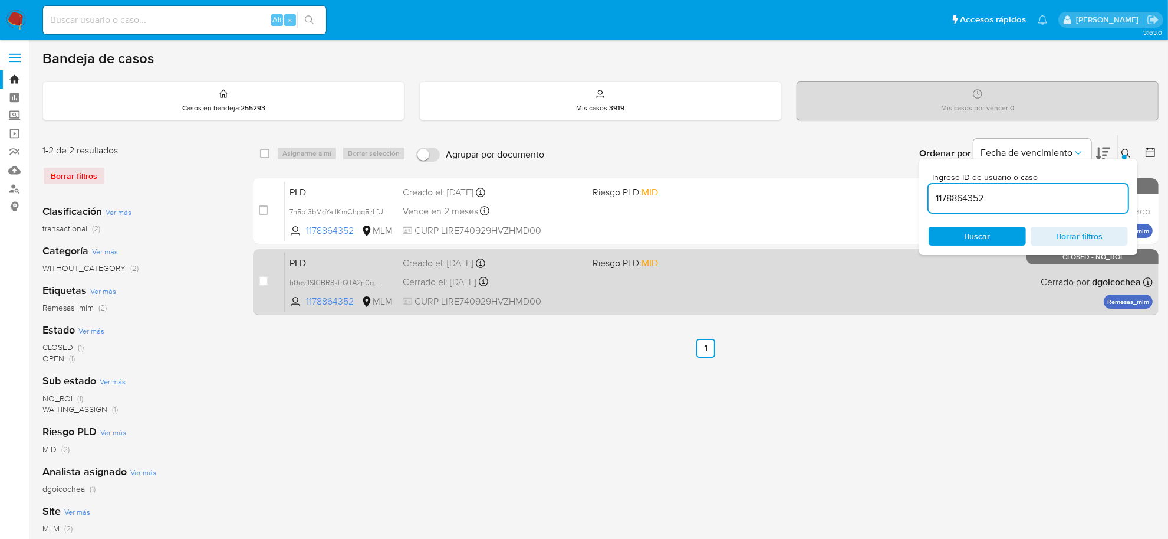
click at [294, 261] on span "PLD" at bounding box center [342, 261] width 104 height 15
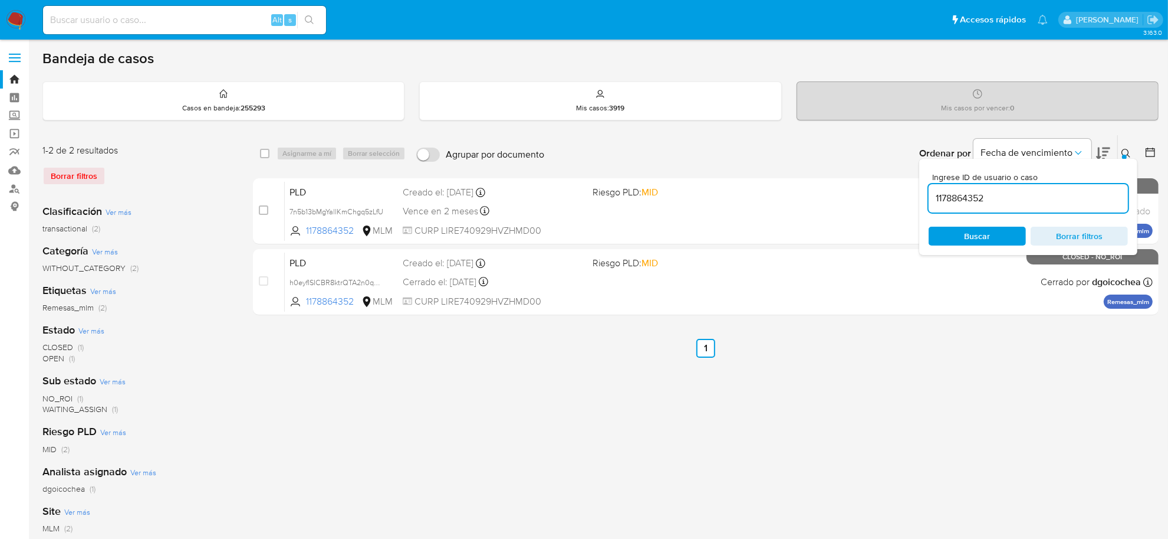
click at [17, 24] on img at bounding box center [16, 20] width 20 height 20
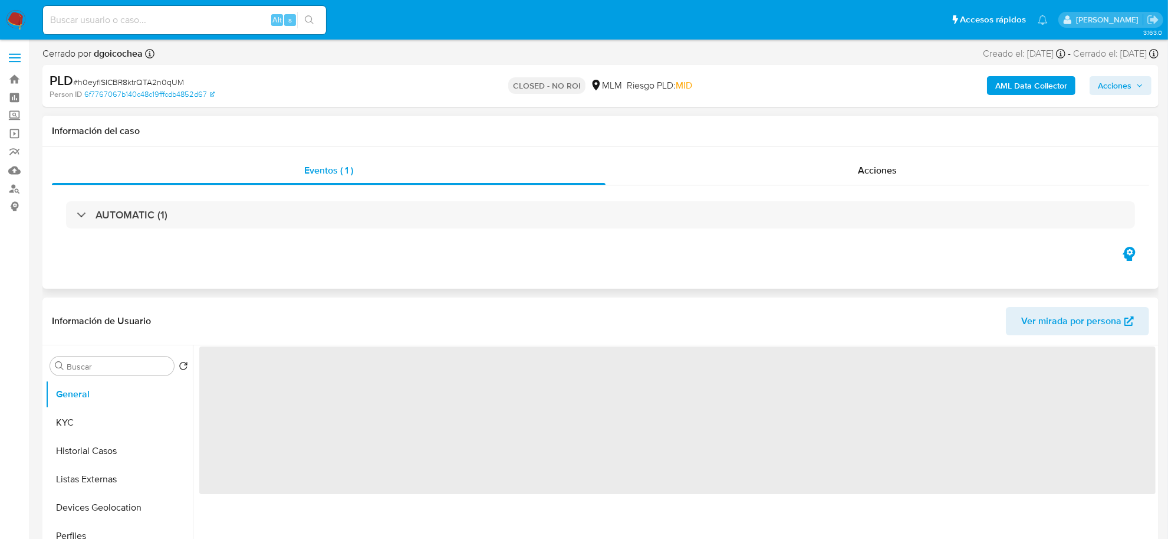
select select "10"
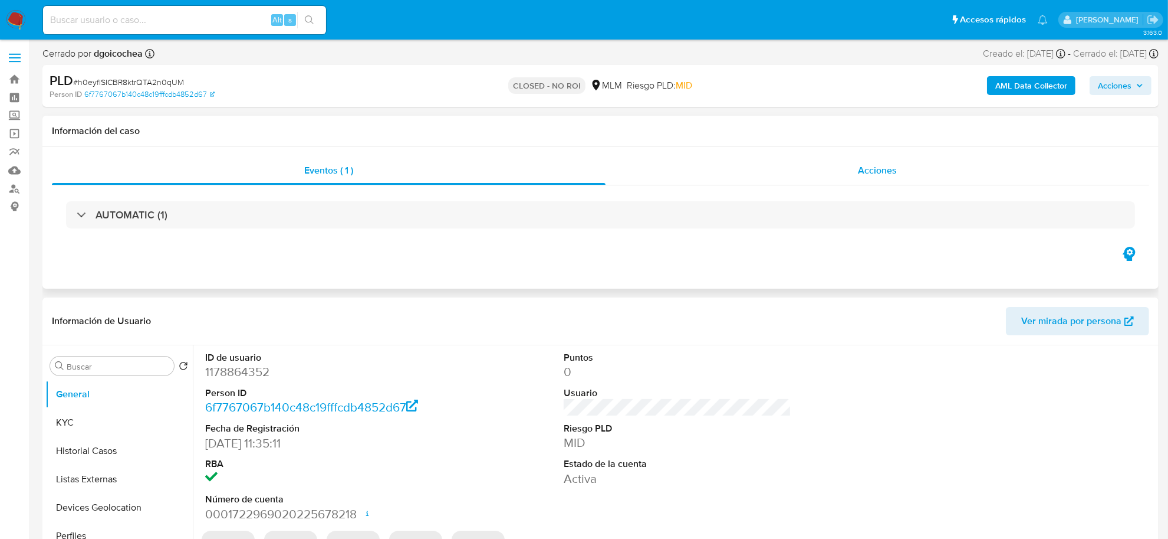
click at [880, 173] on span "Acciones" at bounding box center [877, 170] width 39 height 14
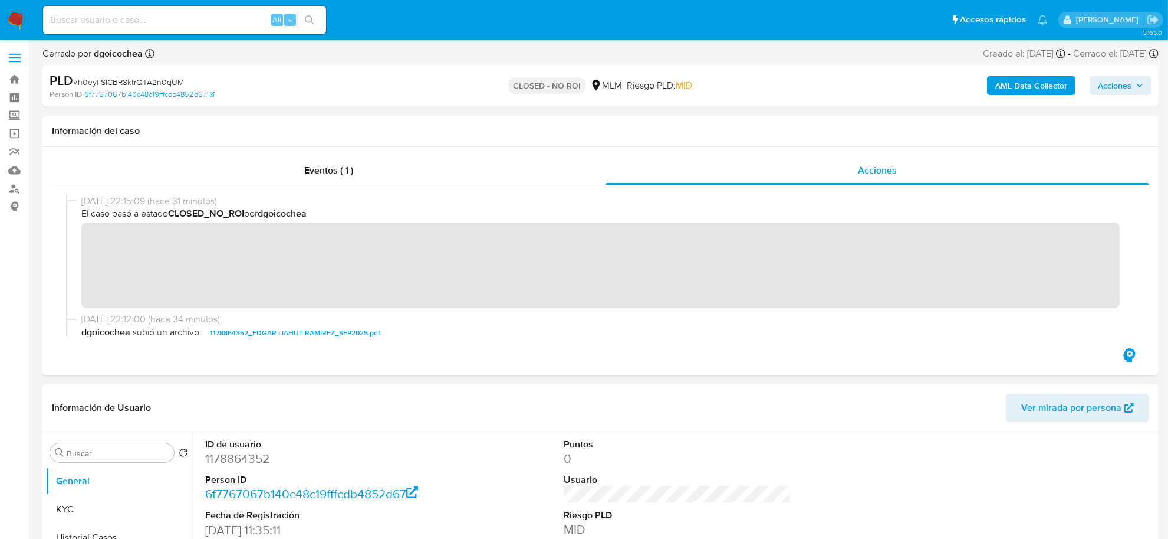
click at [1131, 81] on span "Acciones" at bounding box center [1115, 85] width 34 height 19
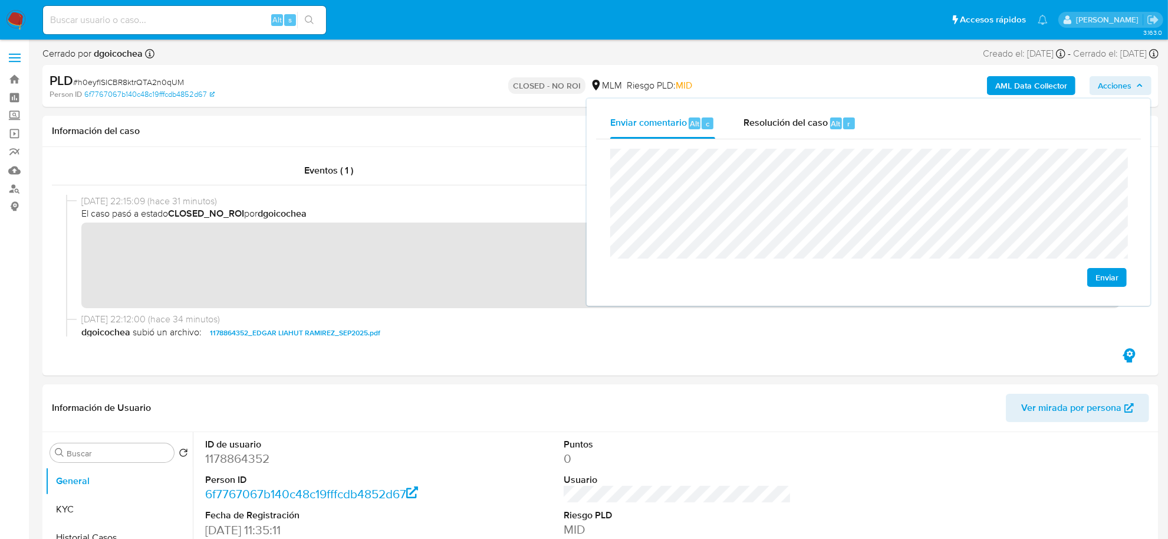
click at [1108, 278] on span "Enviar" at bounding box center [1107, 277] width 23 height 17
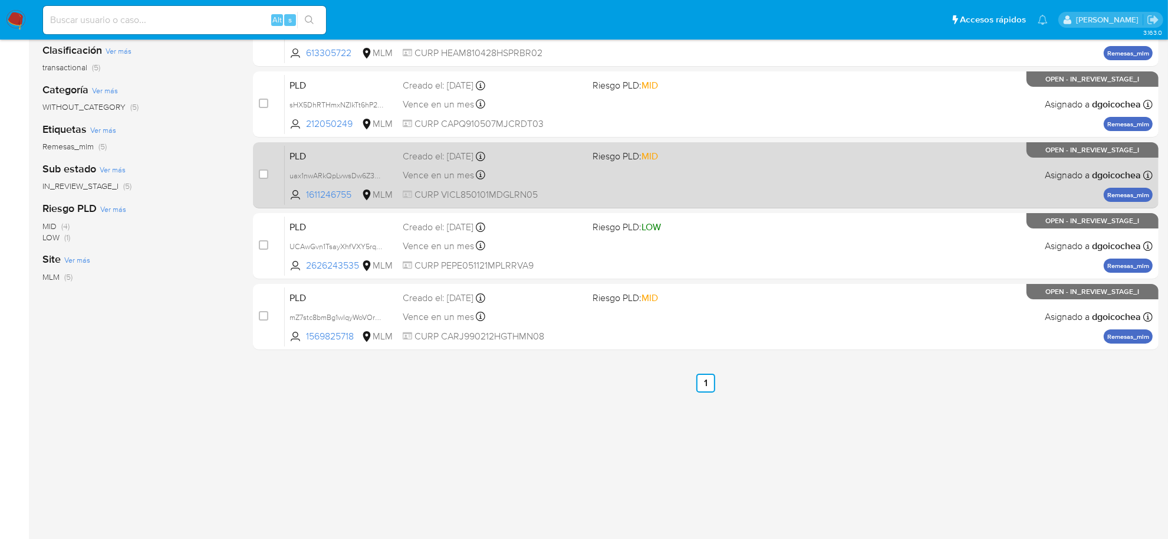
scroll to position [179, 0]
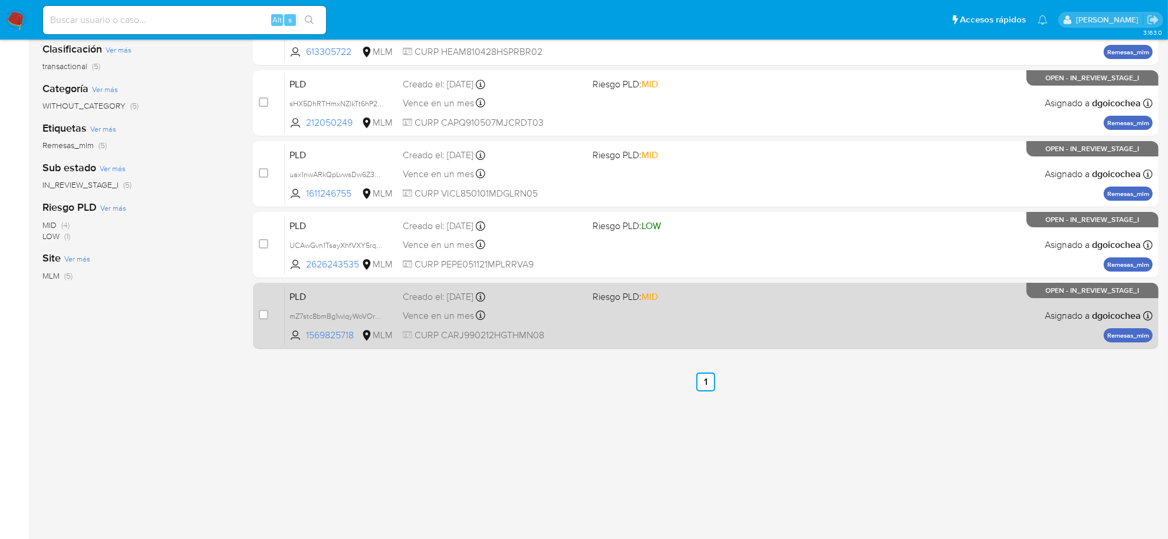
click at [301, 292] on span "PLD" at bounding box center [342, 295] width 104 height 15
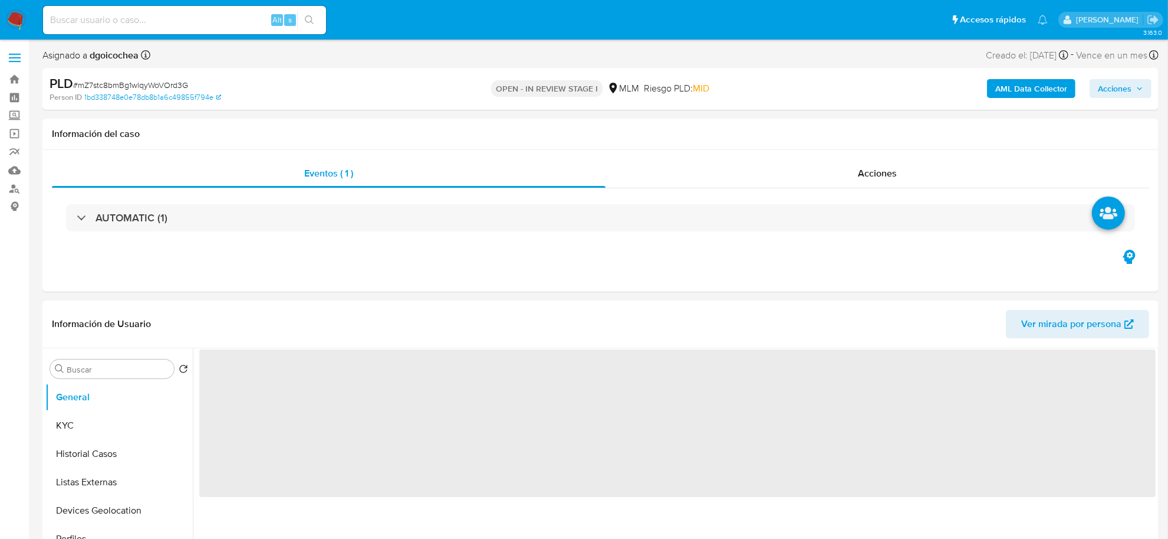
select select "10"
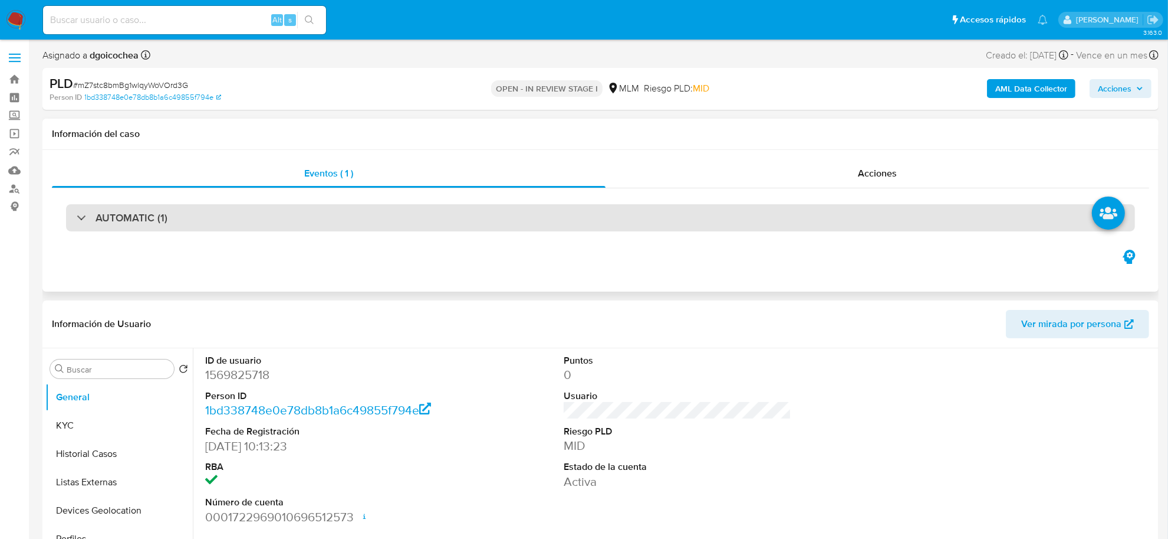
click at [130, 215] on h3 "AUTOMATIC (1)" at bounding box center [132, 217] width 72 height 13
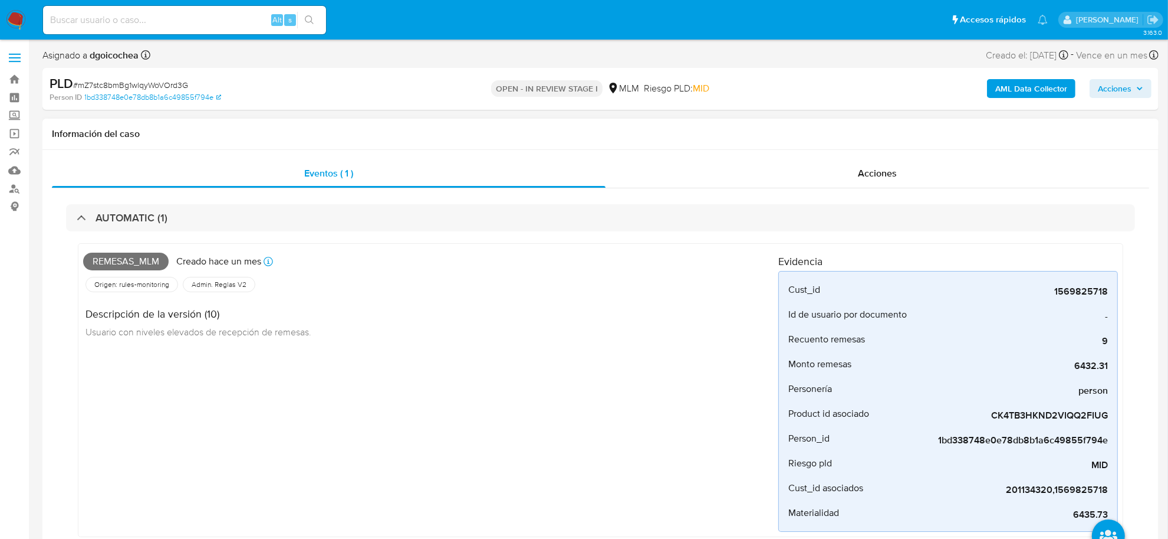
click at [638, 408] on div "Remesas_mlm Creado hace un mes Creado: 12/09/2025 03:04:41 Origen: rules-monito…" at bounding box center [430, 389] width 695 height 283
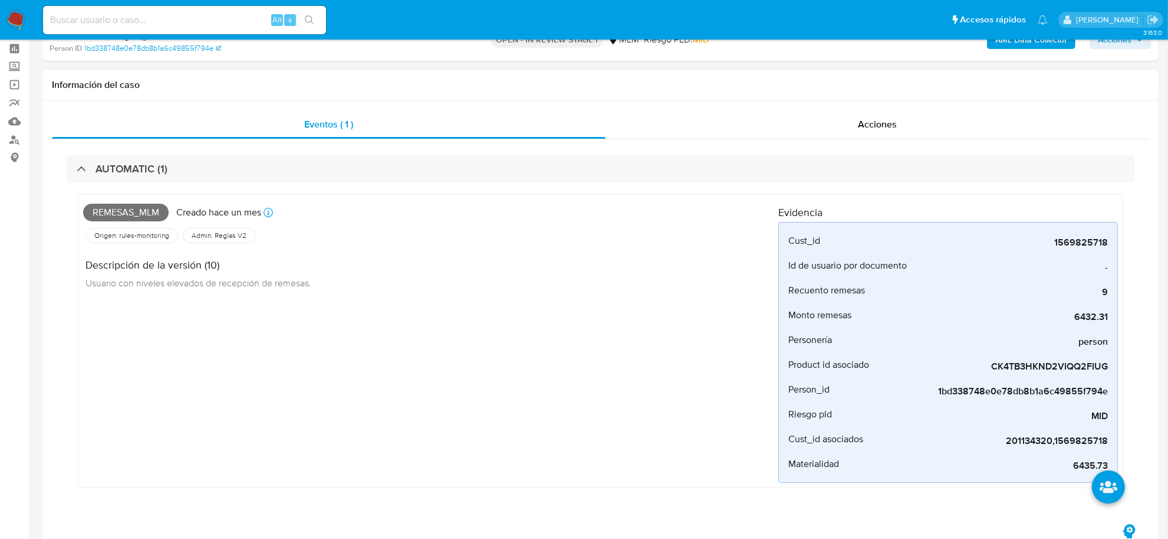
scroll to position [74, 0]
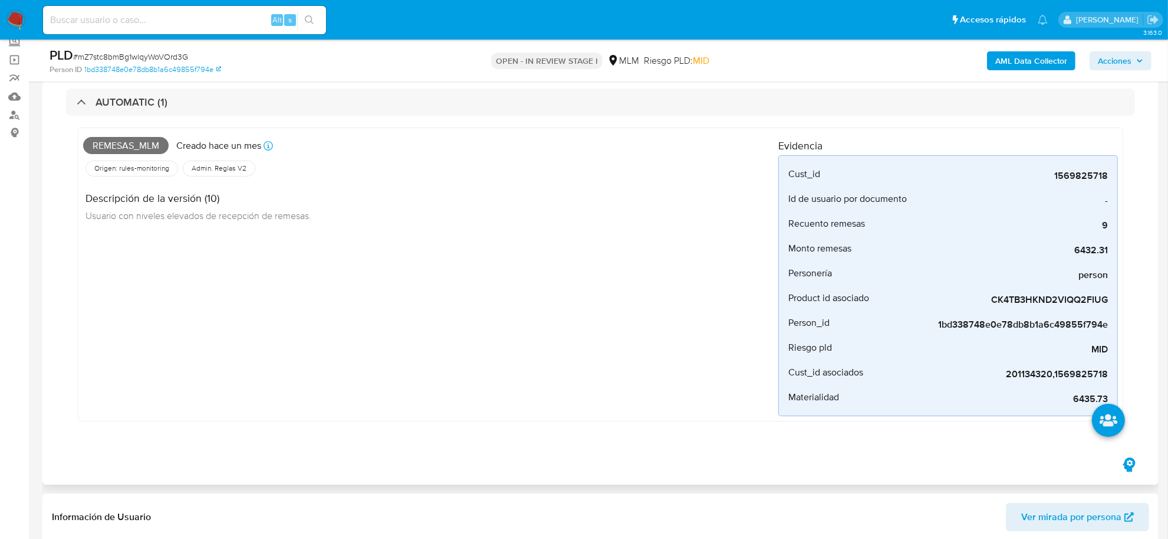
click at [615, 399] on div "Remesas_mlm Creado hace un mes Creado: 12/09/2025 03:04:41 Origen: rules-monito…" at bounding box center [430, 274] width 695 height 283
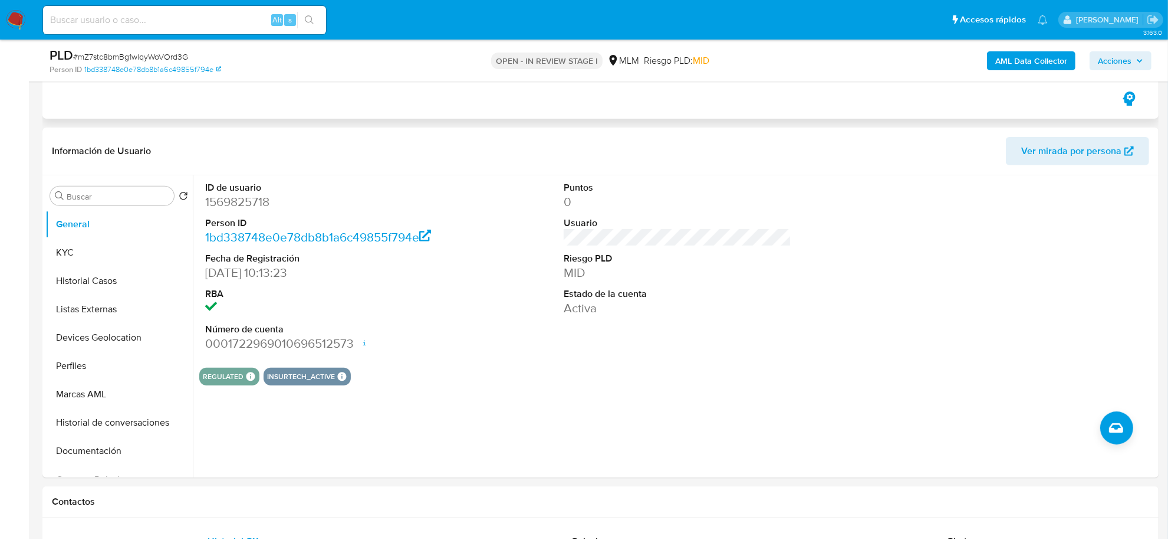
scroll to position [442, 0]
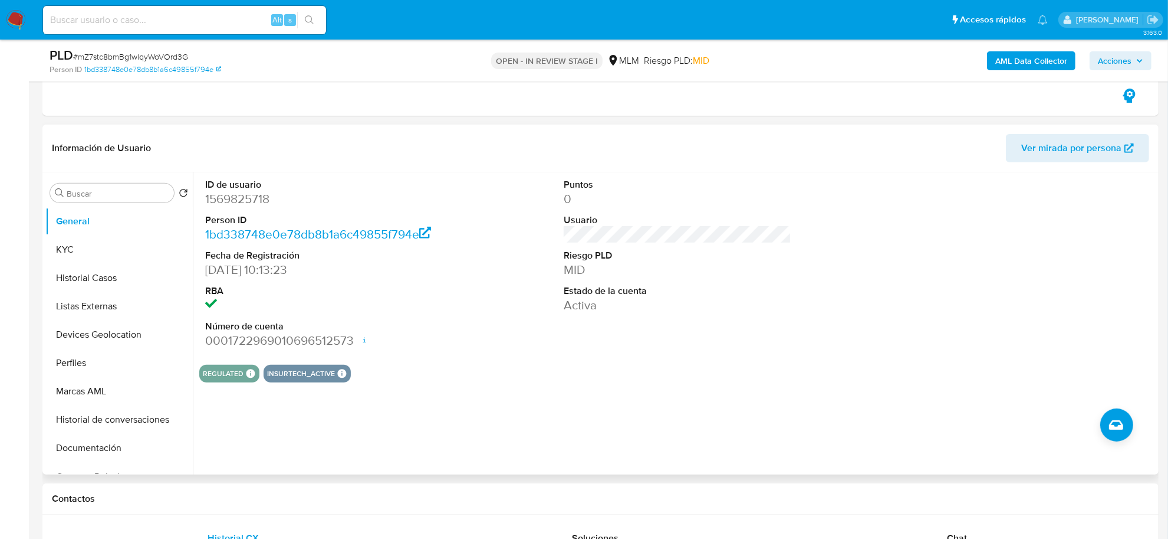
click at [534, 393] on div "ID de usuario 1569825718 Person ID 1bd338748e0e78db8b1a6c49855f794e Fecha de Re…" at bounding box center [674, 323] width 963 height 302
click at [68, 251] on button "KYC" at bounding box center [114, 249] width 138 height 28
click at [68, 264] on button "Historial Casos" at bounding box center [118, 278] width 147 height 28
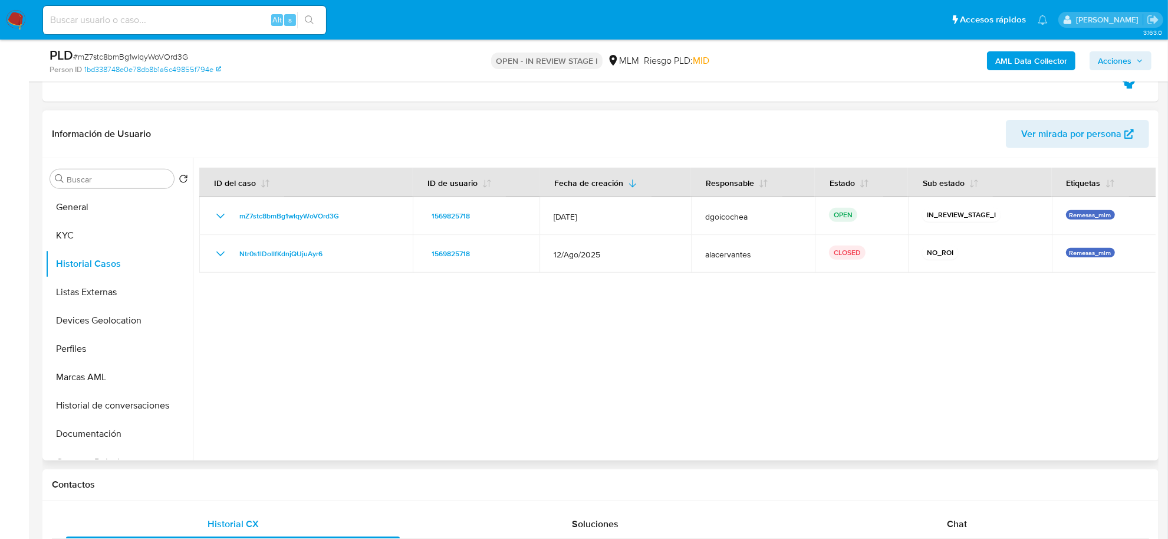
click at [503, 356] on div at bounding box center [674, 309] width 963 height 302
click at [115, 290] on button "Listas Externas" at bounding box center [114, 292] width 138 height 28
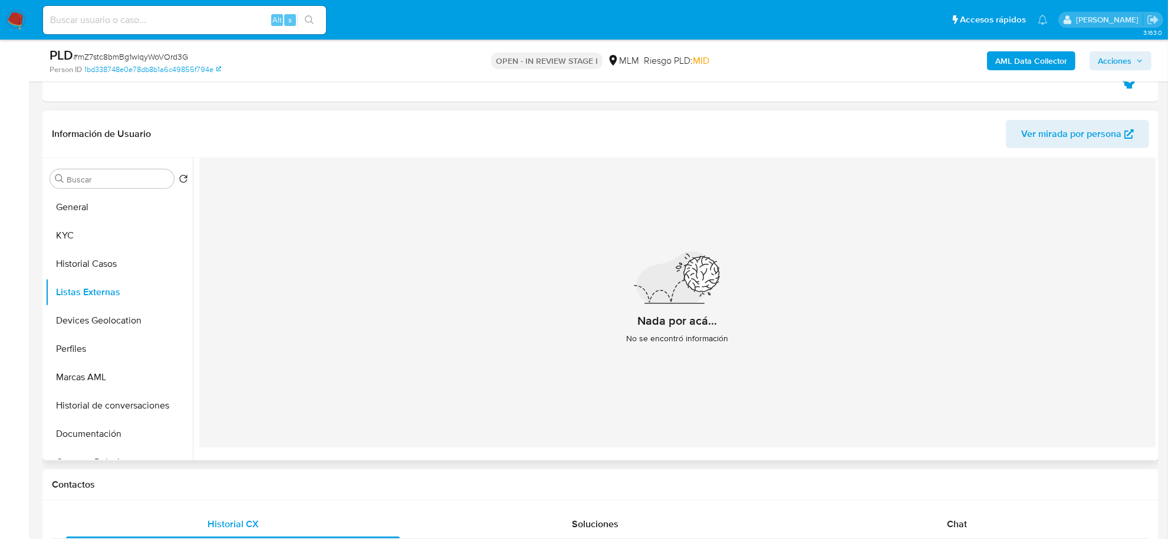
click at [539, 413] on div "Nada por acá... No se encontró información" at bounding box center [677, 302] width 957 height 289
click at [125, 317] on button "Devices Geolocation" at bounding box center [114, 320] width 138 height 28
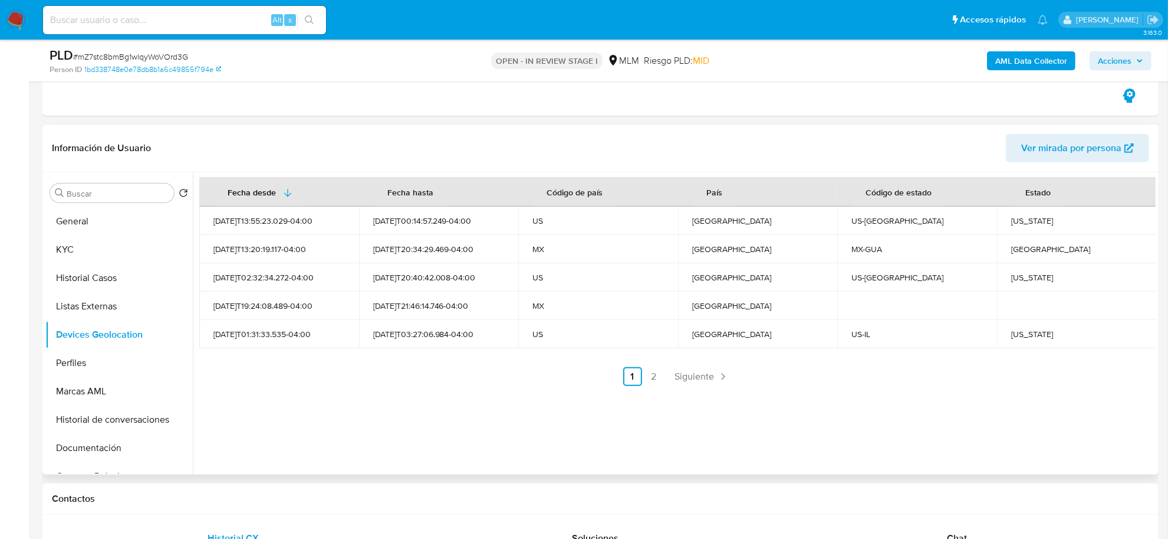
click at [429, 411] on div "Fecha desde Fecha hasta Código de país País Código de estado Estado 2024-02-21T…" at bounding box center [674, 323] width 963 height 302
click at [724, 375] on icon "Paginación" at bounding box center [723, 376] width 12 height 12
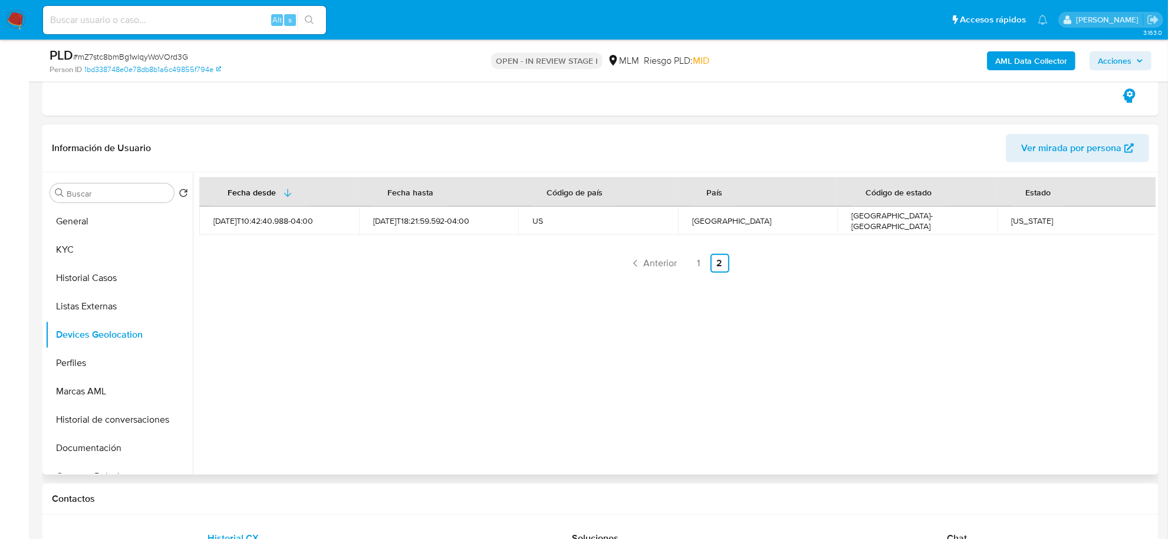
click at [544, 361] on div "Fecha desde Fecha hasta Código de país País Código de estado Estado 2024-04-07T…" at bounding box center [674, 323] width 963 height 302
click at [123, 370] on button "Perfiles" at bounding box center [114, 363] width 138 height 28
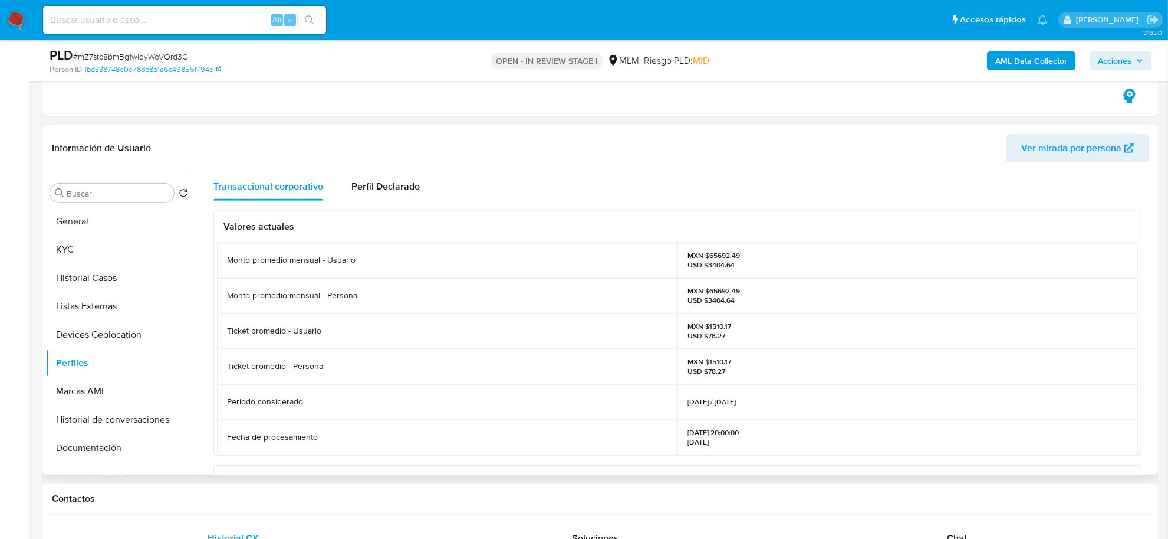
click at [209, 351] on div "Valores actuales Monto promedio mensual - Usuario MXN $65692.49 USD $3404.64 Mo…" at bounding box center [677, 470] width 957 height 539
click at [97, 448] on button "Documentación" at bounding box center [114, 448] width 138 height 28
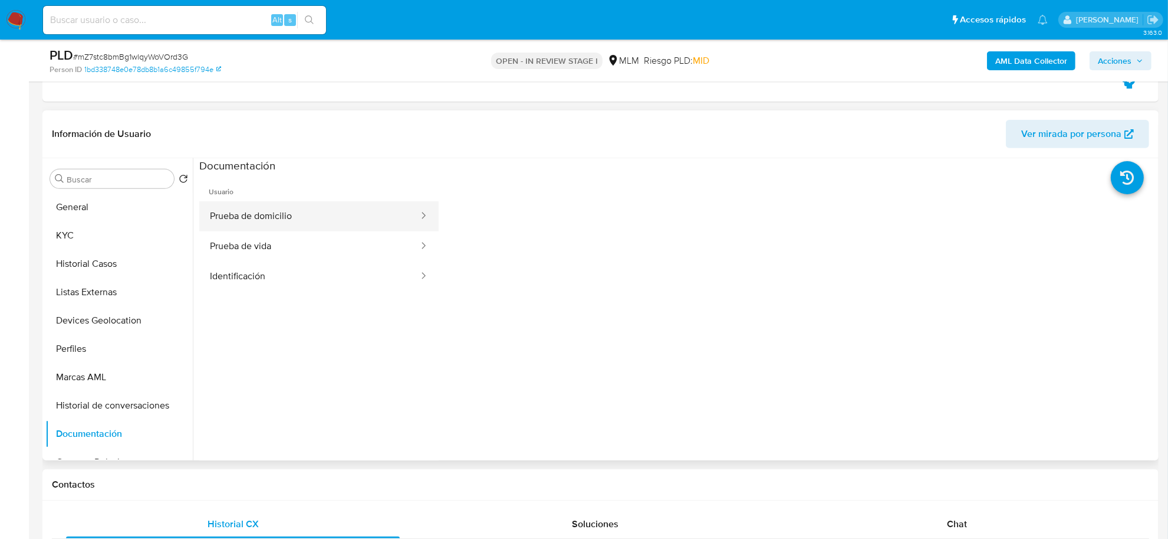
click at [293, 225] on button "Prueba de domicilio" at bounding box center [309, 216] width 221 height 30
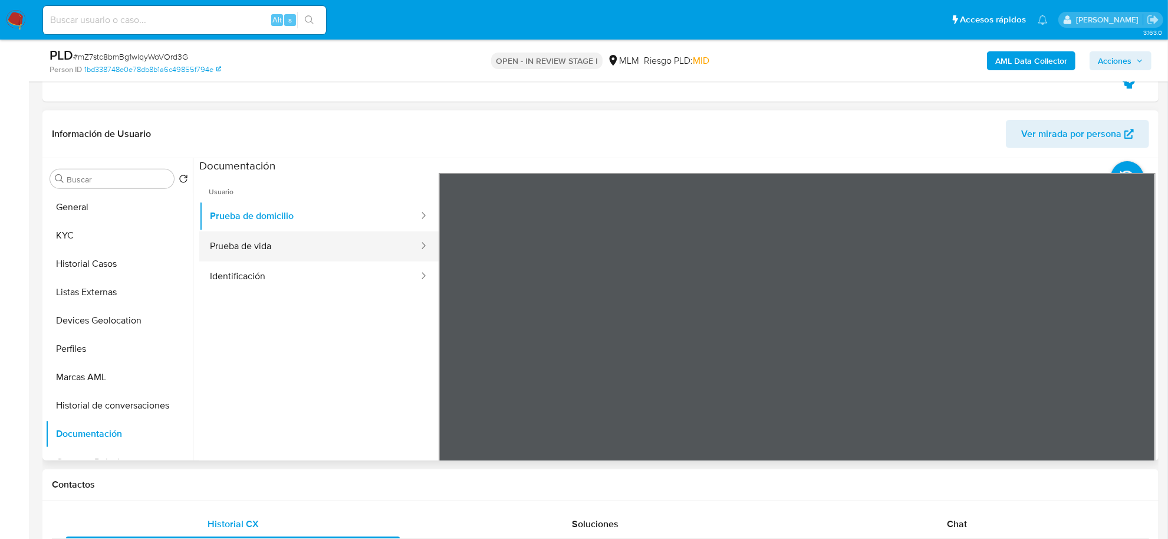
click at [301, 245] on button "Prueba de vida" at bounding box center [309, 246] width 221 height 30
click at [301, 219] on button "Prueba de domicilio" at bounding box center [309, 216] width 221 height 30
click at [314, 269] on button "Identificación" at bounding box center [309, 276] width 221 height 30
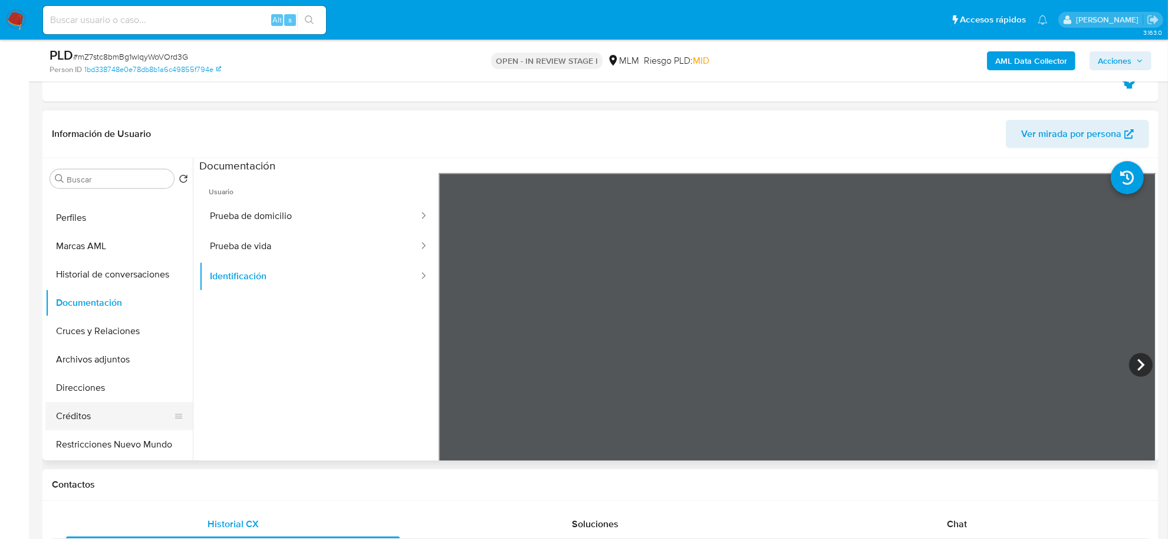
scroll to position [147, 0]
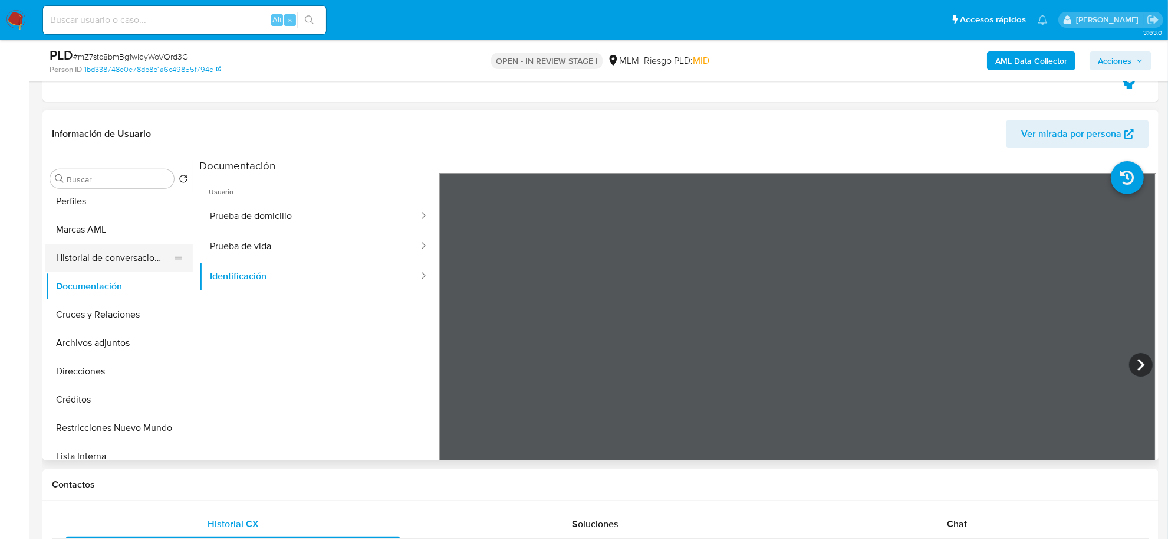
click at [120, 260] on button "Historial de conversaciones" at bounding box center [114, 258] width 138 height 28
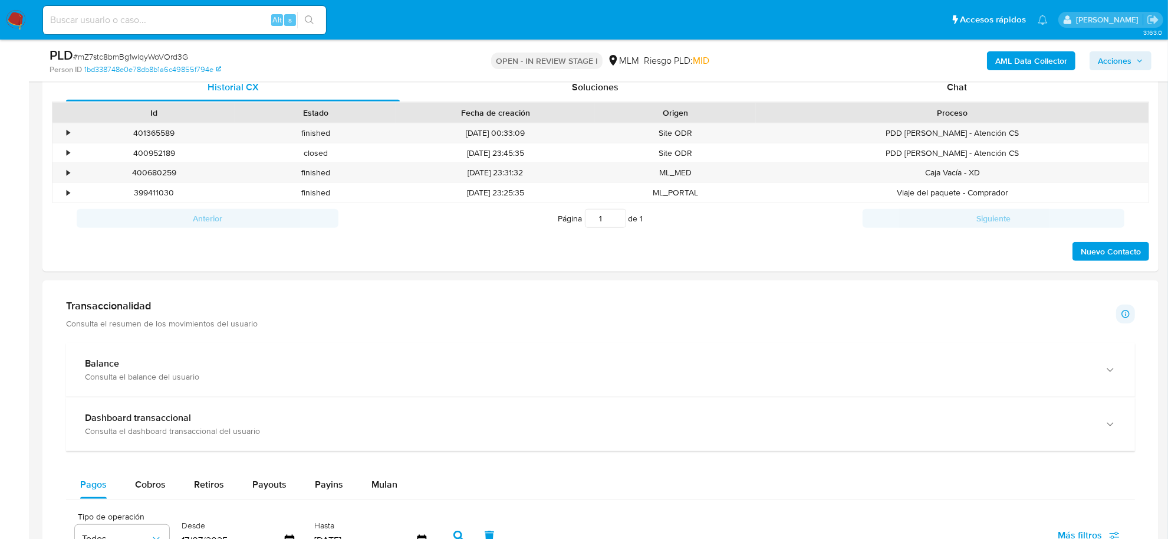
scroll to position [885, 0]
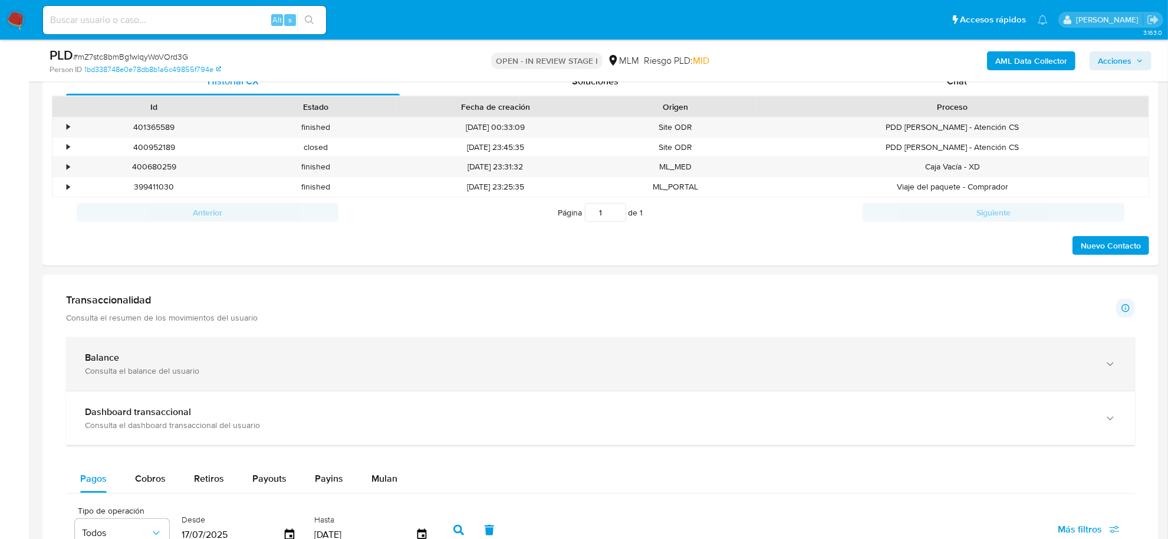
click at [174, 358] on div "Balance" at bounding box center [589, 358] width 1008 height 12
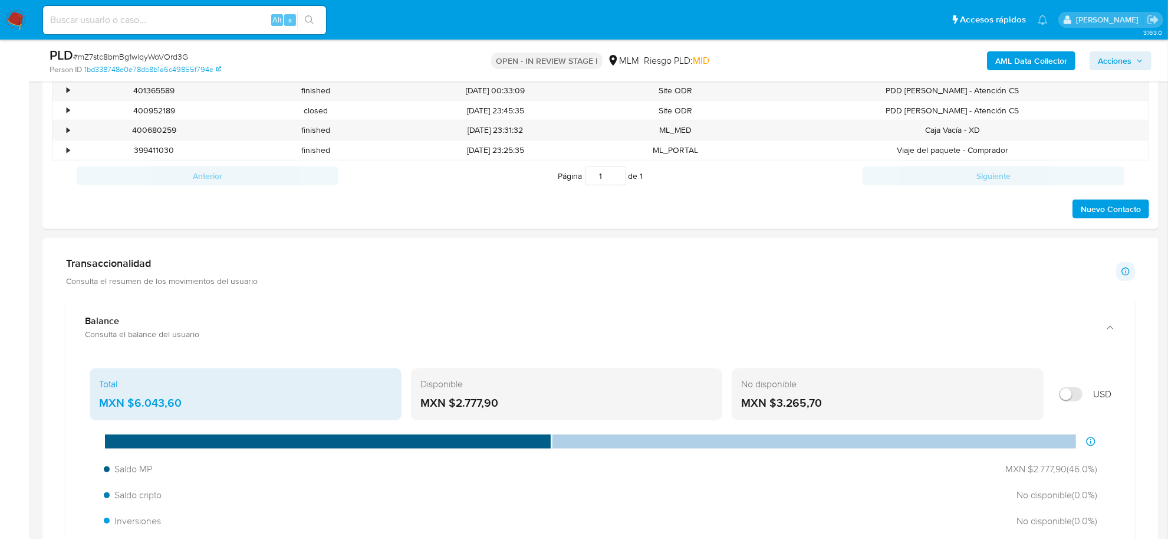
scroll to position [958, 0]
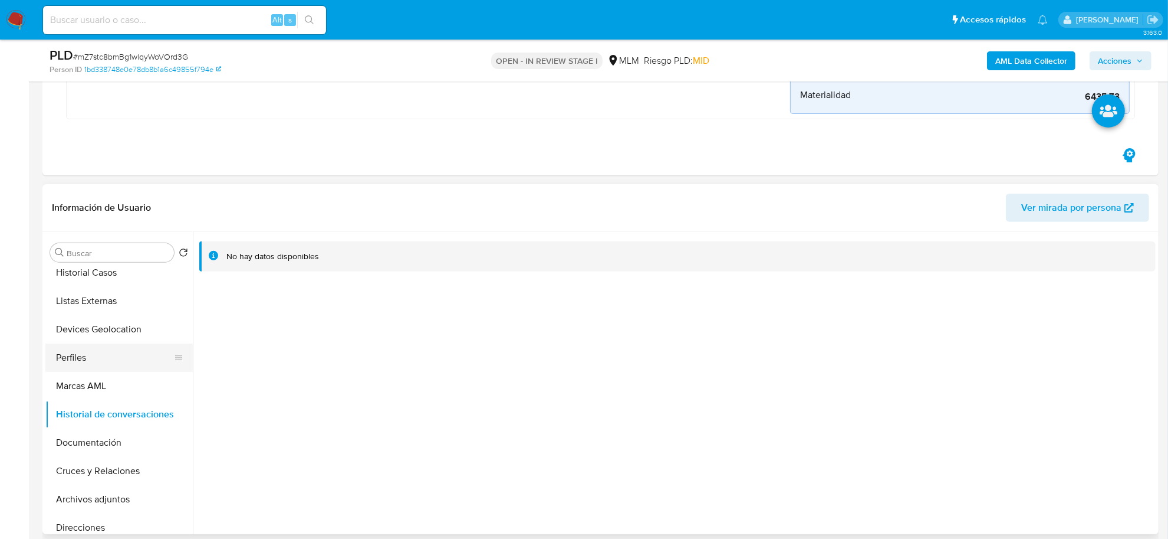
scroll to position [0, 0]
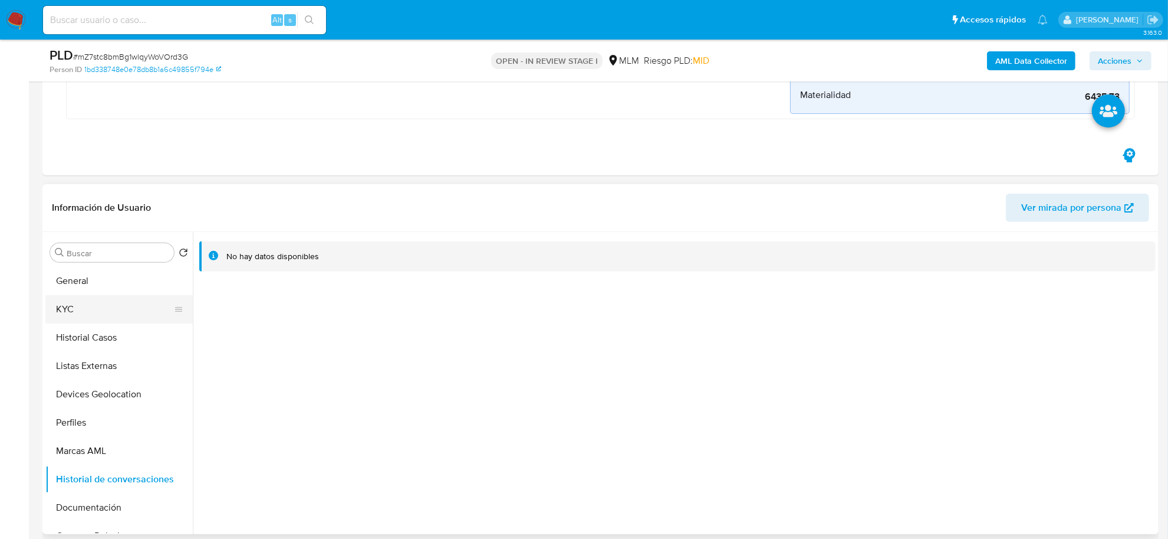
click at [78, 307] on button "KYC" at bounding box center [114, 309] width 138 height 28
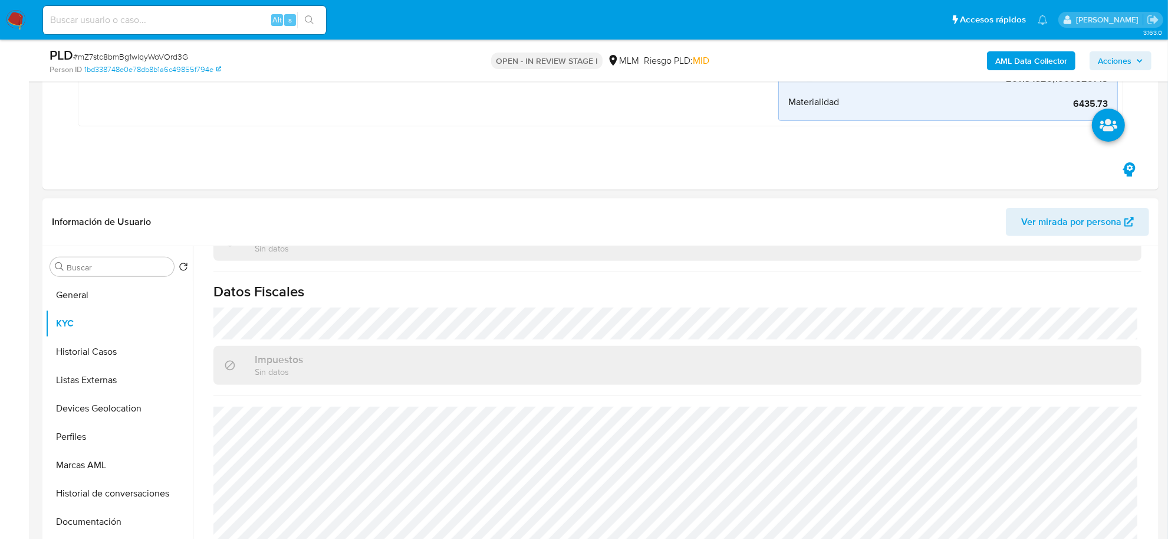
scroll to position [718, 0]
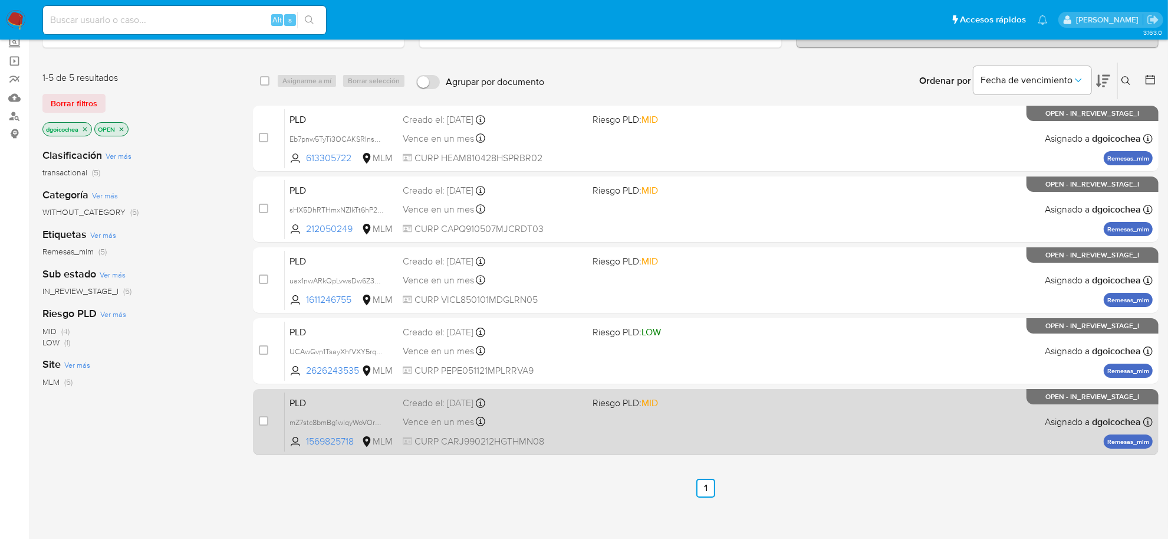
scroll to position [74, 0]
click at [293, 398] on span "PLD" at bounding box center [342, 400] width 104 height 15
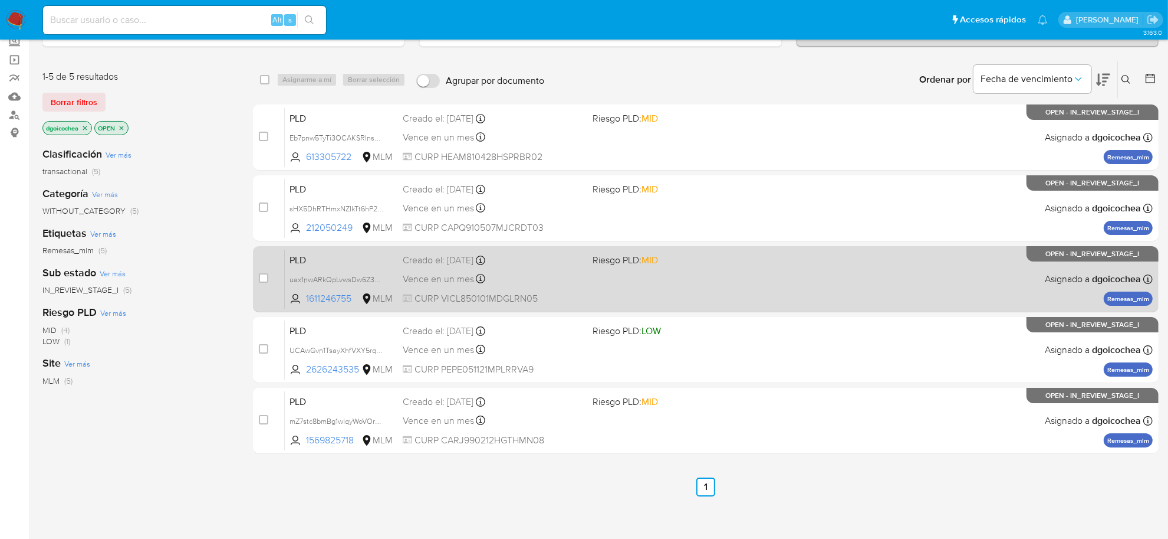
click at [299, 254] on span "PLD" at bounding box center [342, 258] width 104 height 15
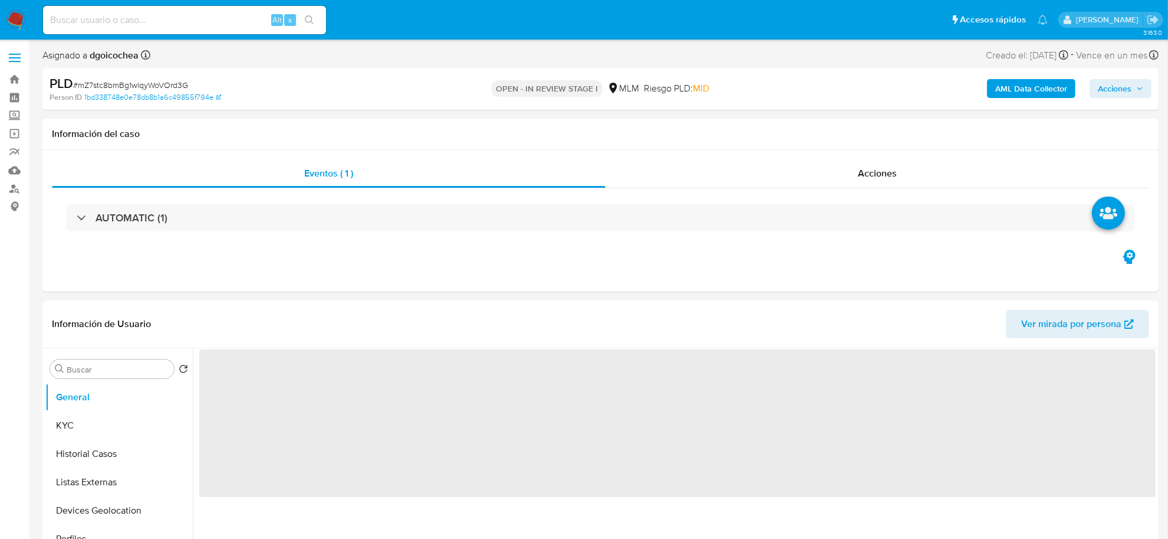
select select "10"
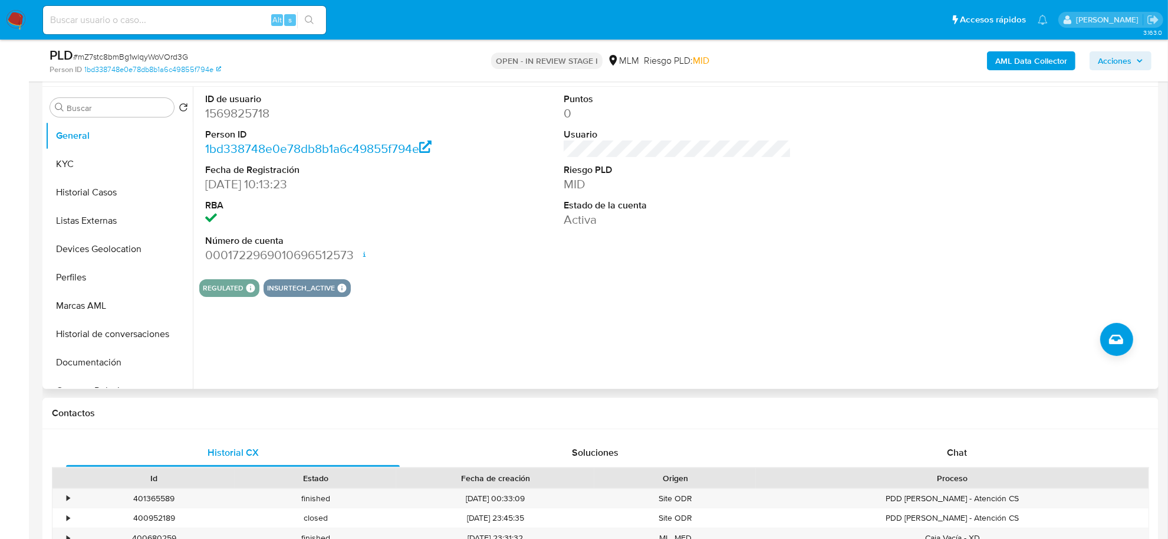
scroll to position [221, 0]
click at [472, 325] on div "ID de usuario 1569825718 Person ID 1bd338748e0e78db8b1a6c49855f794e Fecha de Re…" at bounding box center [674, 236] width 963 height 302
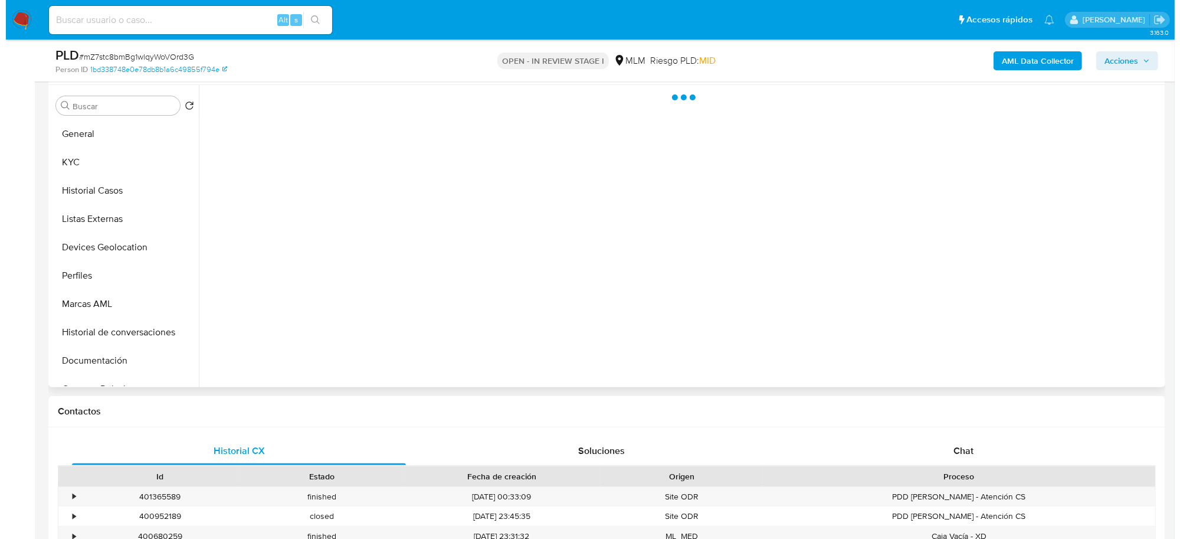
scroll to position [163, 0]
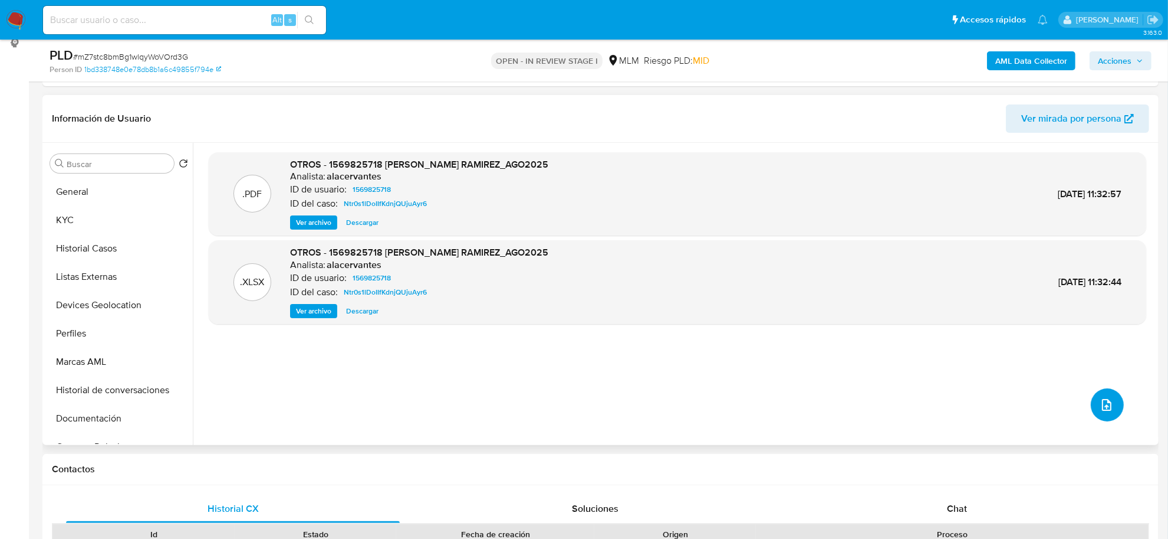
click at [1100, 402] on icon "upload-file" at bounding box center [1107, 405] width 14 height 14
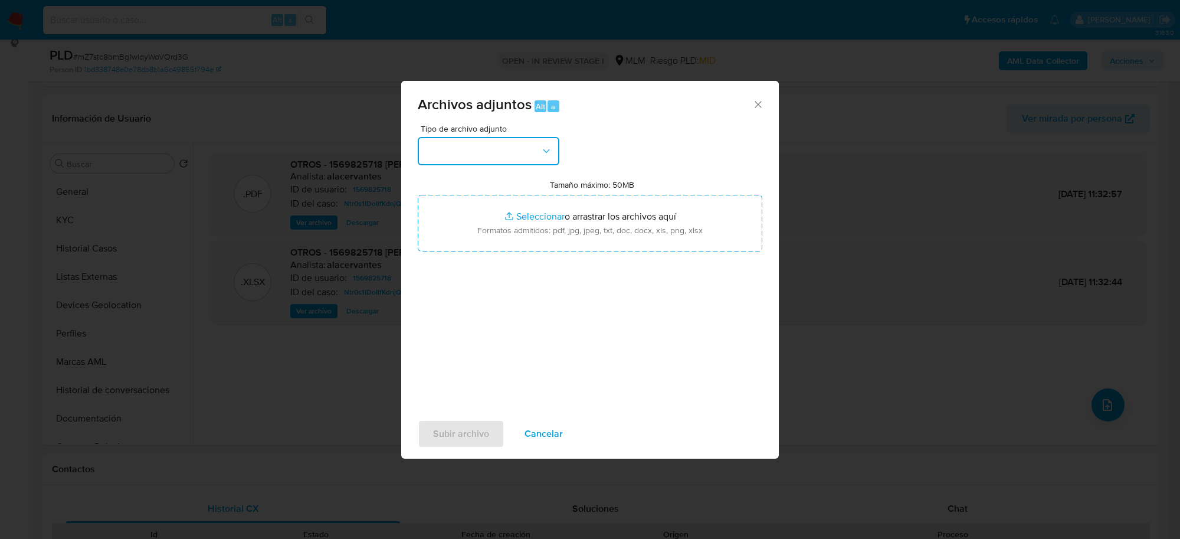
click at [498, 160] on button "button" at bounding box center [489, 151] width 142 height 28
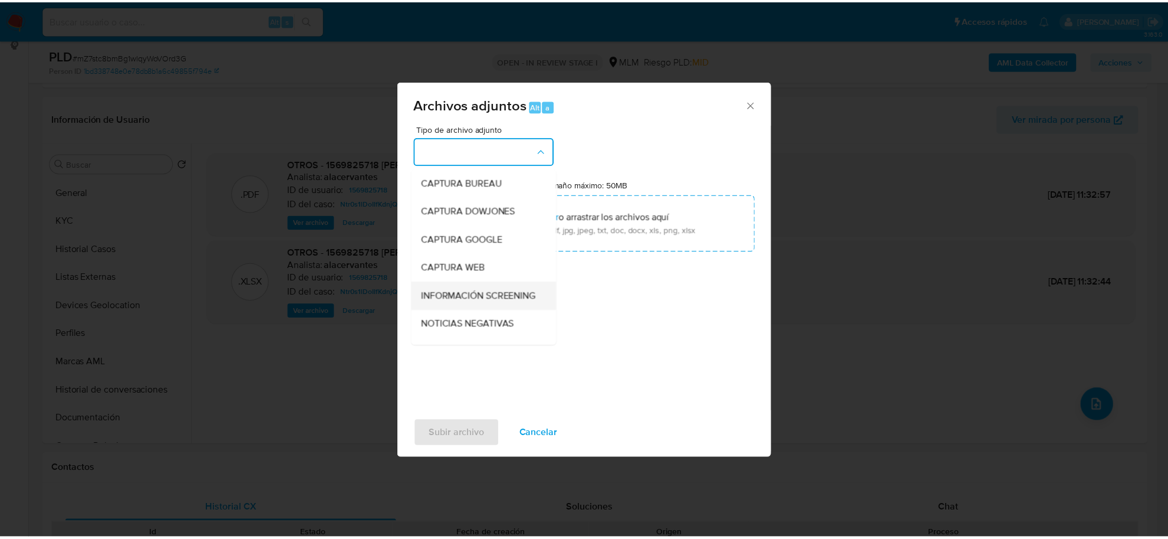
scroll to position [90, 0]
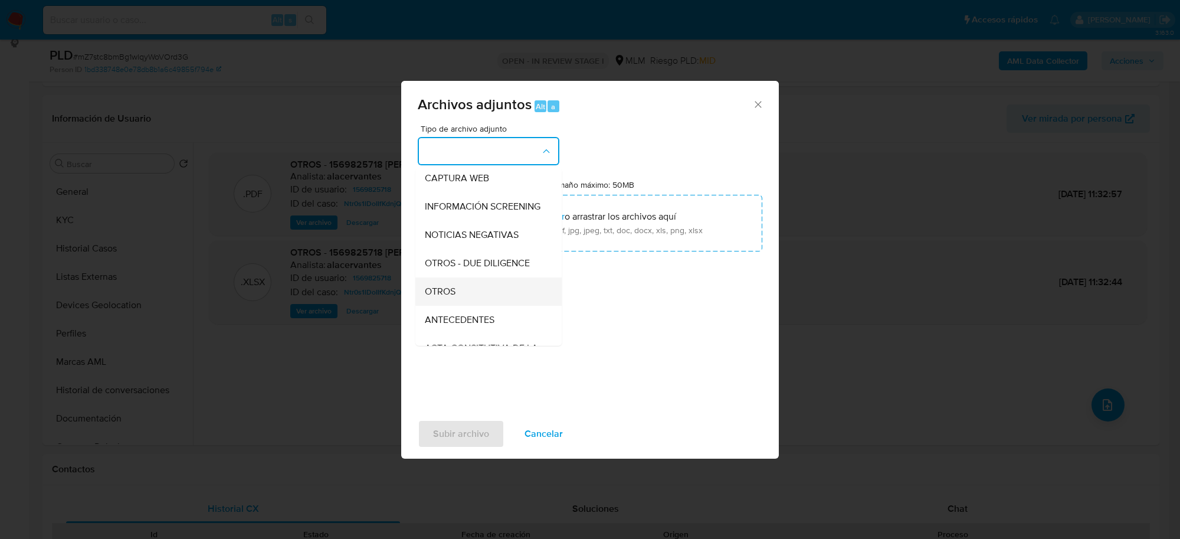
click at [458, 297] on div "OTROS" at bounding box center [485, 291] width 120 height 28
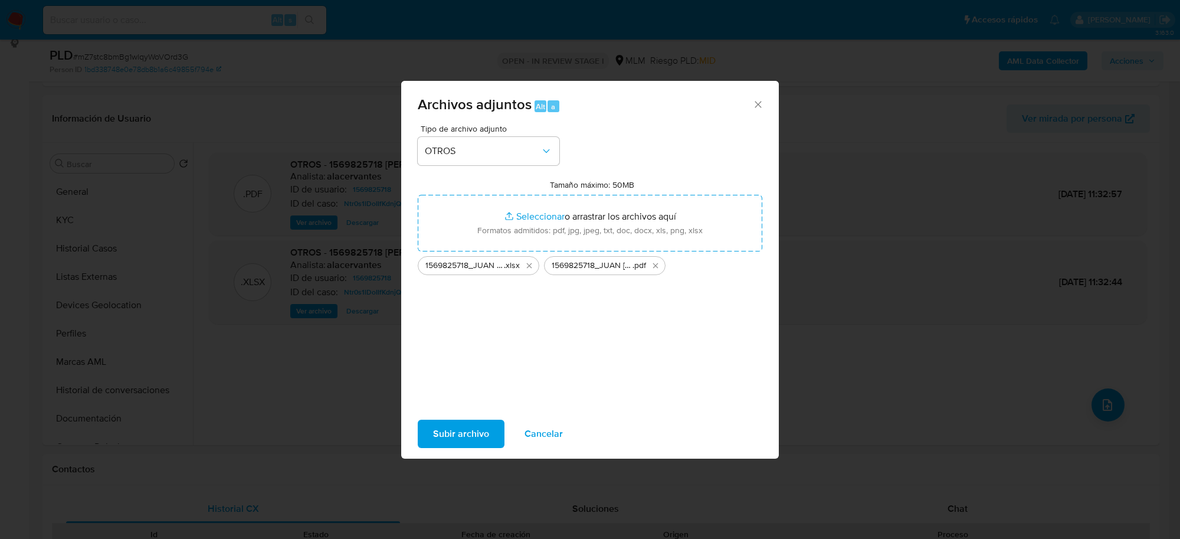
drag, startPoint x: 449, startPoint y: 228, endPoint x: 464, endPoint y: 426, distance: 198.7
click at [464, 426] on span "Subir archivo" at bounding box center [461, 434] width 56 height 26
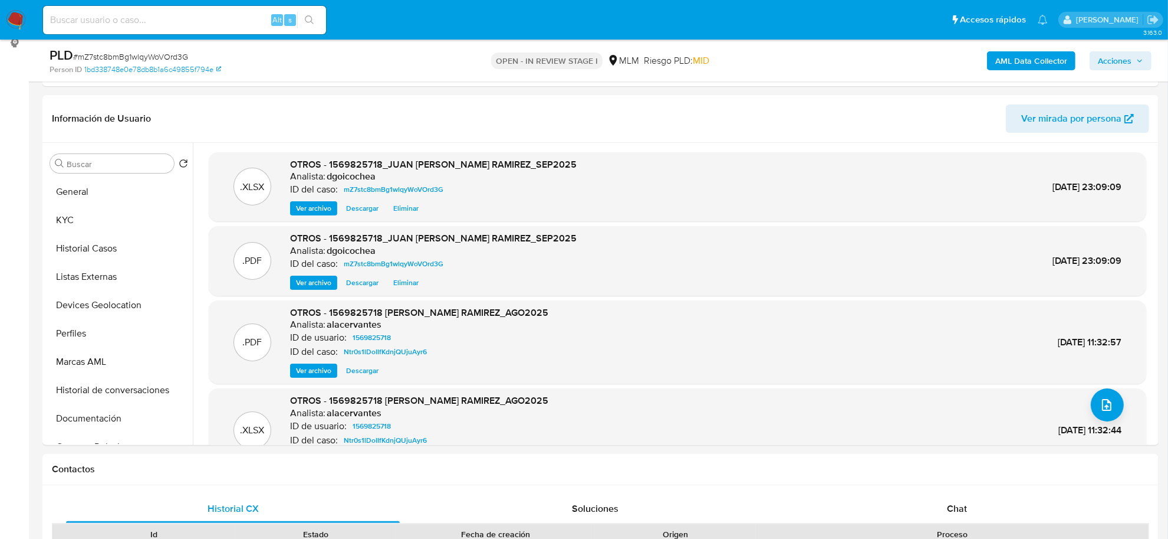
click at [1134, 55] on span "Acciones" at bounding box center [1120, 60] width 45 height 17
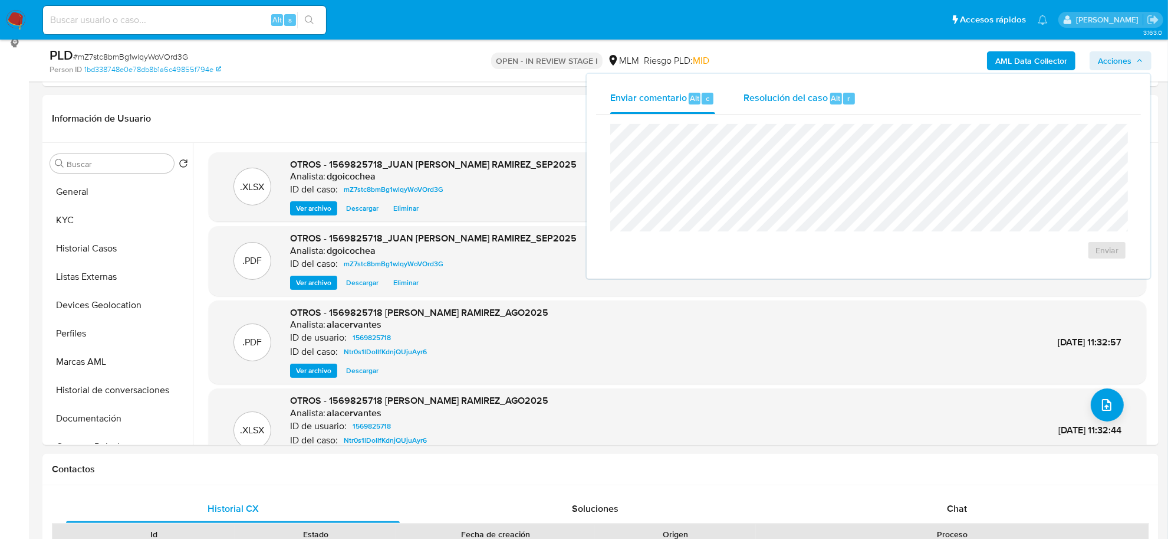
click at [774, 101] on span "Resolución del caso" at bounding box center [786, 98] width 84 height 14
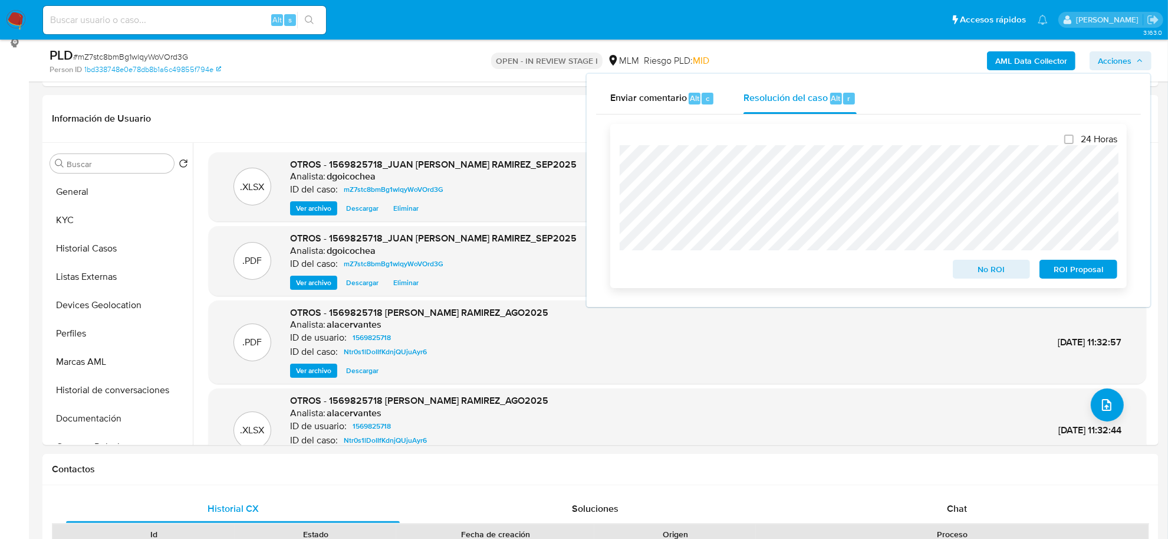
click at [973, 270] on span "No ROI" at bounding box center [991, 269] width 61 height 17
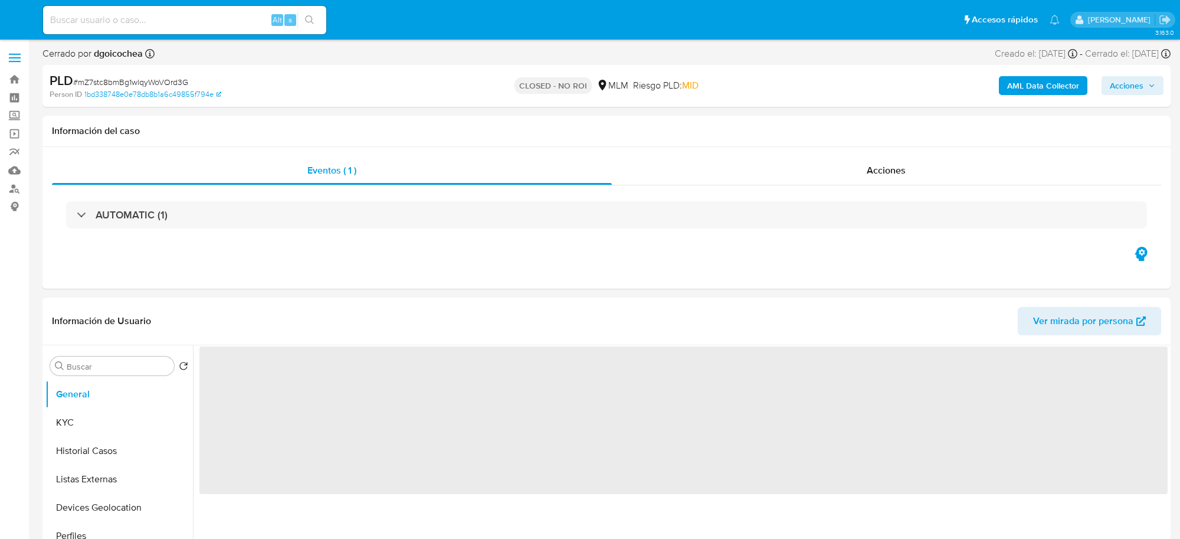
select select "10"
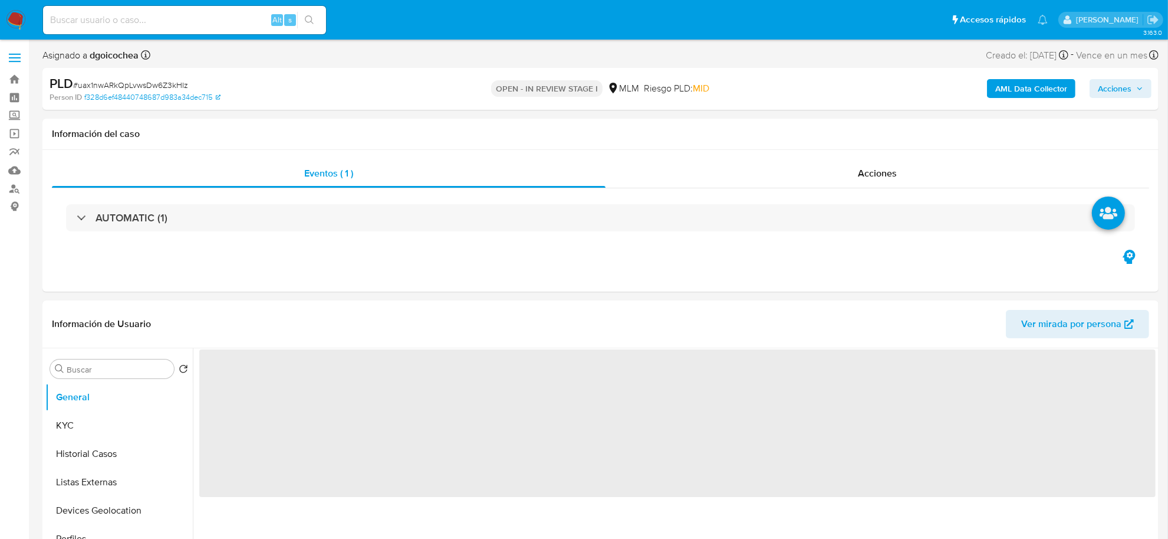
select select "10"
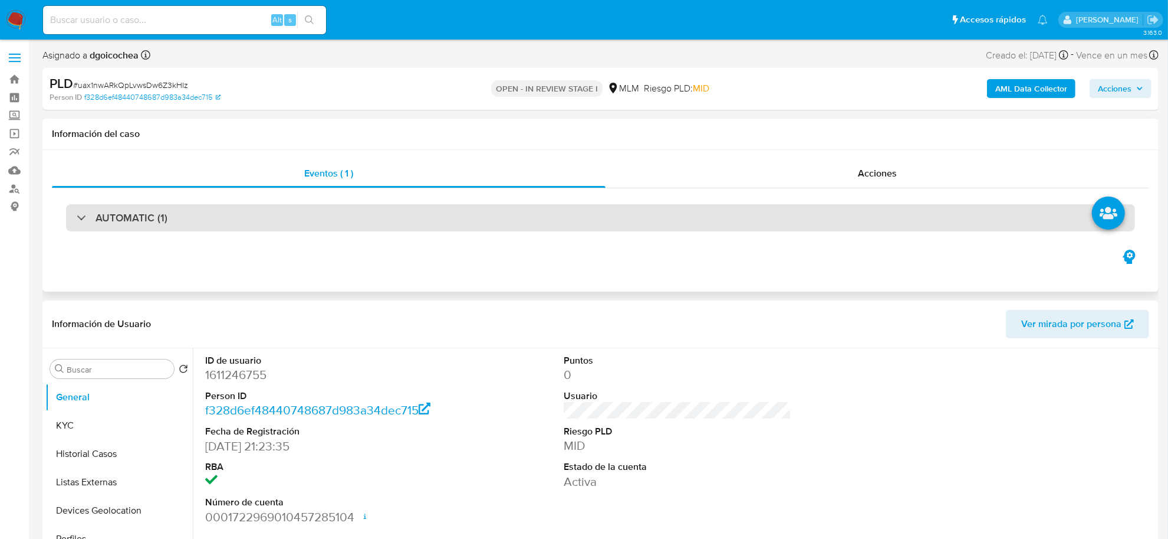
click at [182, 207] on div "AUTOMATIC (1)" at bounding box center [600, 217] width 1069 height 27
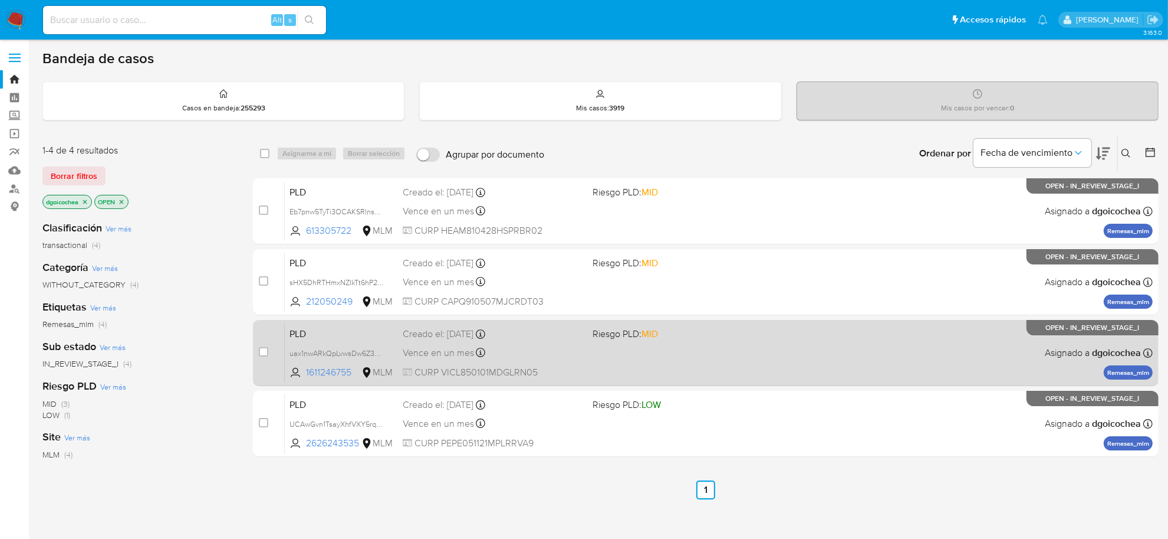
click at [301, 334] on span "PLD" at bounding box center [342, 332] width 104 height 15
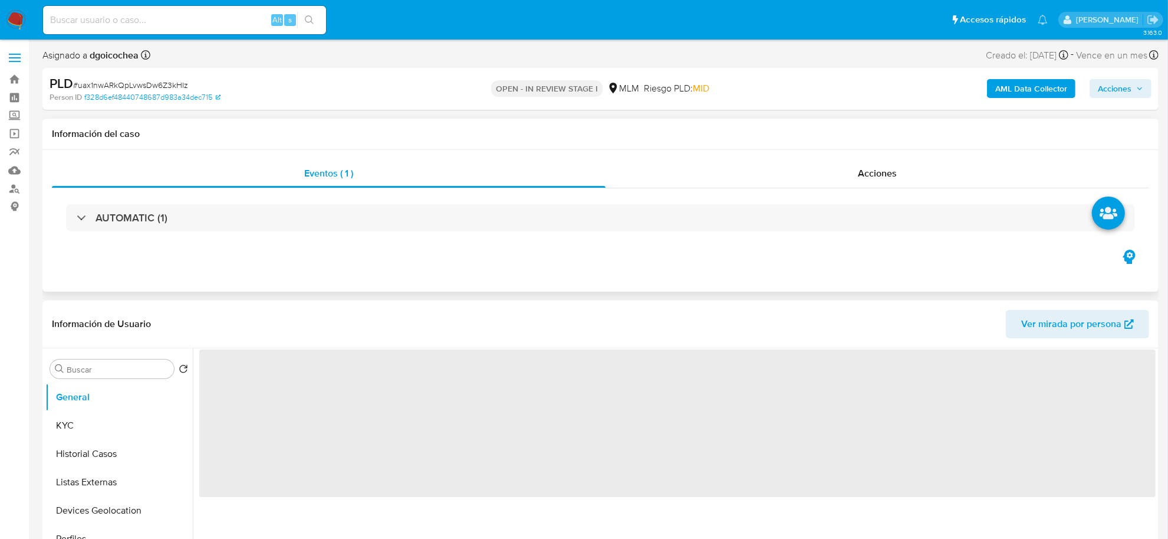
select select "10"
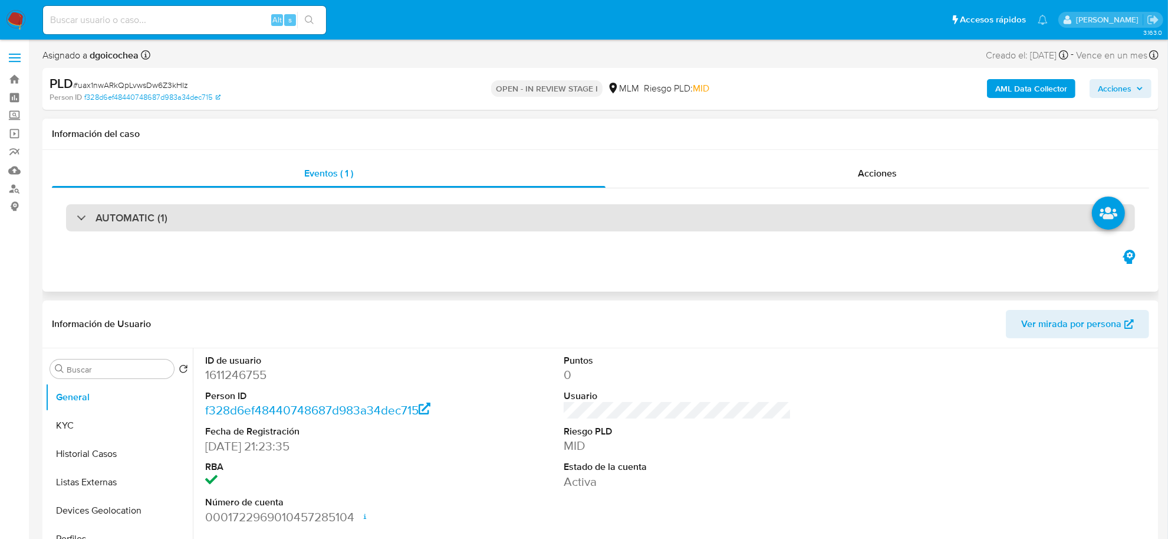
click at [133, 213] on h3 "AUTOMATIC (1)" at bounding box center [132, 217] width 72 height 13
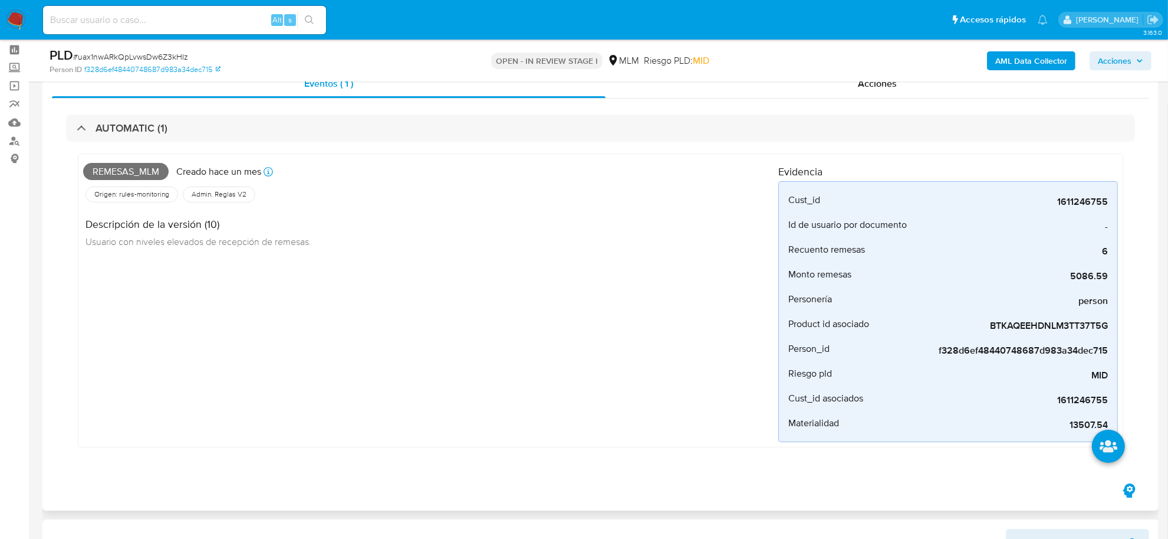
scroll to position [74, 0]
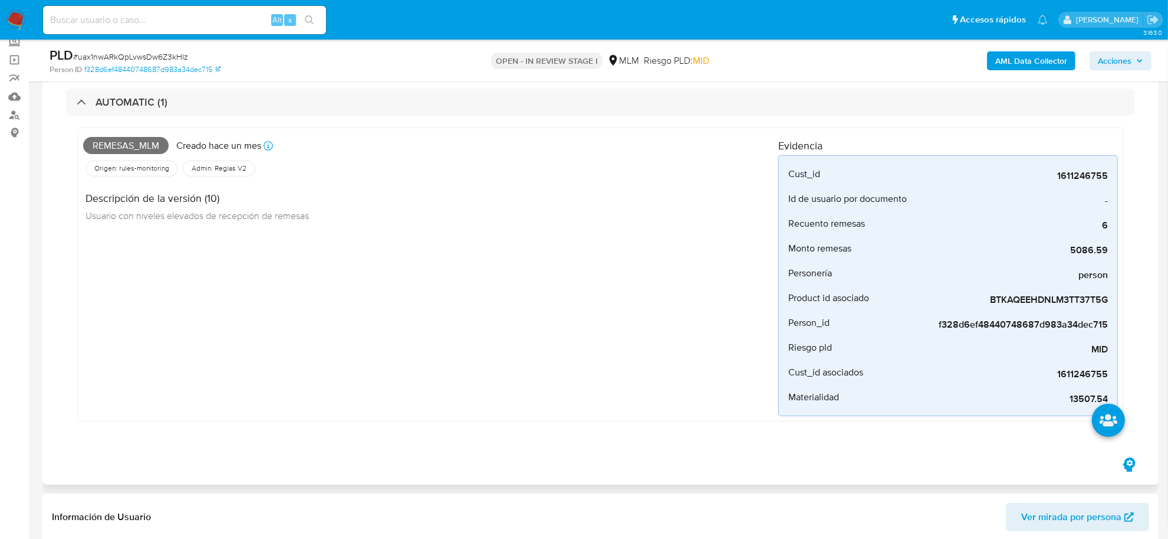
click at [313, 391] on div "Remesas_mlm Creado [DATE] Creado: [DATE] 03:17:18 Origen: rules-monitoring Refe…" at bounding box center [430, 274] width 695 height 283
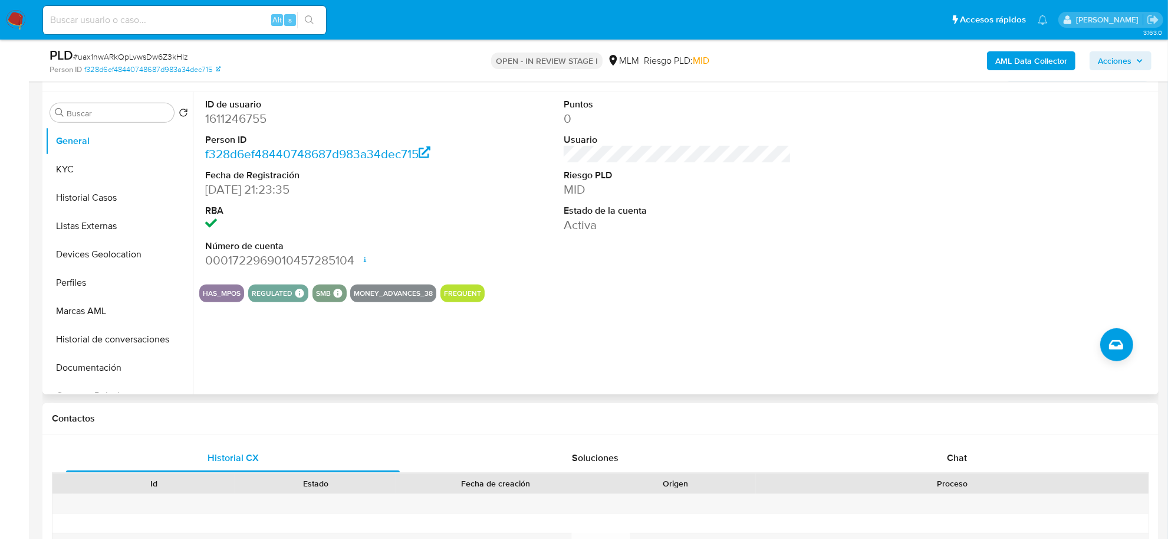
scroll to position [442, 0]
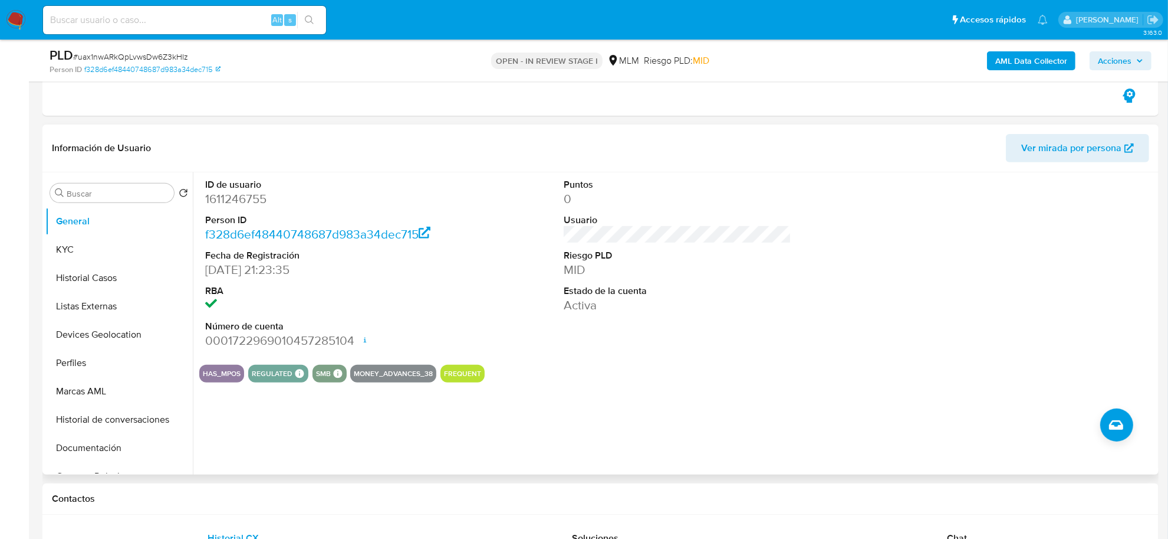
click at [624, 360] on section "ID de usuario 1611246755 Person ID f328d6ef48440748687d983a34dec715 Fecha de Re…" at bounding box center [677, 277] width 957 height 210
click at [81, 247] on button "KYC" at bounding box center [114, 249] width 138 height 28
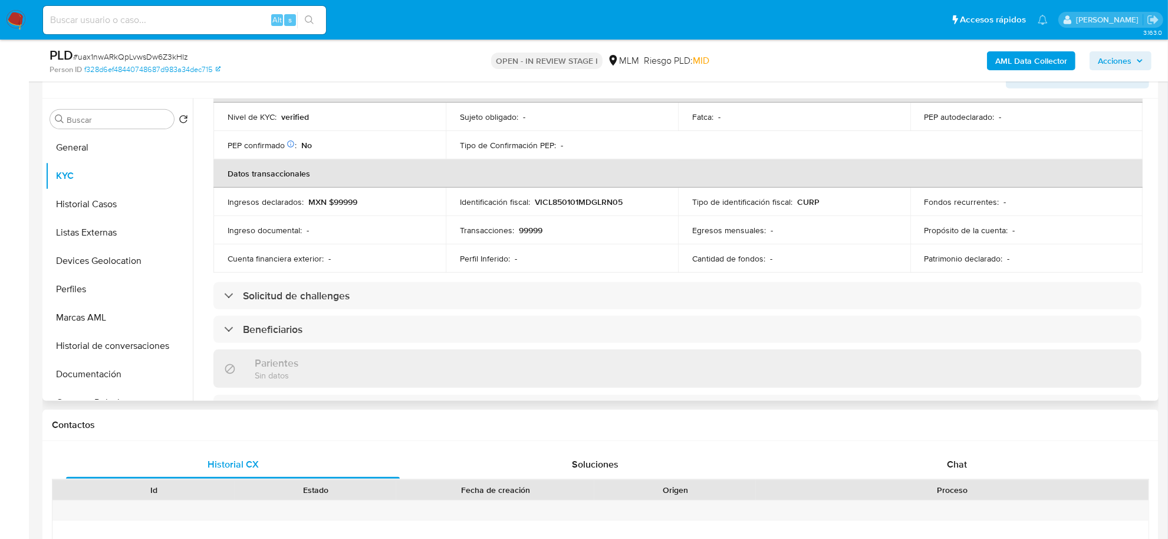
scroll to position [369, 0]
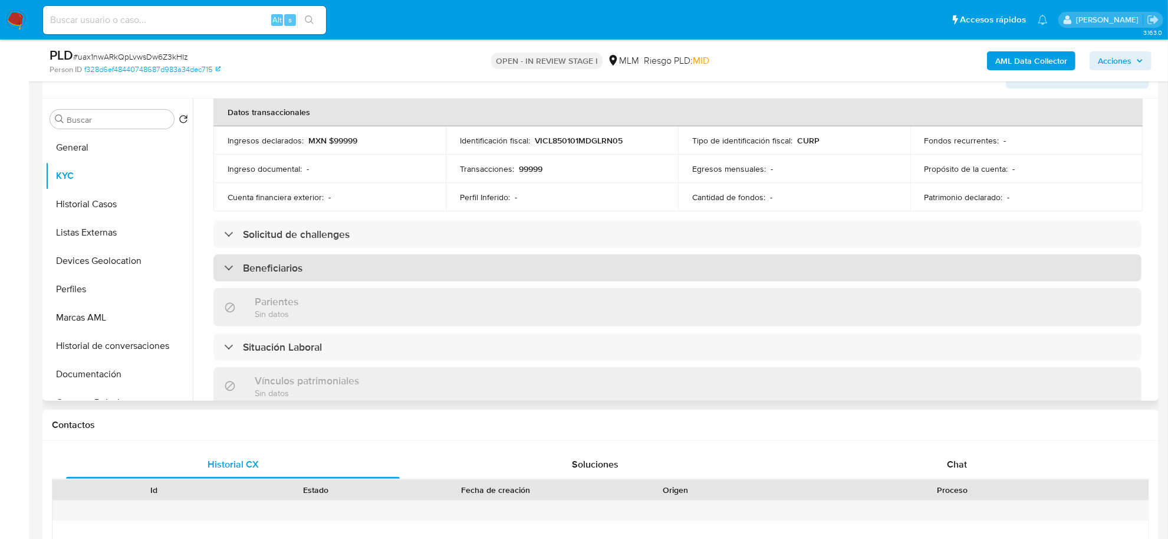
click at [271, 261] on h3 "Beneficiarios" at bounding box center [273, 267] width 60 height 13
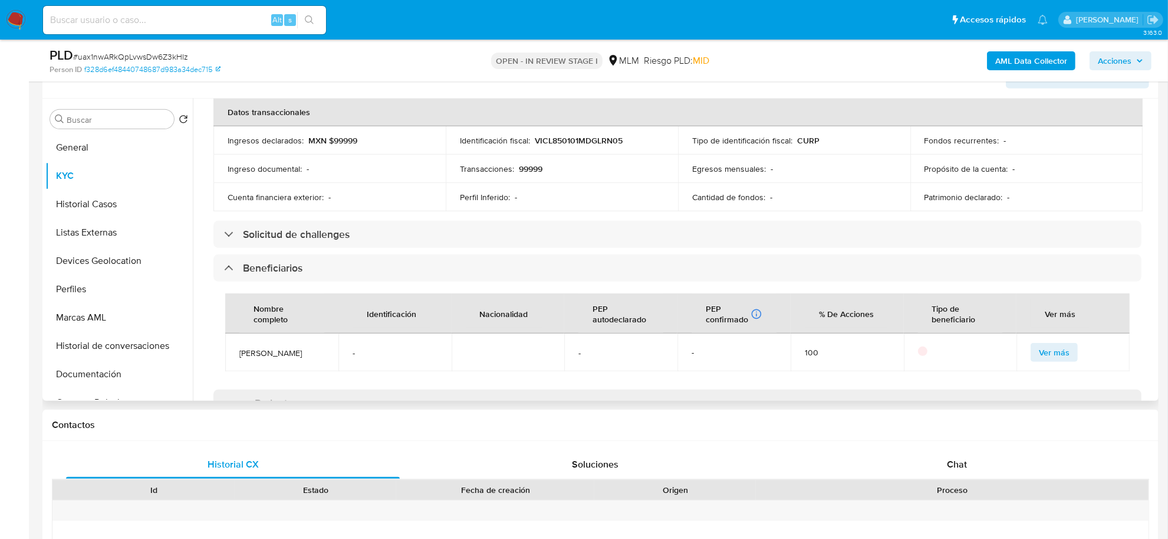
click at [201, 227] on div "Actualizado hace un mes Creado: 27/12/2023 19:23:42 Actualizado: 19/09/2025 10:…" at bounding box center [677, 299] width 957 height 1081
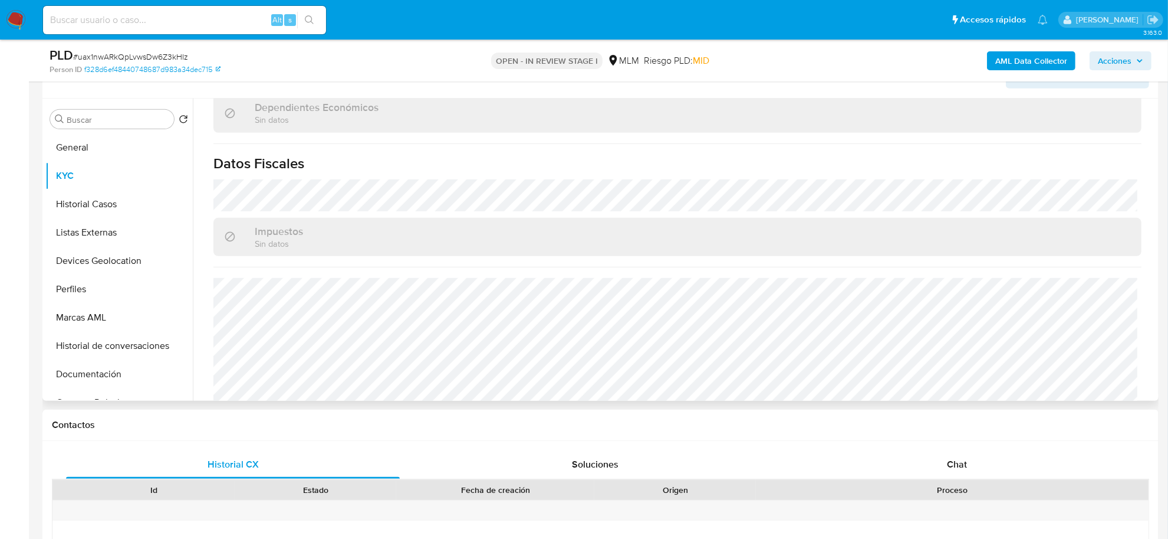
scroll to position [811, 0]
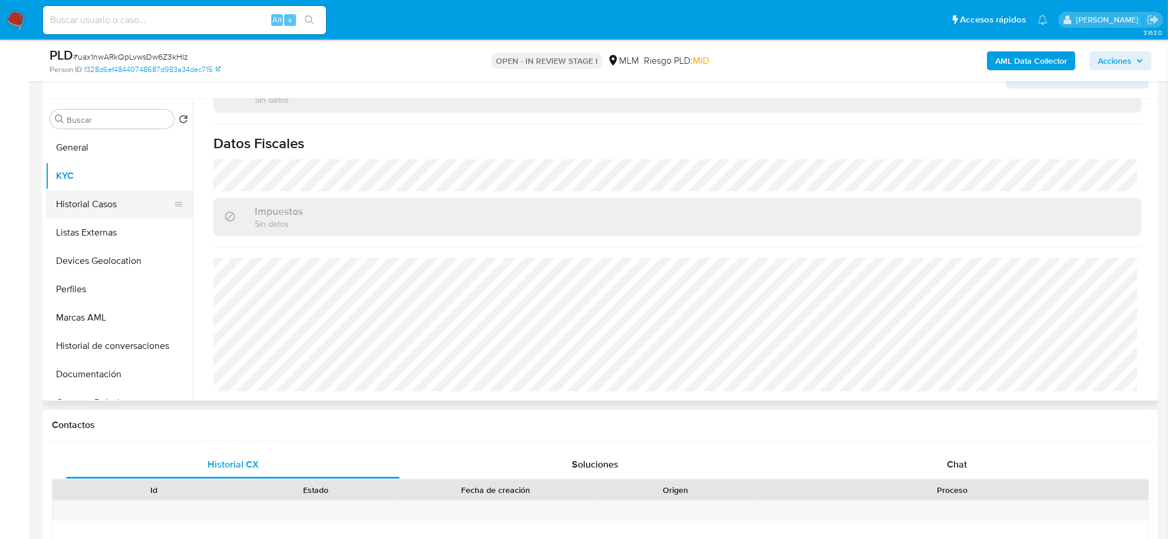
click at [81, 196] on button "Historial Casos" at bounding box center [114, 204] width 138 height 28
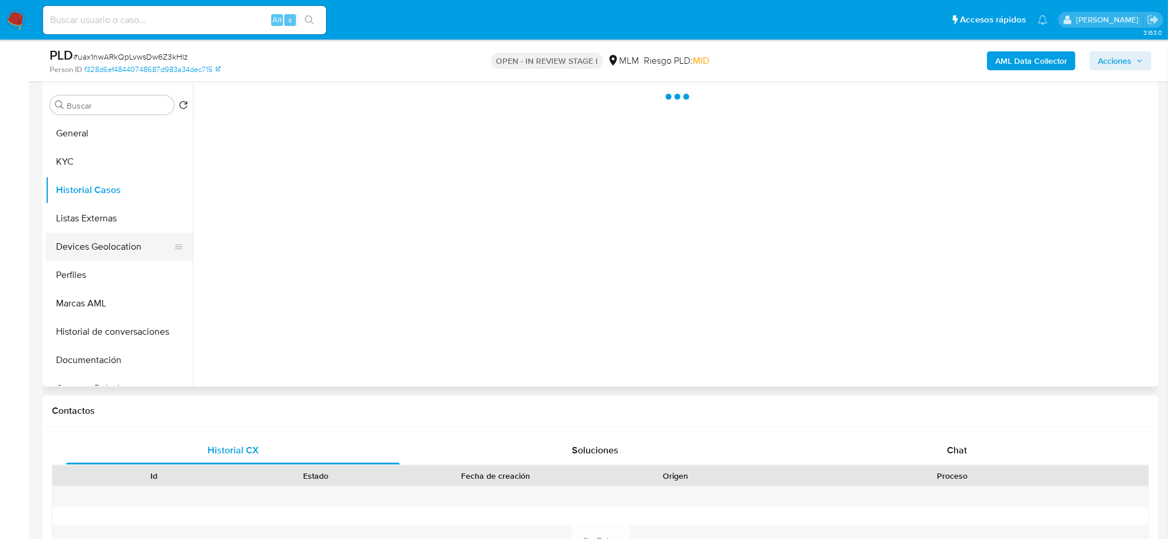
scroll to position [0, 0]
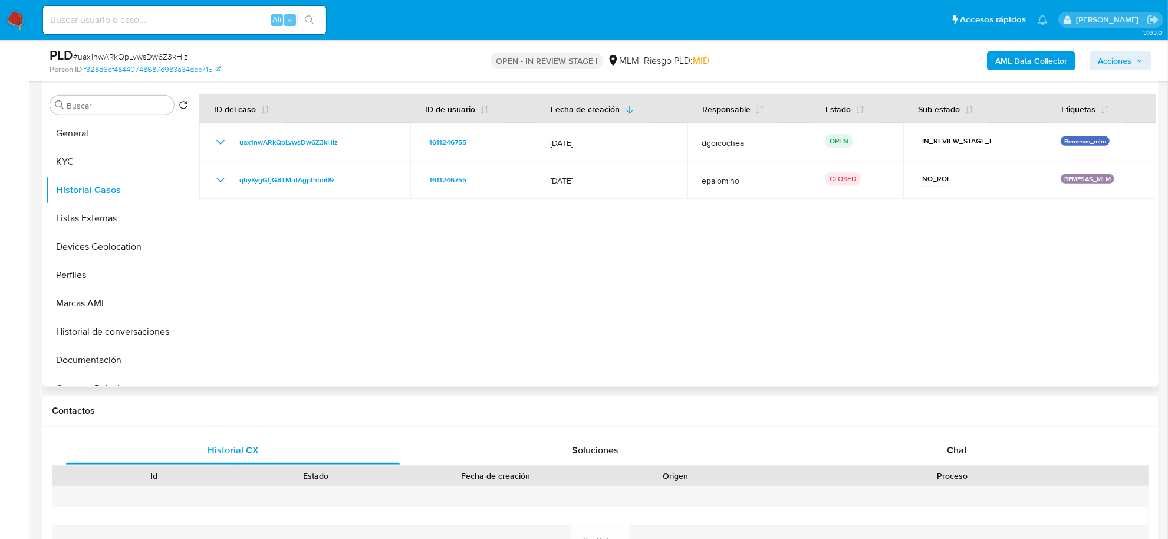
click at [599, 316] on div at bounding box center [674, 235] width 963 height 302
click at [115, 218] on button "Listas Externas" at bounding box center [114, 218] width 138 height 28
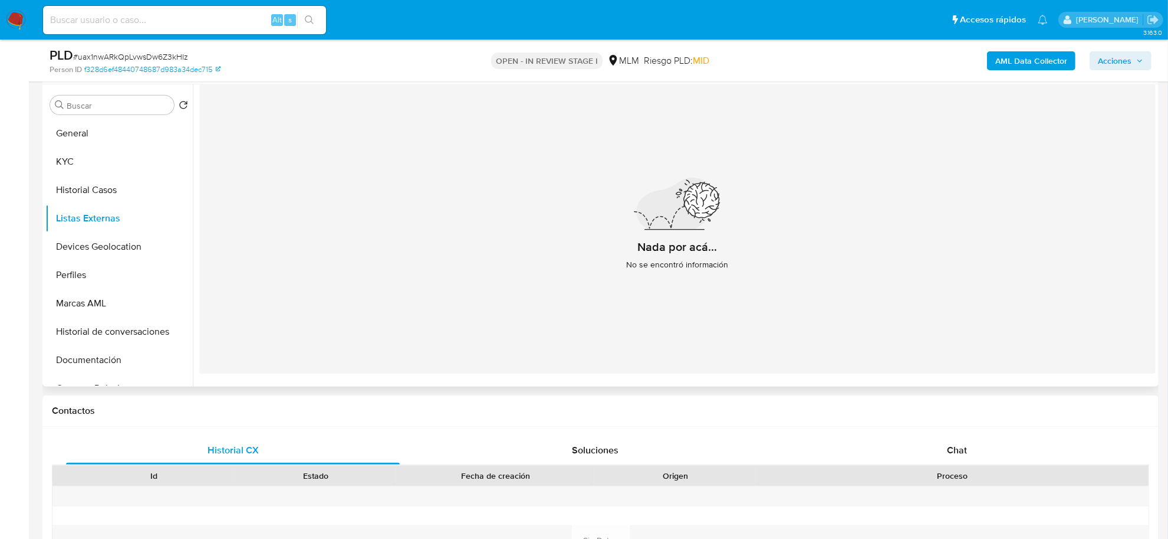
click at [559, 317] on div "Nada por acá... No se encontró información" at bounding box center [677, 228] width 957 height 289
click at [119, 241] on button "Devices Geolocation" at bounding box center [114, 246] width 138 height 28
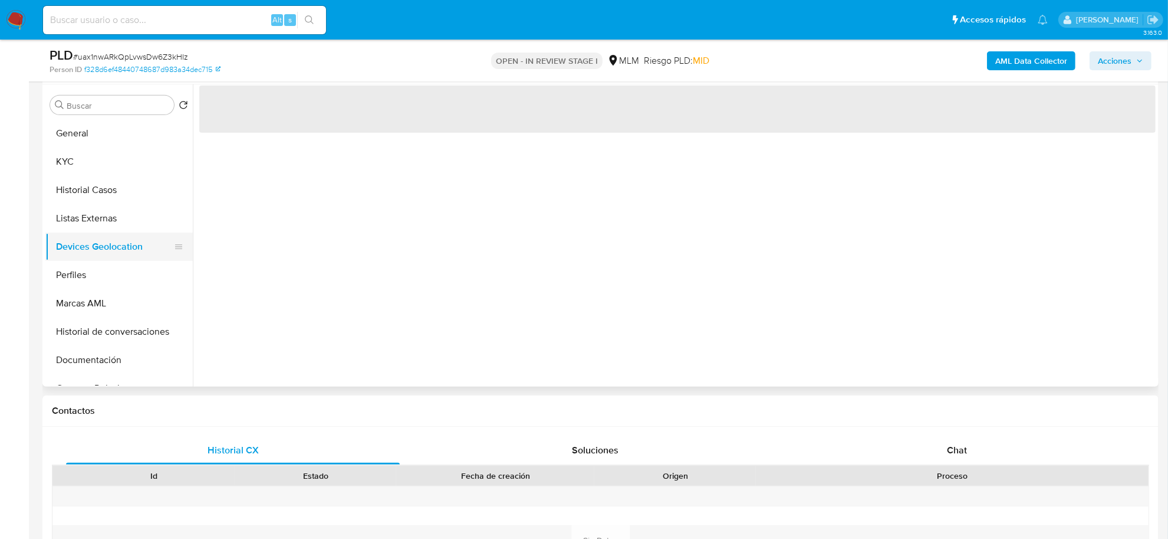
click at [119, 241] on button "Devices Geolocation" at bounding box center [114, 246] width 138 height 28
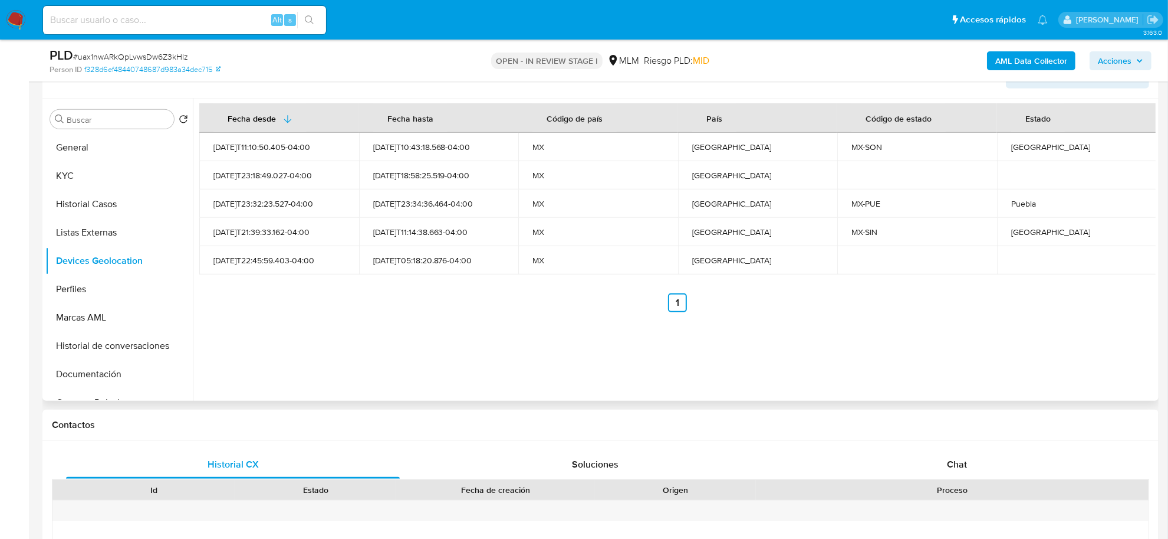
click at [516, 377] on div "Fecha desde Fecha hasta Código de país País Código de estado Estado 2024-01-02T…" at bounding box center [674, 250] width 963 height 302
click at [130, 348] on button "Historial de conversaciones" at bounding box center [114, 345] width 138 height 28
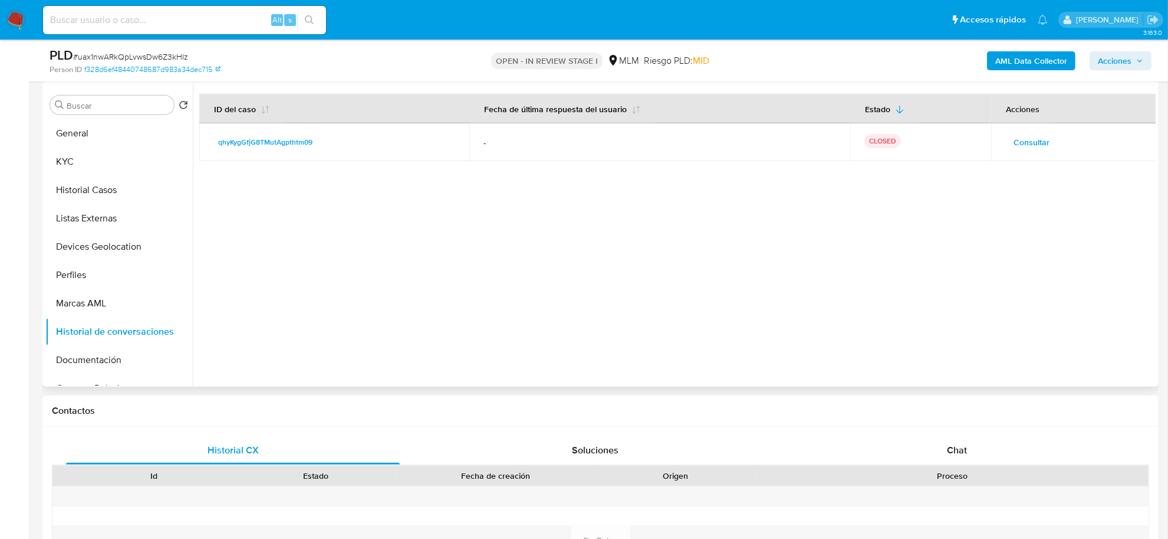
click at [1018, 142] on span "Consultar" at bounding box center [1032, 142] width 36 height 17
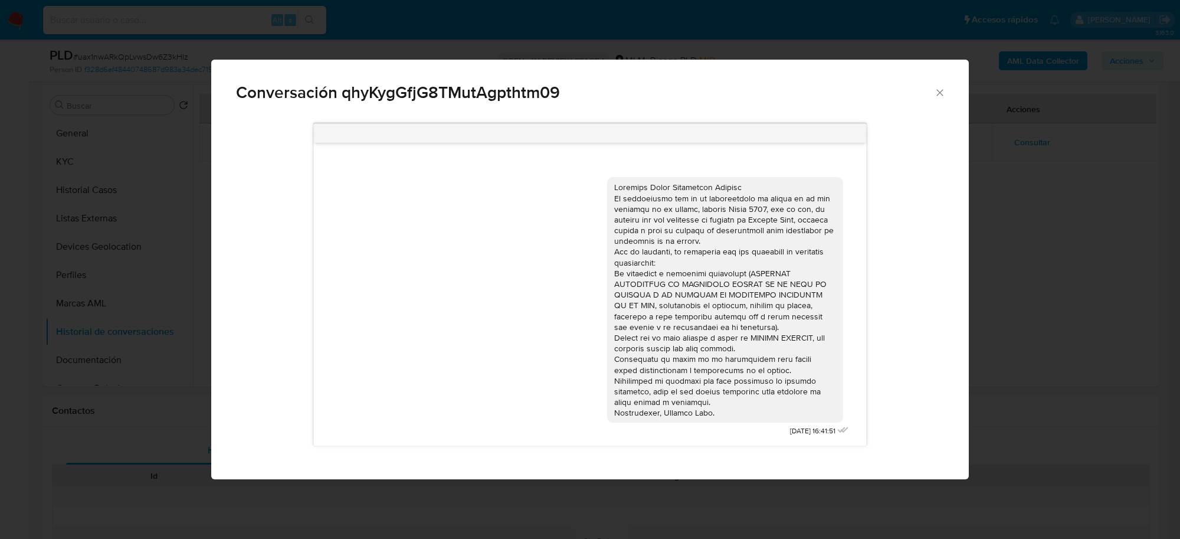
click at [935, 88] on icon "Cerrar" at bounding box center [940, 93] width 12 height 12
click at [935, 88] on div "Conversación qhyKygGfjG8TMutAgpthtm09" at bounding box center [589, 88] width 757 height 56
click at [935, 88] on div "Conversación qhyKygGfjG8TMutAgpthtm09 15/02/2024 16:41:51" at bounding box center [590, 269] width 1180 height 539
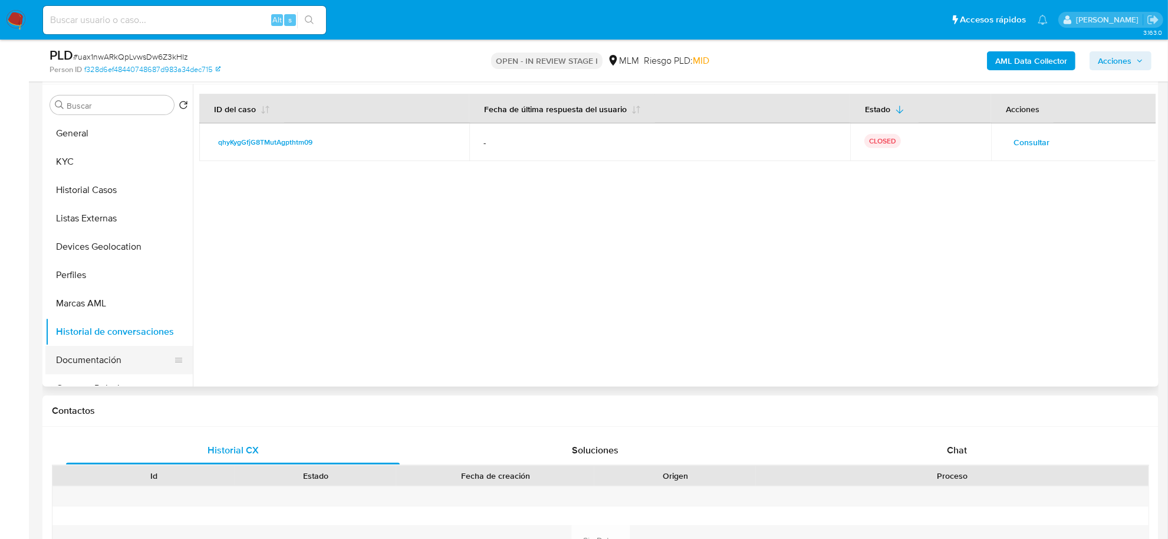
click at [91, 362] on button "Documentación" at bounding box center [114, 360] width 138 height 28
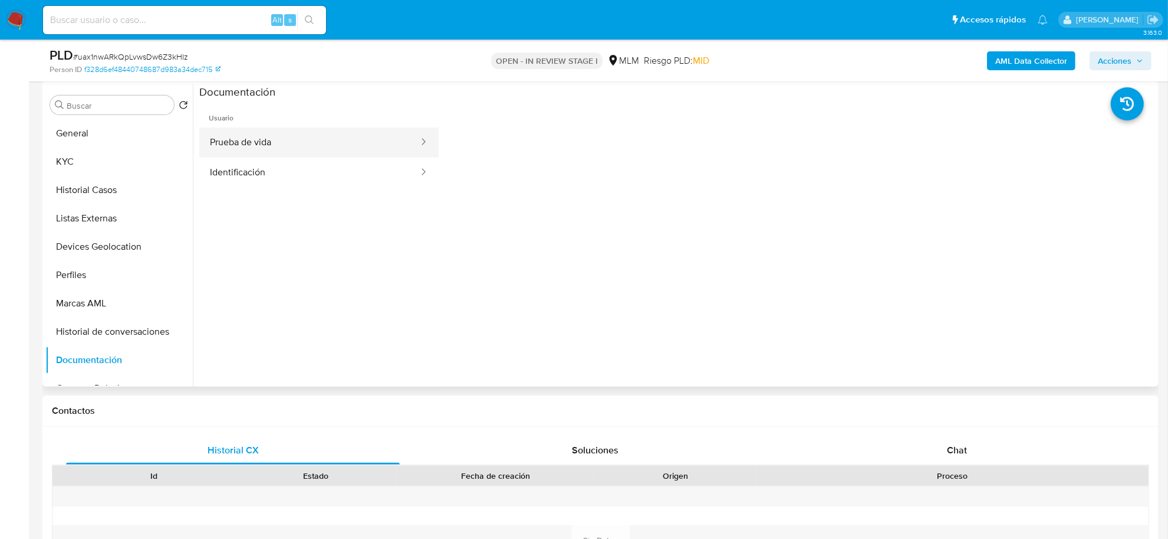
click at [288, 139] on button "Prueba de vida" at bounding box center [309, 142] width 221 height 30
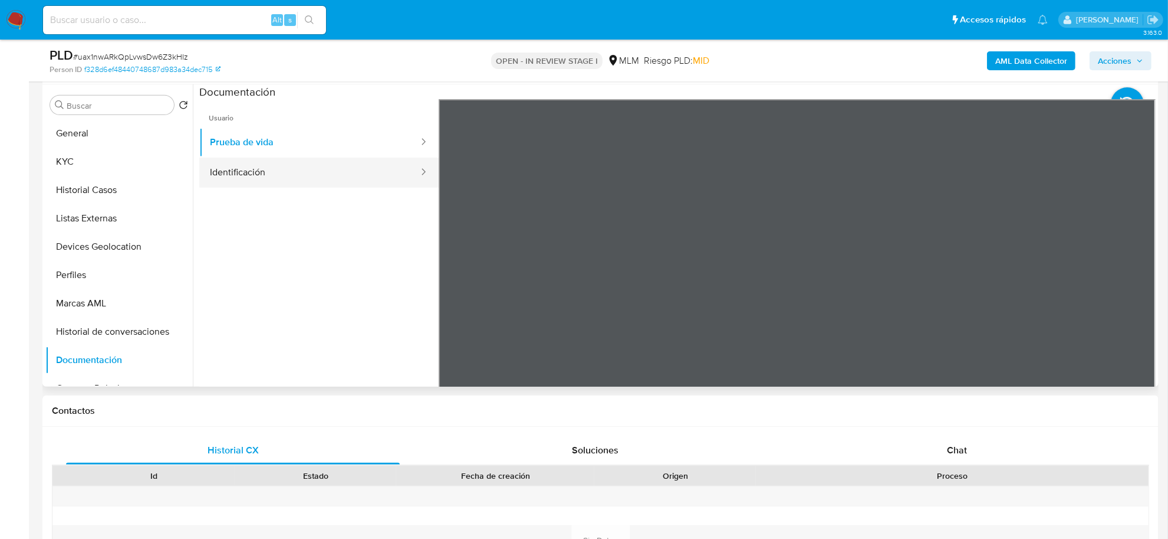
click at [333, 173] on button "Identificación" at bounding box center [309, 172] width 221 height 30
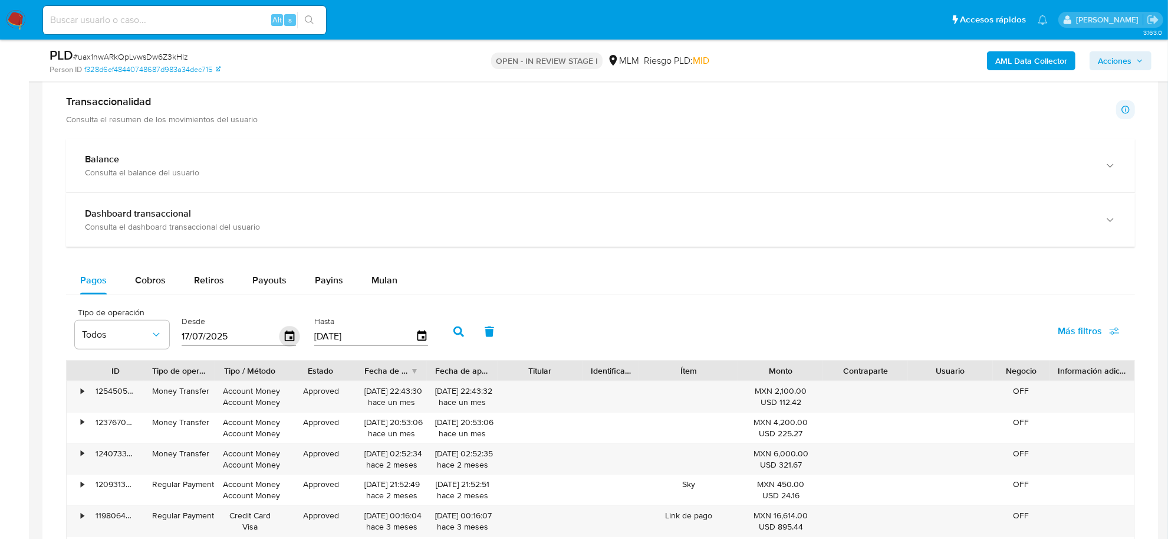
scroll to position [1106, 0]
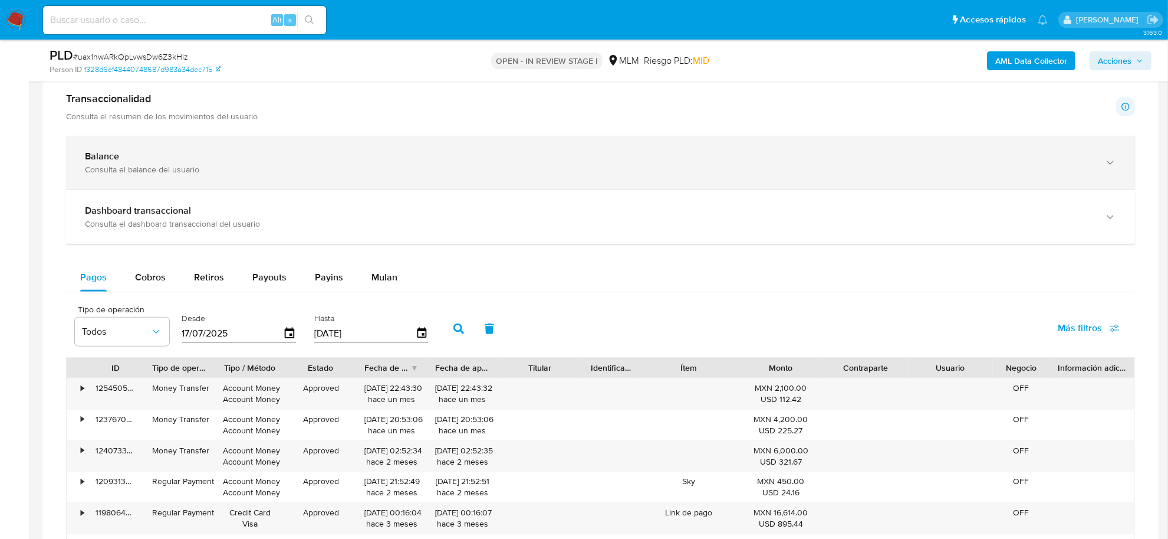
click at [113, 166] on div "Consulta el balance del usuario" at bounding box center [589, 169] width 1008 height 11
click at [148, 174] on div "Consulta el balance del usuario" at bounding box center [589, 169] width 1008 height 11
click at [230, 175] on div "Consulta el balance del usuario" at bounding box center [589, 169] width 1008 height 11
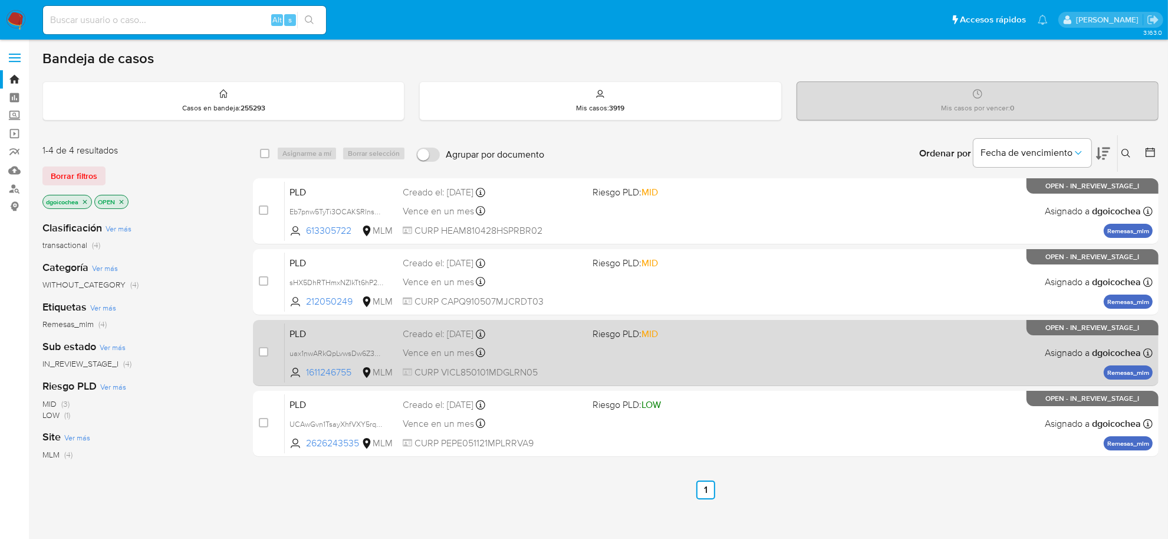
click at [301, 326] on span "PLD" at bounding box center [342, 332] width 104 height 15
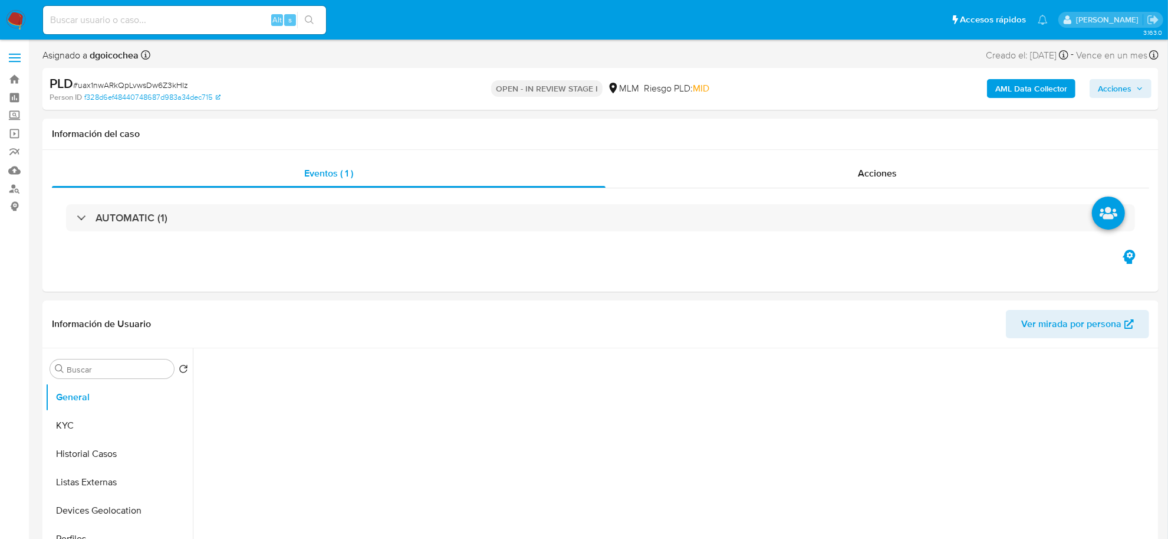
select select "10"
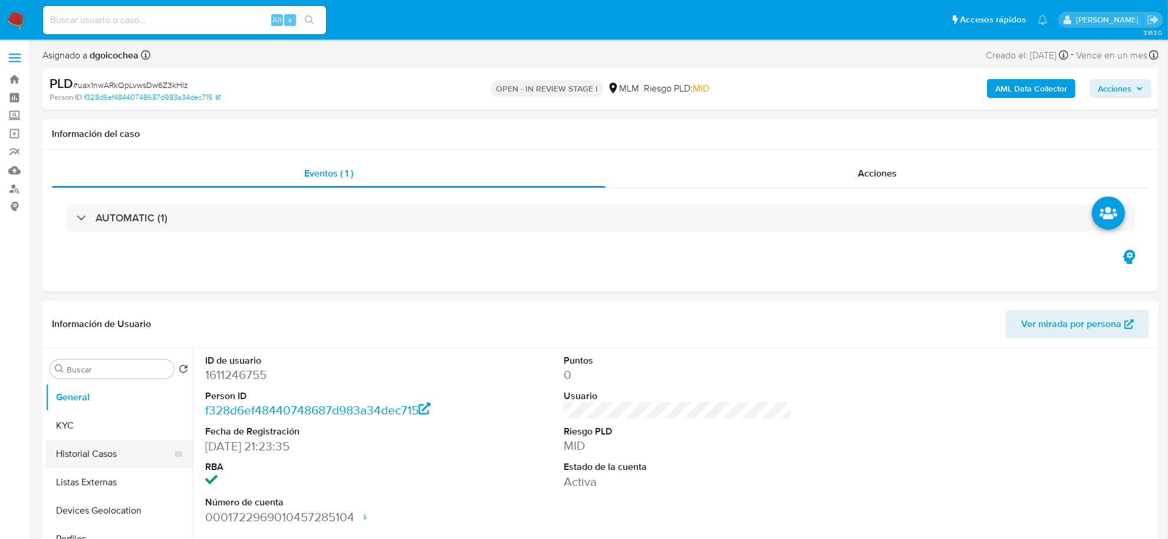
click at [101, 449] on button "Historial Casos" at bounding box center [114, 453] width 138 height 28
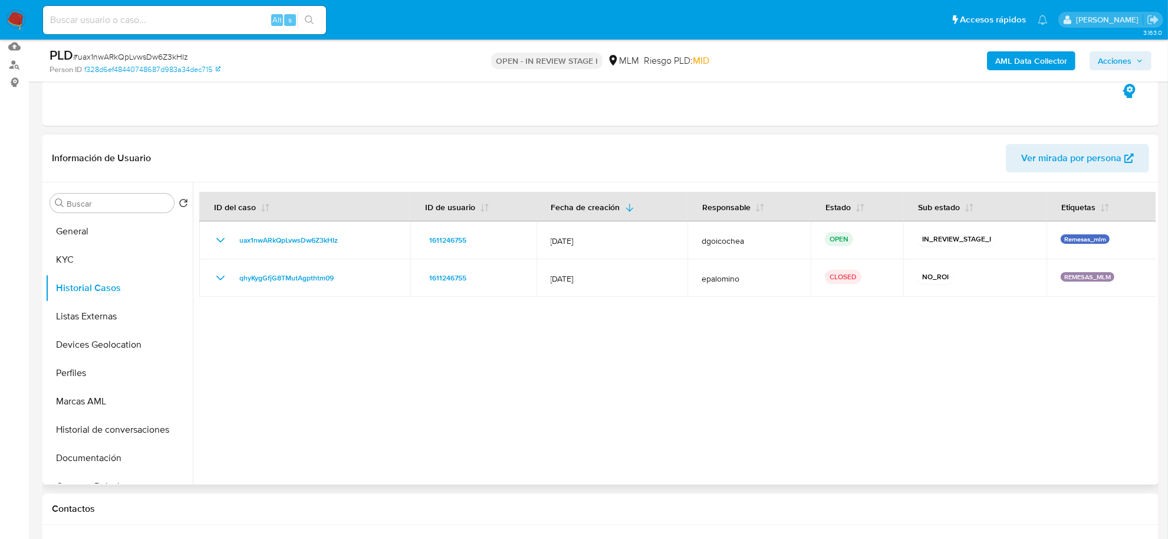
scroll to position [147, 0]
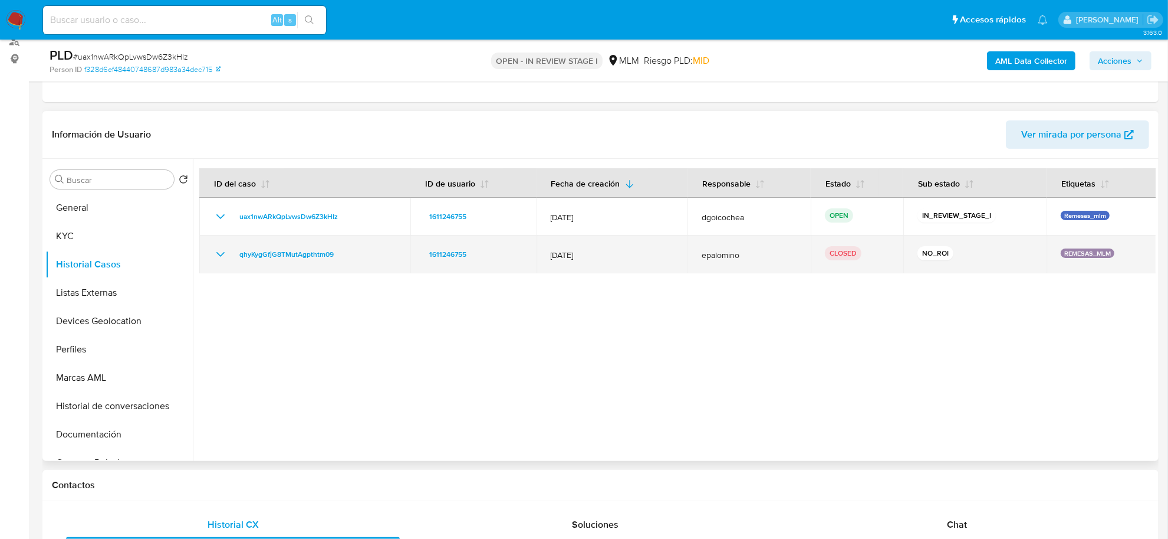
click at [222, 252] on icon "Mostrar/Ocultar" at bounding box center [221, 254] width 14 height 14
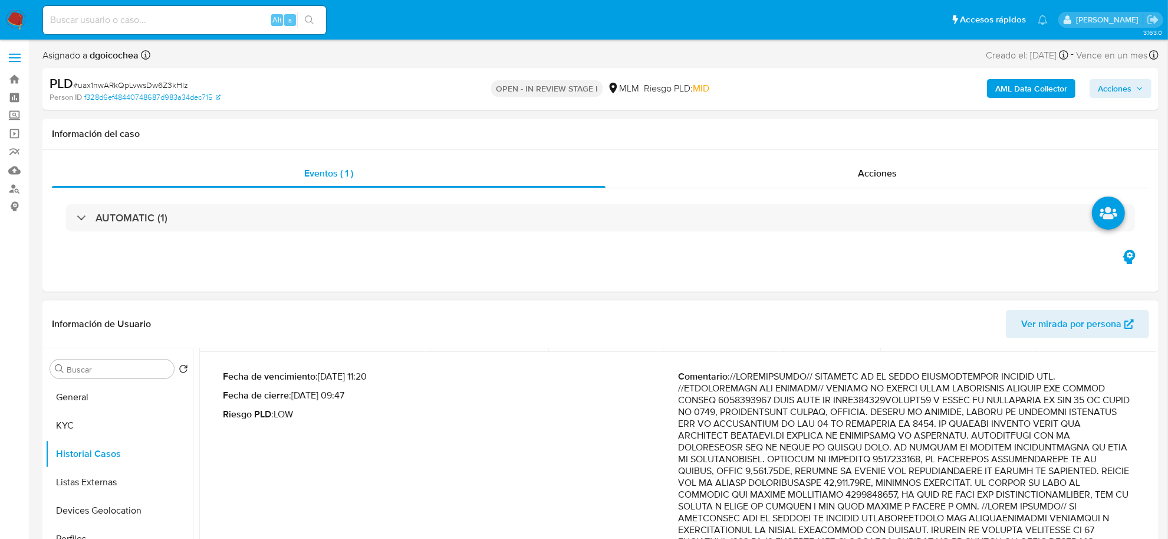
scroll to position [137, 0]
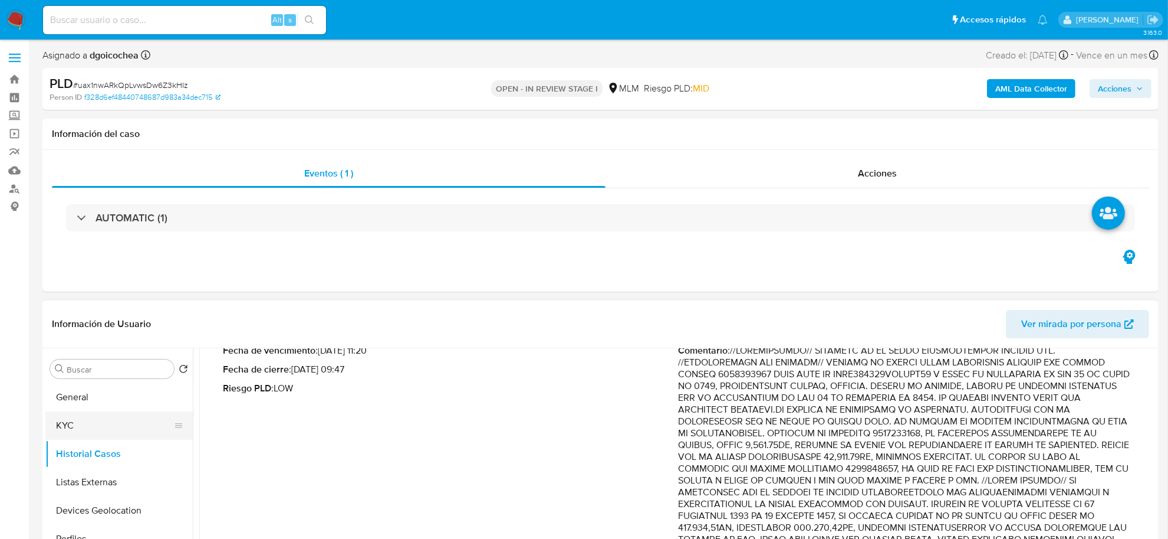
click at [93, 420] on button "KYC" at bounding box center [114, 425] width 138 height 28
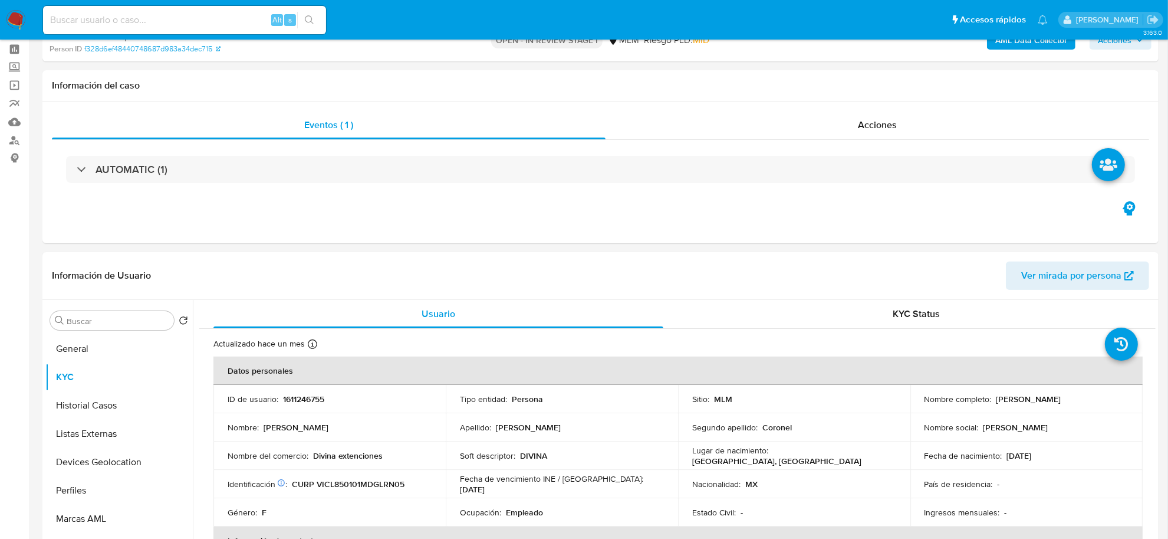
scroll to position [74, 0]
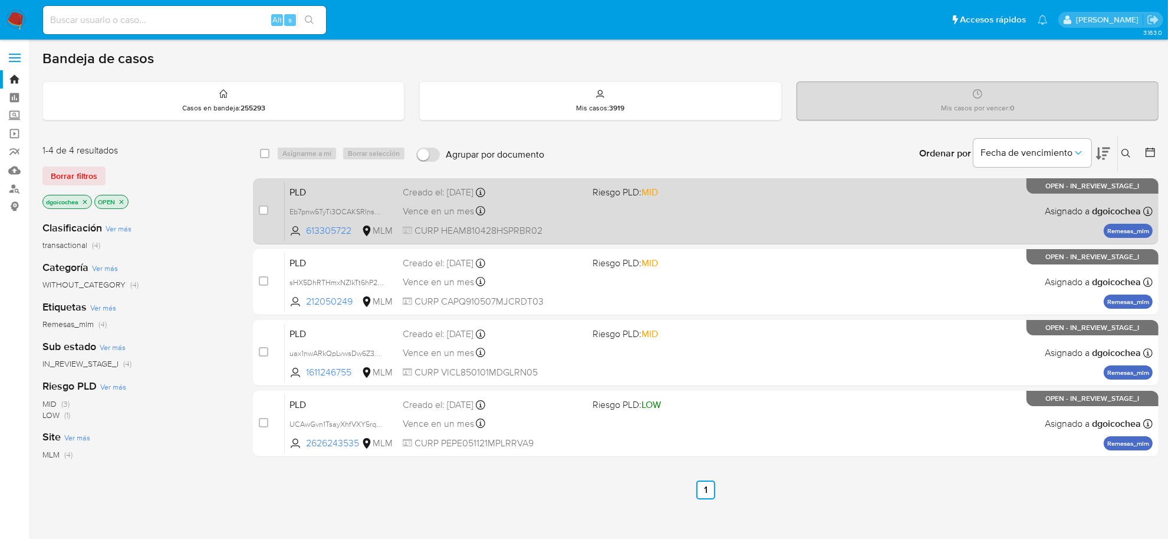
click at [298, 190] on span "PLD" at bounding box center [342, 190] width 104 height 15
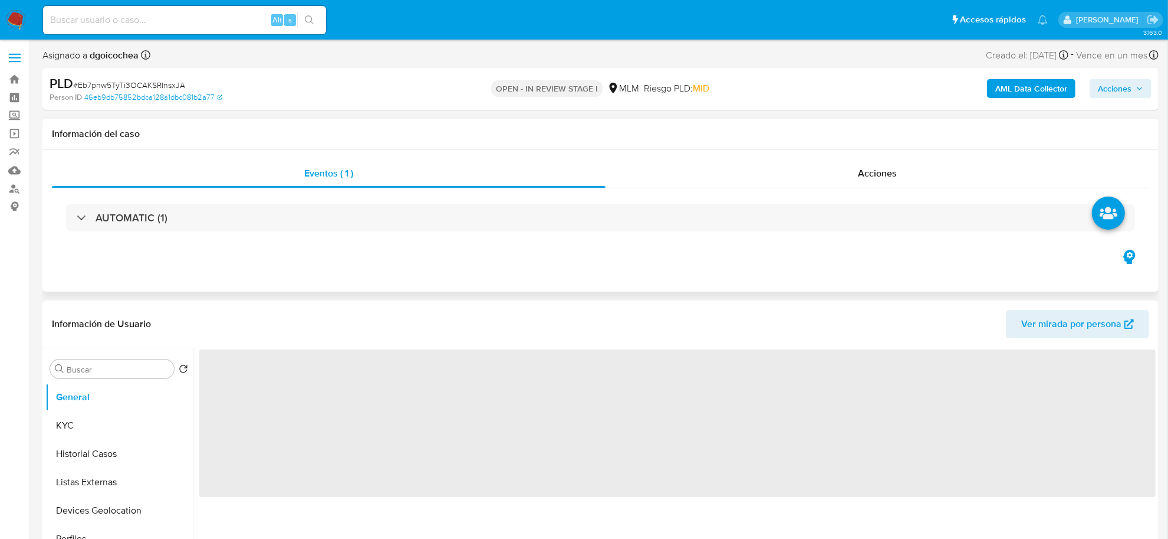
select select "10"
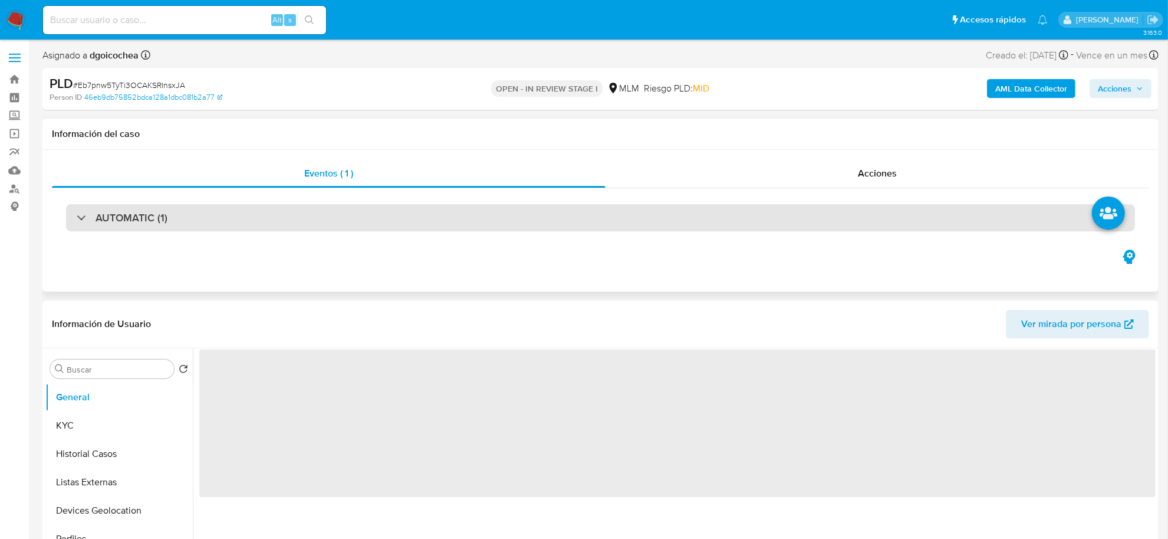
click at [143, 211] on h3 "AUTOMATIC (1)" at bounding box center [132, 217] width 72 height 13
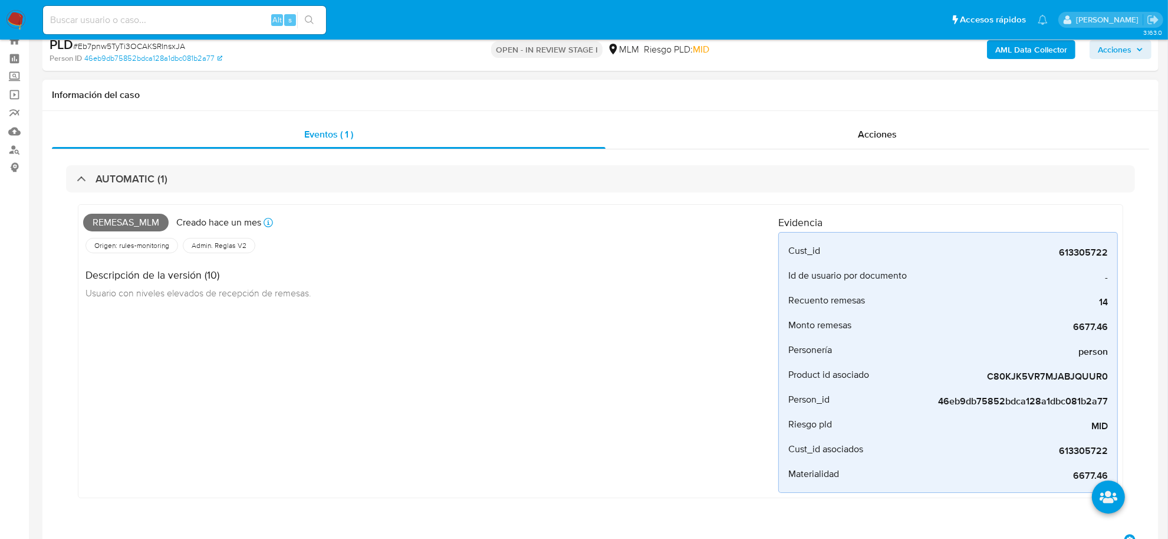
scroll to position [74, 0]
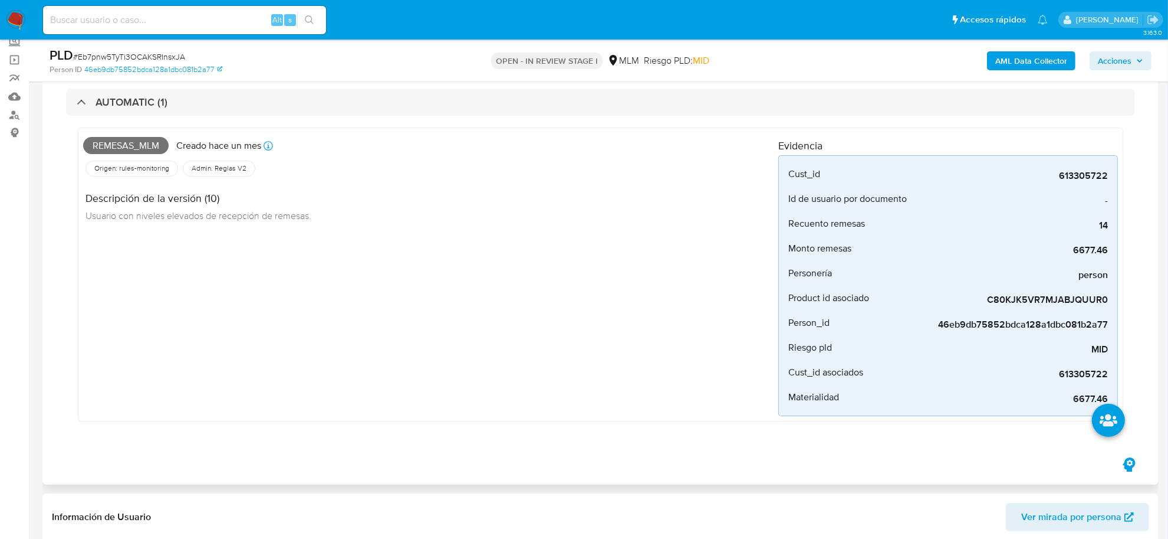
click at [366, 415] on div "Remesas_mlm Creado hace un mes Creado: 12/09/2025 03:17:26 Origen: rules-monito…" at bounding box center [430, 274] width 695 height 283
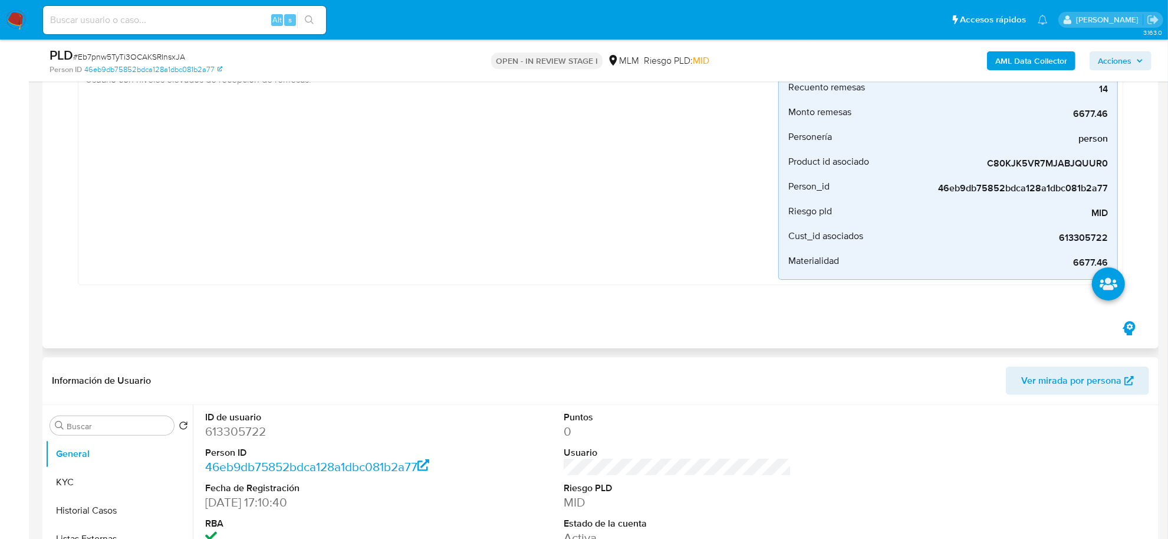
scroll to position [442, 0]
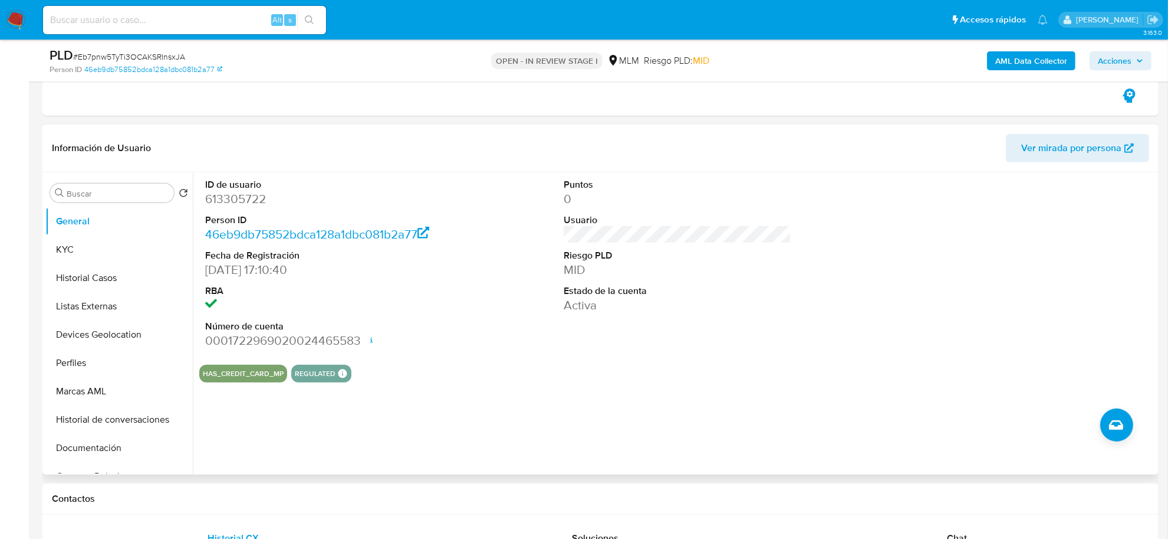
click at [599, 363] on section "ID de usuario 613305722 Person ID 46eb9db75852bdca128a1dbc081b2a77 Fecha de Reg…" at bounding box center [677, 277] width 957 height 210
click at [99, 251] on button "KYC" at bounding box center [114, 249] width 138 height 28
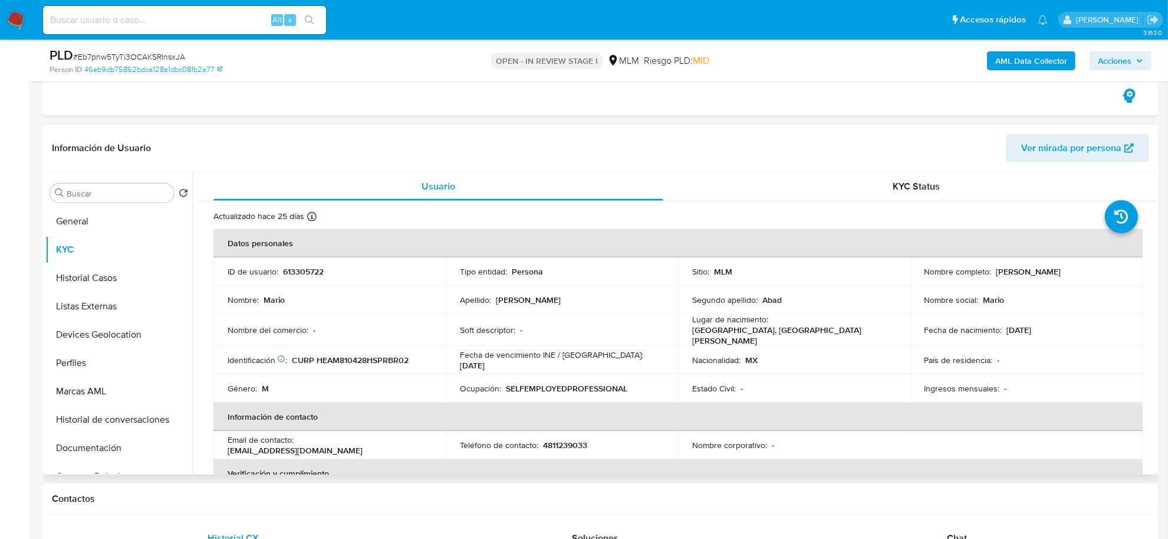
scroll to position [74, 0]
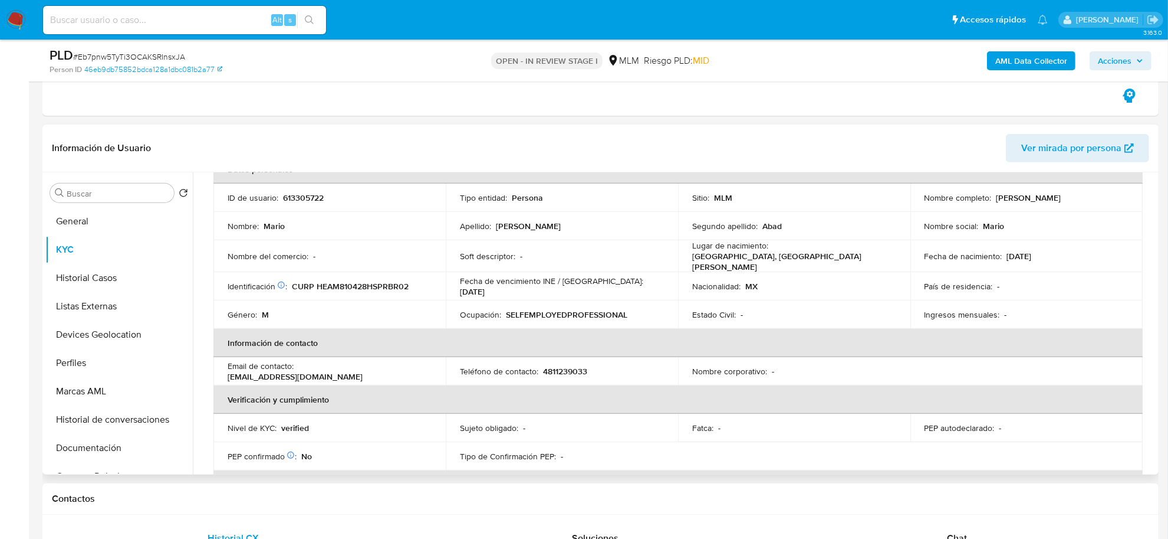
click at [594, 396] on th "Verificación y cumplimiento" at bounding box center [679, 399] width 930 height 28
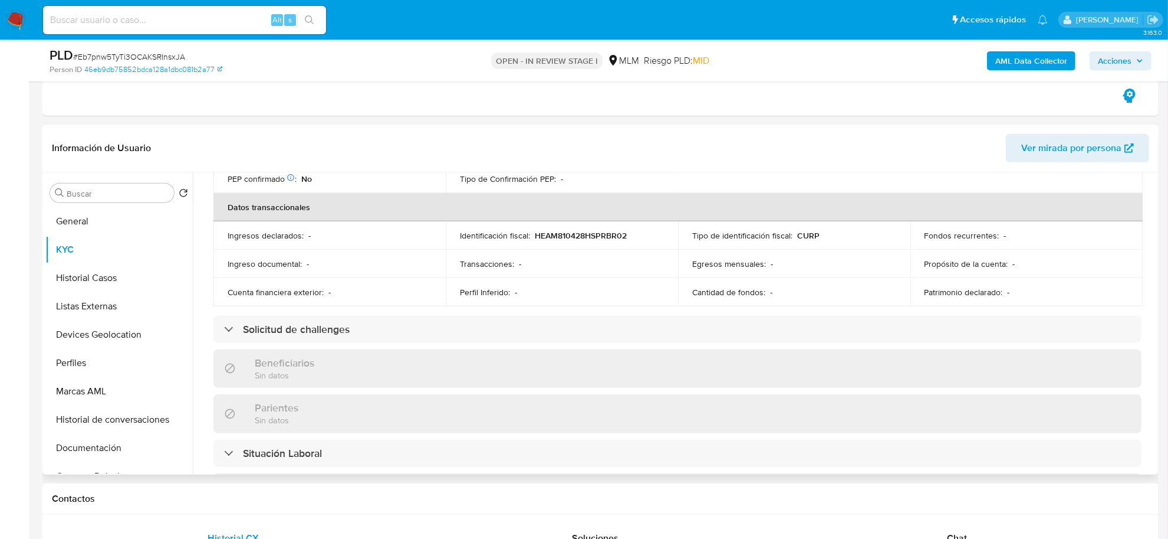
scroll to position [442, 0]
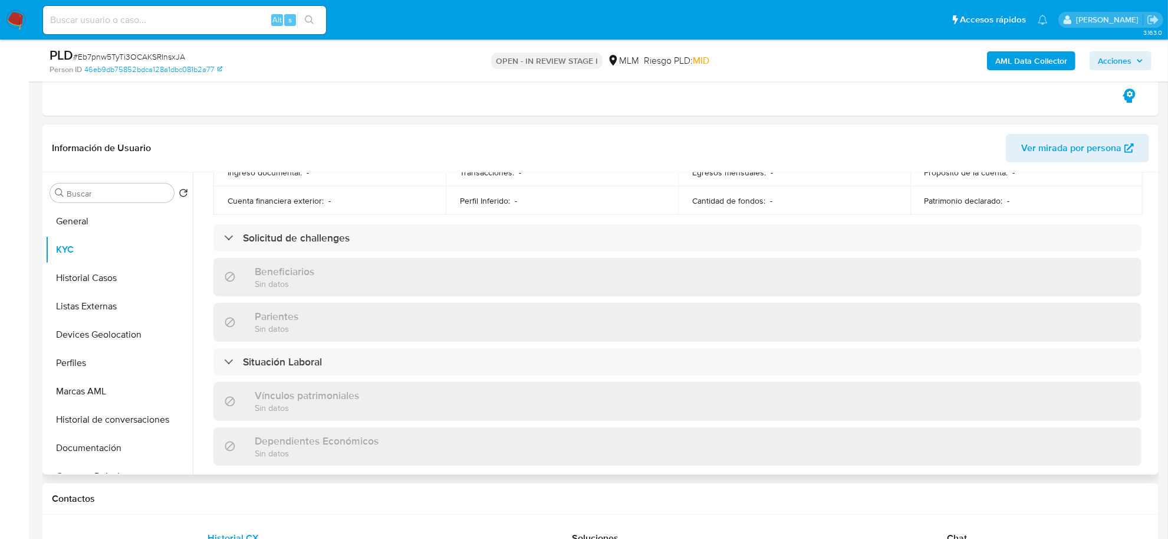
click at [205, 237] on div "Actualizado hace 25 días Creado: 21/07/2020 16:10:48 Actualizado: 19/09/2025 19…" at bounding box center [677, 256] width 957 height 994
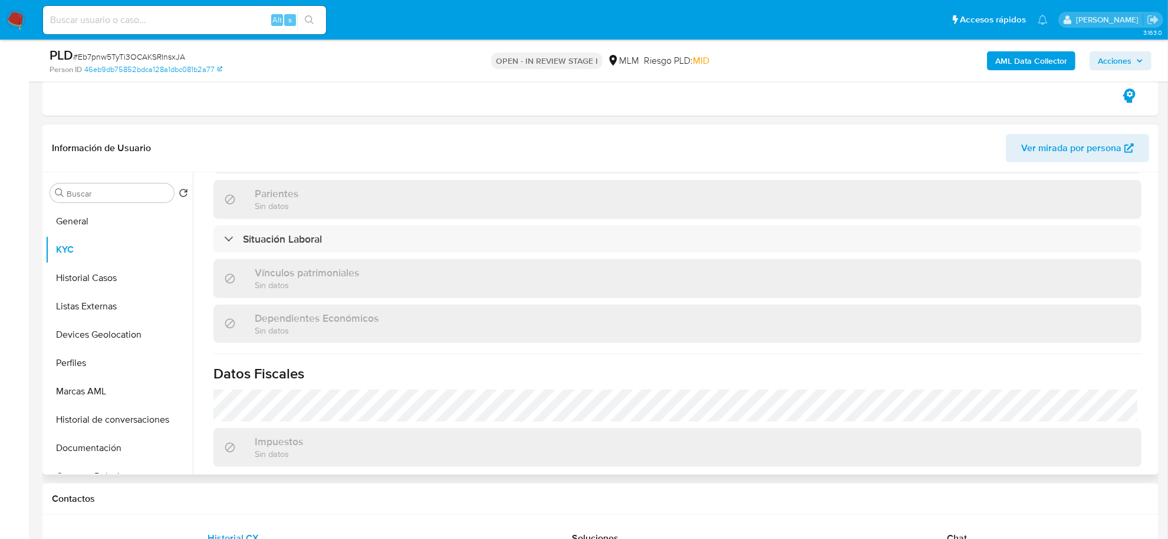
scroll to position [718, 0]
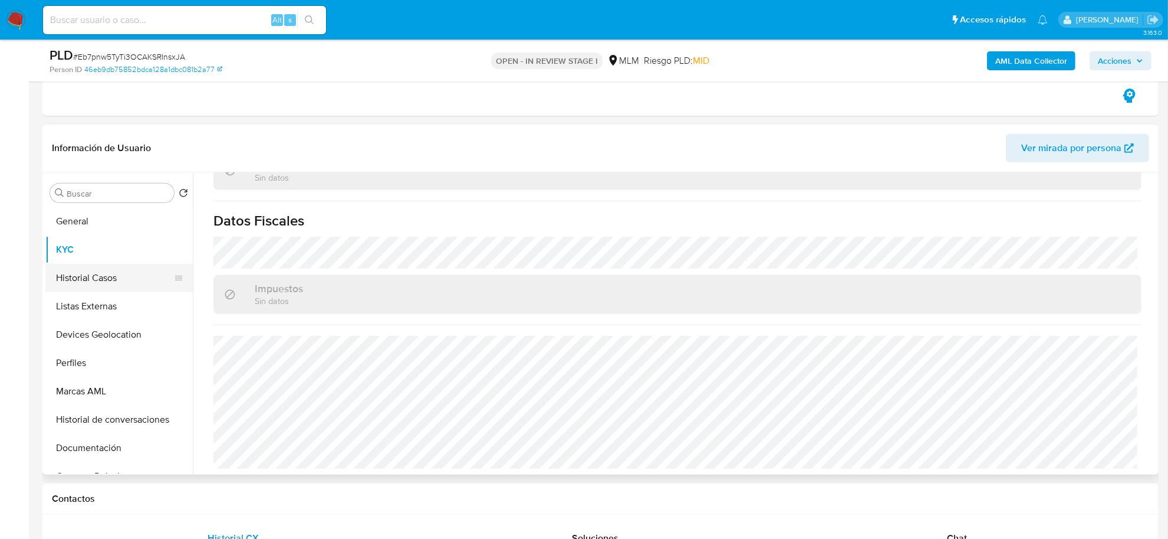
click at [77, 284] on button "Historial Casos" at bounding box center [114, 278] width 138 height 28
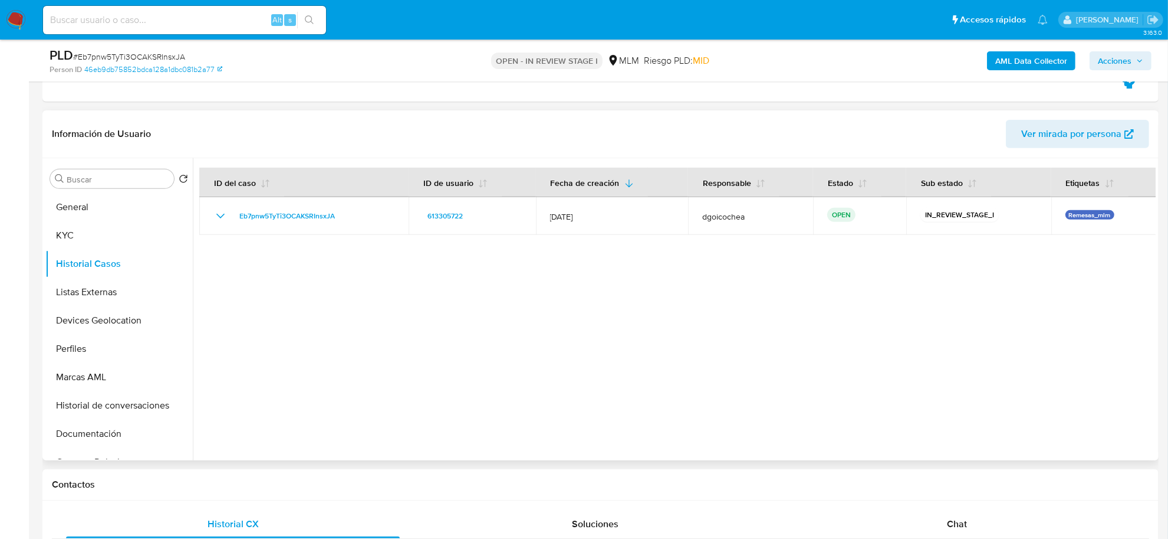
click at [434, 387] on div at bounding box center [674, 309] width 963 height 302
click at [78, 292] on button "Listas Externas" at bounding box center [114, 292] width 138 height 28
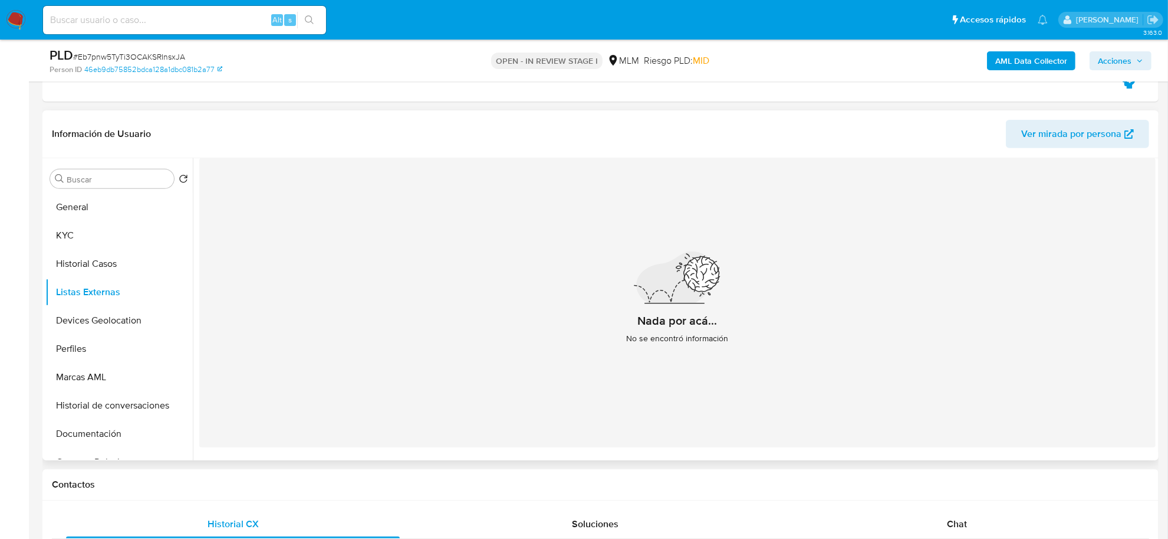
click at [464, 338] on div "Nada por acá... No se encontró información" at bounding box center [677, 302] width 957 height 289
click at [112, 328] on button "Devices Geolocation" at bounding box center [114, 320] width 138 height 28
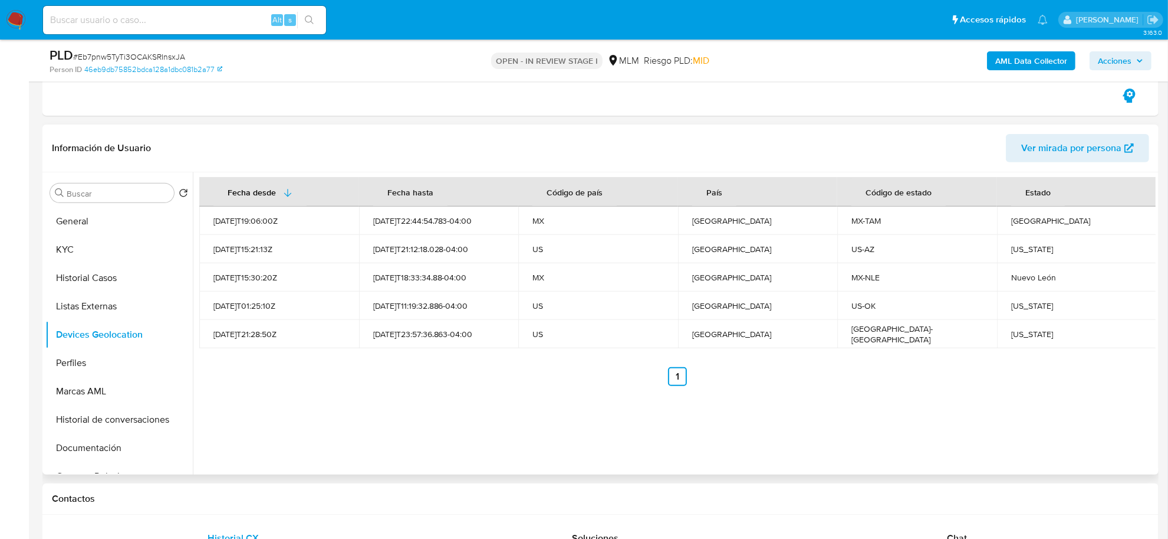
click at [399, 429] on div "Fecha desde Fecha hasta Código de país País Código de estado Estado 2022-03-07T…" at bounding box center [674, 323] width 963 height 302
click at [109, 361] on button "Perfiles" at bounding box center [114, 363] width 138 height 28
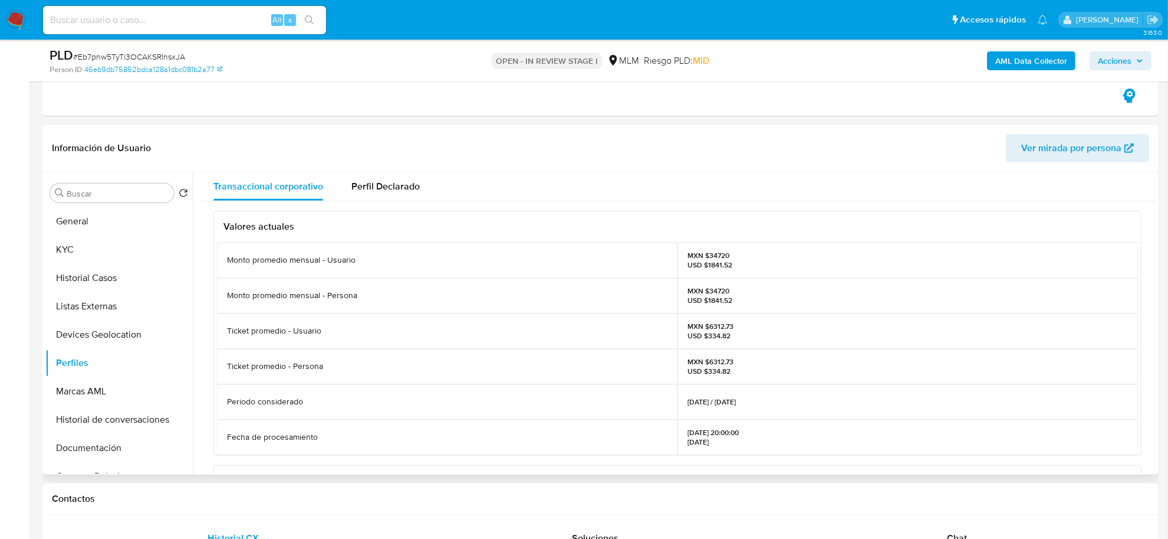
click at [202, 406] on div "Valores actuales Monto promedio mensual - Usuario MXN $34720 USD $1841.52 Monto…" at bounding box center [677, 470] width 957 height 539
click at [96, 442] on button "Documentación" at bounding box center [114, 448] width 138 height 28
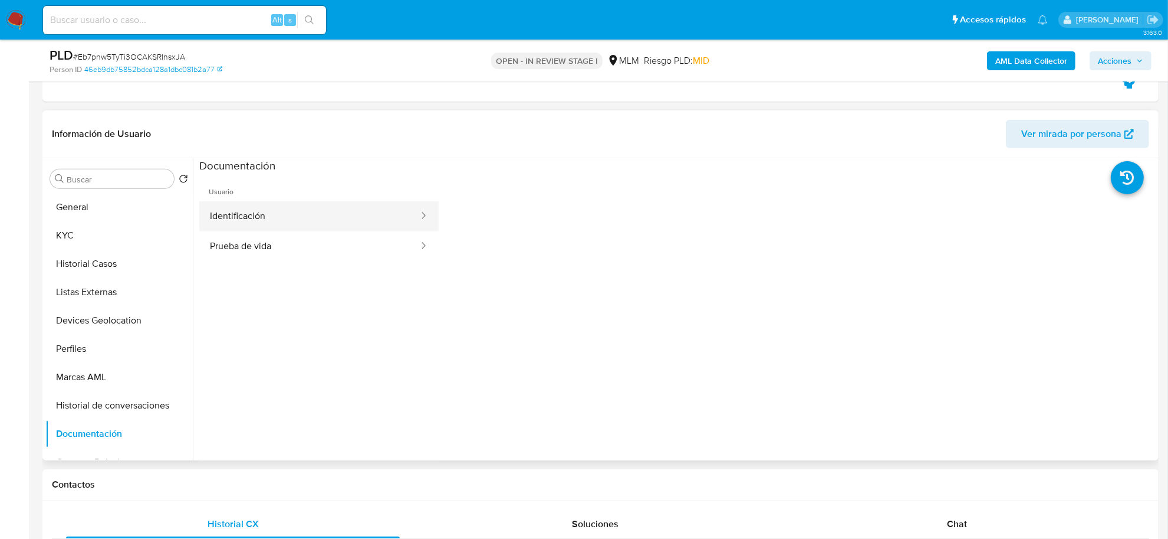
click at [231, 211] on button "Identificación" at bounding box center [309, 216] width 221 height 30
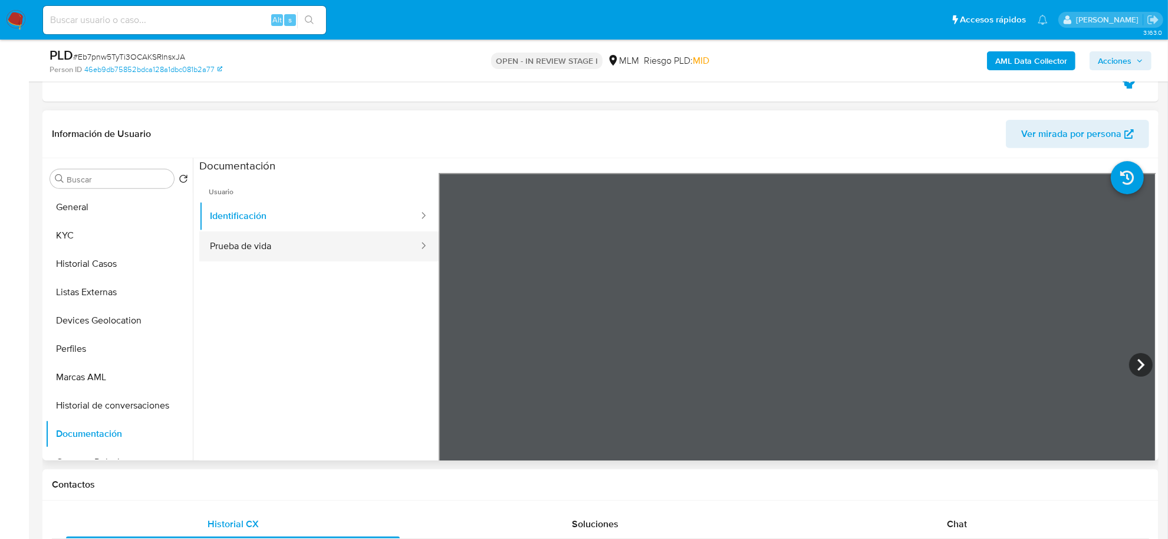
click at [243, 237] on button "Prueba de vida" at bounding box center [309, 246] width 221 height 30
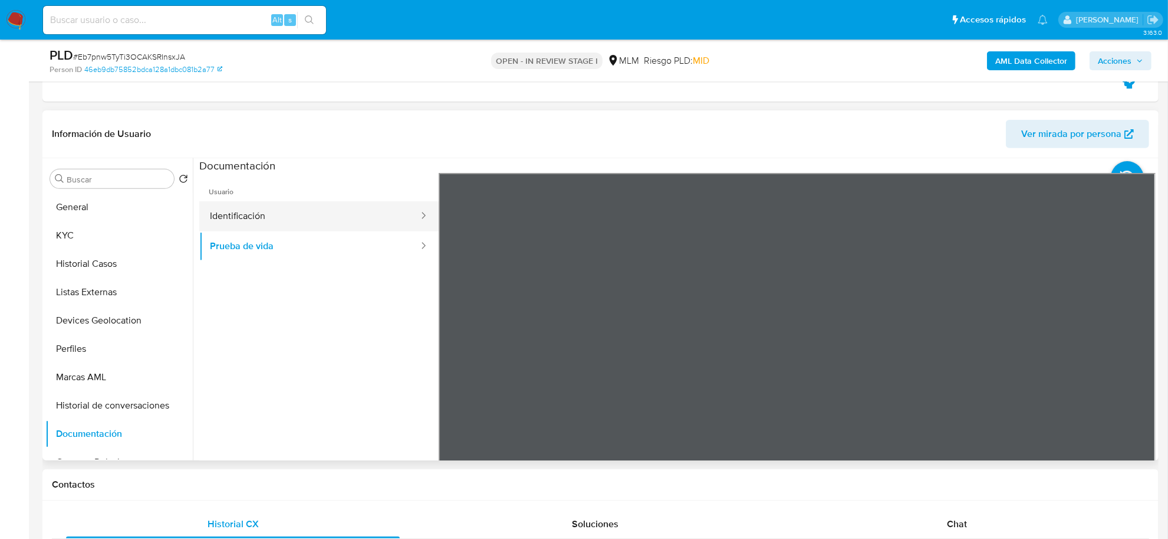
click at [243, 209] on button "Identificación" at bounding box center [309, 216] width 221 height 30
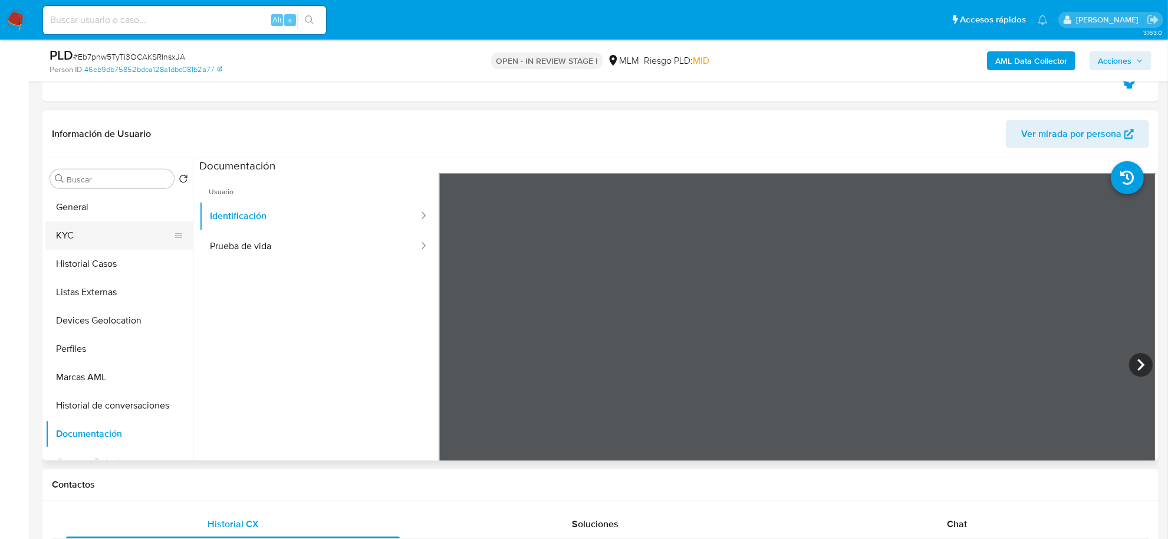
click at [94, 247] on button "KYC" at bounding box center [114, 235] width 138 height 28
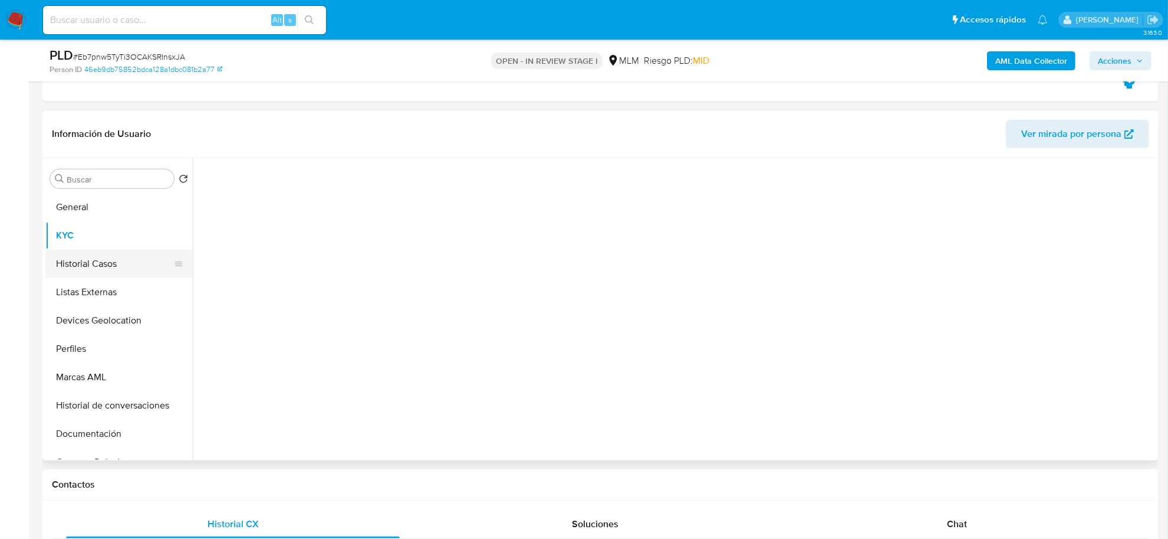
click at [98, 257] on button "Historial Casos" at bounding box center [114, 263] width 138 height 28
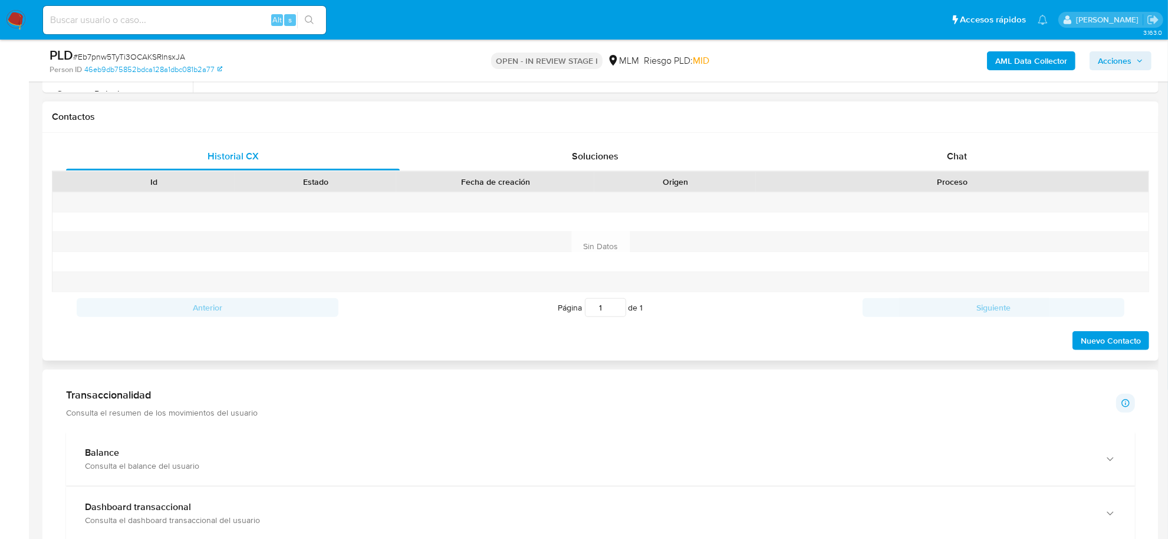
scroll to position [811, 0]
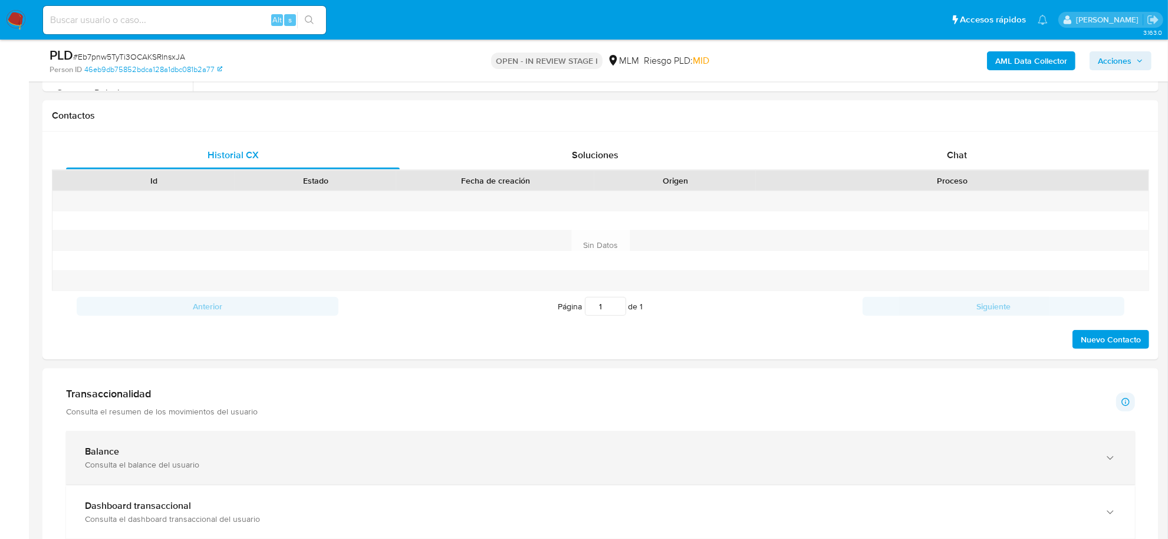
click at [151, 452] on div "Balance" at bounding box center [589, 451] width 1008 height 12
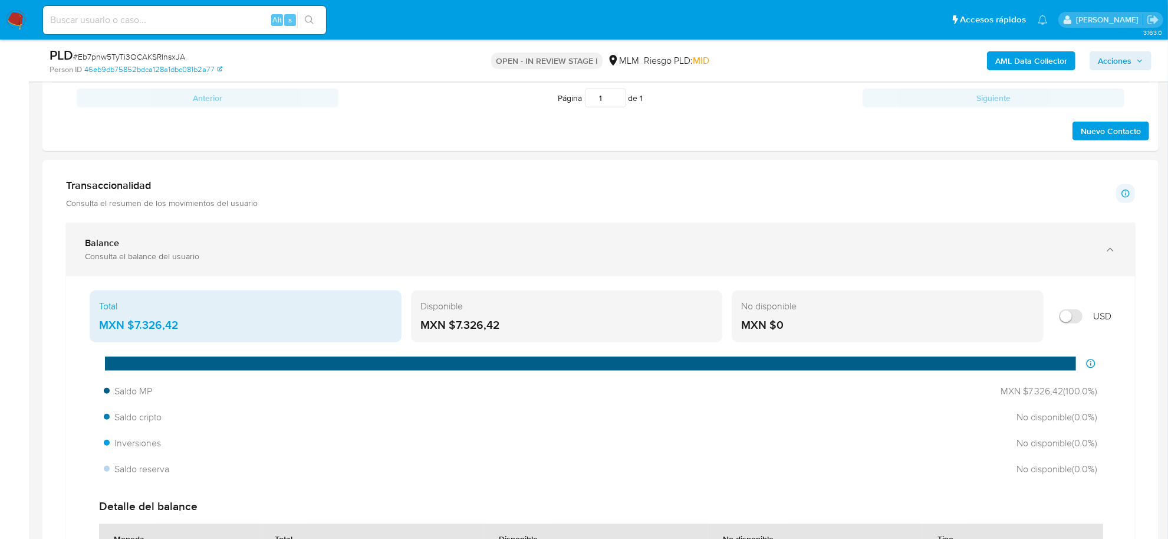
scroll to position [1032, 0]
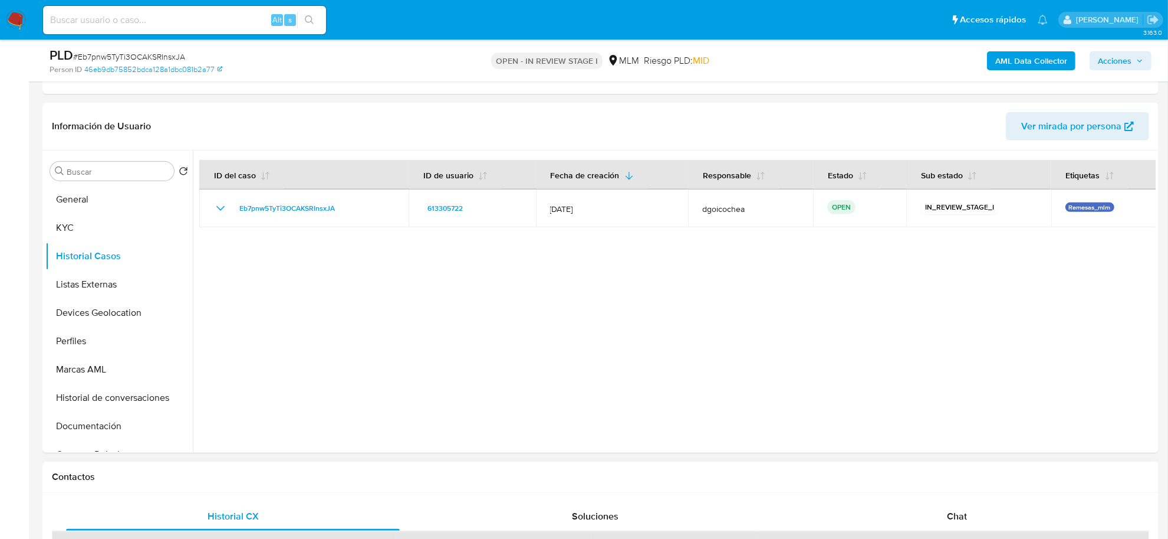
scroll to position [442, 0]
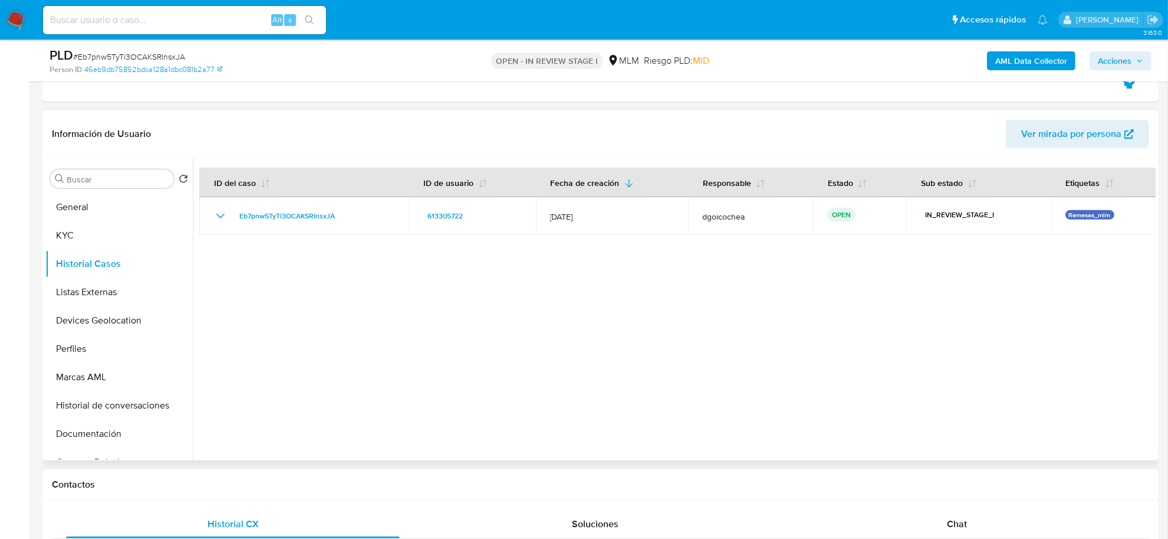
click at [363, 345] on div at bounding box center [674, 309] width 963 height 302
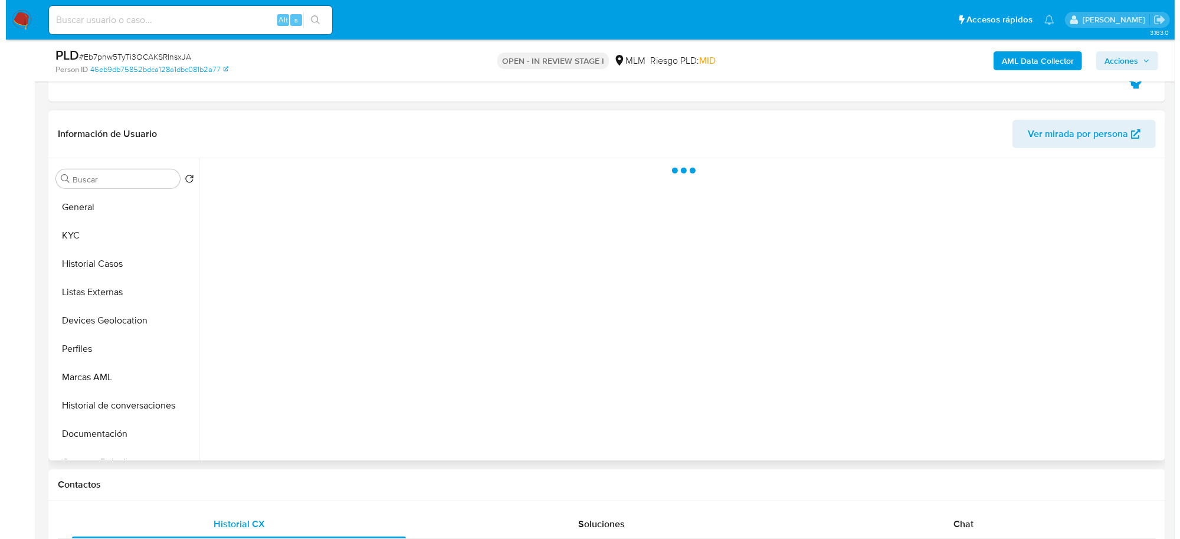
scroll to position [458, 0]
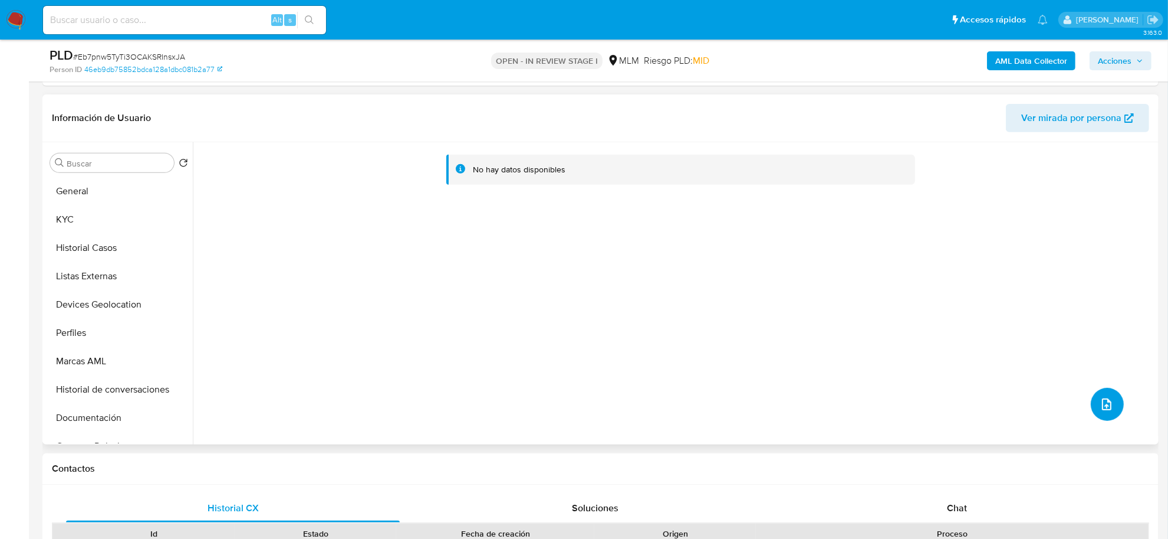
click at [1100, 397] on span "upload-file" at bounding box center [1107, 404] width 14 height 14
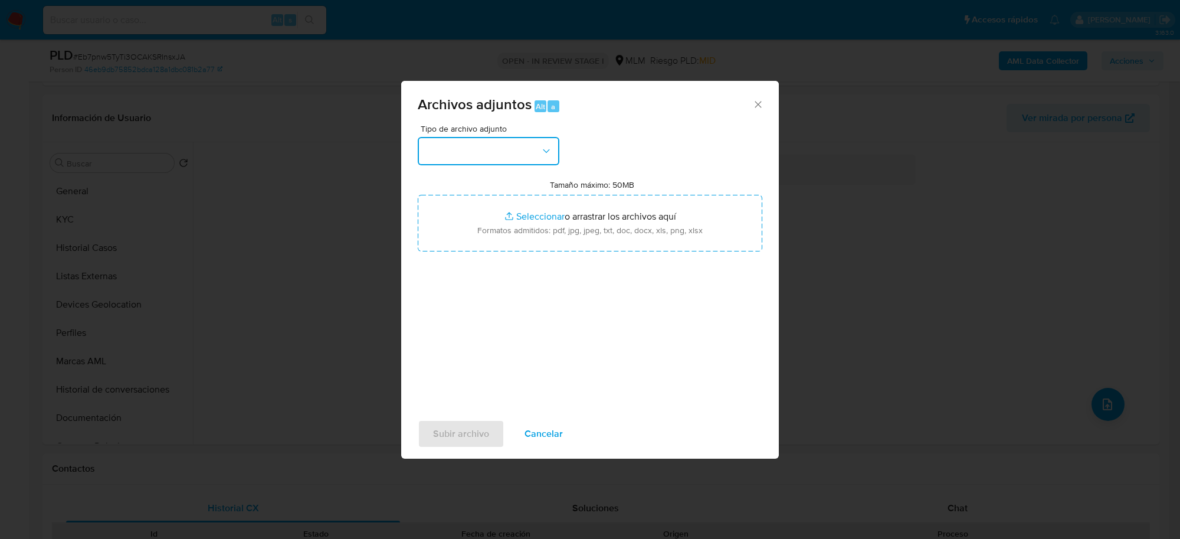
click at [487, 149] on button "button" at bounding box center [489, 151] width 142 height 28
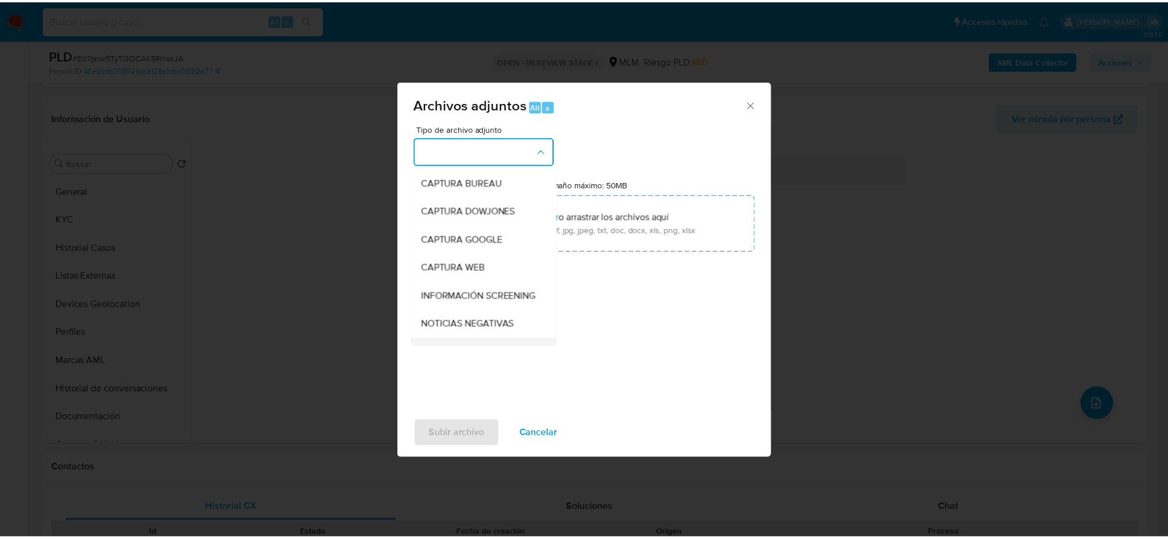
scroll to position [90, 0]
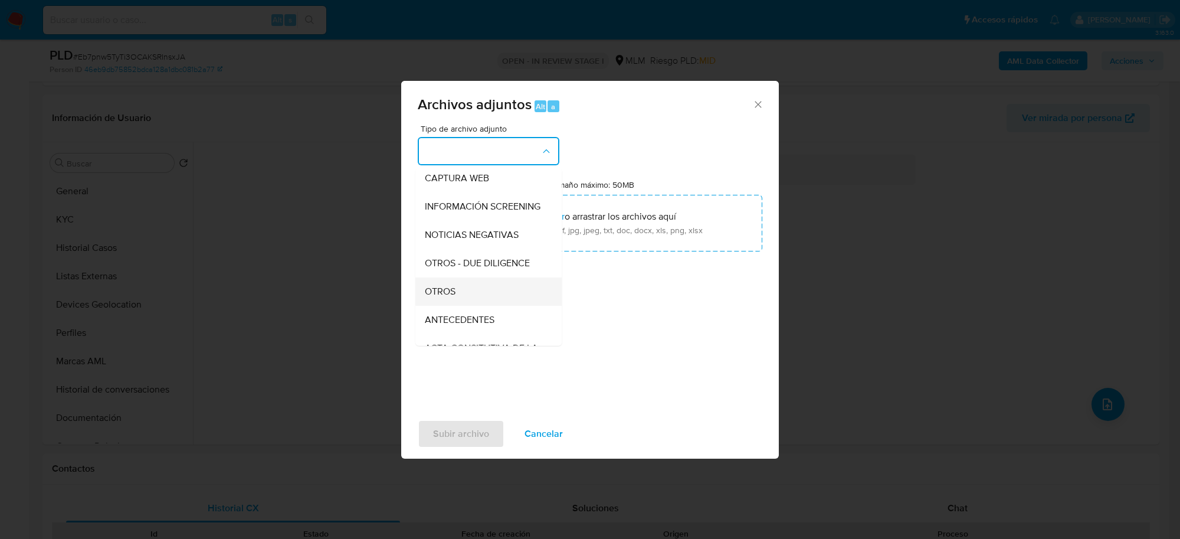
click at [444, 293] on div "OTROS" at bounding box center [485, 291] width 120 height 28
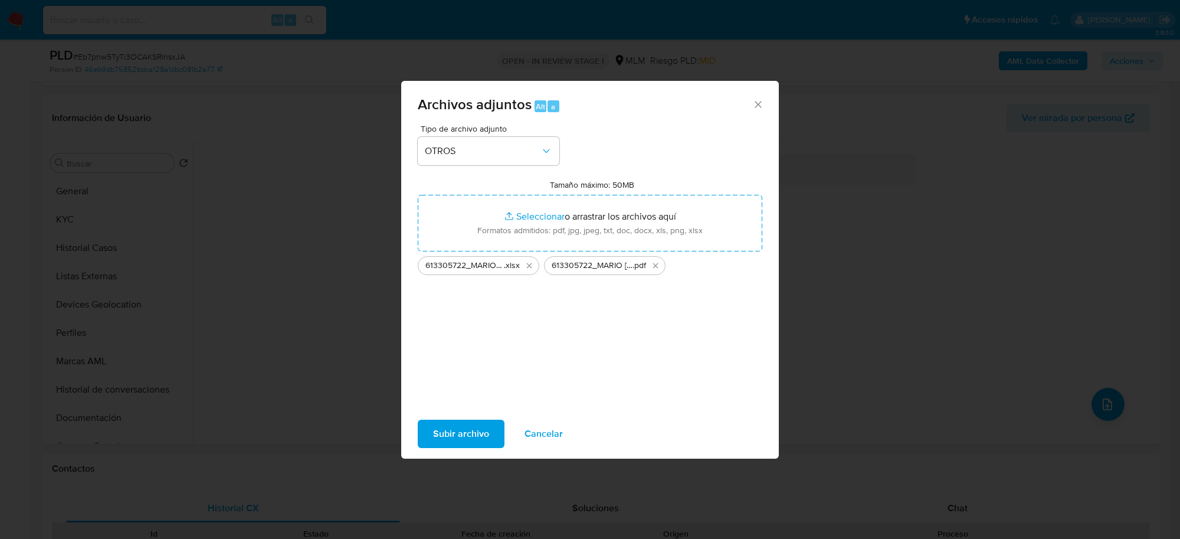
click at [482, 434] on span "Subir archivo" at bounding box center [461, 434] width 56 height 26
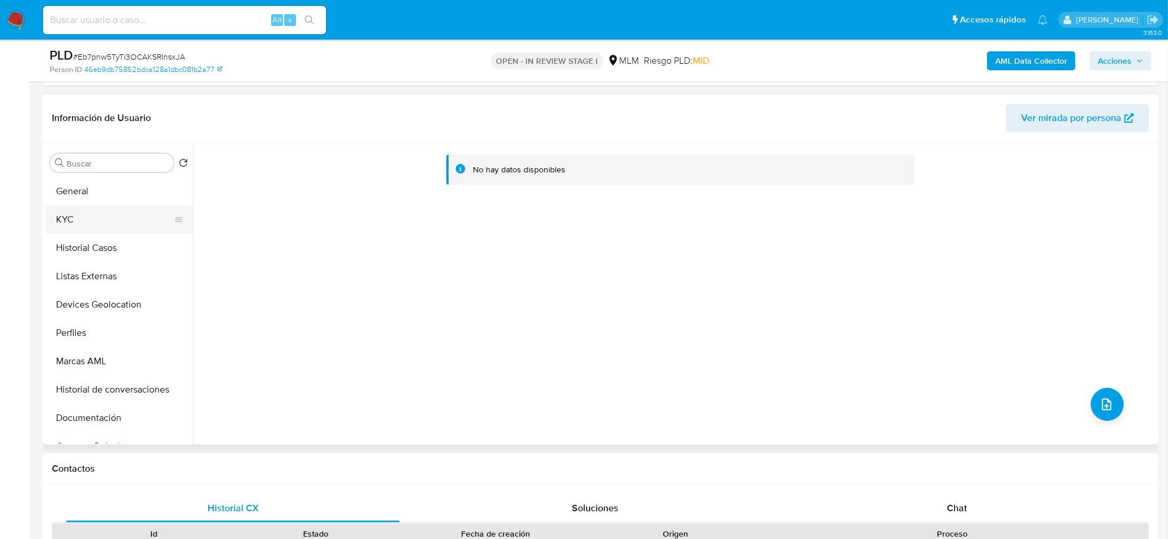
click at [80, 230] on button "KYC" at bounding box center [114, 219] width 138 height 28
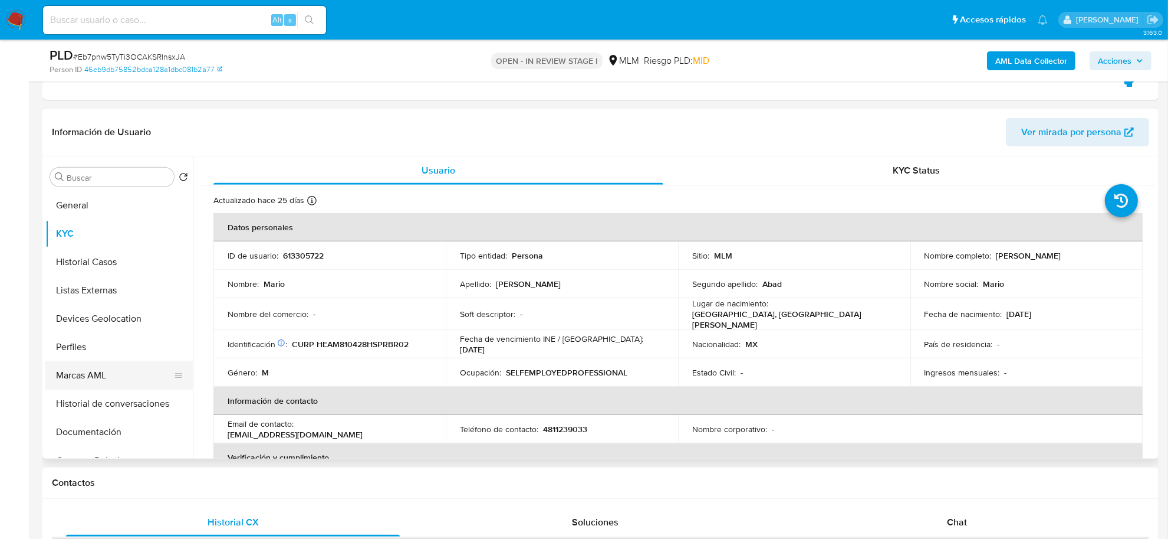
scroll to position [74, 0]
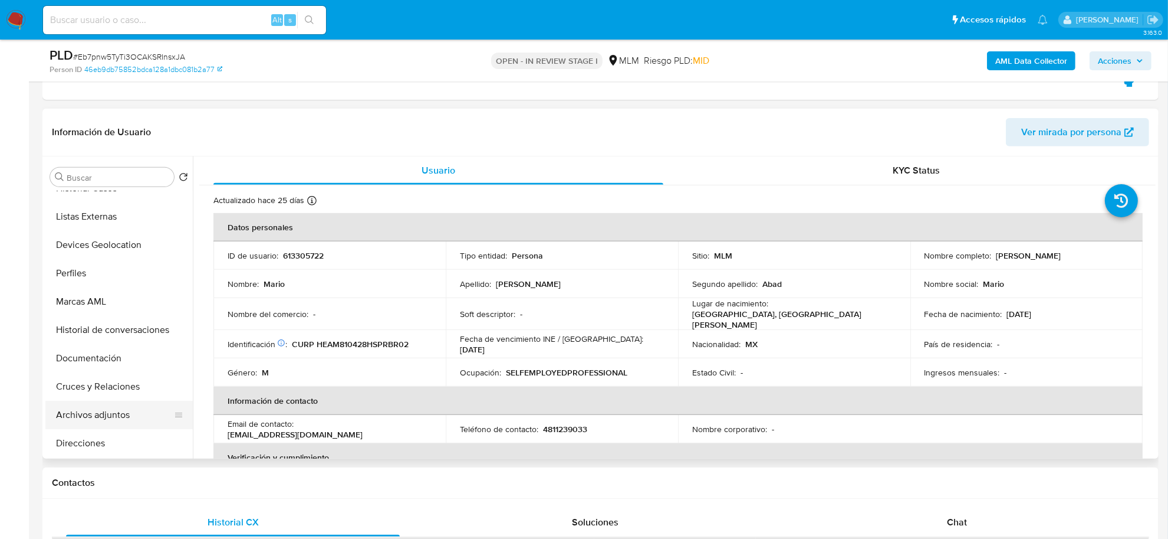
click at [118, 416] on button "Archivos adjuntos" at bounding box center [114, 414] width 138 height 28
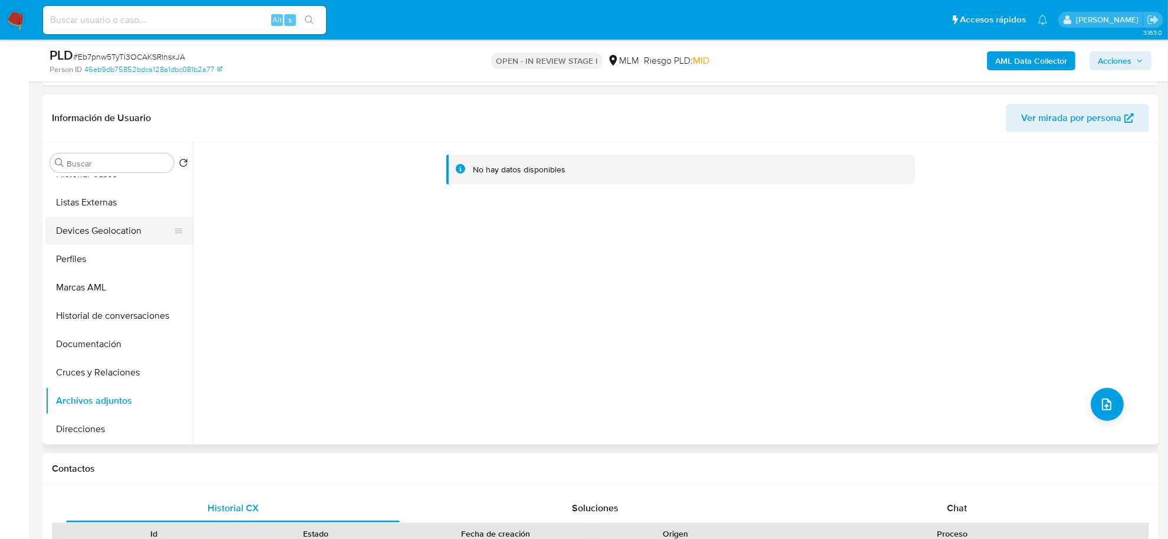
click at [104, 228] on button "Devices Geolocation" at bounding box center [114, 230] width 138 height 28
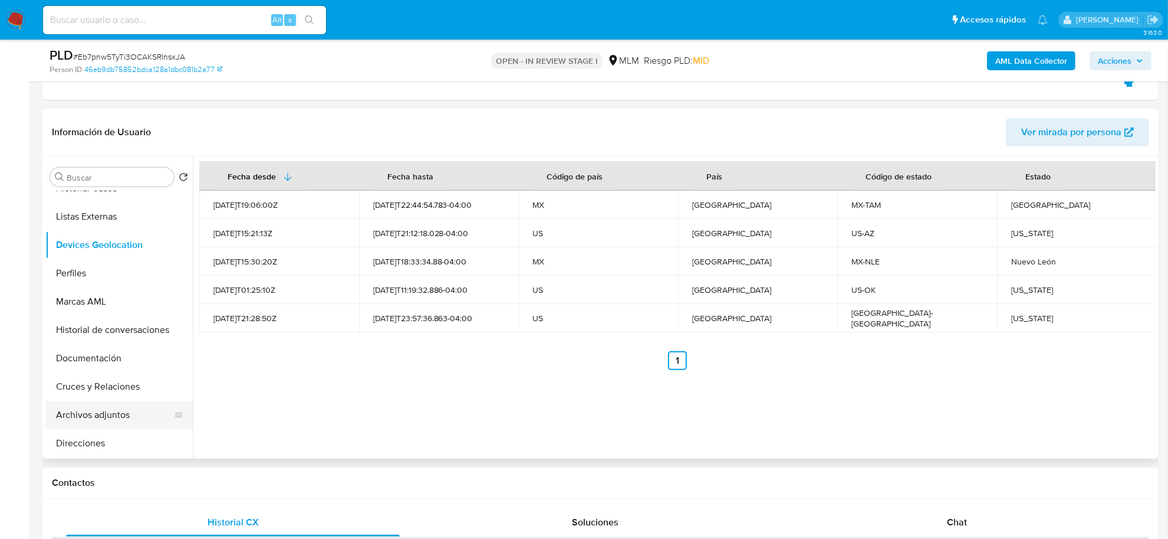
click at [104, 410] on button "Archivos adjuntos" at bounding box center [114, 414] width 138 height 28
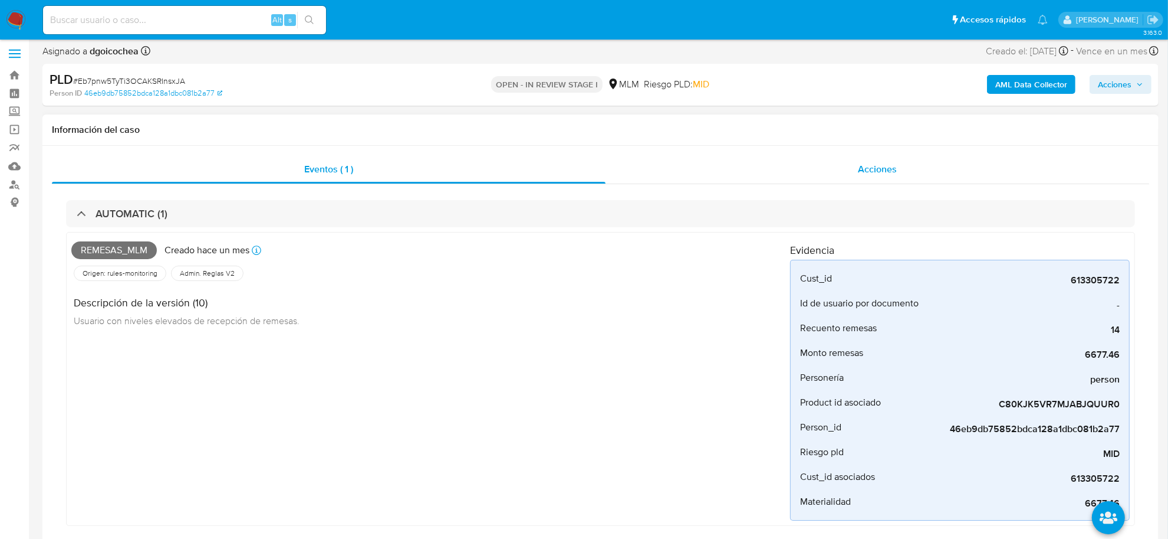
scroll to position [0, 0]
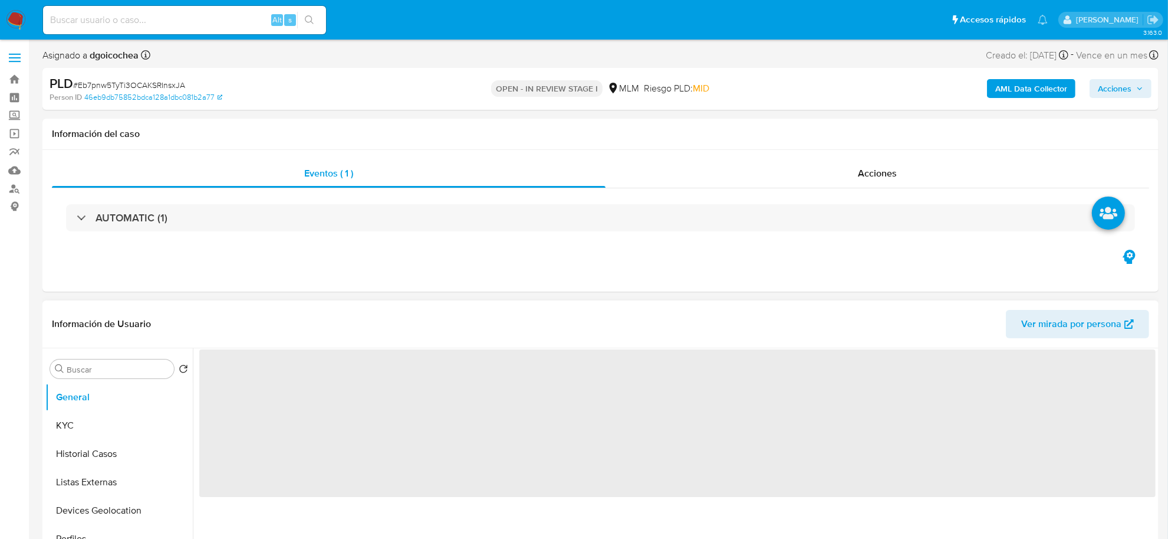
select select "10"
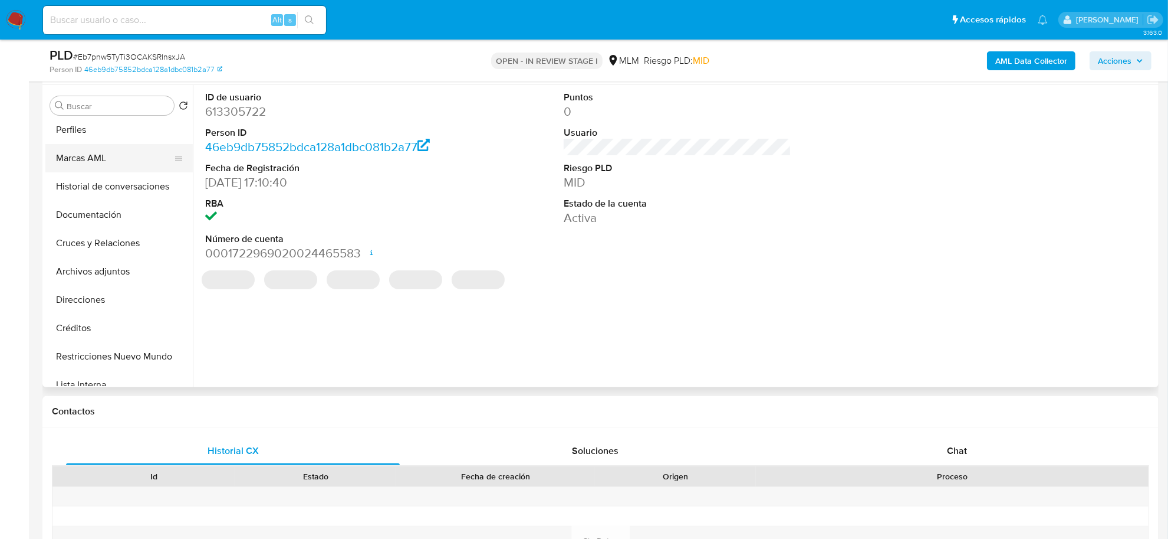
scroll to position [147, 0]
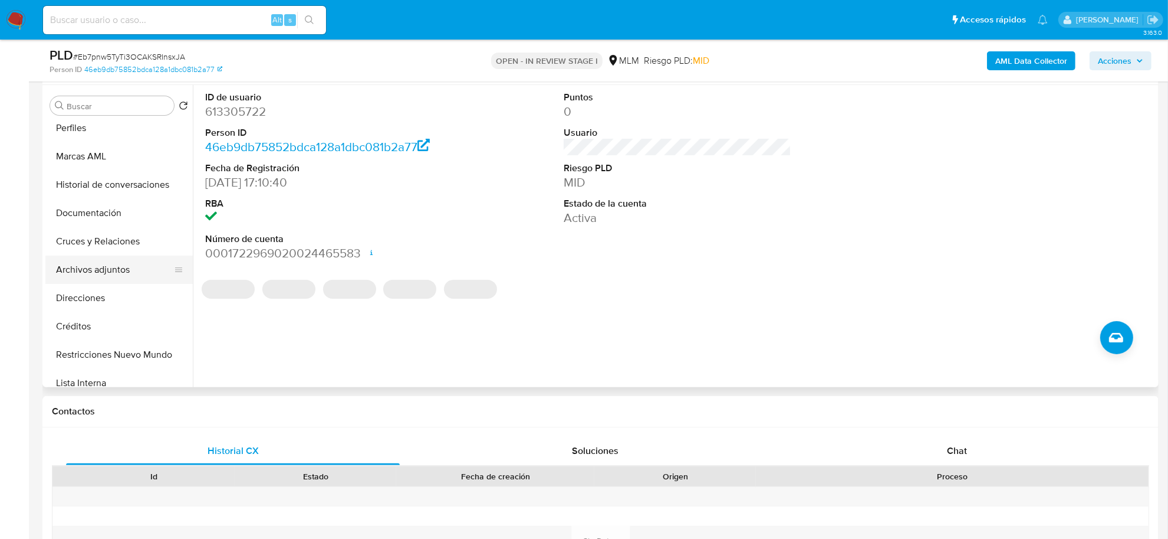
click at [119, 270] on button "Archivos adjuntos" at bounding box center [114, 269] width 138 height 28
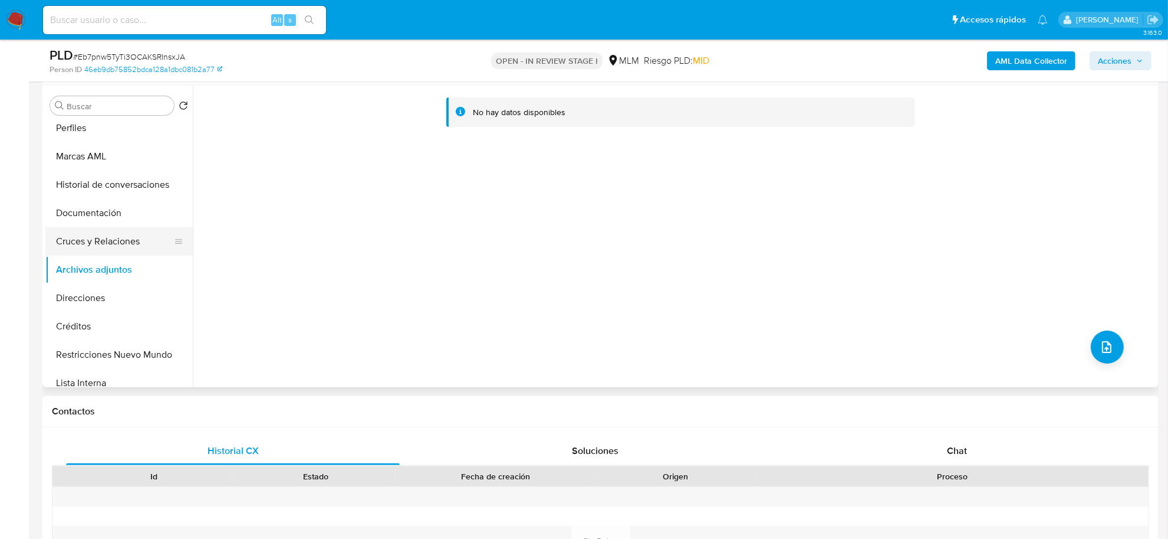
click at [119, 230] on button "Cruces y Relaciones" at bounding box center [114, 241] width 138 height 28
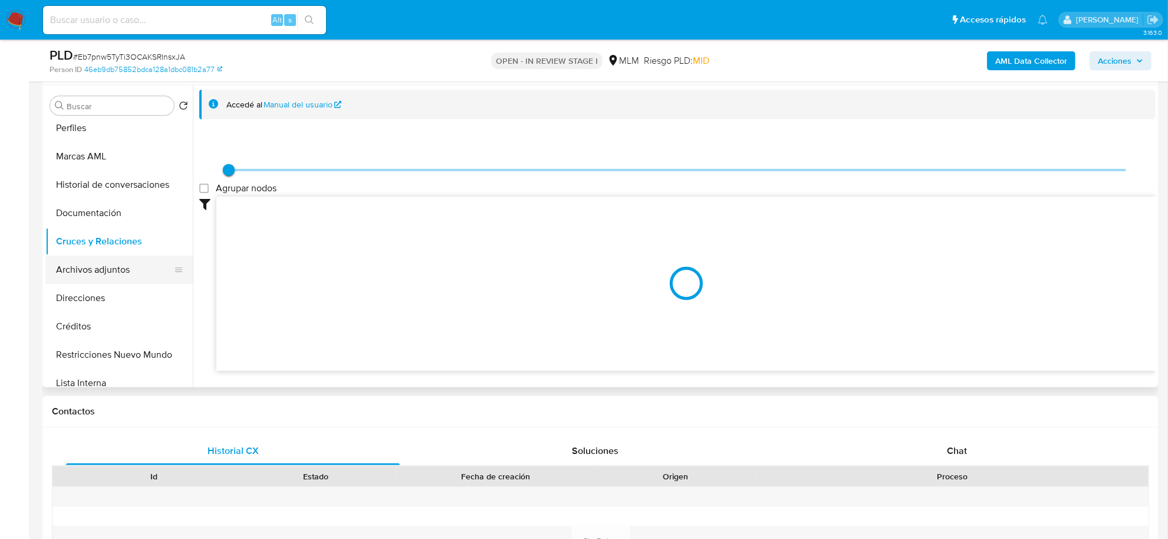
click at [113, 266] on button "Archivos adjuntos" at bounding box center [114, 269] width 138 height 28
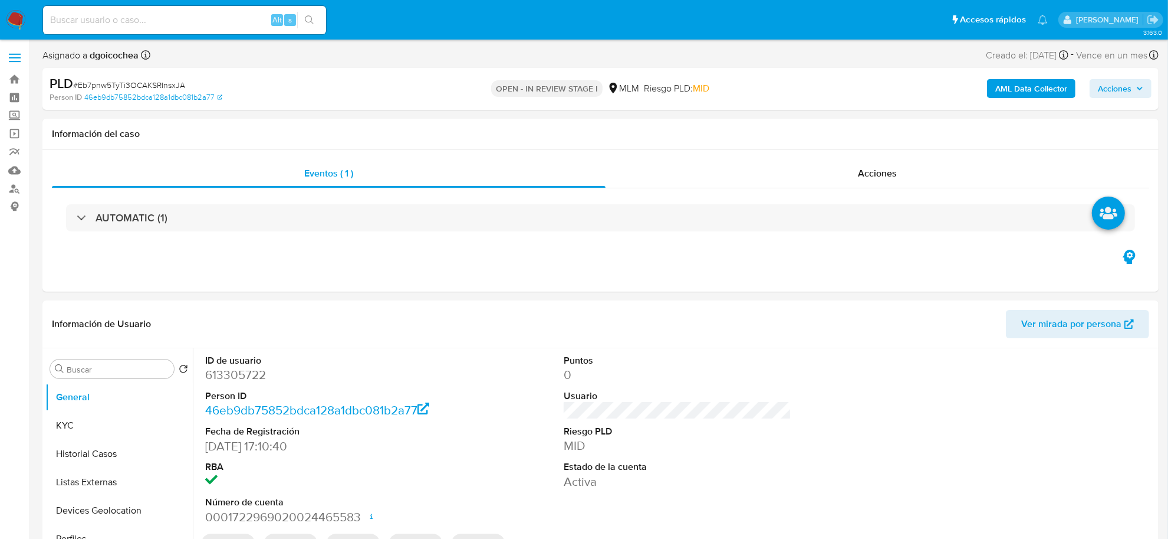
select select "10"
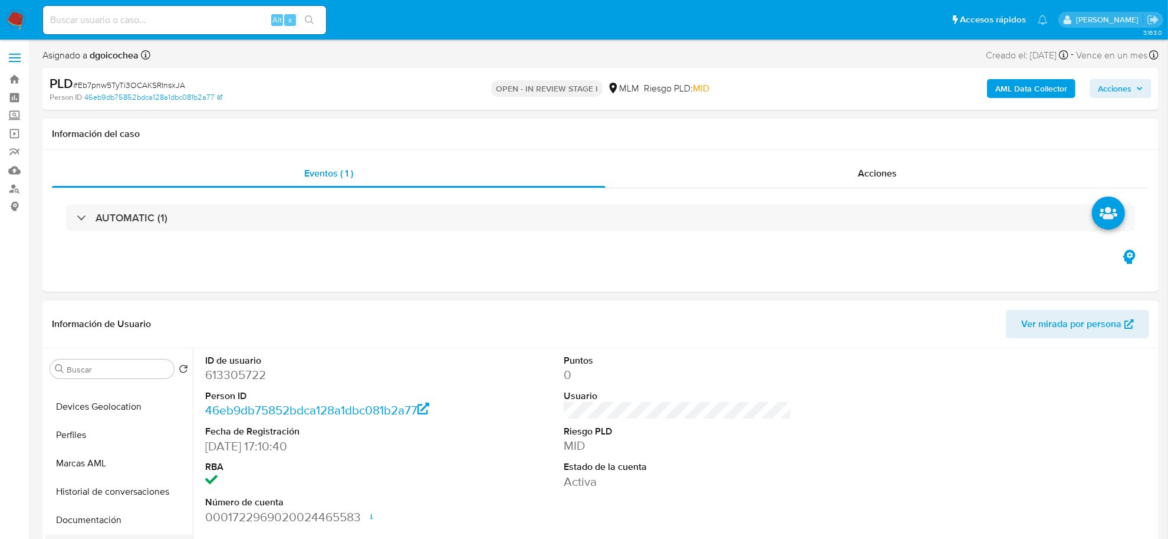
scroll to position [147, 0]
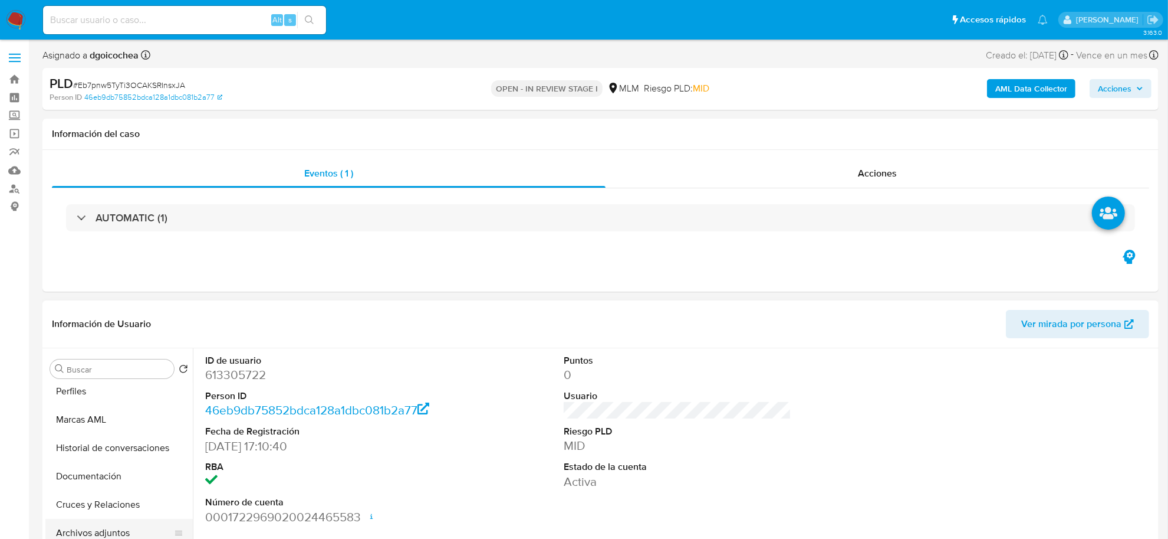
click at [119, 533] on button "Archivos adjuntos" at bounding box center [114, 532] width 138 height 28
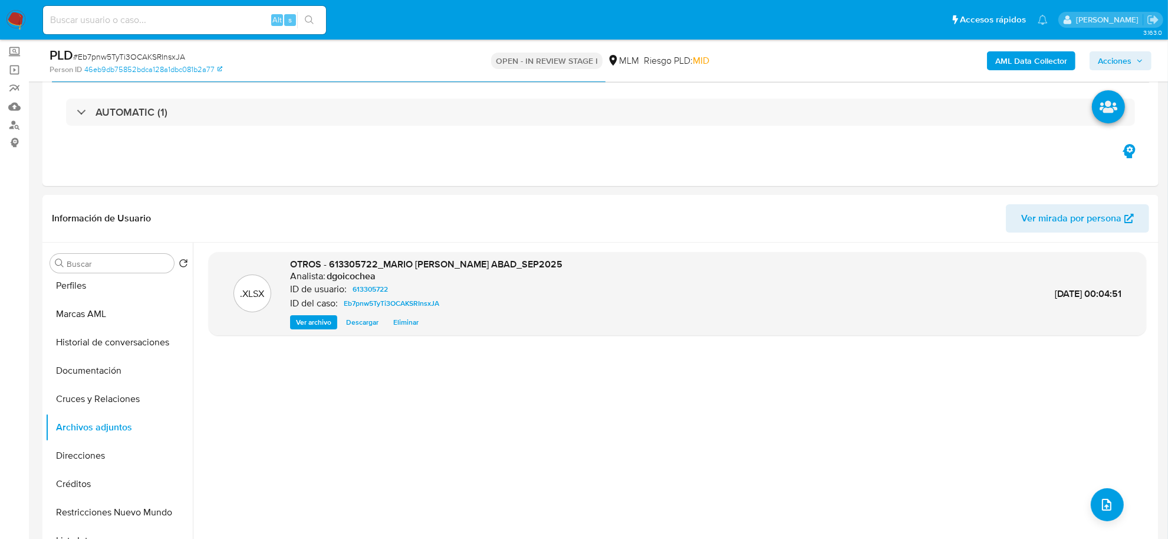
scroll to position [127, 0]
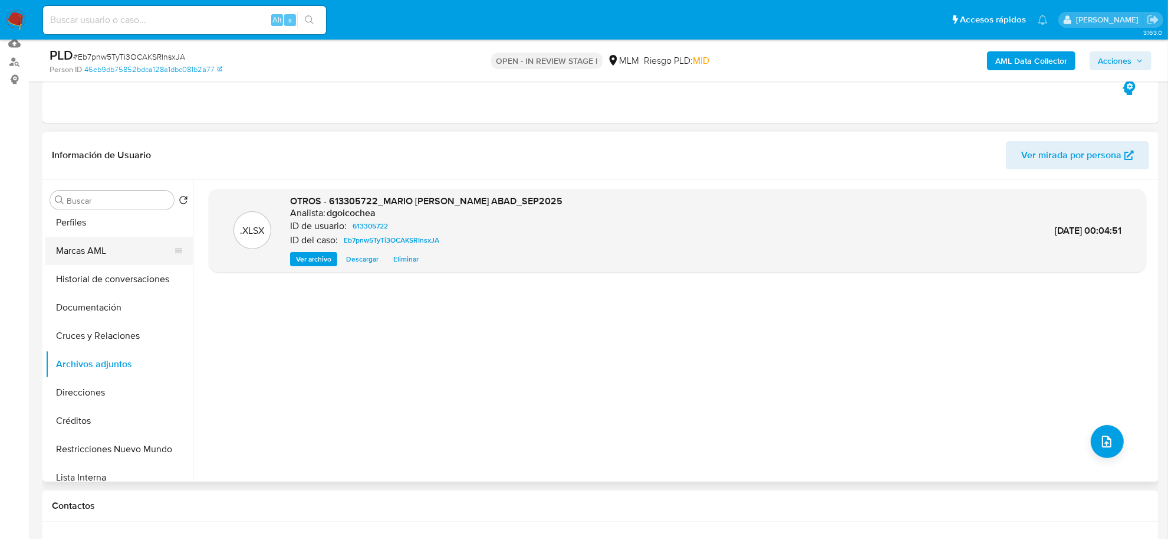
click at [107, 263] on button "Marcas AML" at bounding box center [114, 251] width 138 height 28
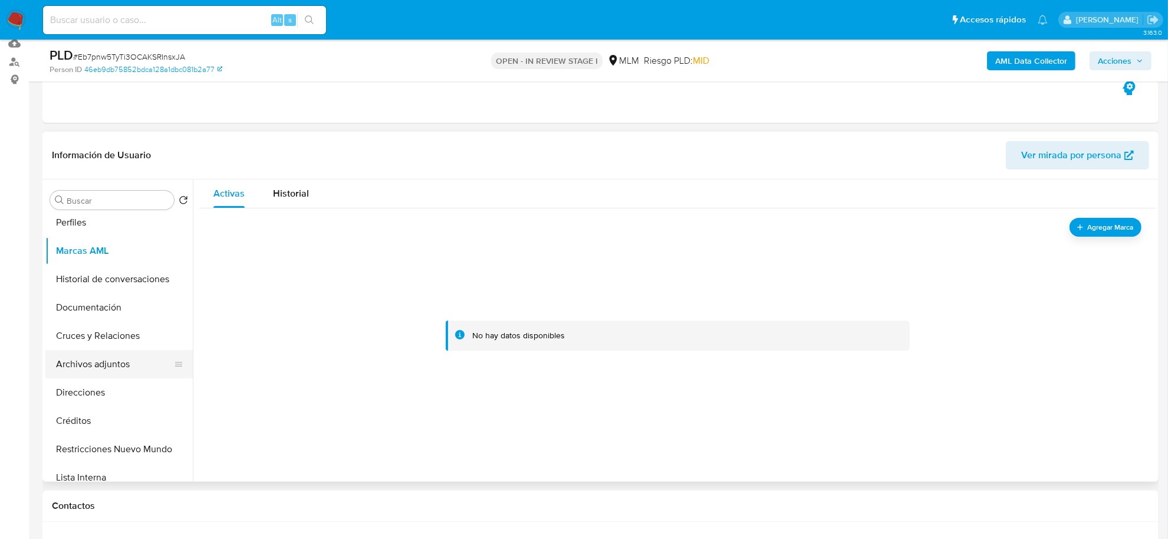
click at [97, 365] on button "Archivos adjuntos" at bounding box center [114, 364] width 138 height 28
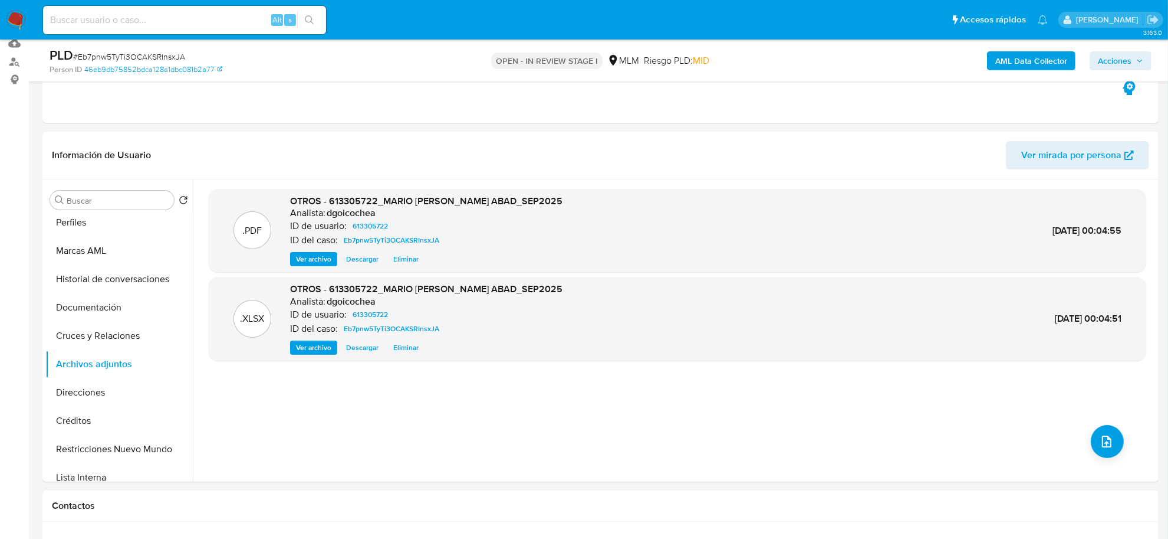
click at [1121, 62] on span "Acciones" at bounding box center [1115, 60] width 34 height 19
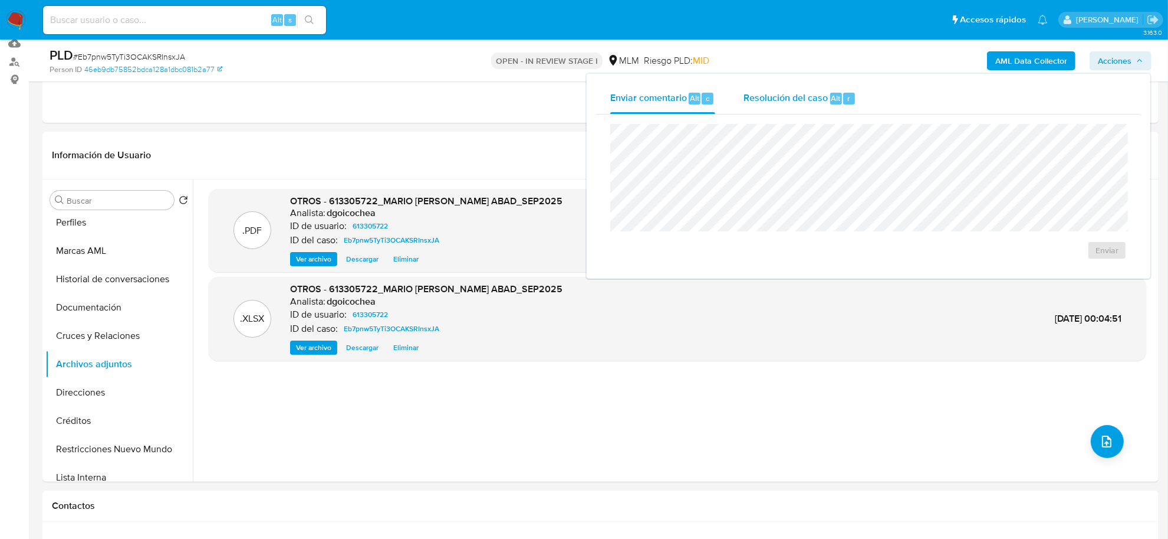
click at [762, 95] on span "Resolución del caso" at bounding box center [786, 98] width 84 height 14
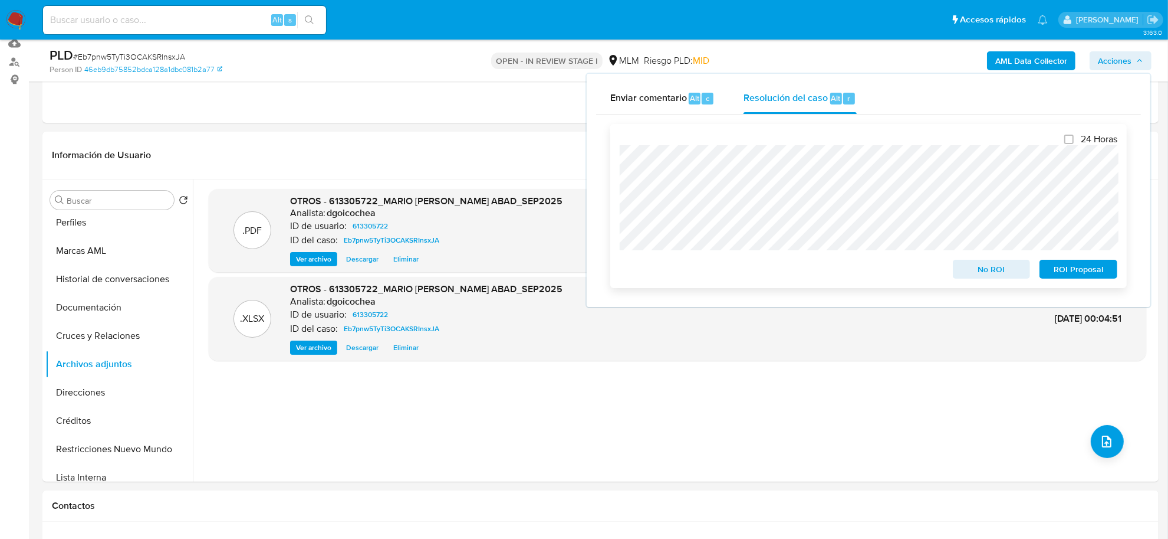
click at [988, 270] on span "No ROI" at bounding box center [991, 269] width 61 height 17
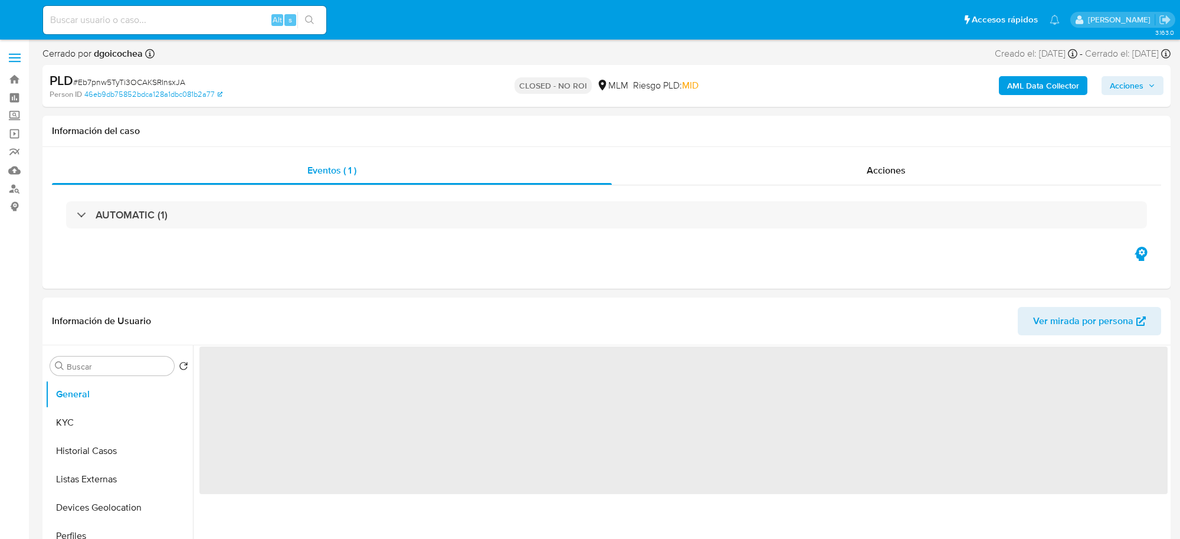
select select "10"
